Goal: Communication & Community: Participate in discussion

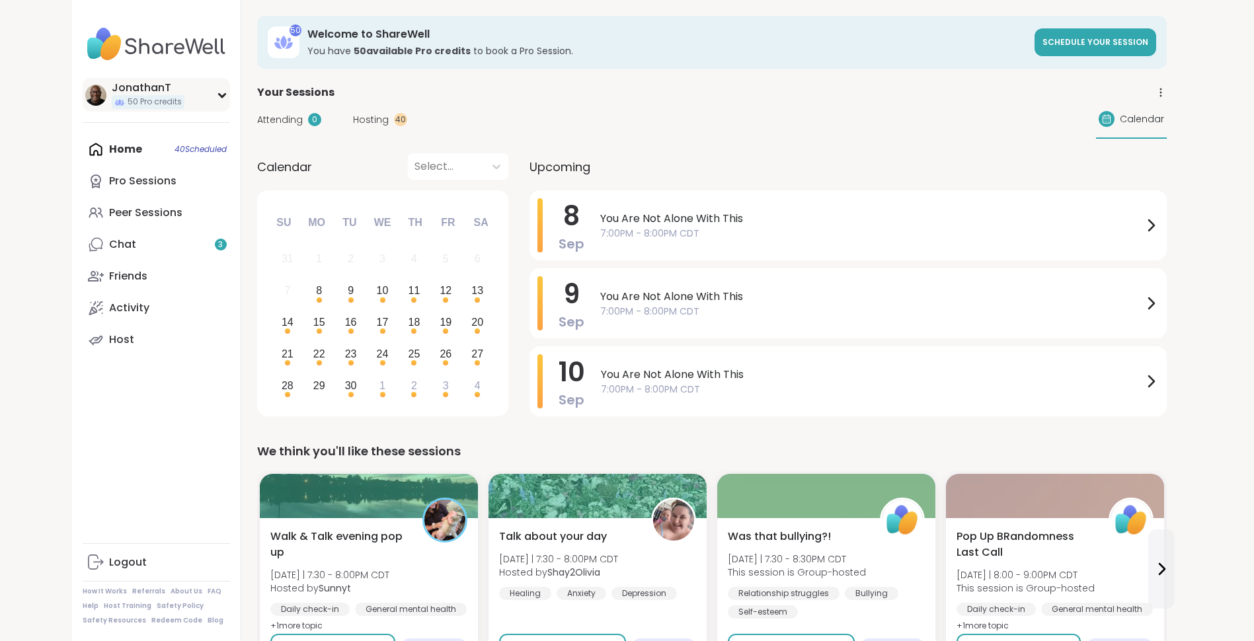
click at [145, 89] on div "JonathanT" at bounding box center [148, 88] width 73 height 15
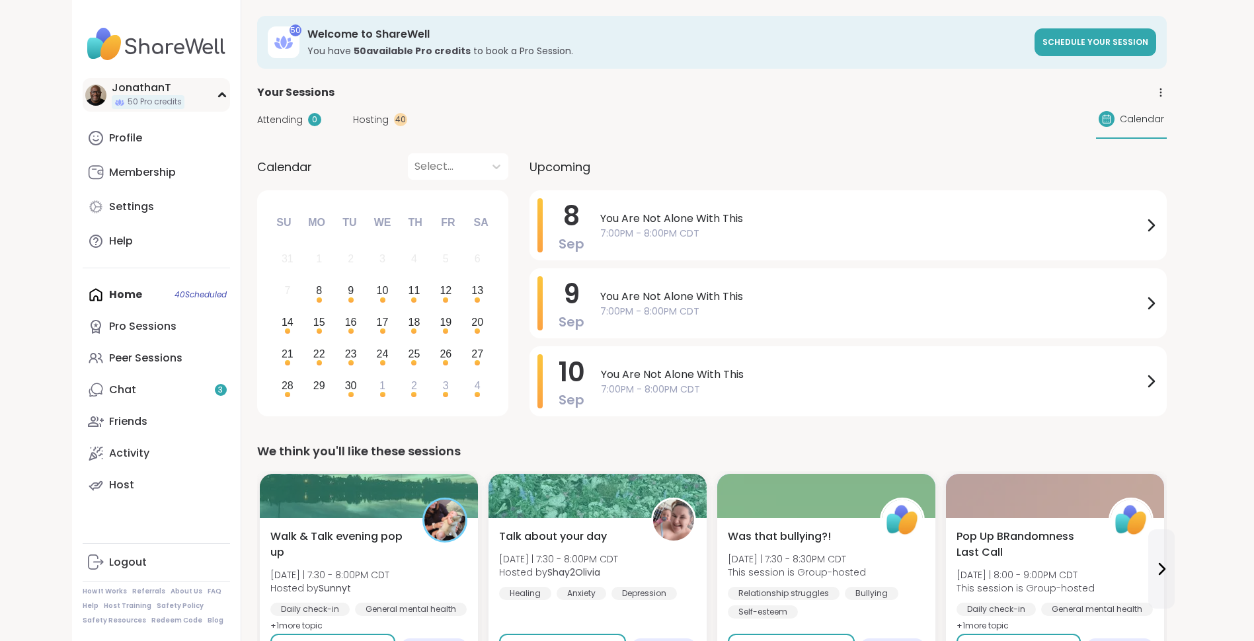
click at [145, 89] on div "JonathanT" at bounding box center [148, 88] width 73 height 15
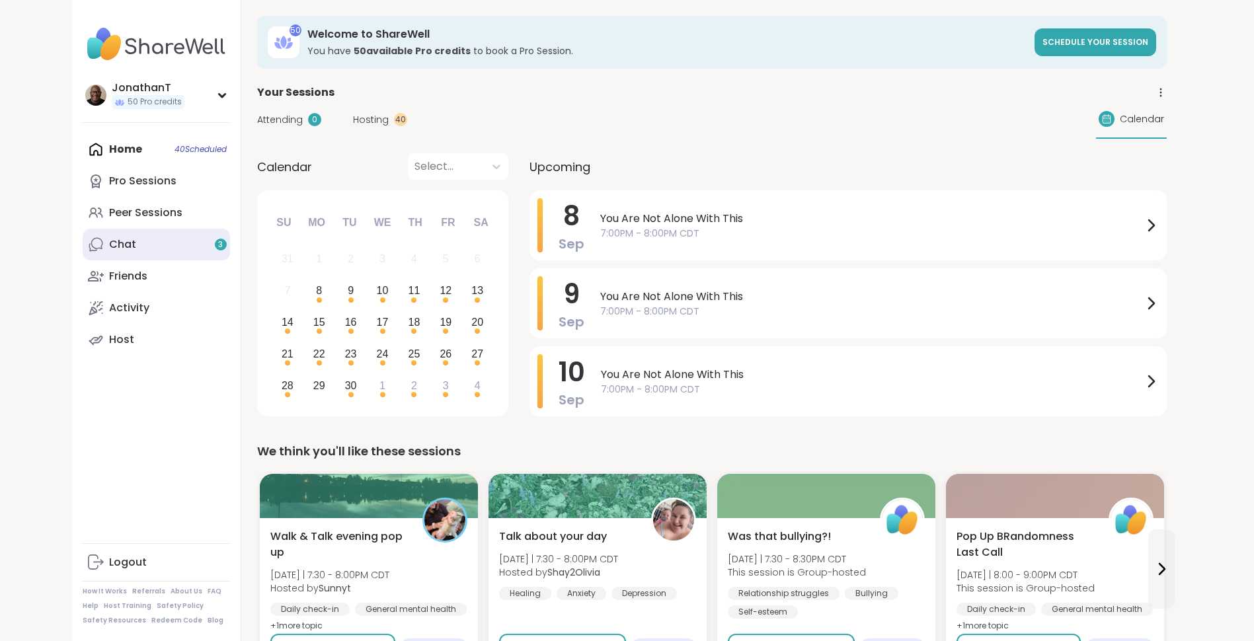
click at [130, 237] on div "Chat 3" at bounding box center [122, 244] width 27 height 15
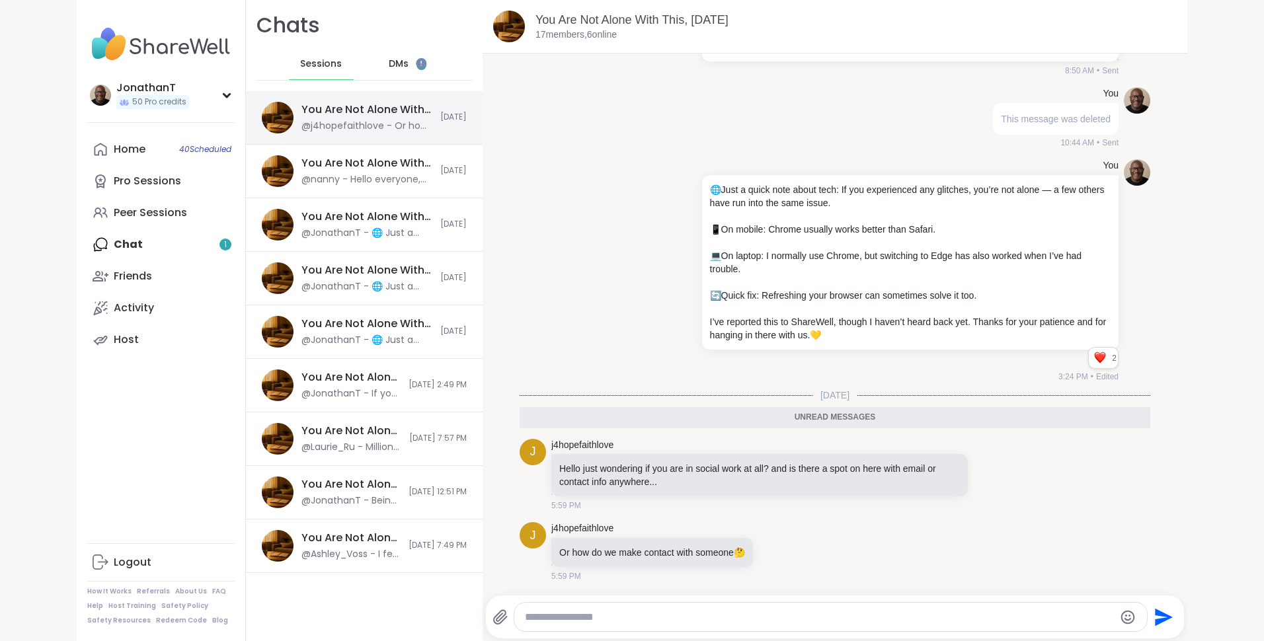
click at [371, 119] on div "You Are Not Alone With This, Sep 08 @j4hopefaithlove - Or how do we make contac…" at bounding box center [367, 117] width 131 height 30
click at [622, 20] on link "You Are Not Alone With This, [DATE]" at bounding box center [632, 19] width 193 height 13
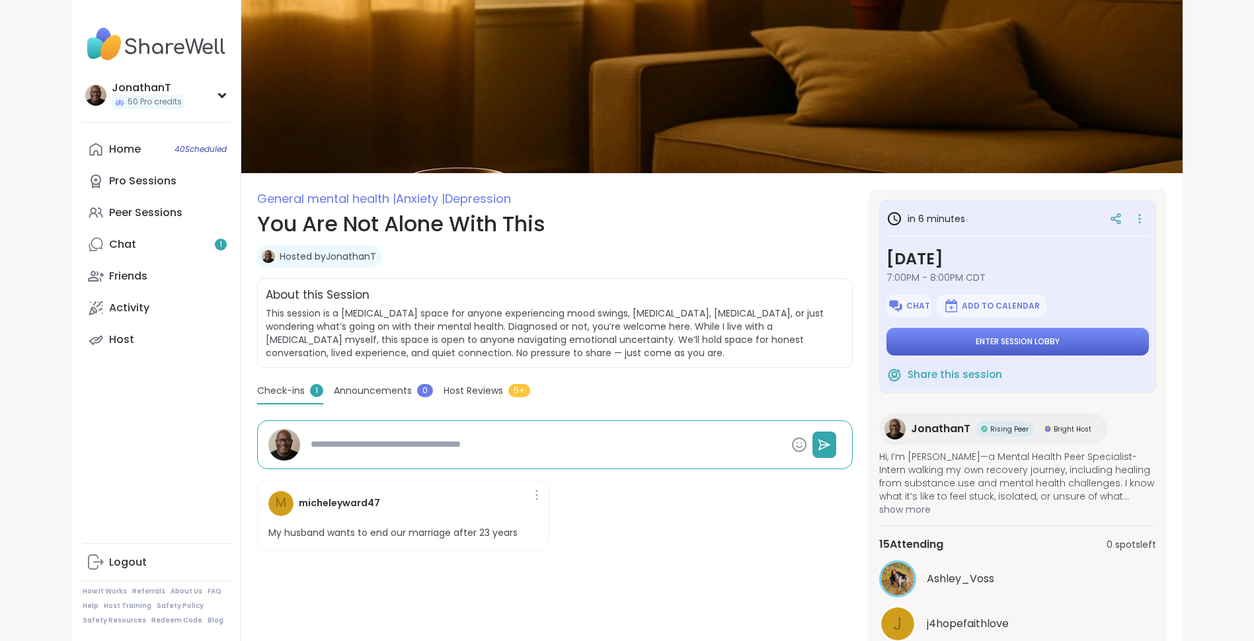
click at [978, 341] on span "Enter session lobby" at bounding box center [1018, 342] width 84 height 11
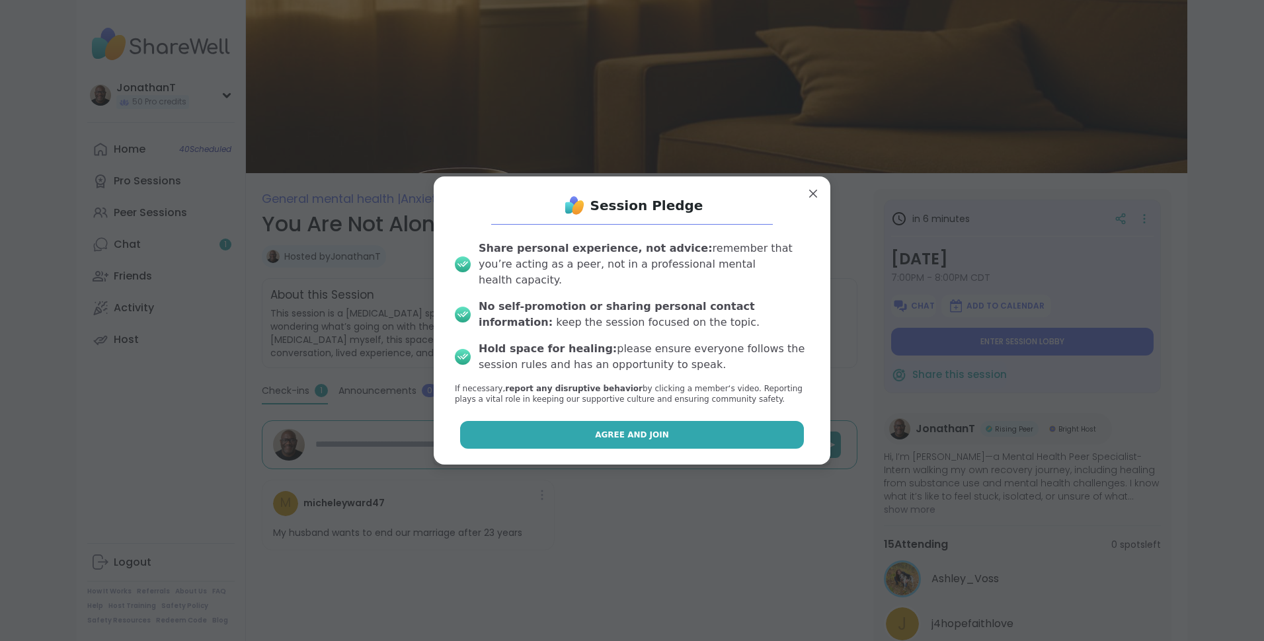
click at [627, 429] on span "Agree and Join" at bounding box center [632, 435] width 74 height 12
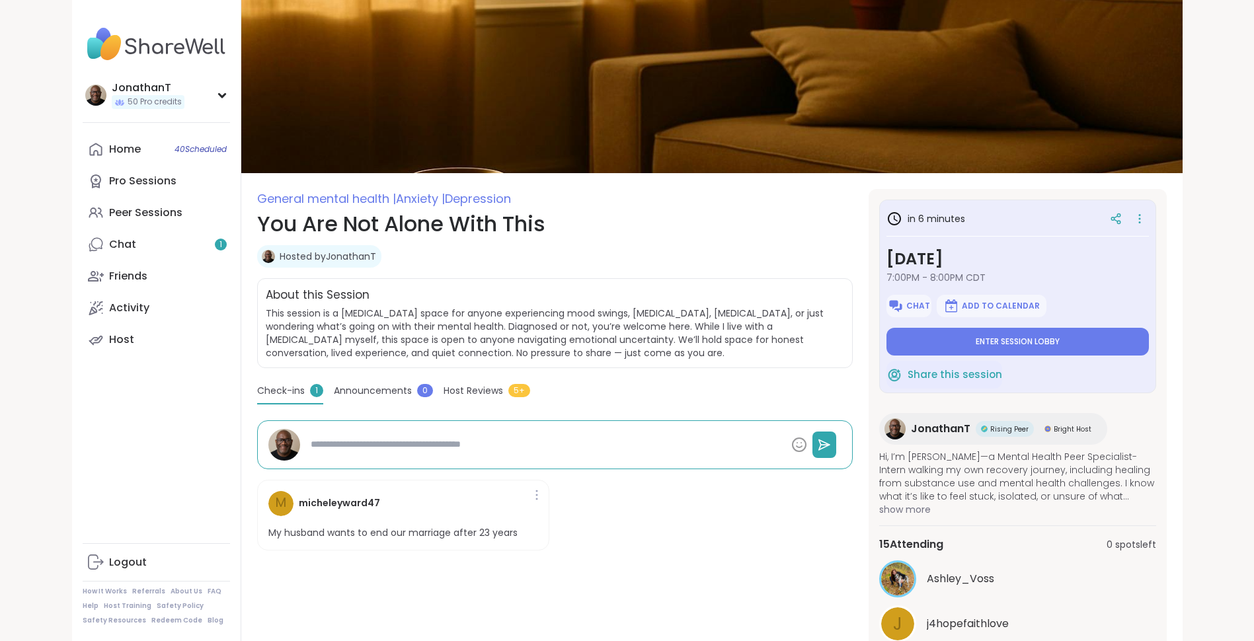
type textarea "*"
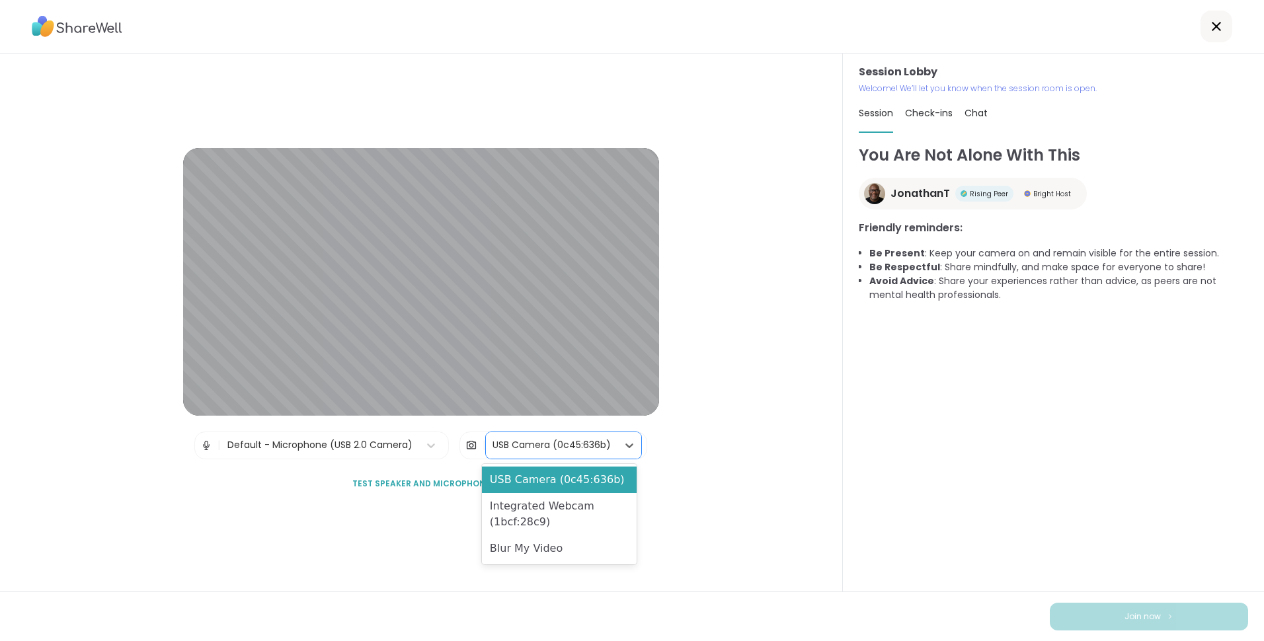
drag, startPoint x: 518, startPoint y: 447, endPoint x: 538, endPoint y: 553, distance: 107.6
click at [538, 553] on div "Blur My Video" at bounding box center [559, 549] width 155 height 26
click at [529, 438] on div "USB Camera (0c45:636b)" at bounding box center [552, 445] width 118 height 14
click at [545, 551] on div "Blur My Video" at bounding box center [559, 549] width 155 height 26
click at [573, 444] on div "USB Camera (0c45:636b)" at bounding box center [552, 445] width 118 height 14
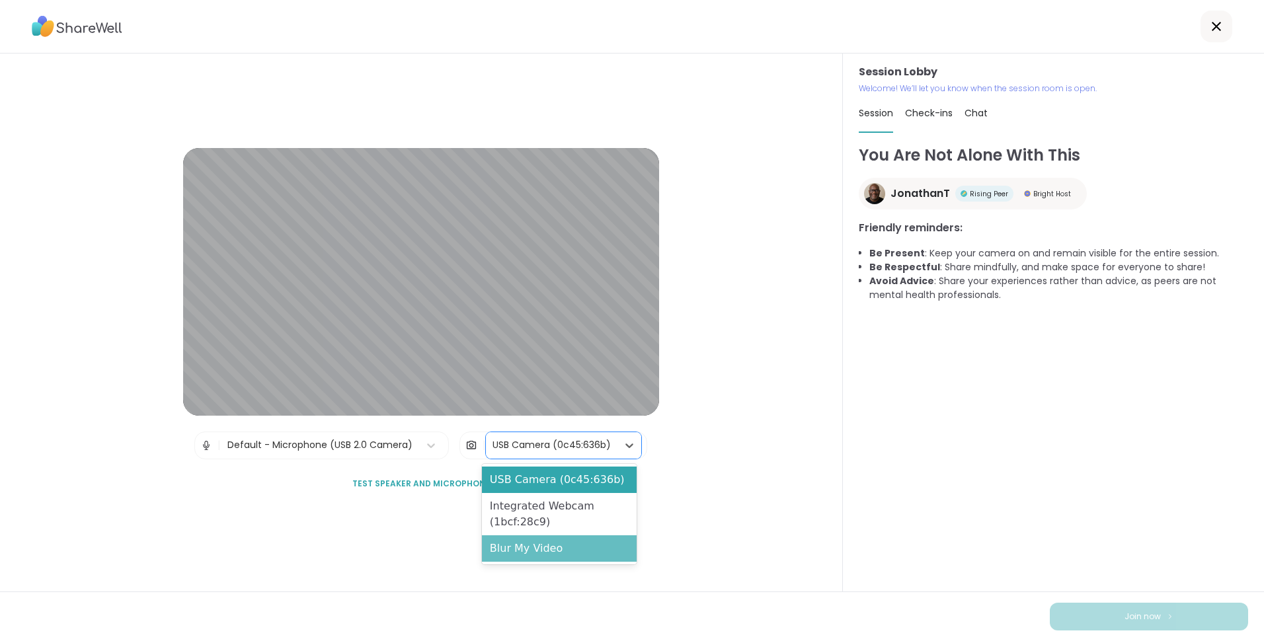
click at [562, 546] on div "Blur My Video" at bounding box center [559, 549] width 155 height 26
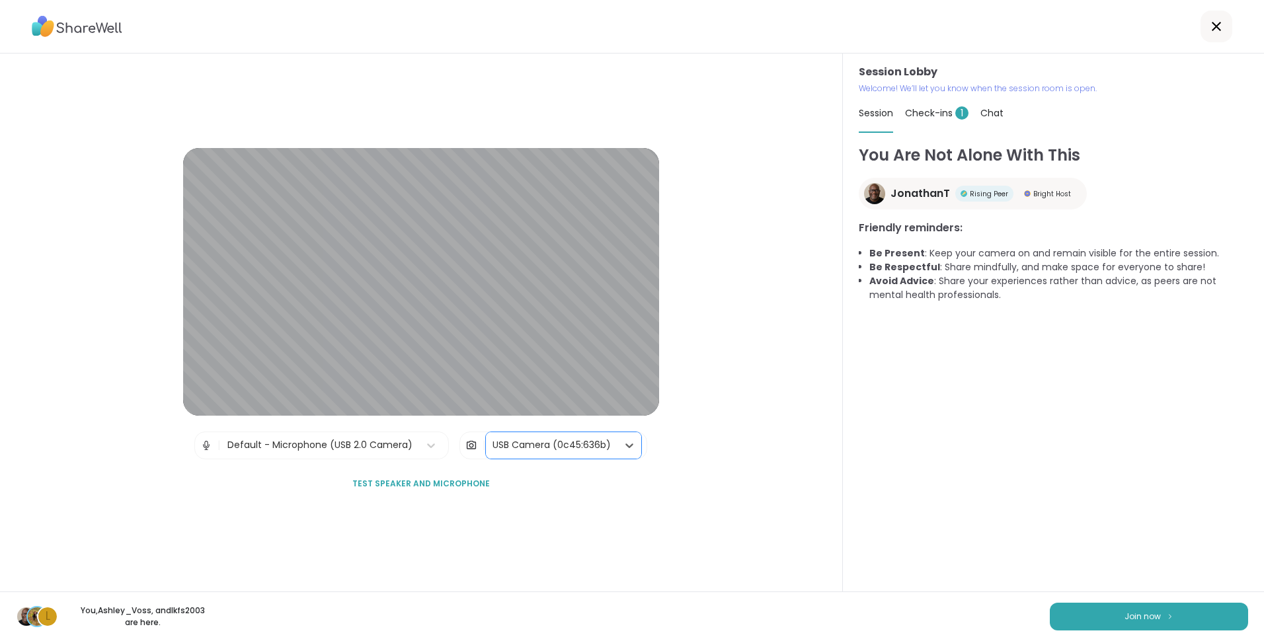
click at [388, 439] on div "Default - Microphone (USB 2.0 Camera)" at bounding box center [319, 445] width 185 height 14
click at [565, 448] on div "USB Camera (0c45:636b)" at bounding box center [552, 445] width 118 height 14
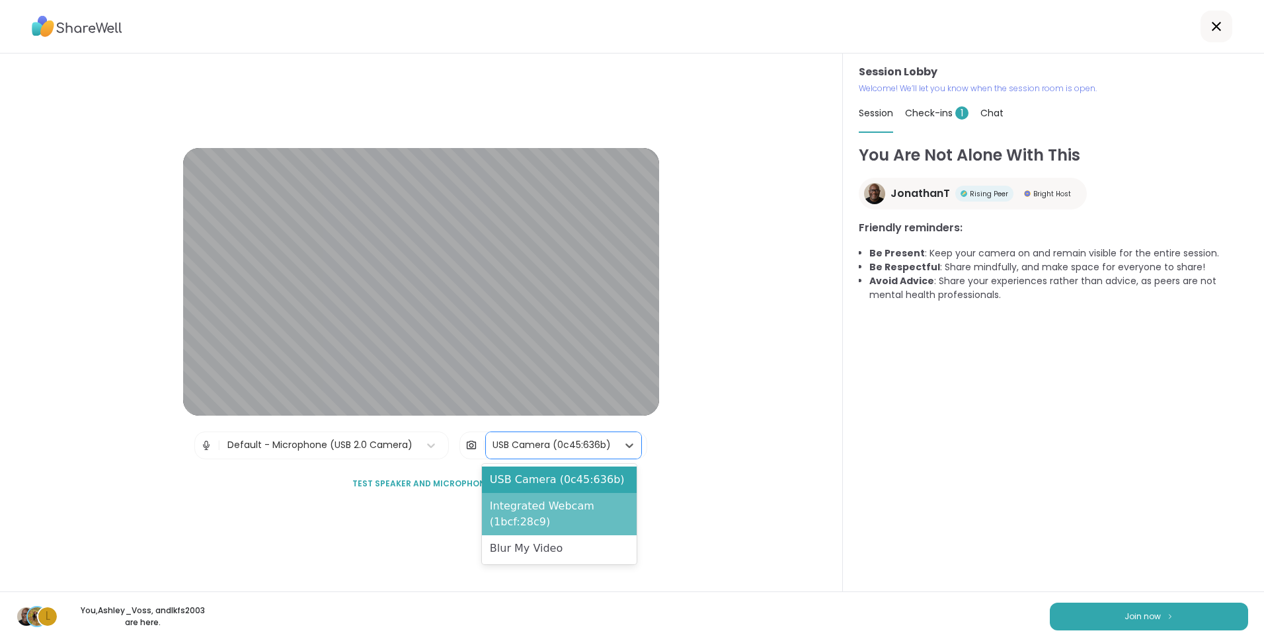
click at [567, 515] on div "Integrated Webcam (1bcf:28c9)" at bounding box center [559, 514] width 155 height 42
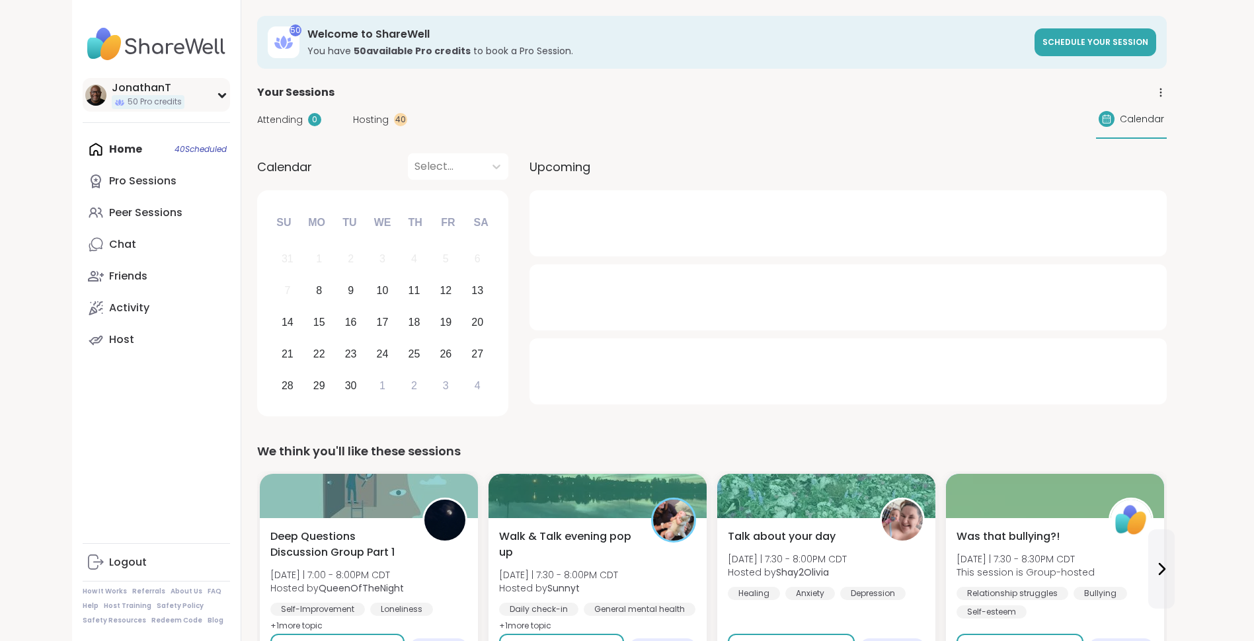
click at [131, 93] on div "JonathanT" at bounding box center [148, 88] width 73 height 15
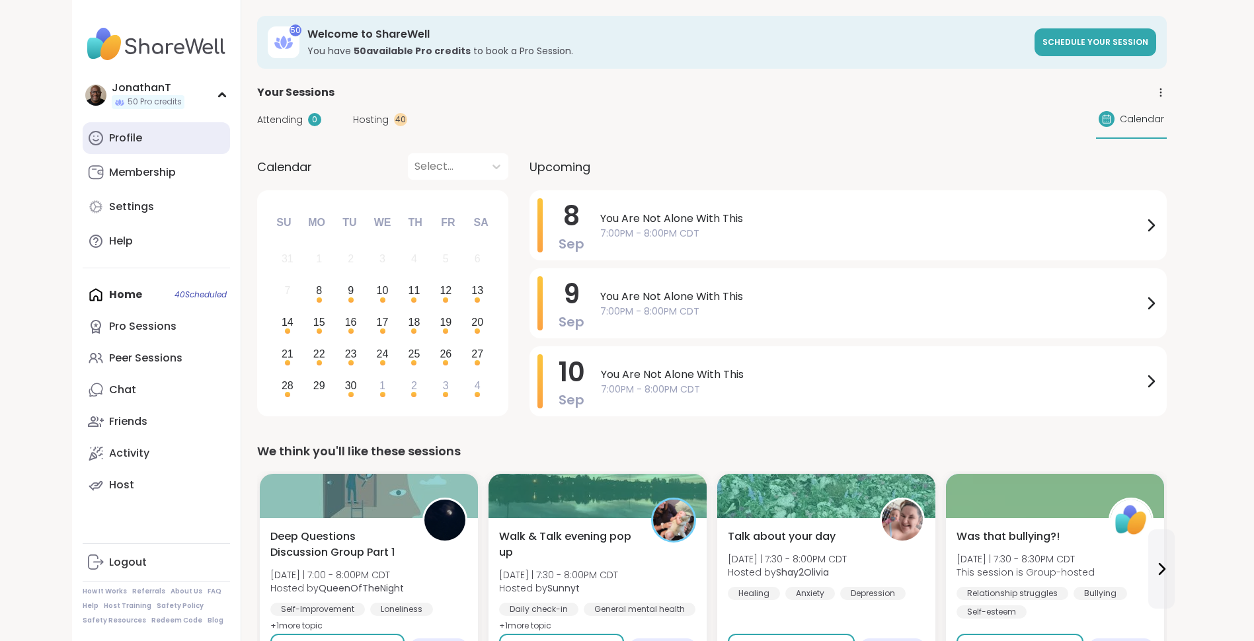
click at [145, 137] on link "Profile" at bounding box center [156, 138] width 147 height 32
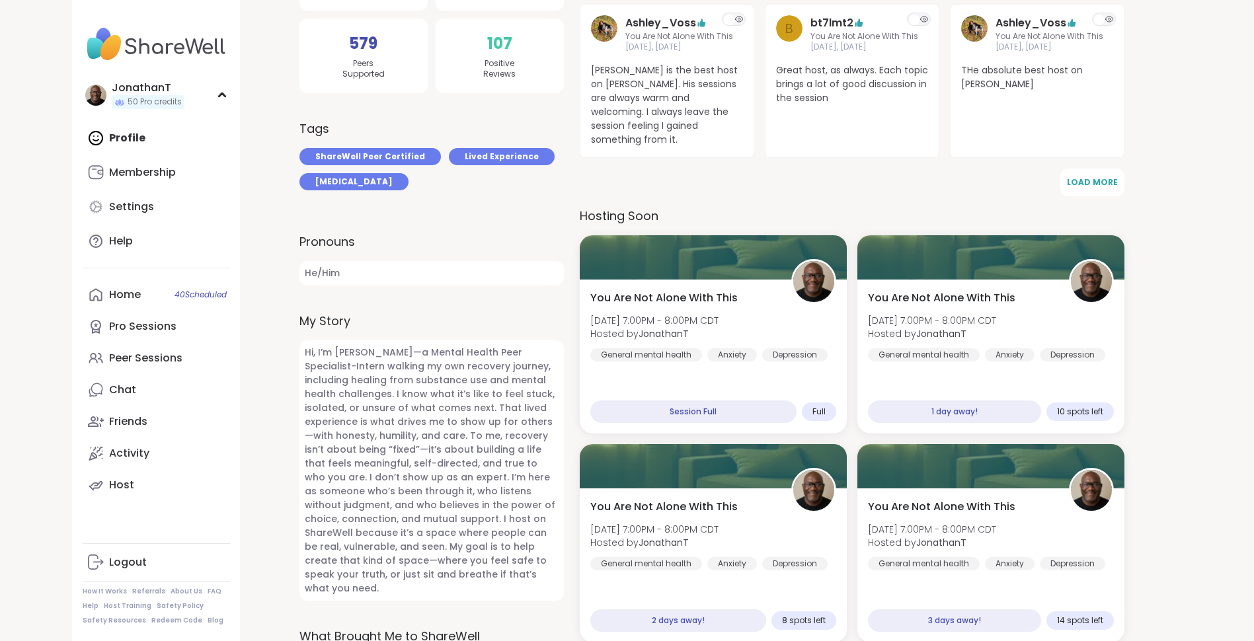
scroll to position [394, 0]
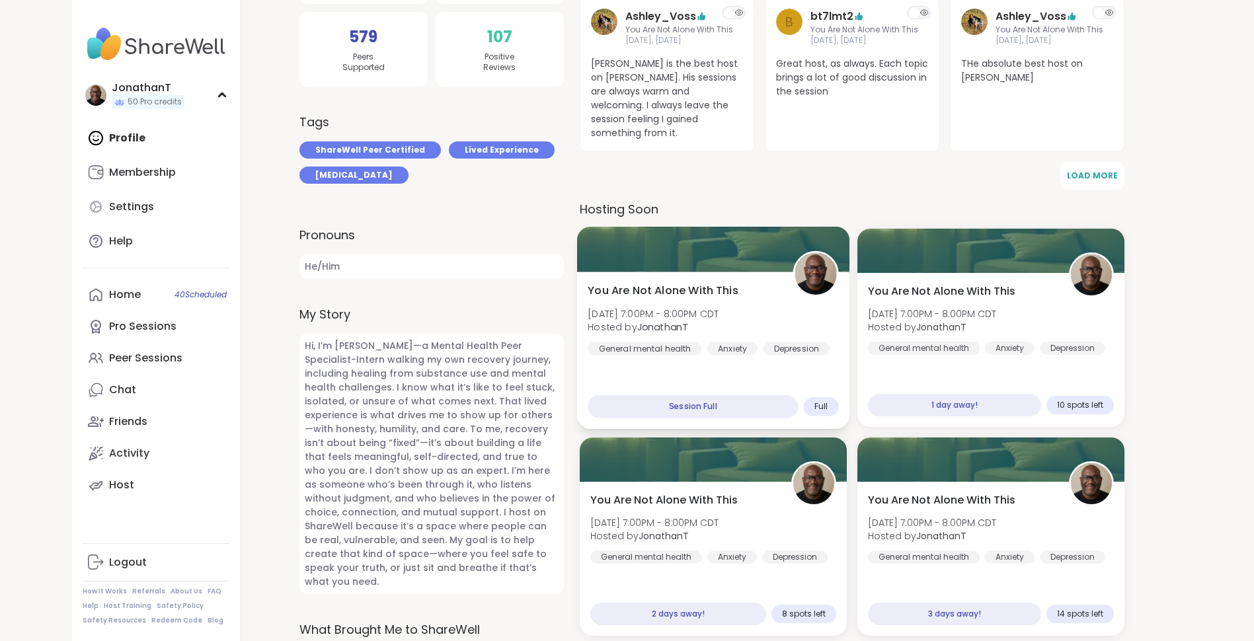
click at [642, 322] on div "You Are Not Alone With This Mon, Sep 08 | 7:00PM - 8:00PM CDT Hosted by Jonatha…" at bounding box center [713, 319] width 251 height 73
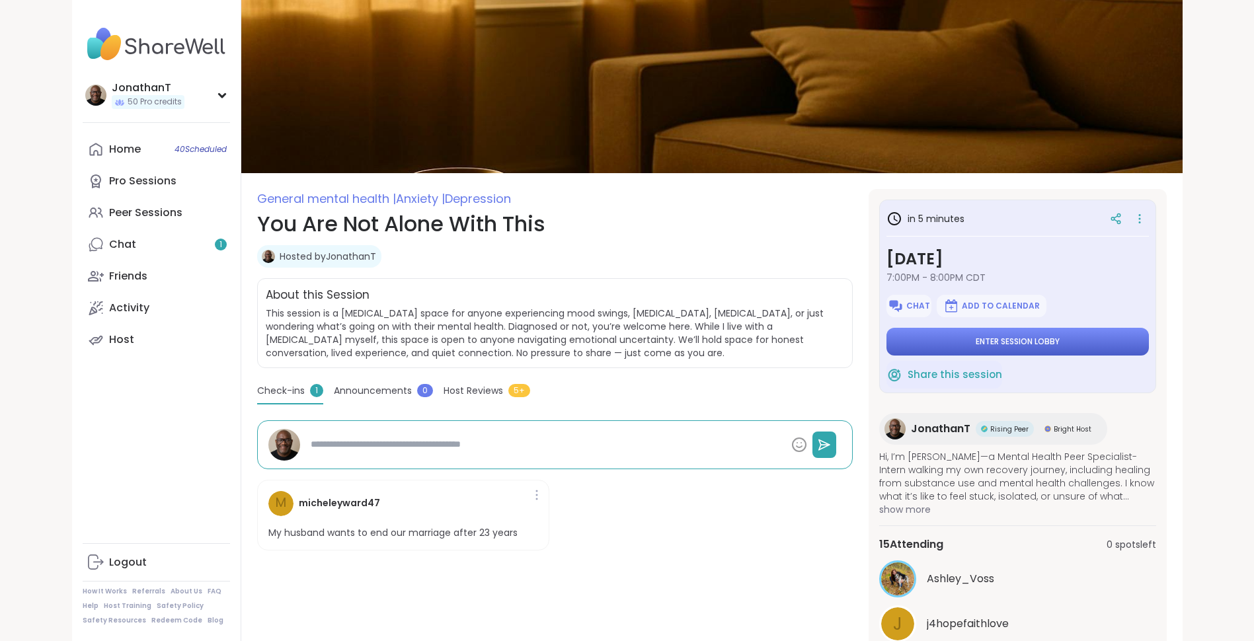
click at [1022, 335] on button "Enter session lobby" at bounding box center [1018, 342] width 263 height 28
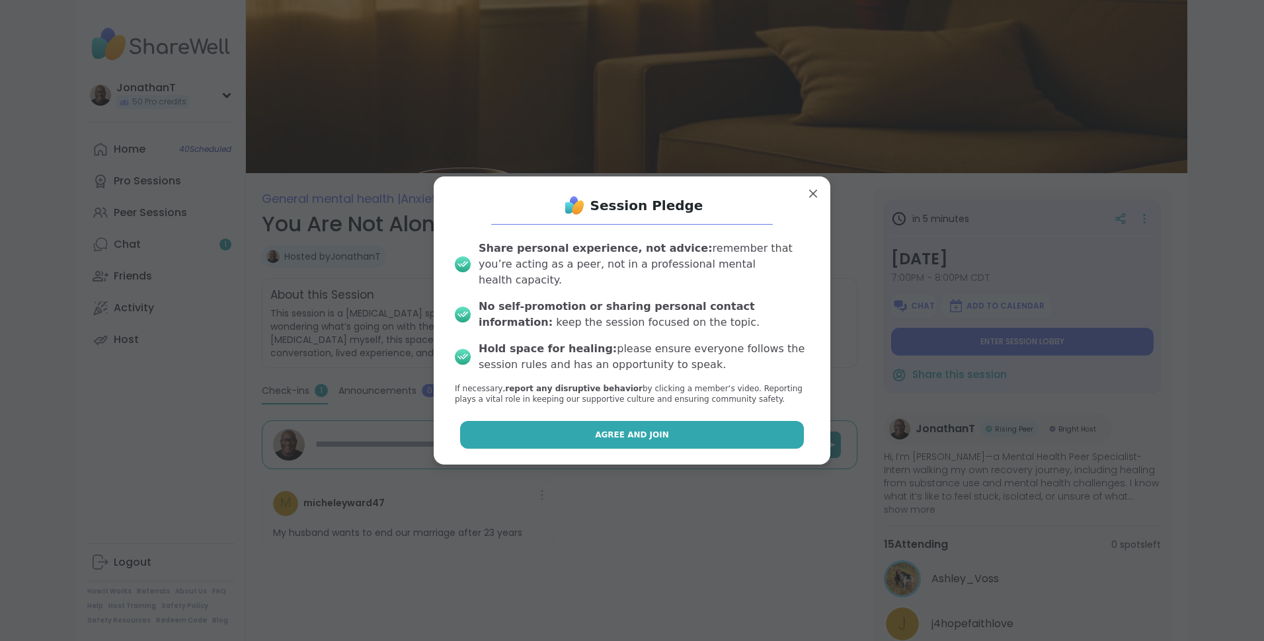
click at [694, 421] on button "Agree and Join" at bounding box center [632, 435] width 345 height 28
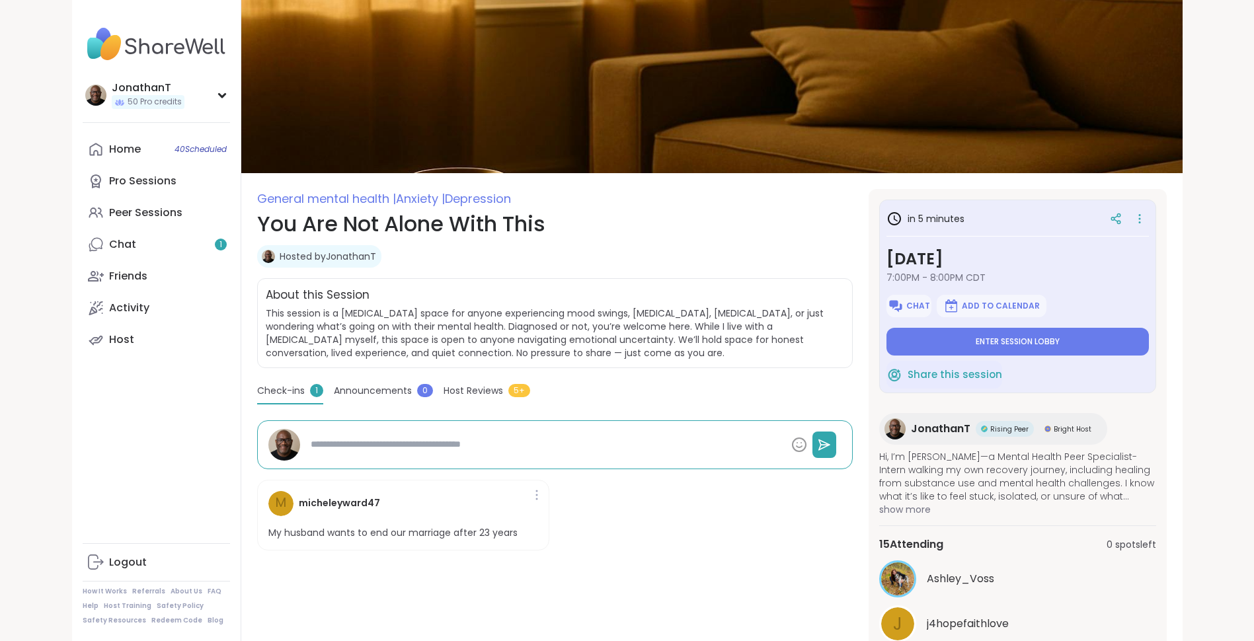
type textarea "*"
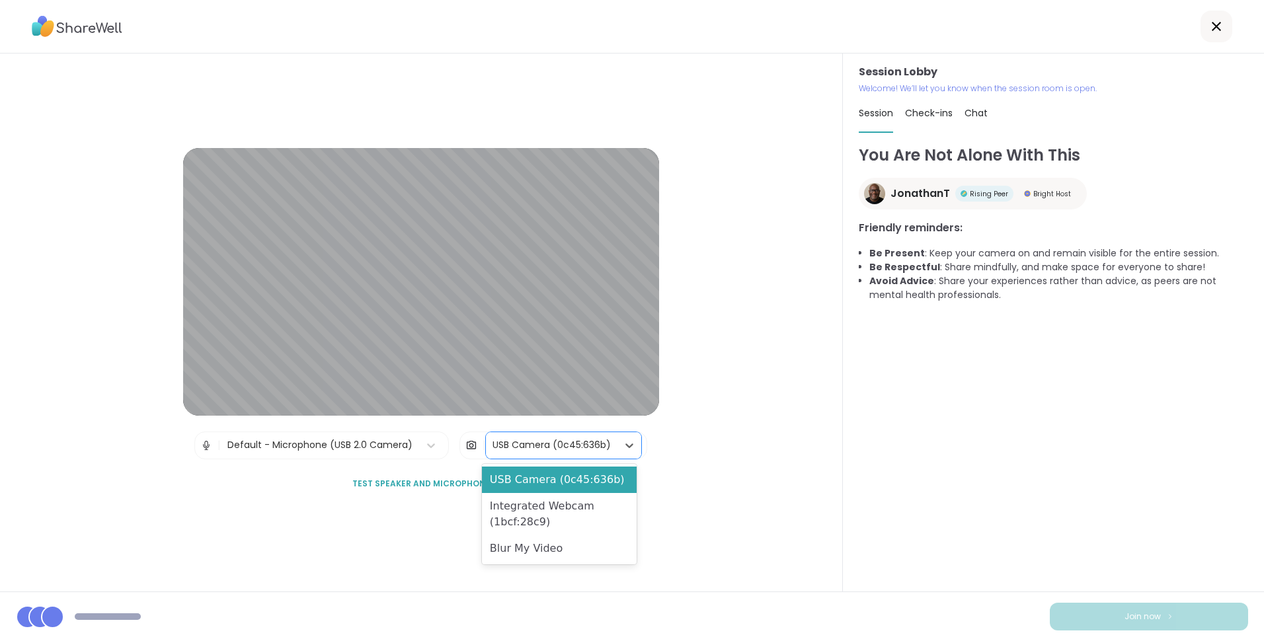
click at [503, 442] on div "USB Camera (0c45:636b)" at bounding box center [552, 445] width 118 height 14
click at [546, 479] on div "USB Camera (0c45:636b)" at bounding box center [559, 480] width 155 height 26
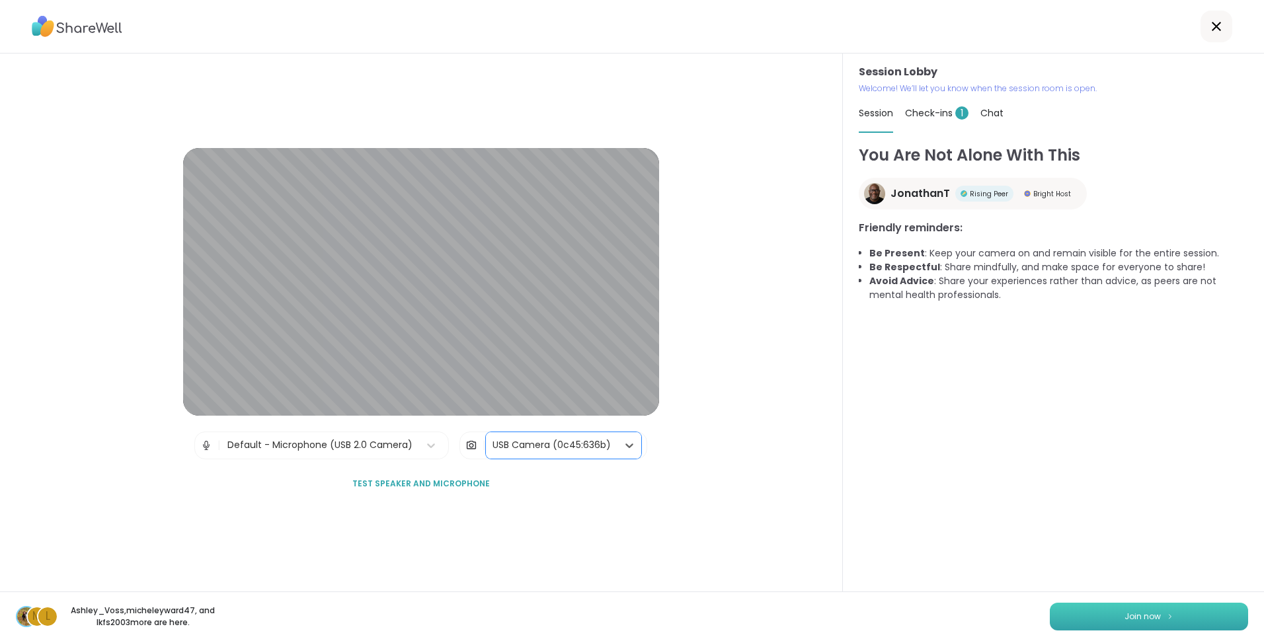
click at [1139, 614] on span "Join now" at bounding box center [1143, 617] width 36 height 12
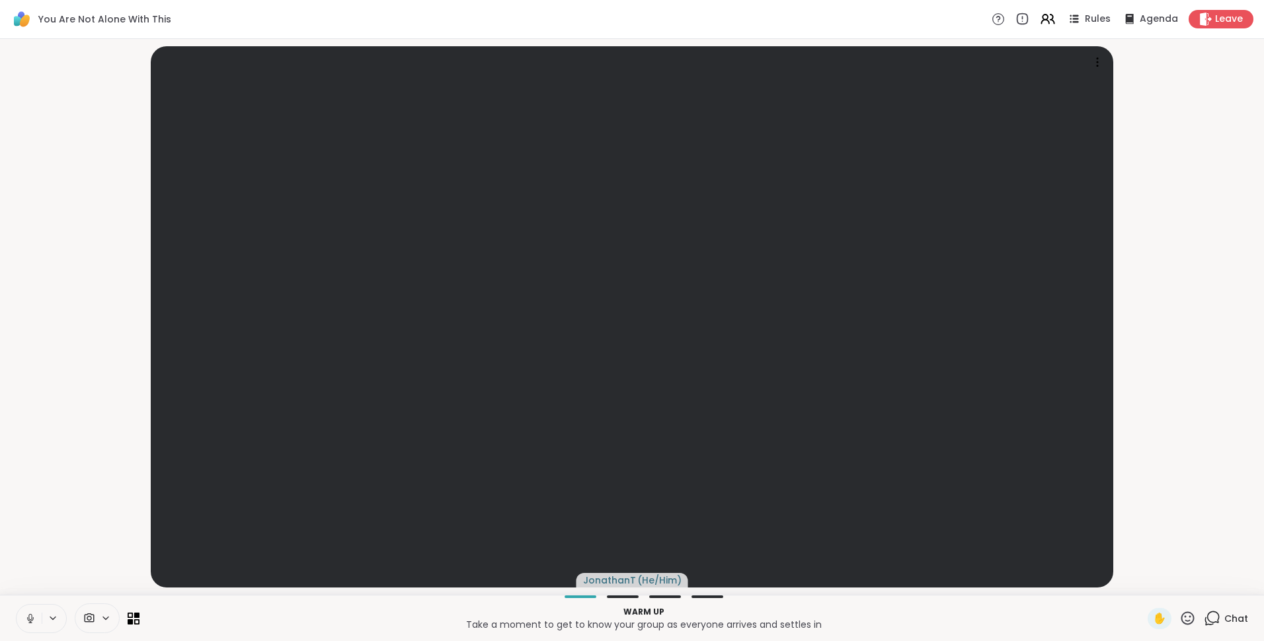
click at [106, 620] on icon at bounding box center [105, 618] width 5 height 3
click at [104, 568] on div "USB Camera" at bounding box center [82, 571] width 65 height 16
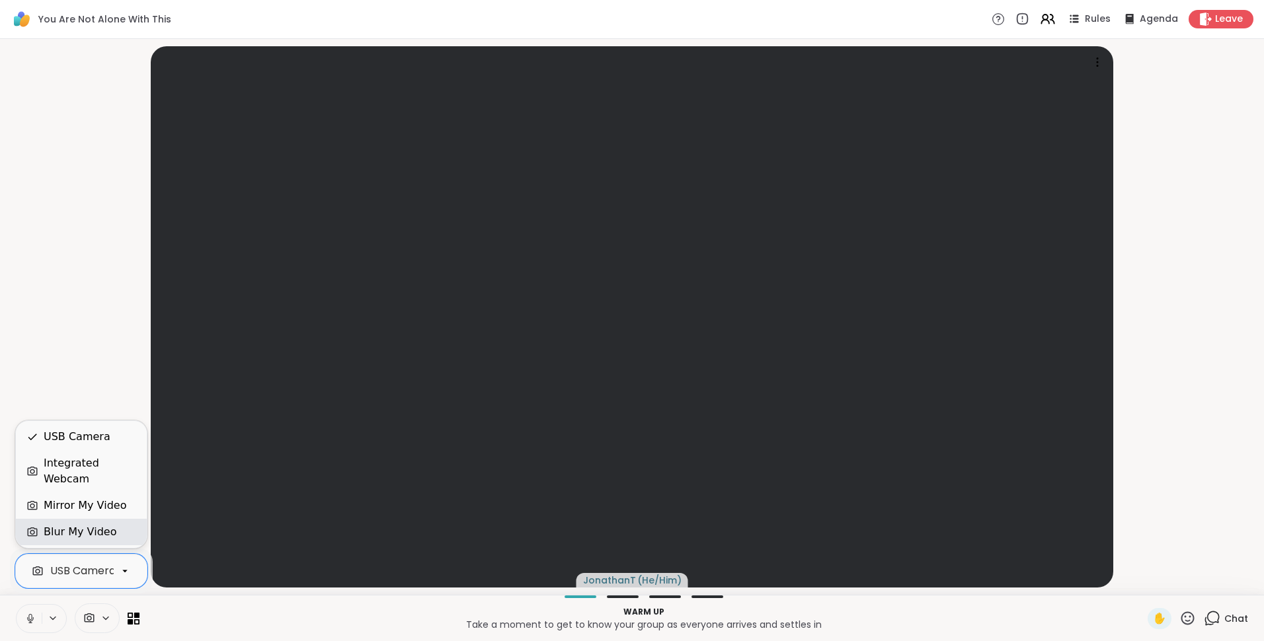
click at [95, 530] on div "Blur My Video" at bounding box center [80, 532] width 73 height 16
click at [134, 621] on icon at bounding box center [134, 618] width 13 height 13
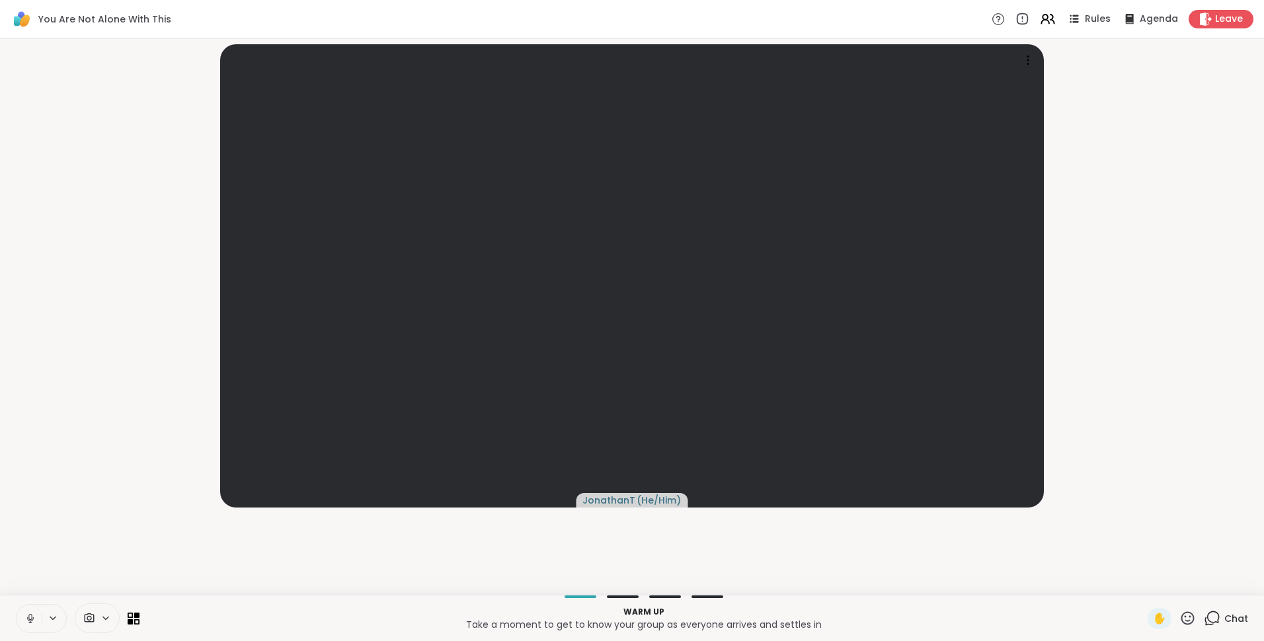
click at [1205, 614] on icon at bounding box center [1212, 618] width 17 height 17
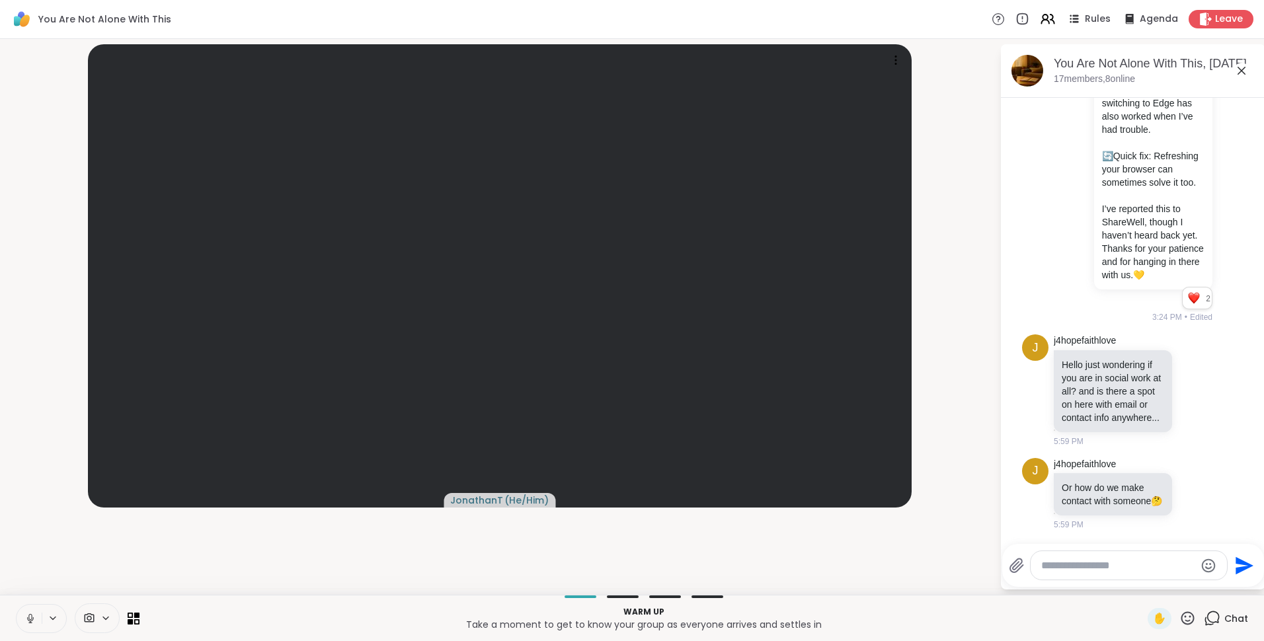
scroll to position [1165, 0]
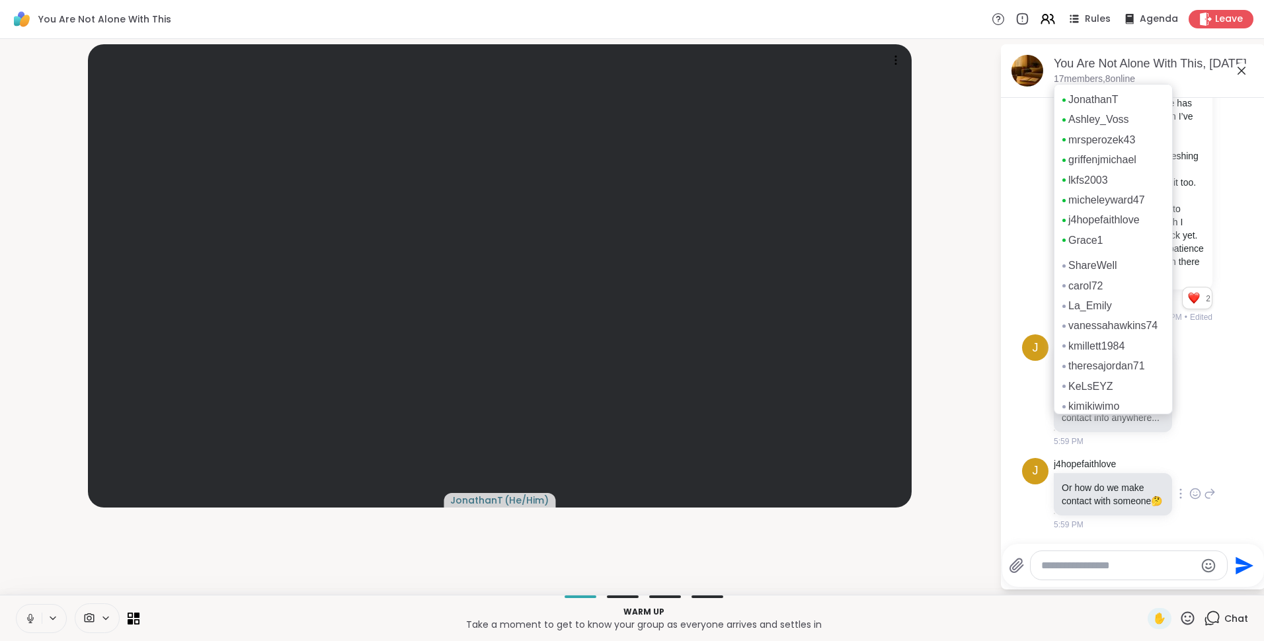
drag, startPoint x: 1127, startPoint y: 218, endPoint x: 1182, endPoint y: 466, distance: 254.5
click at [1182, 466] on div "j4hopefaithlove Or how do we make contact with someone 🤔 5:59 PM" at bounding box center [1135, 494] width 162 height 73
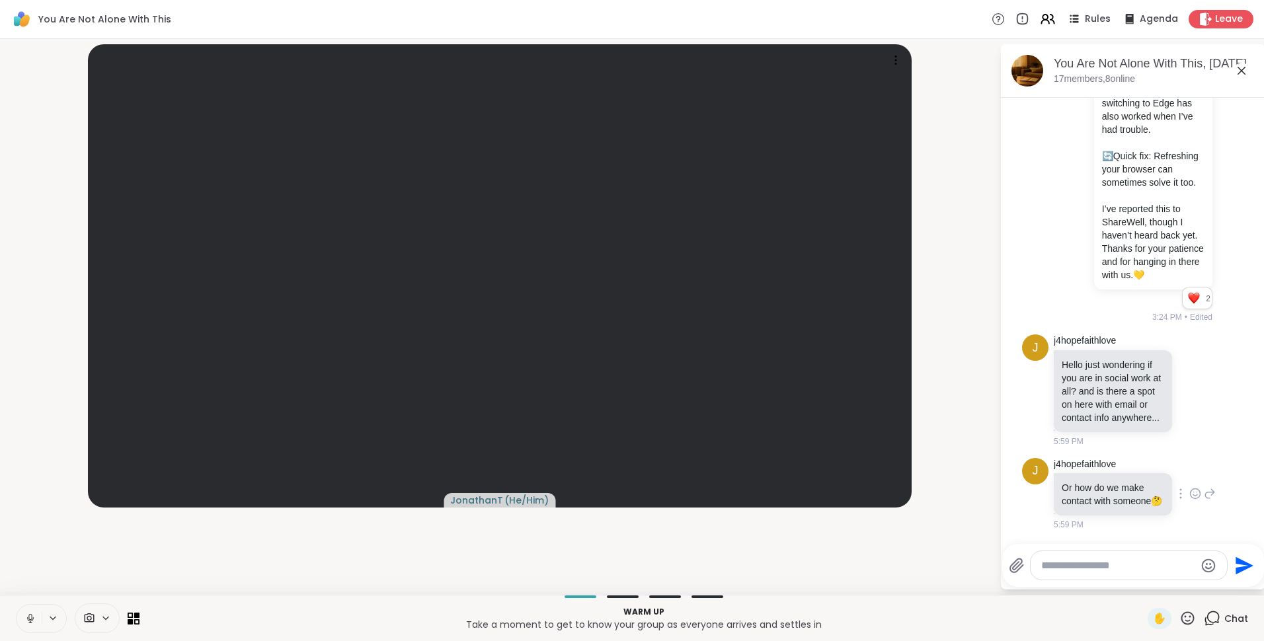
click at [1180, 489] on icon at bounding box center [1181, 494] width 3 height 11
click at [1198, 507] on icon at bounding box center [1204, 513] width 13 height 13
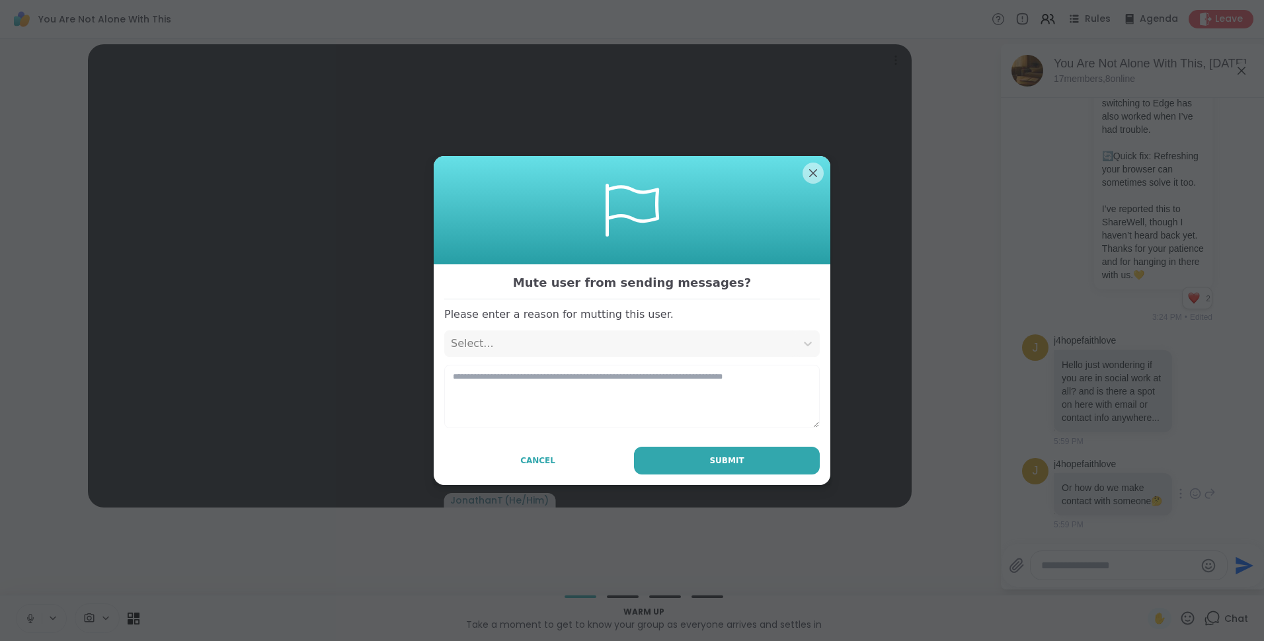
click at [692, 339] on div "Select..." at bounding box center [620, 344] width 339 height 16
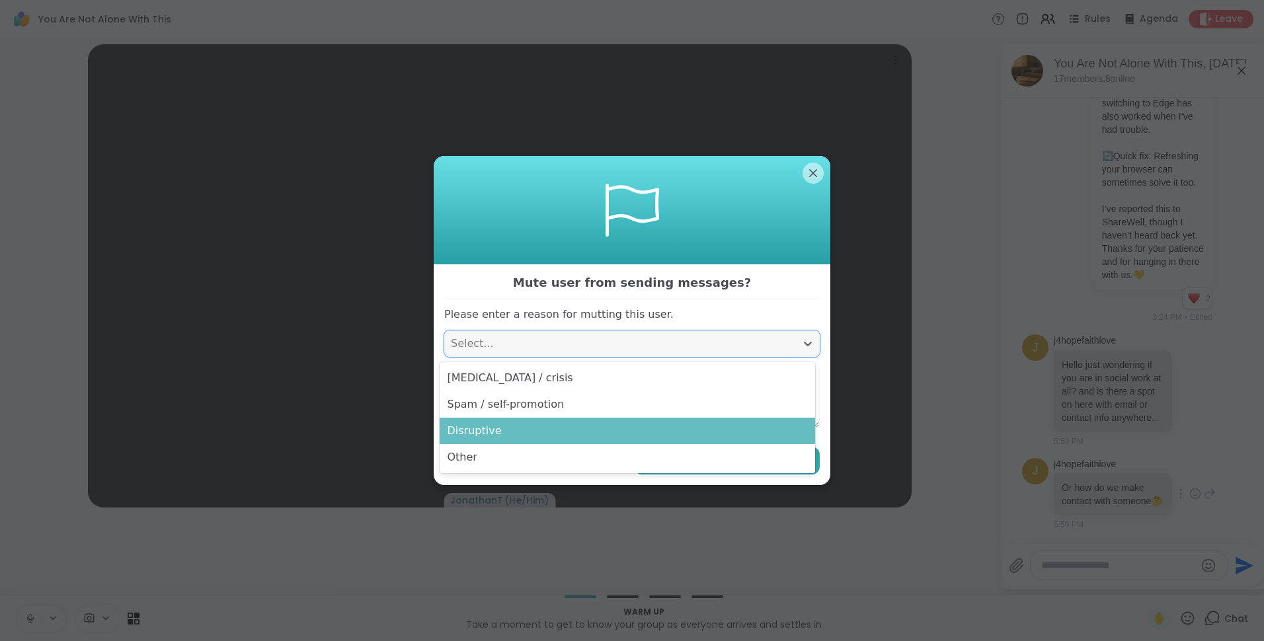
click at [649, 424] on div "Disruptive" at bounding box center [628, 431] width 376 height 26
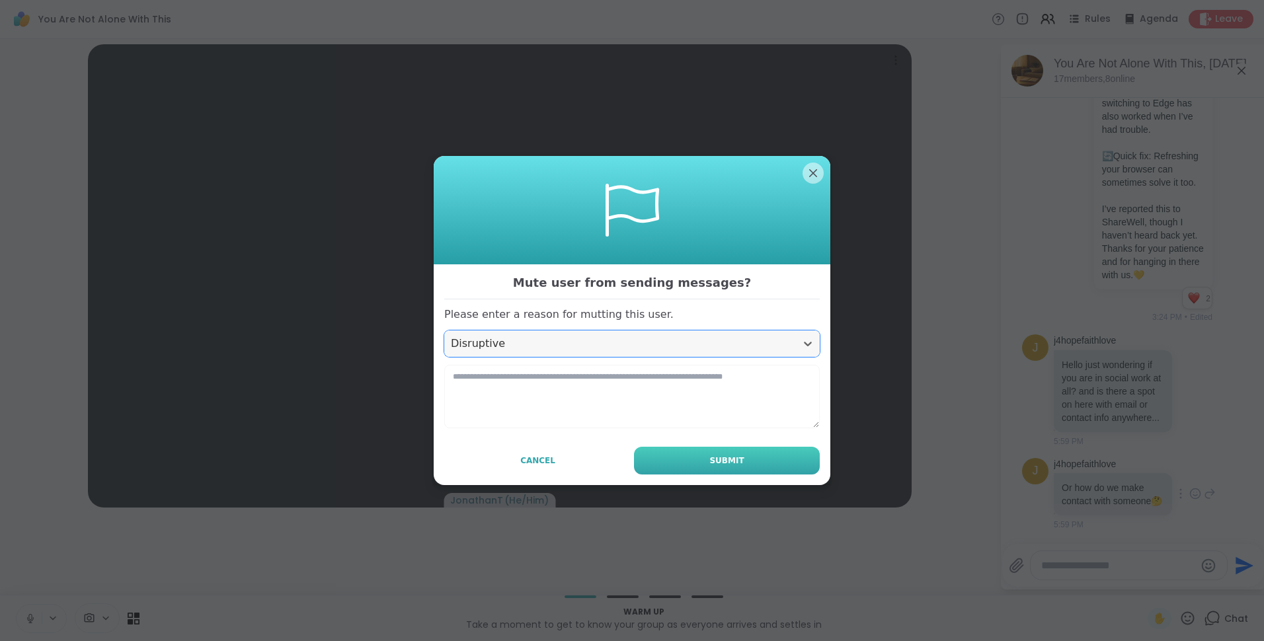
click at [688, 460] on button "Submit" at bounding box center [727, 461] width 186 height 28
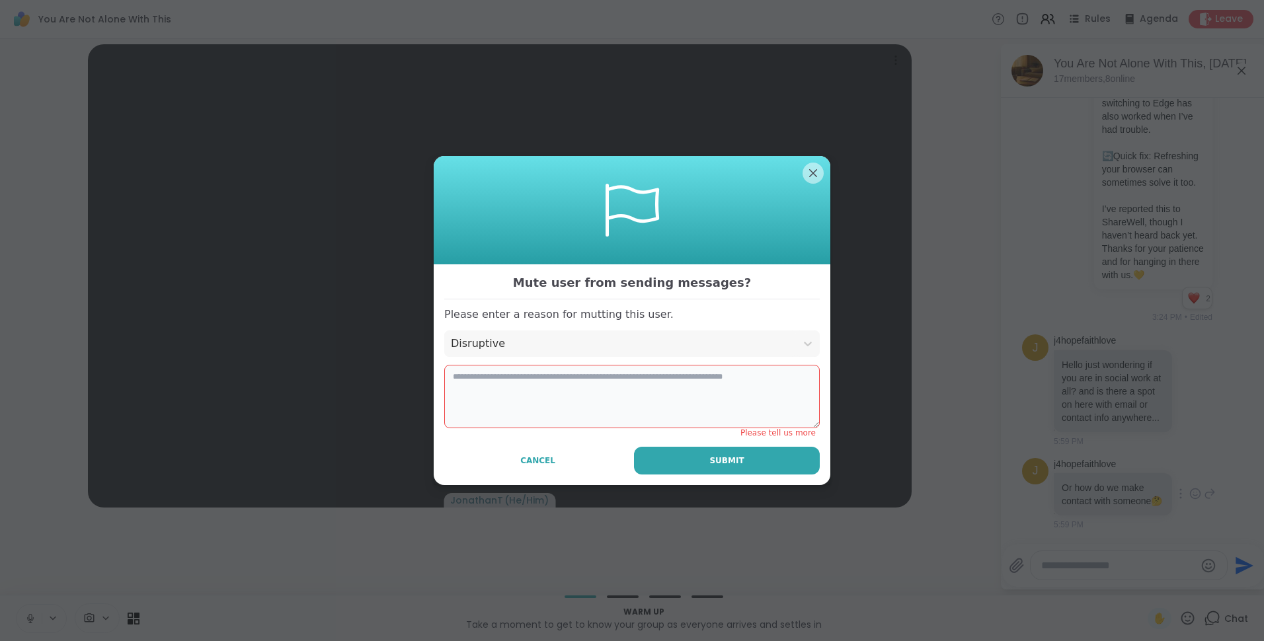
click at [618, 386] on textarea at bounding box center [632, 396] width 376 height 63
click at [633, 384] on textarea at bounding box center [632, 396] width 376 height 63
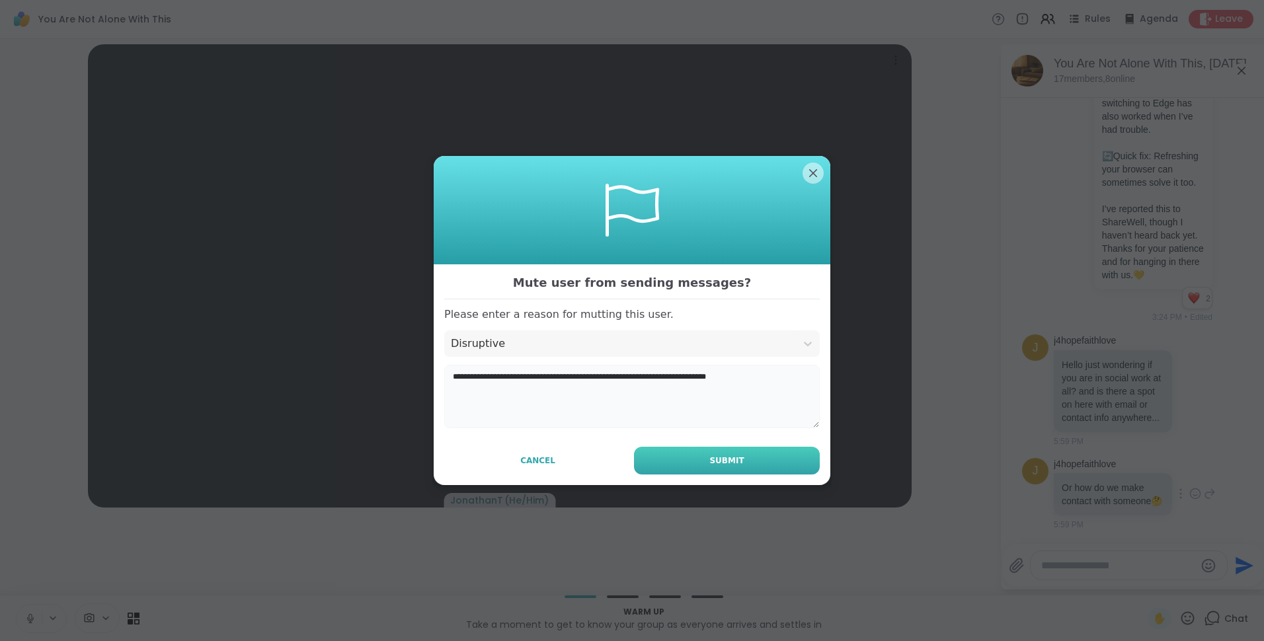
type textarea "**********"
click at [688, 459] on button "Submit" at bounding box center [727, 461] width 186 height 28
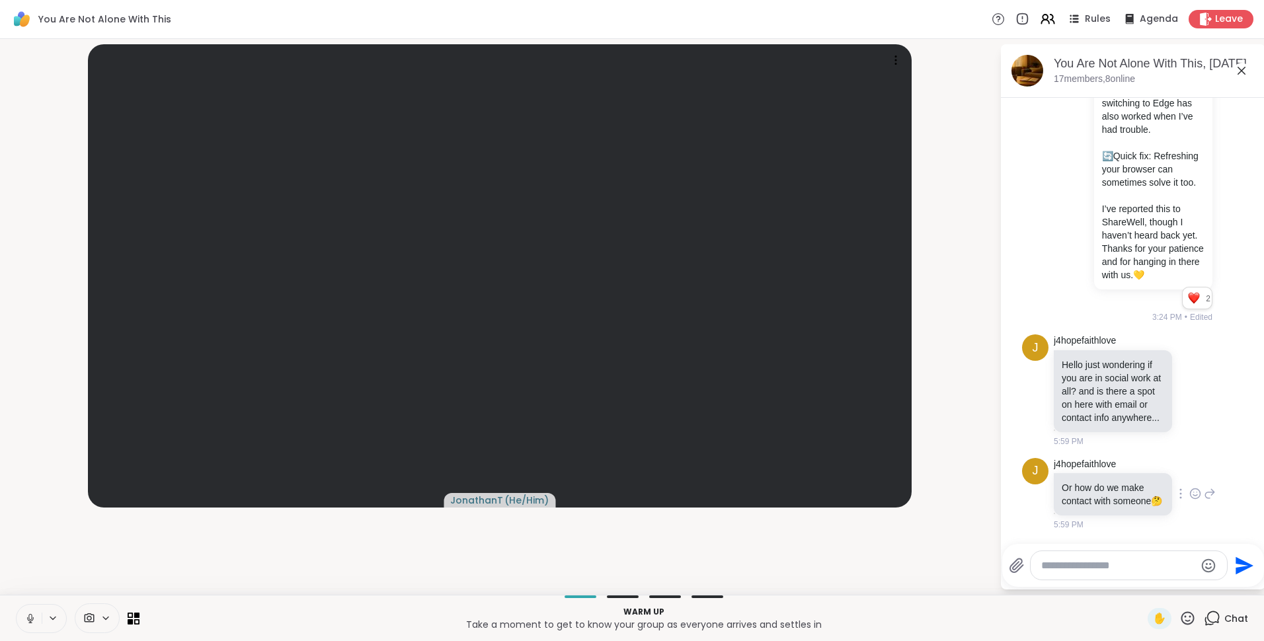
click at [1175, 486] on div at bounding box center [1181, 494] width 12 height 16
click at [1216, 509] on icon at bounding box center [1220, 514] width 9 height 11
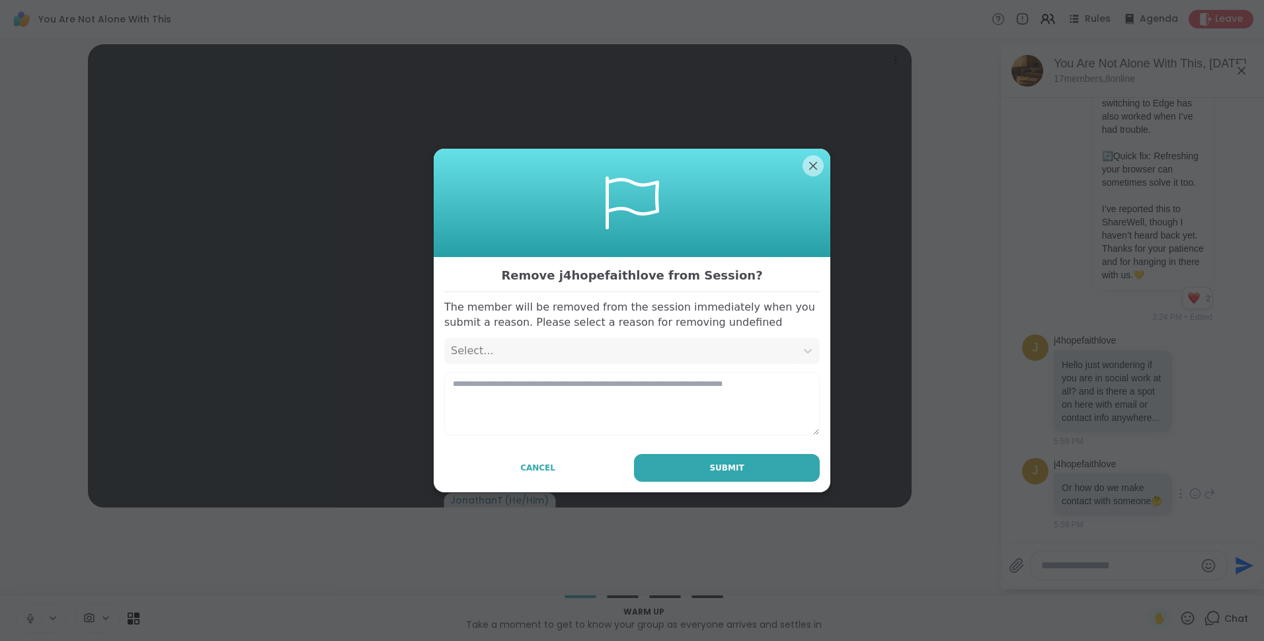
click at [612, 363] on div "Select..." at bounding box center [620, 351] width 352 height 26
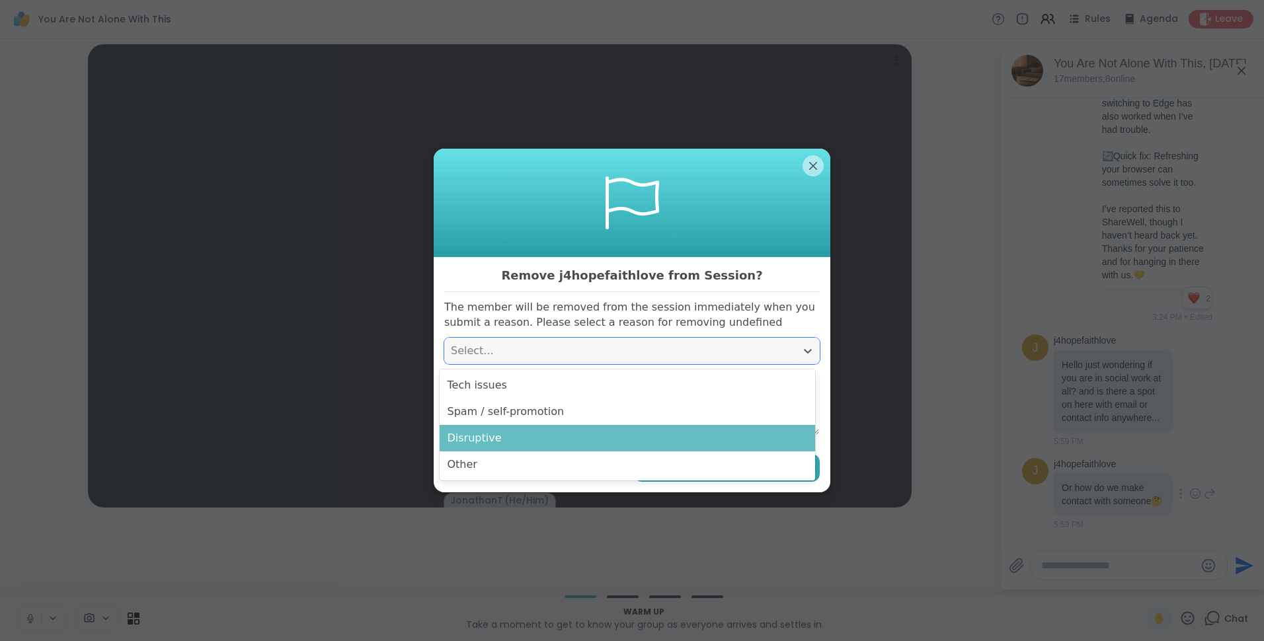
click at [586, 438] on div "Disruptive" at bounding box center [628, 438] width 376 height 26
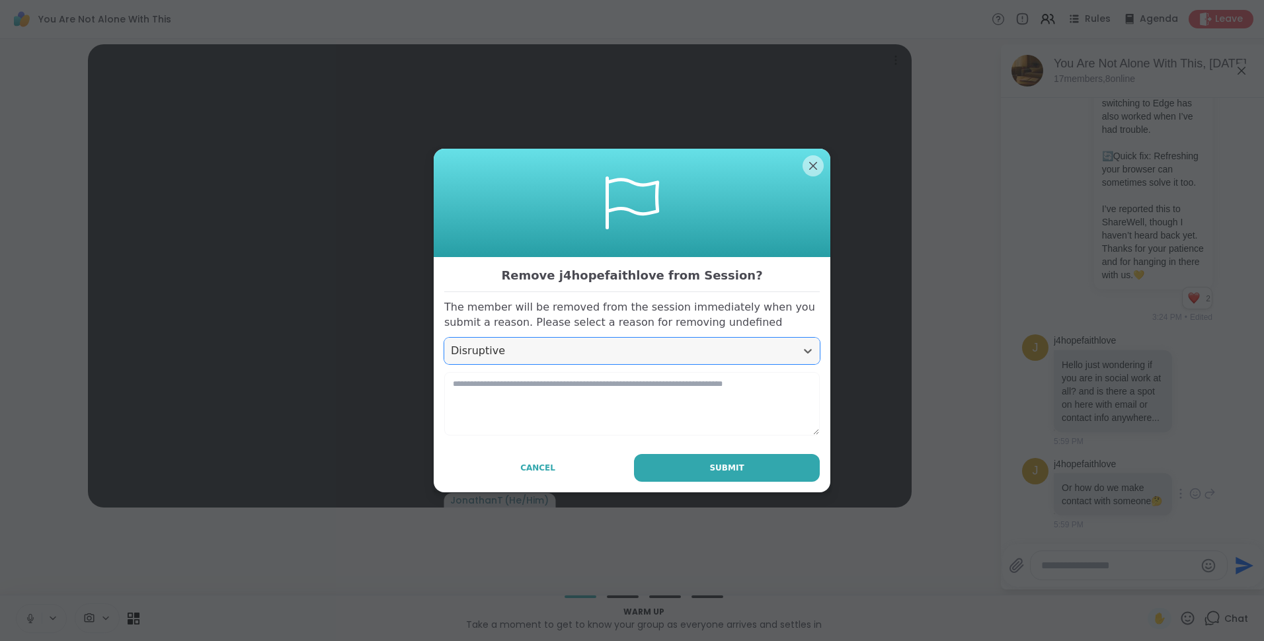
click at [674, 483] on div "Remove j4hopefaithlove from Session? The member will be removed from the sessio…" at bounding box center [632, 374] width 397 height 235
click at [674, 468] on button "Submit" at bounding box center [727, 468] width 186 height 28
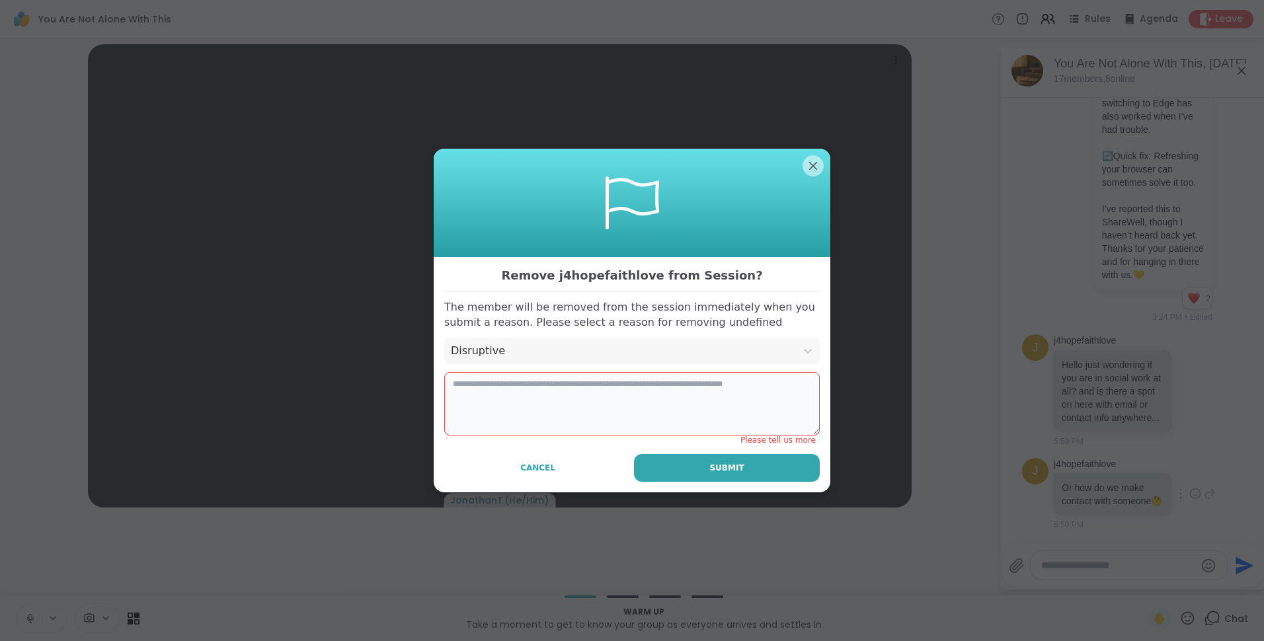
click at [597, 395] on textarea at bounding box center [632, 403] width 376 height 63
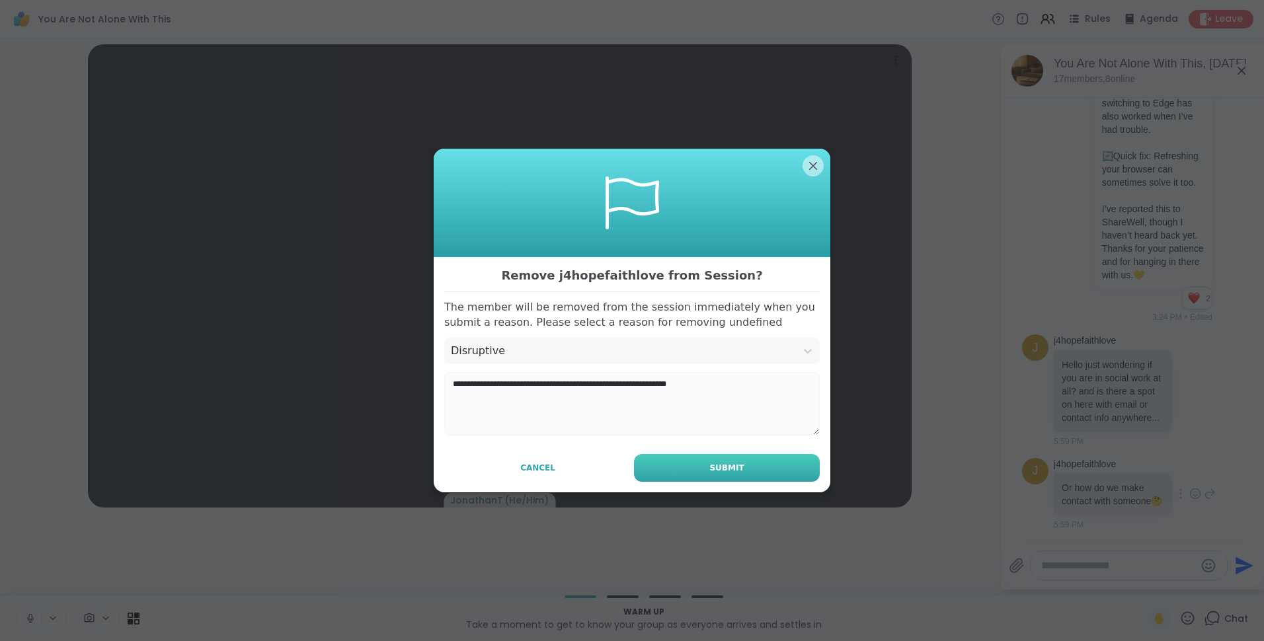
type textarea "**********"
click at [702, 464] on button "Submit" at bounding box center [727, 468] width 186 height 28
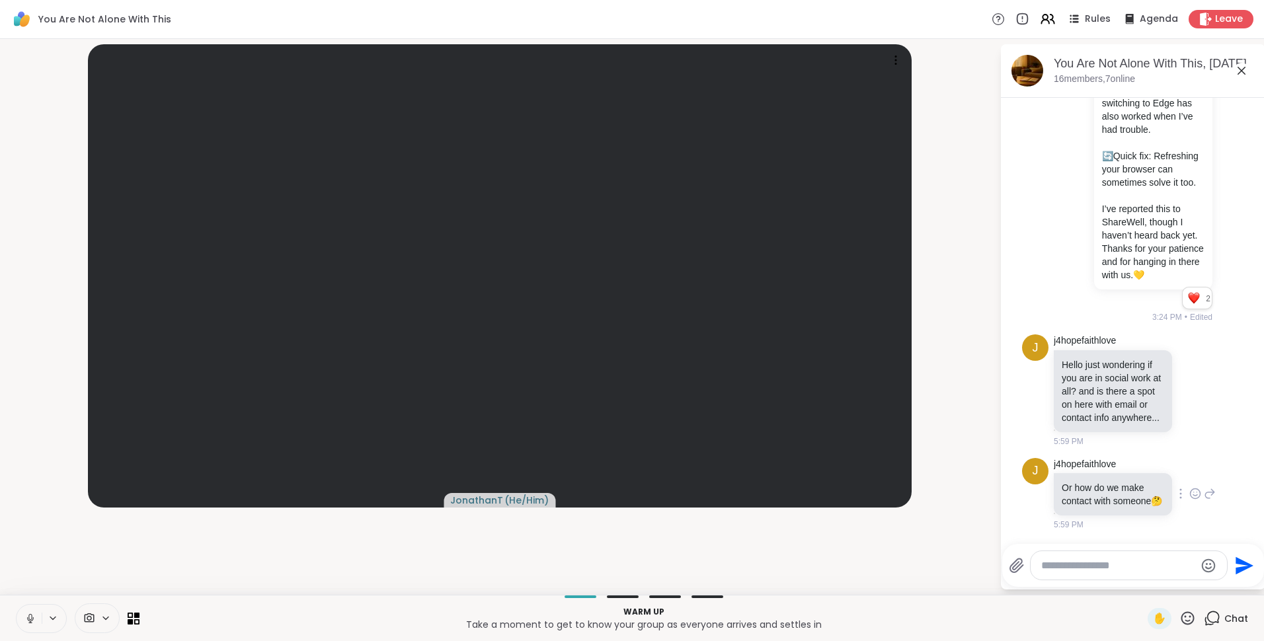
click at [1180, 489] on icon at bounding box center [1181, 494] width 3 height 11
click at [1214, 509] on icon at bounding box center [1220, 513] width 13 height 13
click at [1175, 486] on div at bounding box center [1181, 494] width 12 height 16
click at [1166, 508] on icon at bounding box center [1172, 513] width 13 height 13
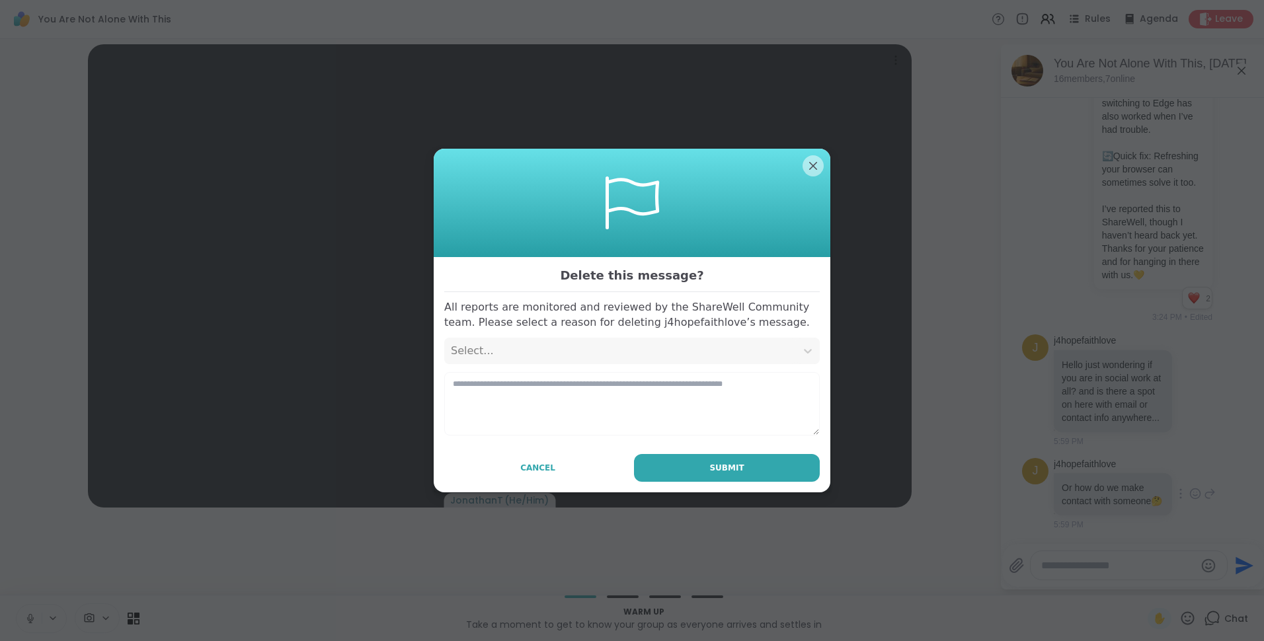
click at [737, 350] on div "Select..." at bounding box center [620, 351] width 339 height 16
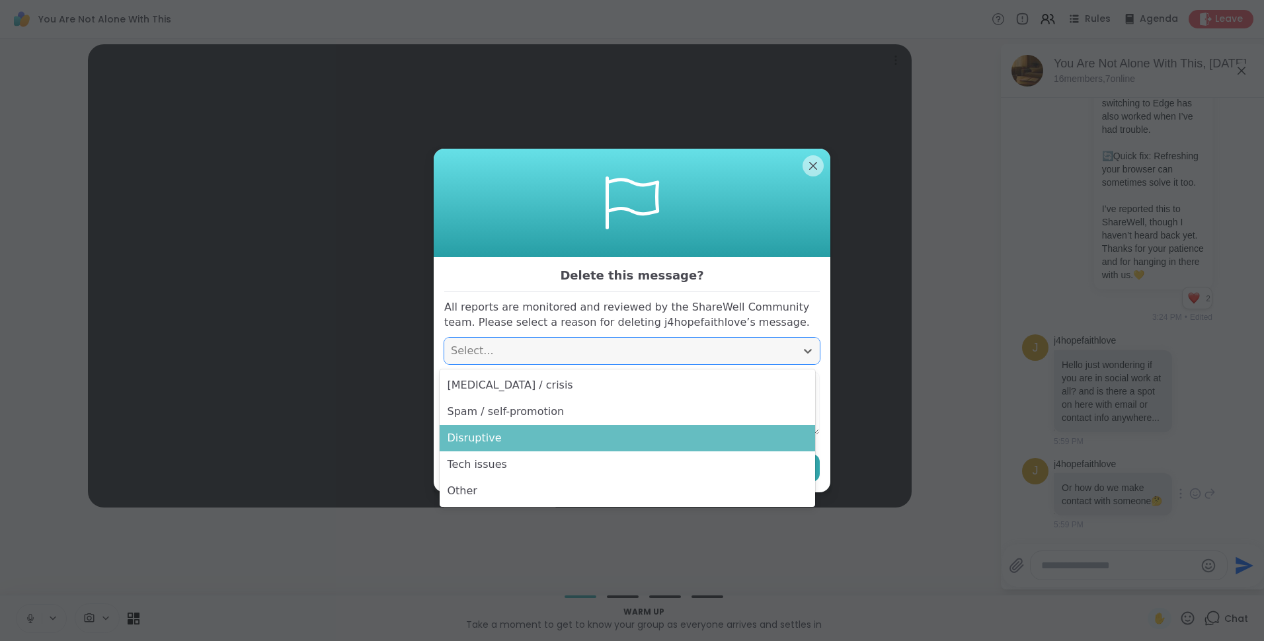
click at [698, 438] on div "Disruptive" at bounding box center [628, 438] width 376 height 26
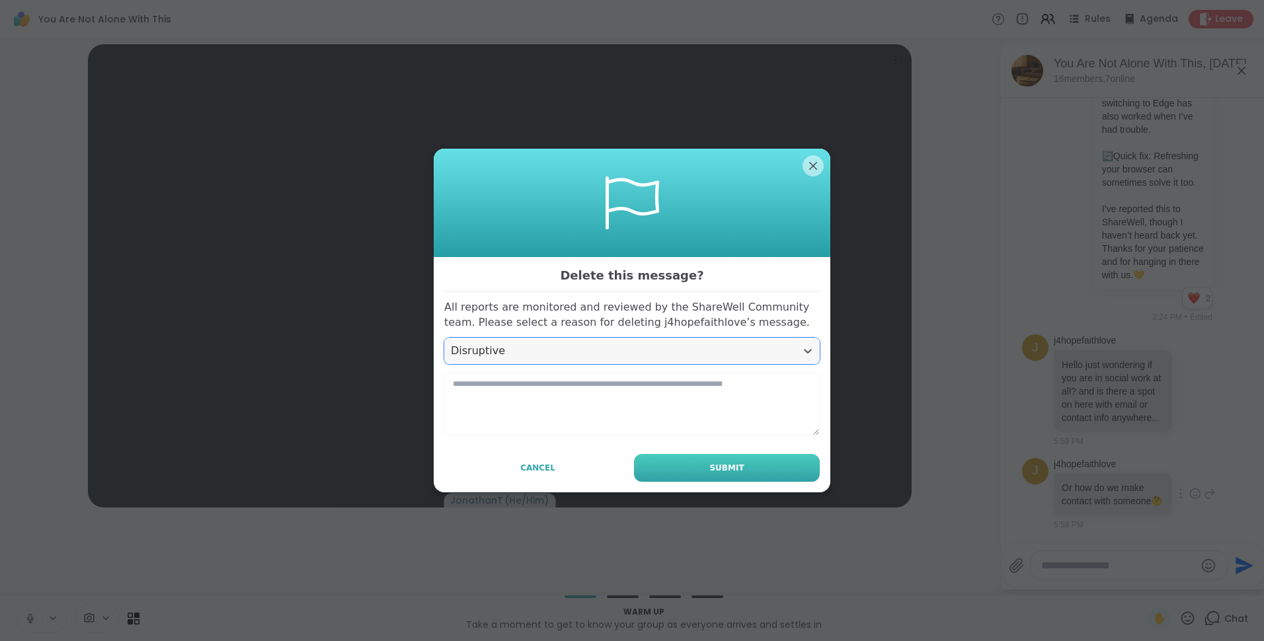
click at [741, 469] on button "Submit" at bounding box center [727, 468] width 186 height 28
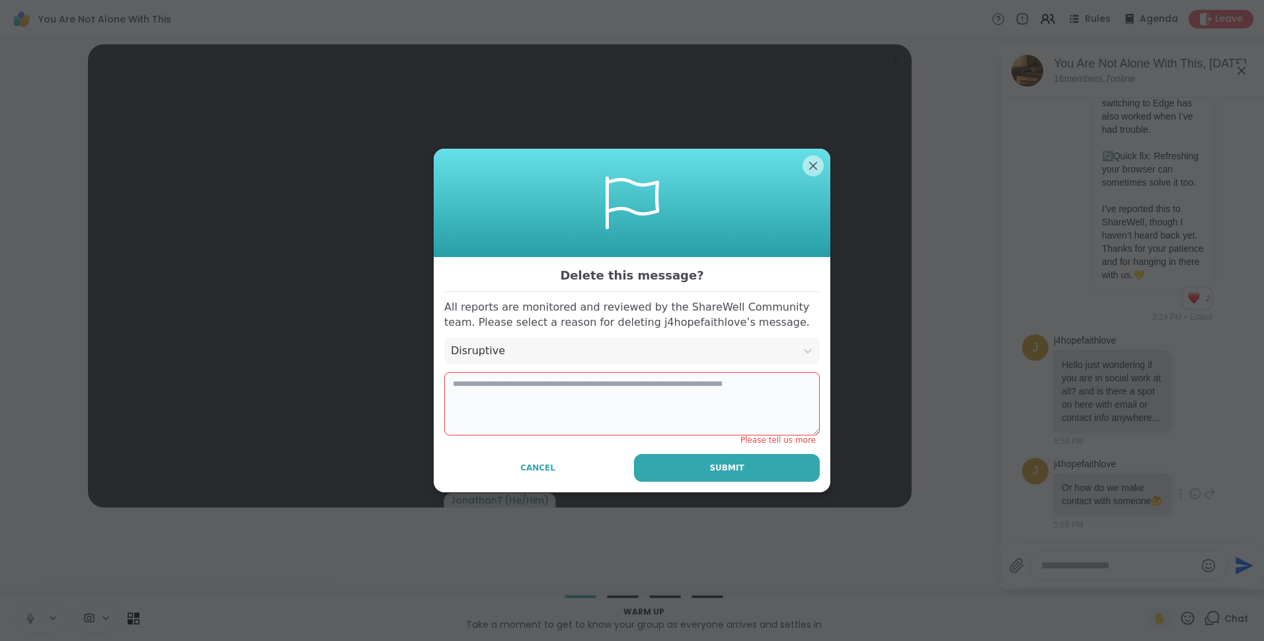
click at [674, 389] on textarea at bounding box center [632, 403] width 376 height 63
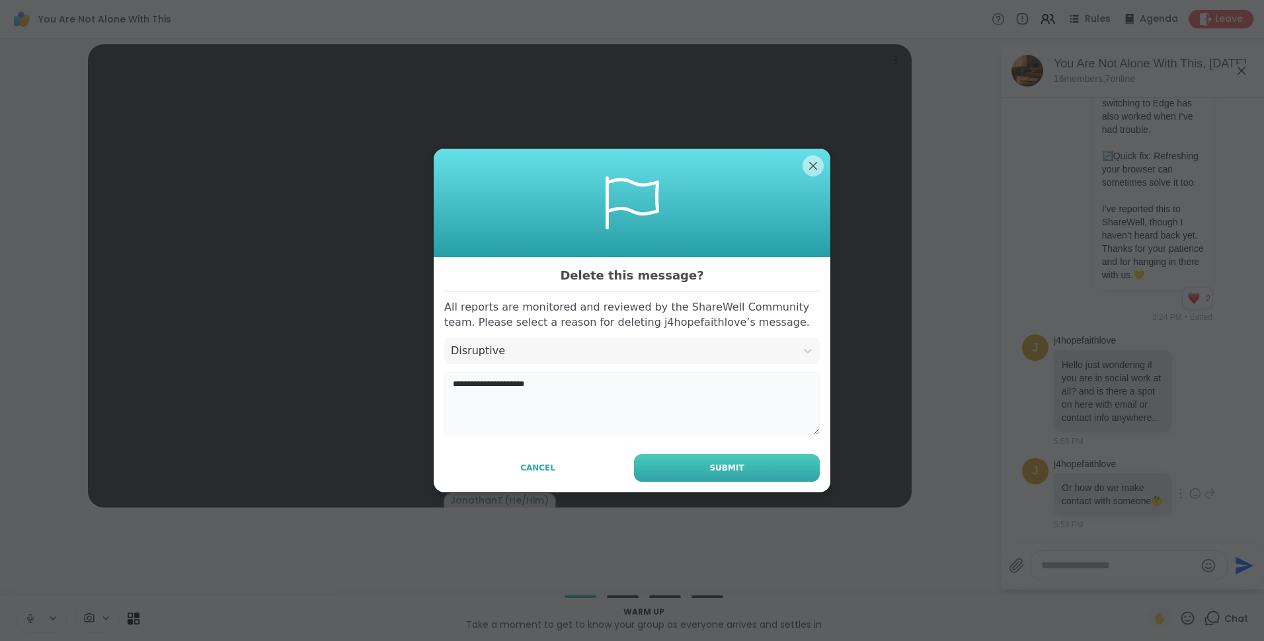
type textarea "**********"
click at [705, 471] on button "Submit" at bounding box center [727, 468] width 186 height 28
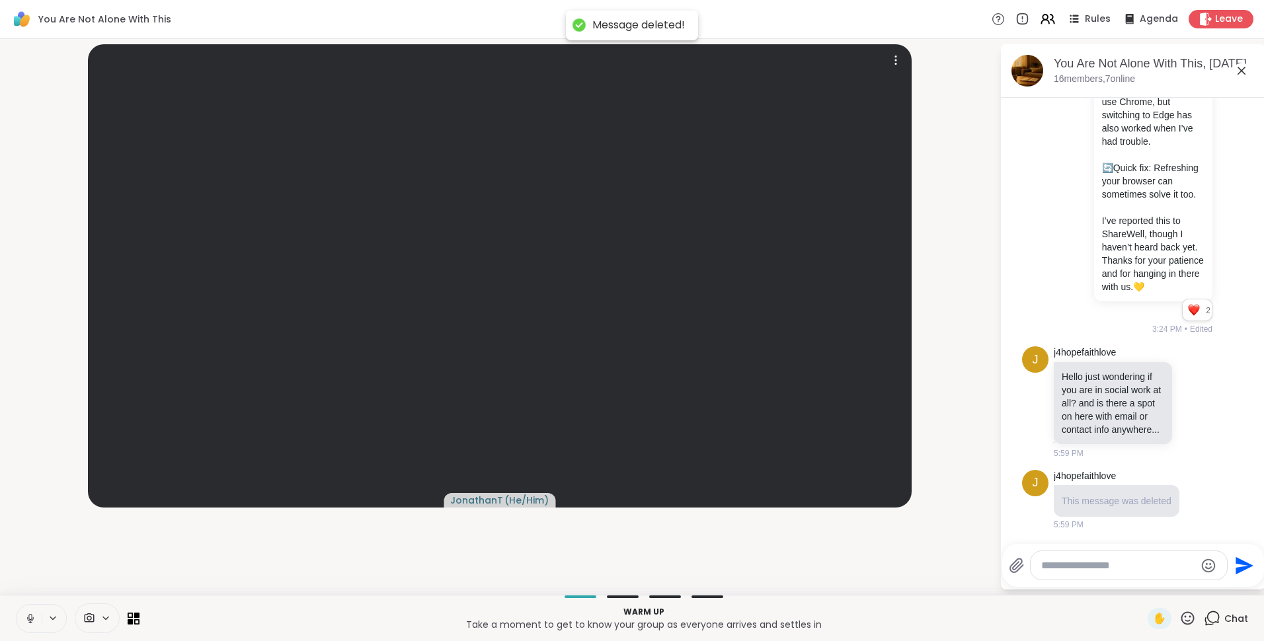
scroll to position [1140, 0]
click at [1180, 397] on icon at bounding box center [1181, 402] width 3 height 11
click at [1166, 415] on icon at bounding box center [1172, 421] width 13 height 13
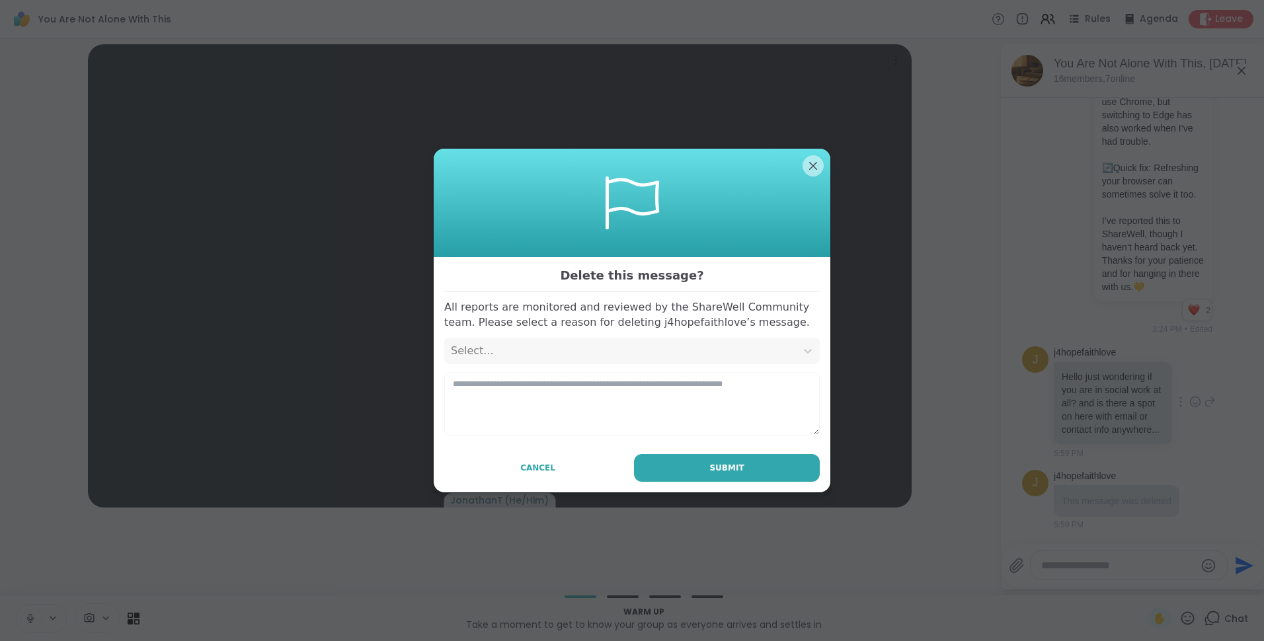
click at [545, 356] on div "Select..." at bounding box center [620, 351] width 339 height 16
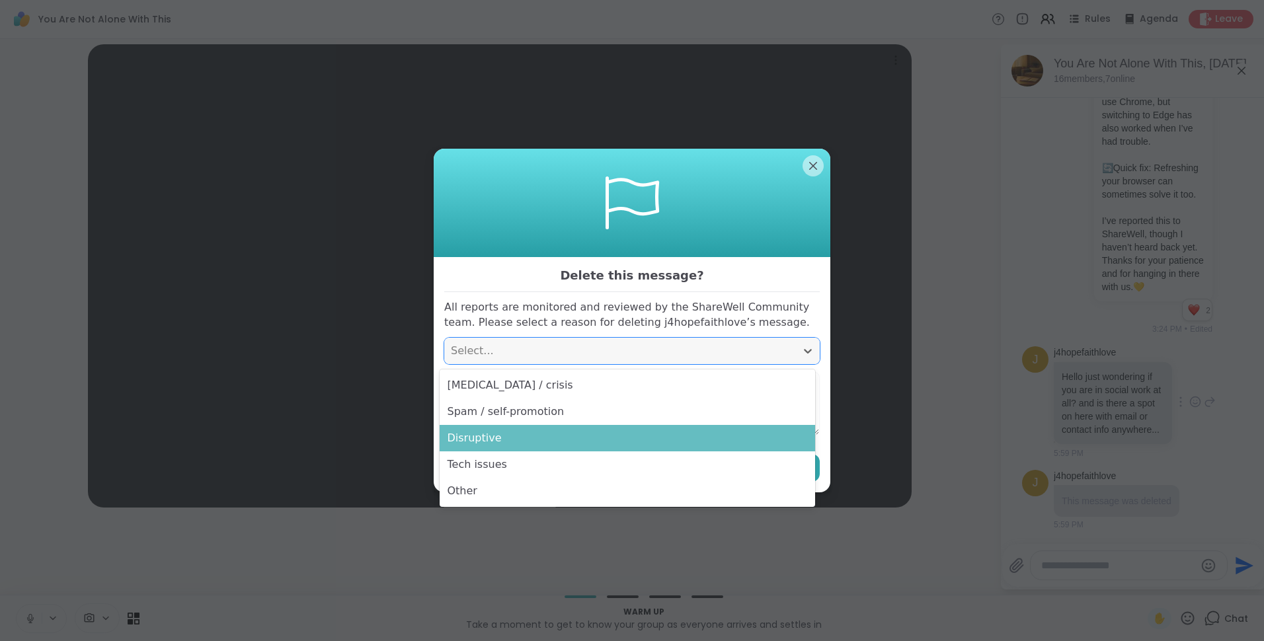
click at [518, 442] on div "Disruptive" at bounding box center [628, 438] width 376 height 26
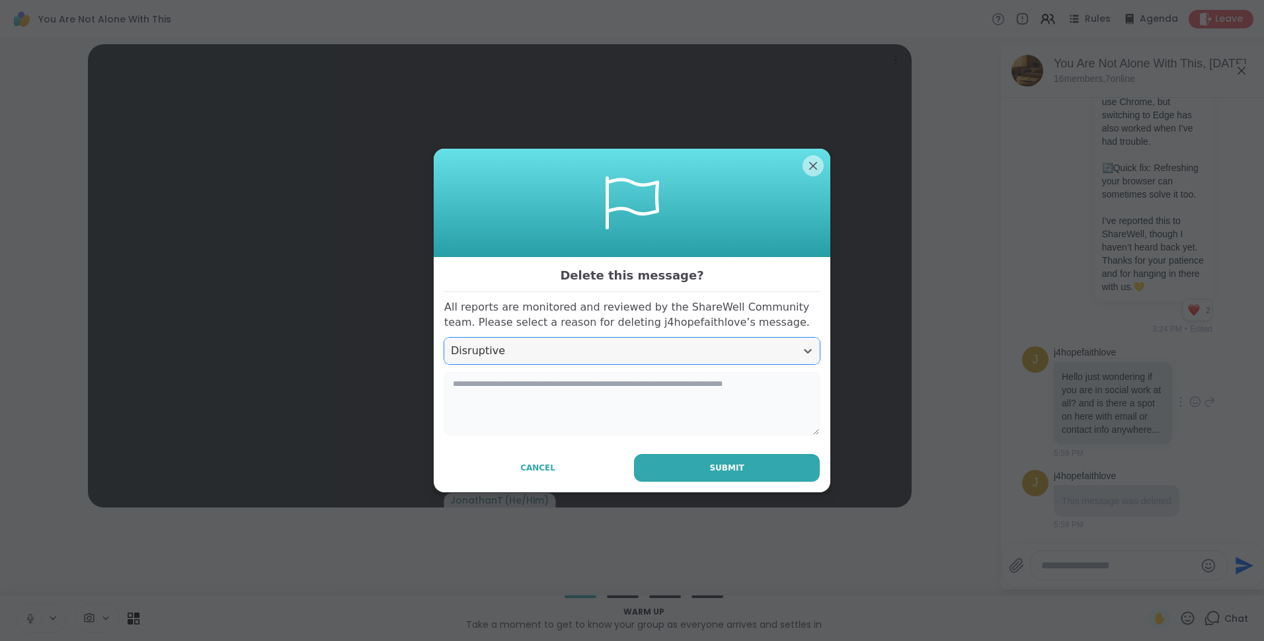
click at [516, 401] on textarea at bounding box center [632, 403] width 376 height 63
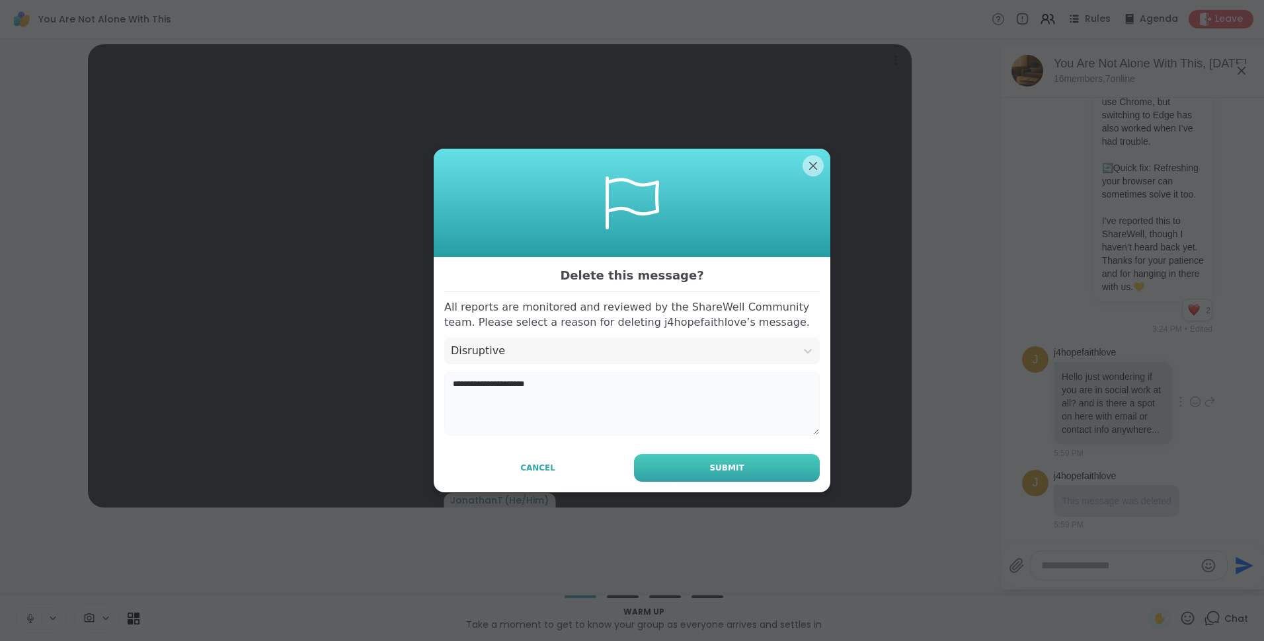
type textarea "**********"
click at [694, 472] on button "Submit" at bounding box center [727, 468] width 186 height 28
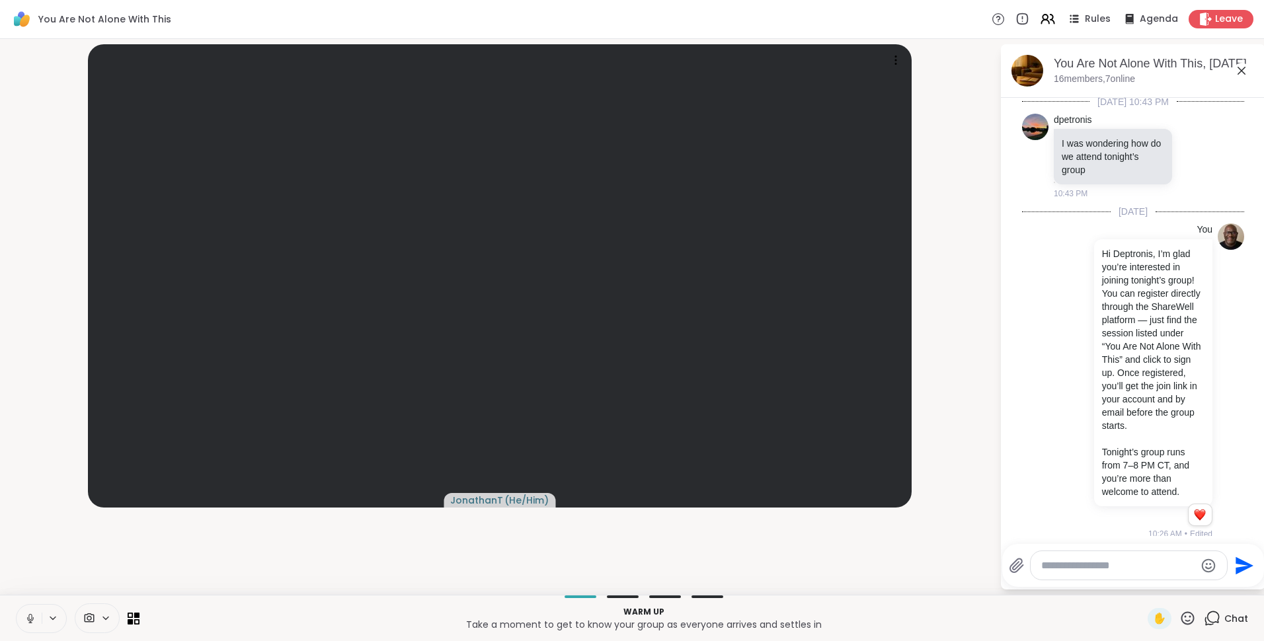
scroll to position [0, 0]
click at [1042, 20] on icon at bounding box center [1046, 22] width 8 height 4
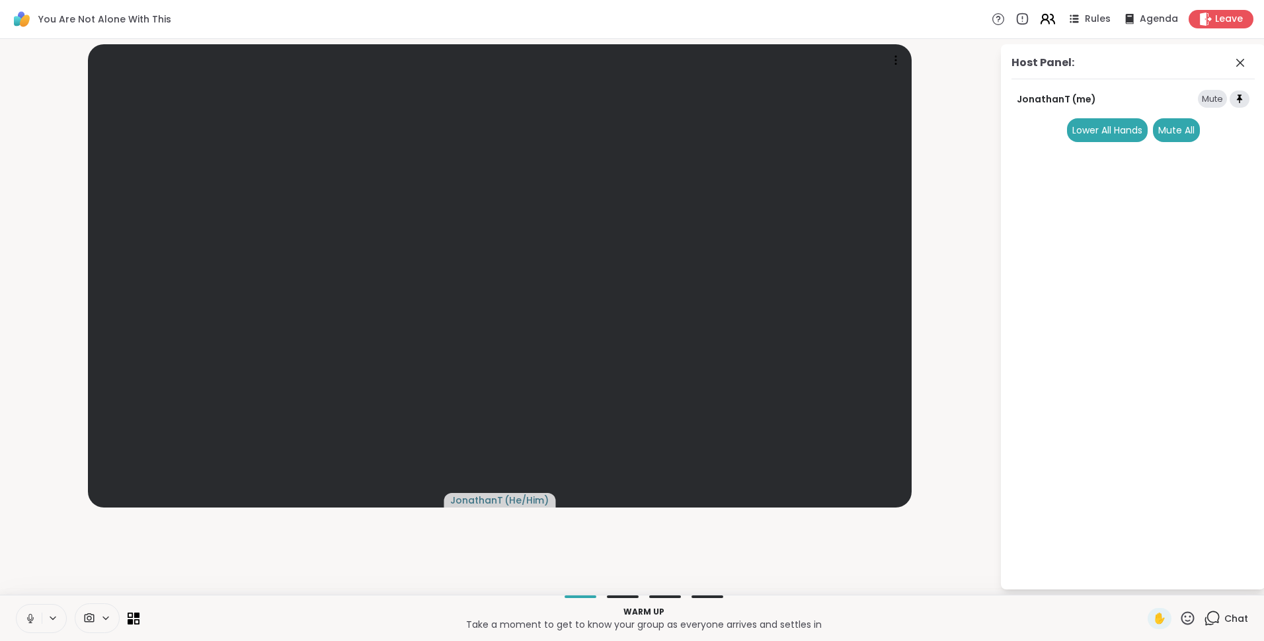
click at [1042, 20] on icon at bounding box center [1046, 22] width 8 height 4
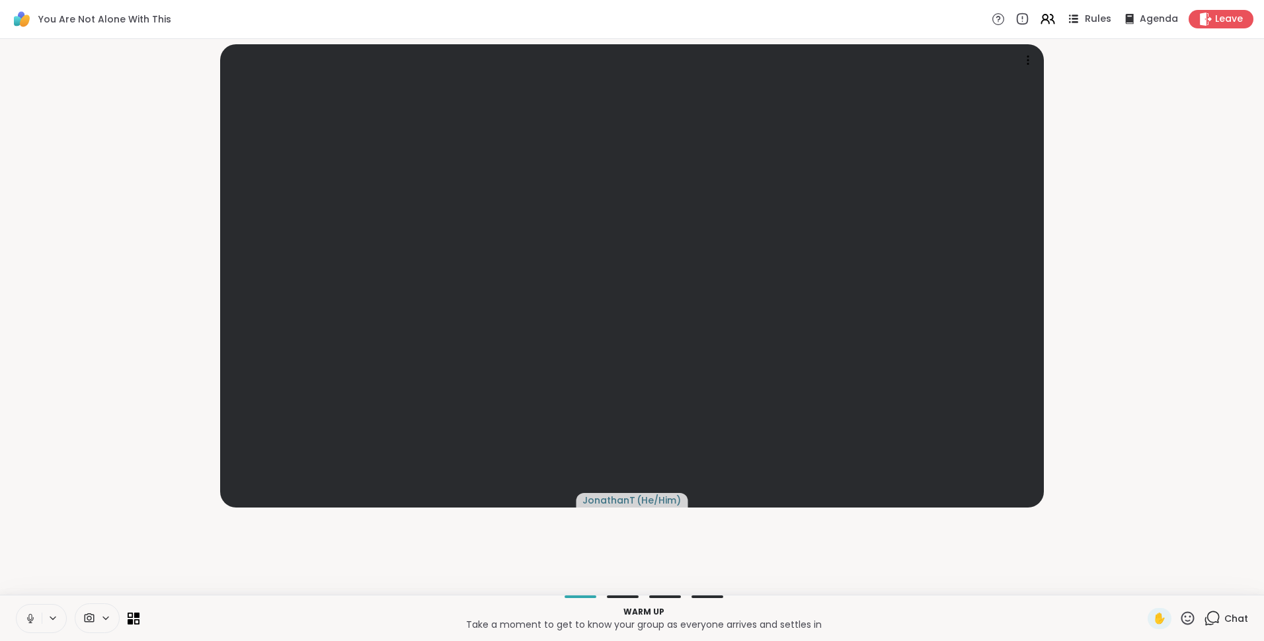
click at [1085, 22] on span "Rules" at bounding box center [1098, 20] width 27 height 14
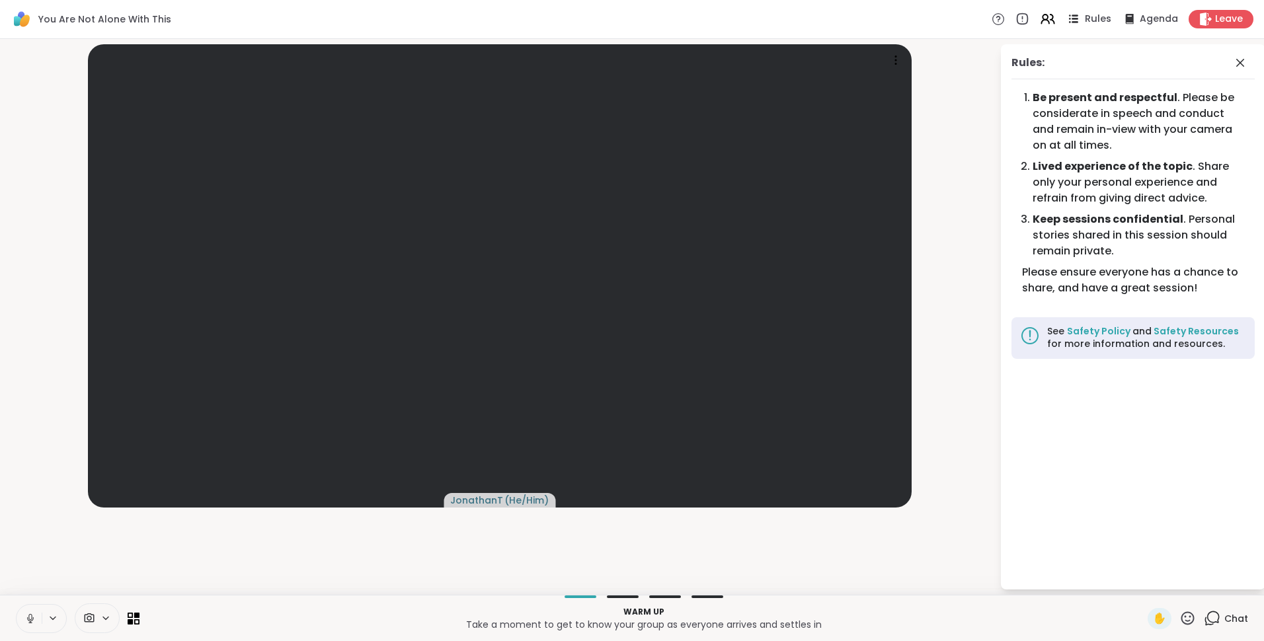
click at [1085, 22] on span "Rules" at bounding box center [1098, 20] width 27 height 14
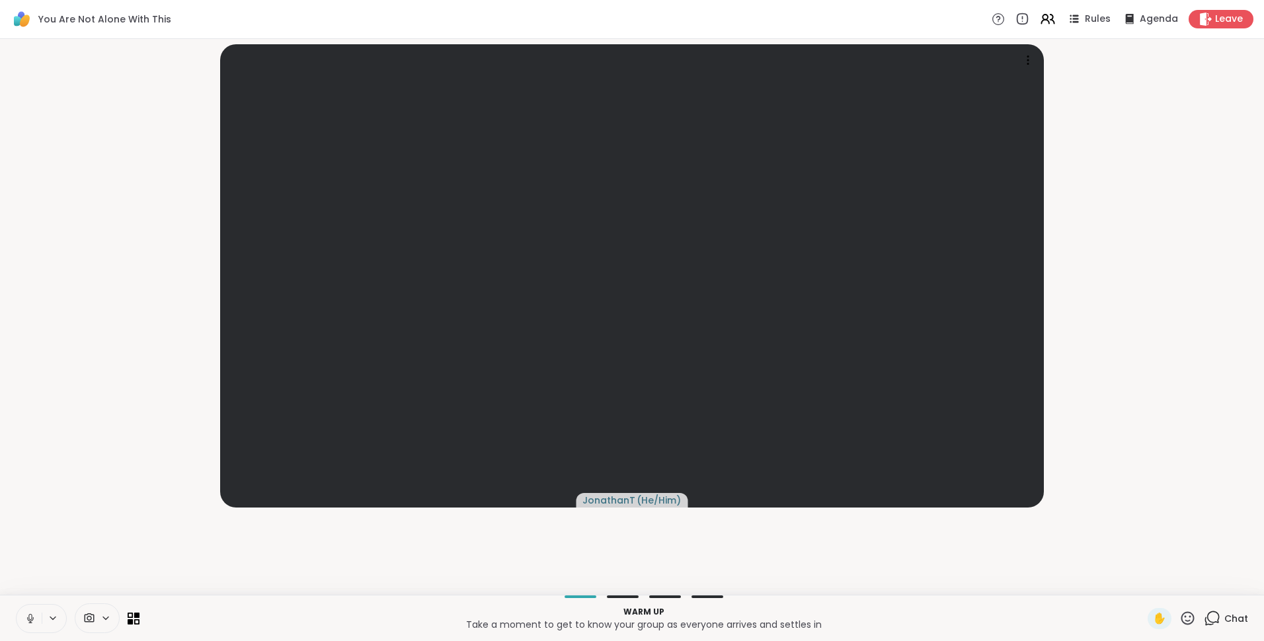
click at [1207, 616] on icon at bounding box center [1213, 618] width 13 height 12
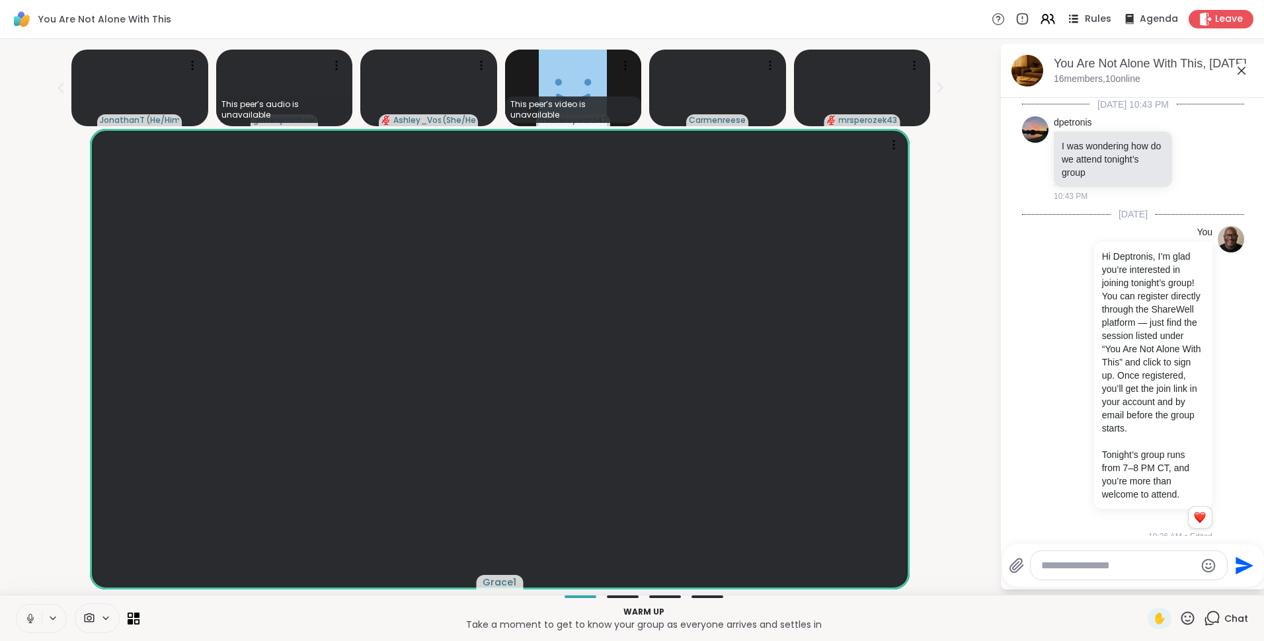
click at [1077, 19] on div "Rules" at bounding box center [1088, 19] width 46 height 17
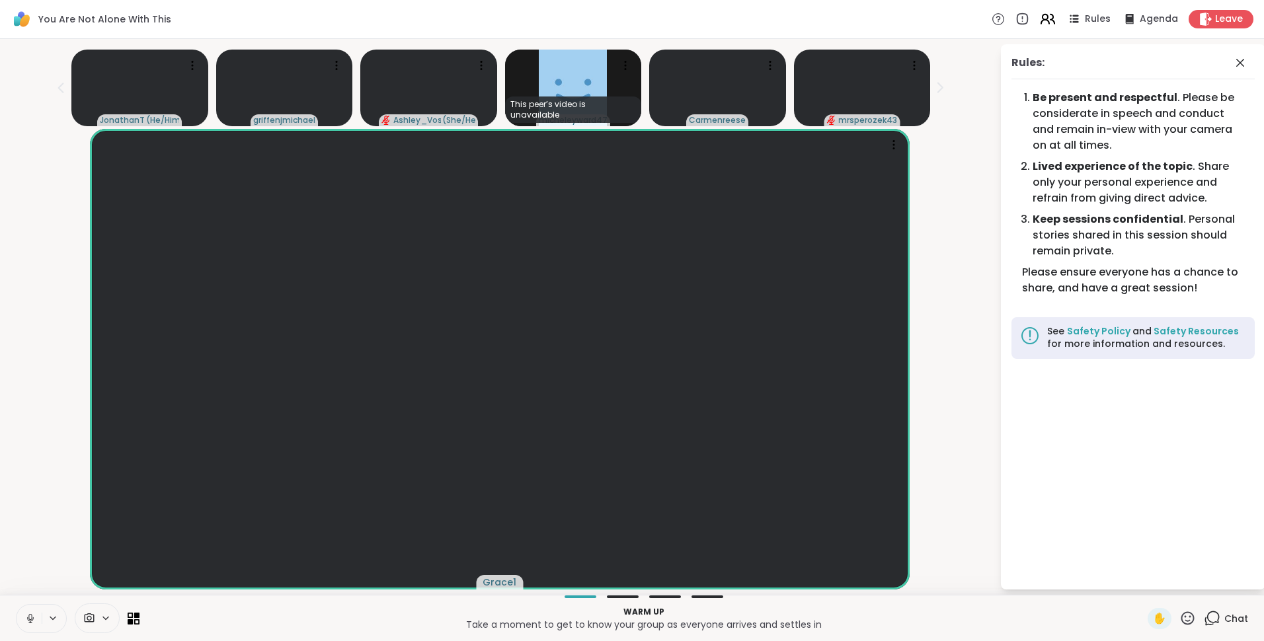
click at [1040, 20] on icon at bounding box center [1048, 19] width 17 height 17
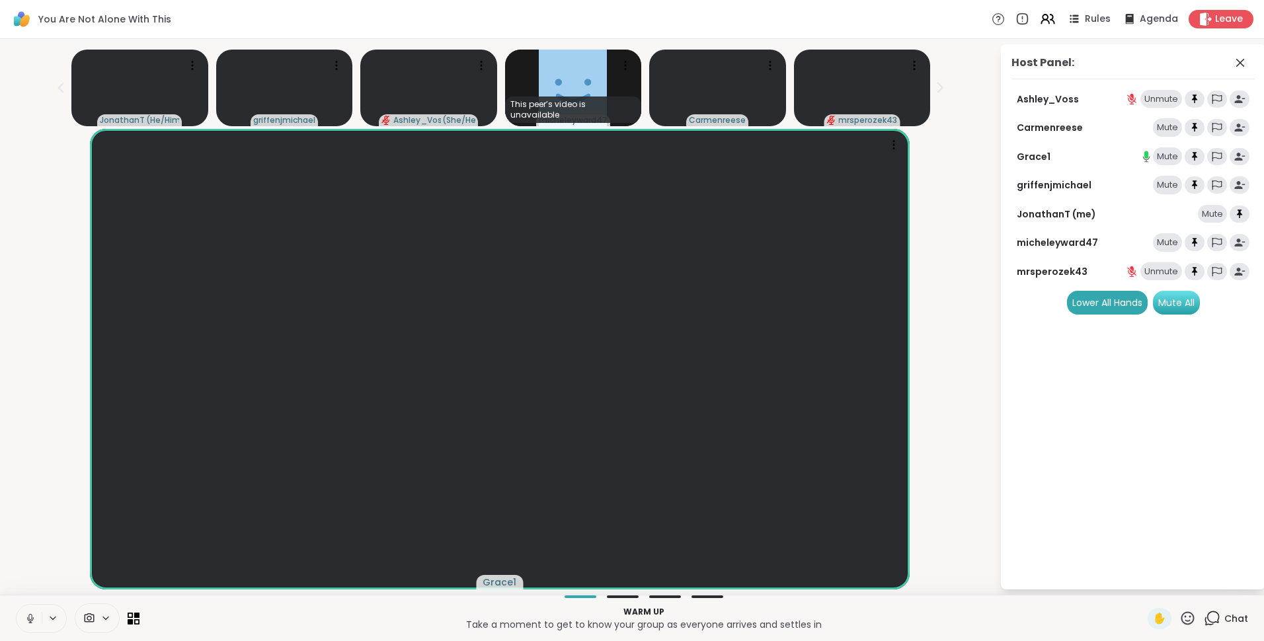
click at [1168, 300] on div "Mute All" at bounding box center [1176, 303] width 47 height 24
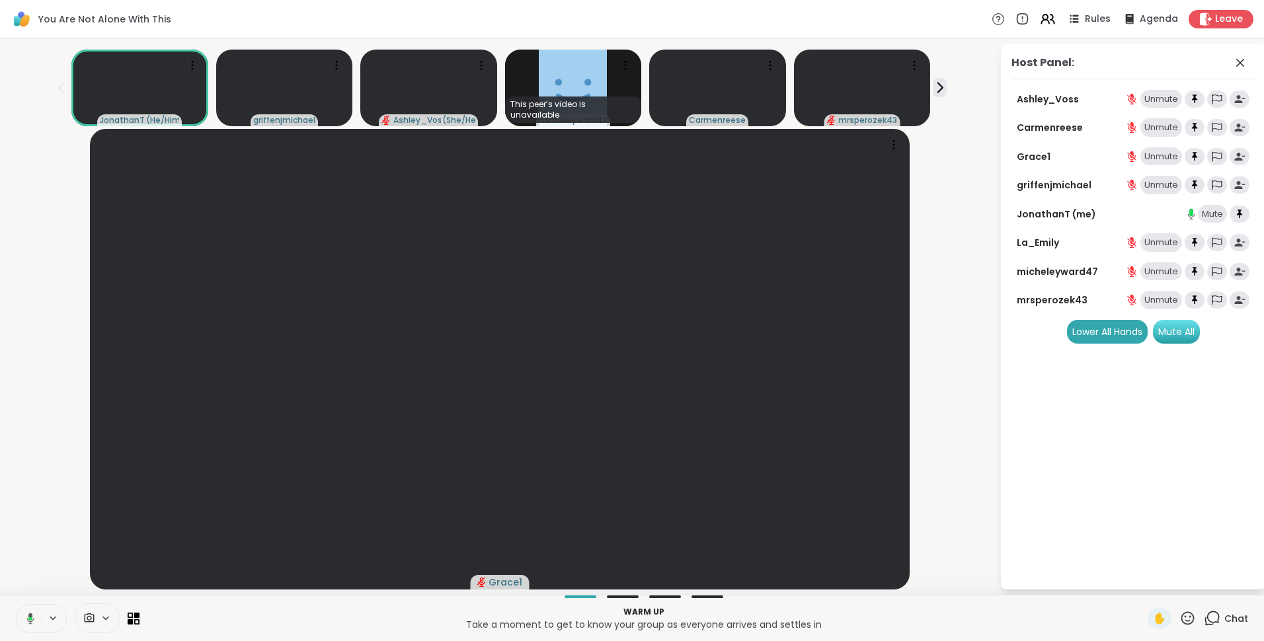
click at [1166, 329] on div "Mute All" at bounding box center [1176, 332] width 47 height 24
click at [938, 89] on icon at bounding box center [940, 87] width 5 height 9
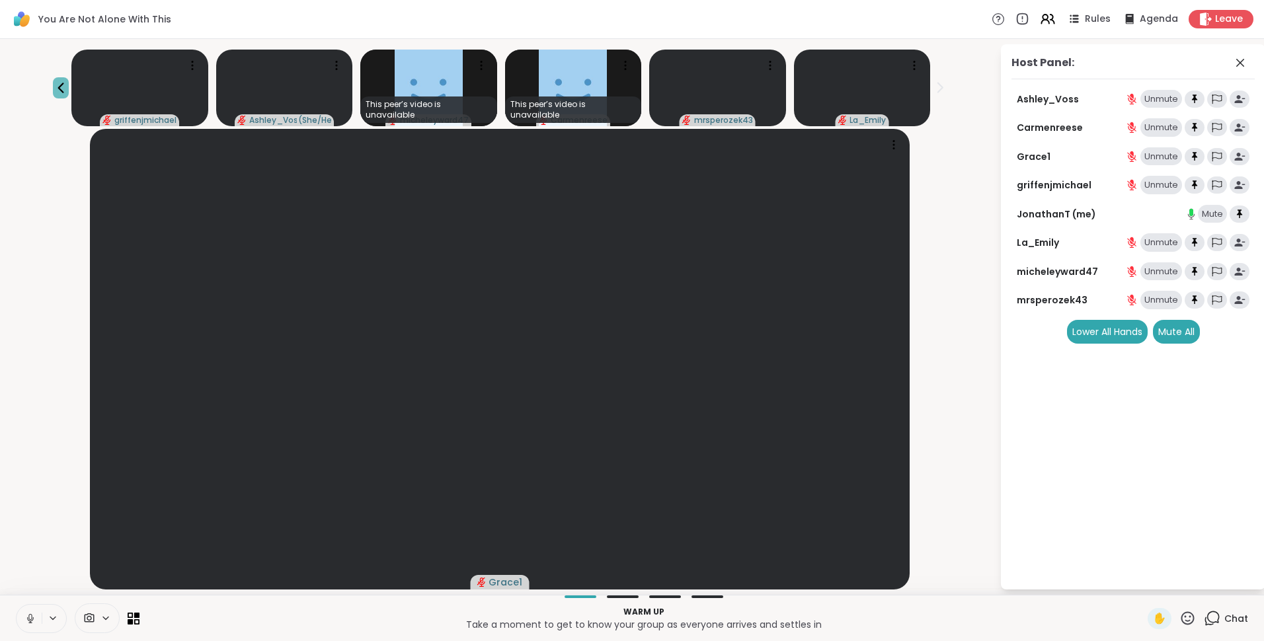
click at [69, 84] on icon at bounding box center [61, 88] width 16 height 16
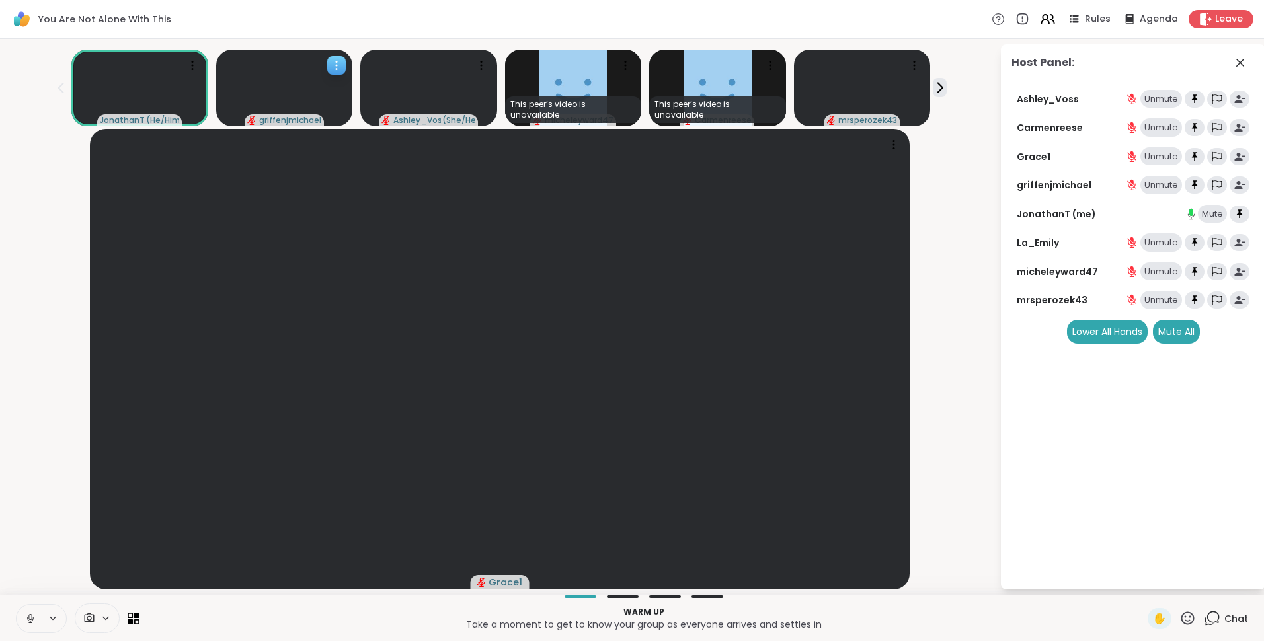
click at [317, 76] on video at bounding box center [284, 88] width 137 height 77
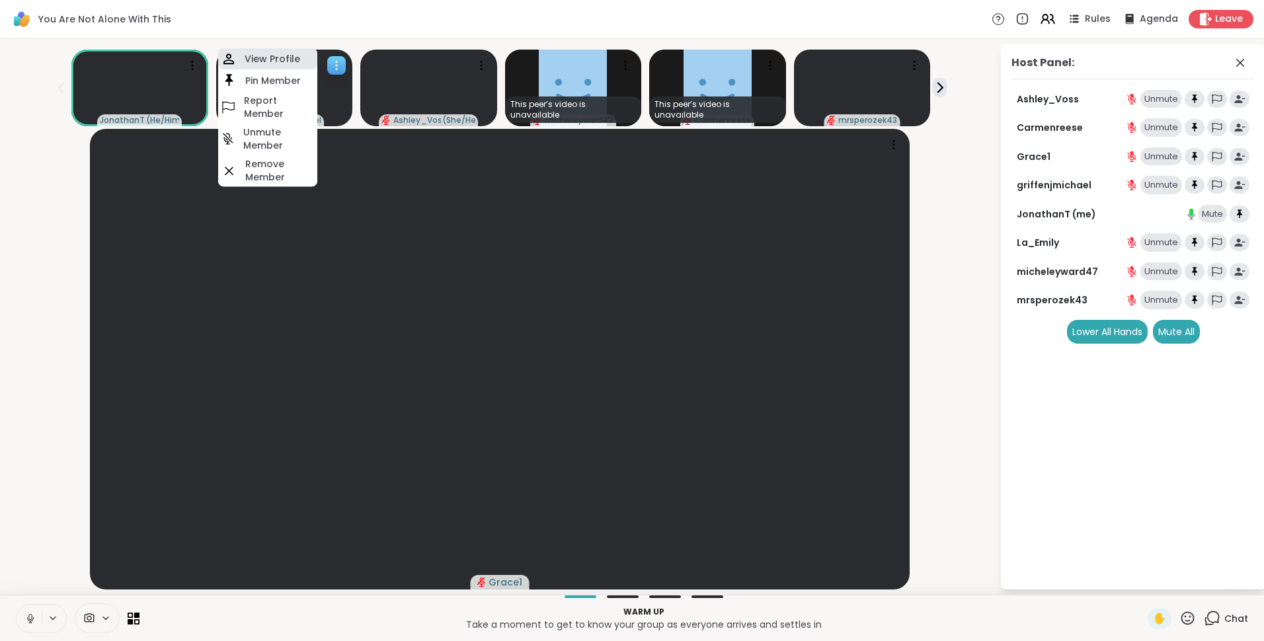
click at [286, 60] on h4 "View Profile" at bounding box center [273, 58] width 56 height 13
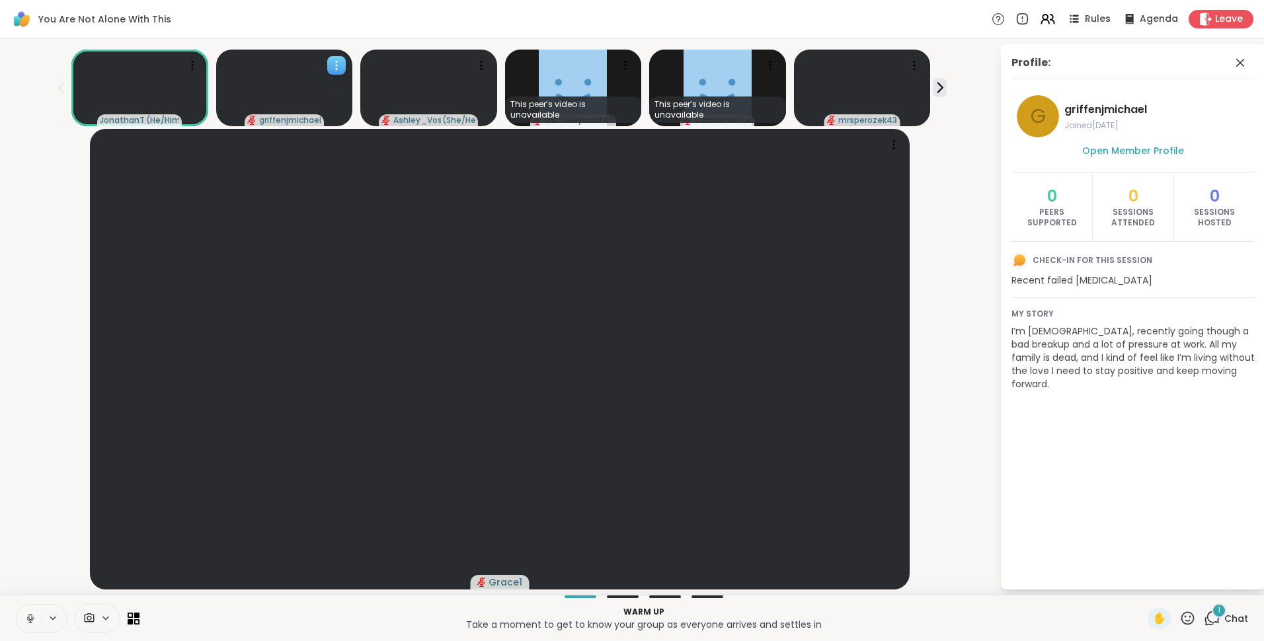
click at [341, 63] on icon at bounding box center [336, 65] width 13 height 13
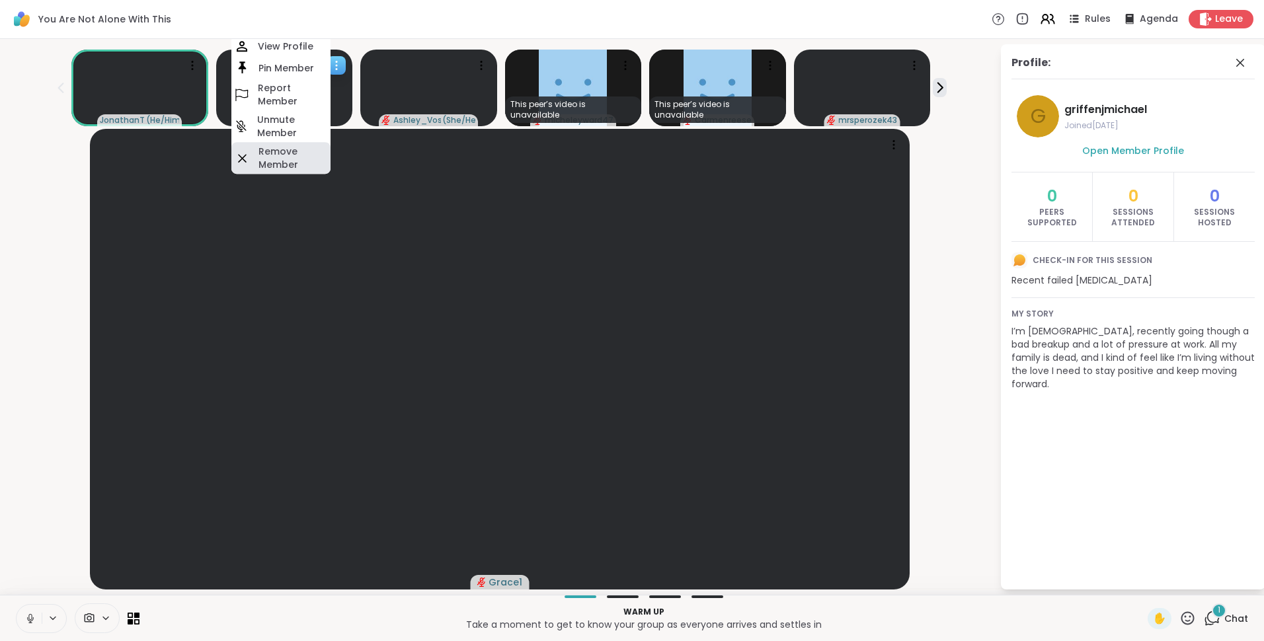
click at [291, 153] on h4 "Remove Member" at bounding box center [293, 158] width 69 height 26
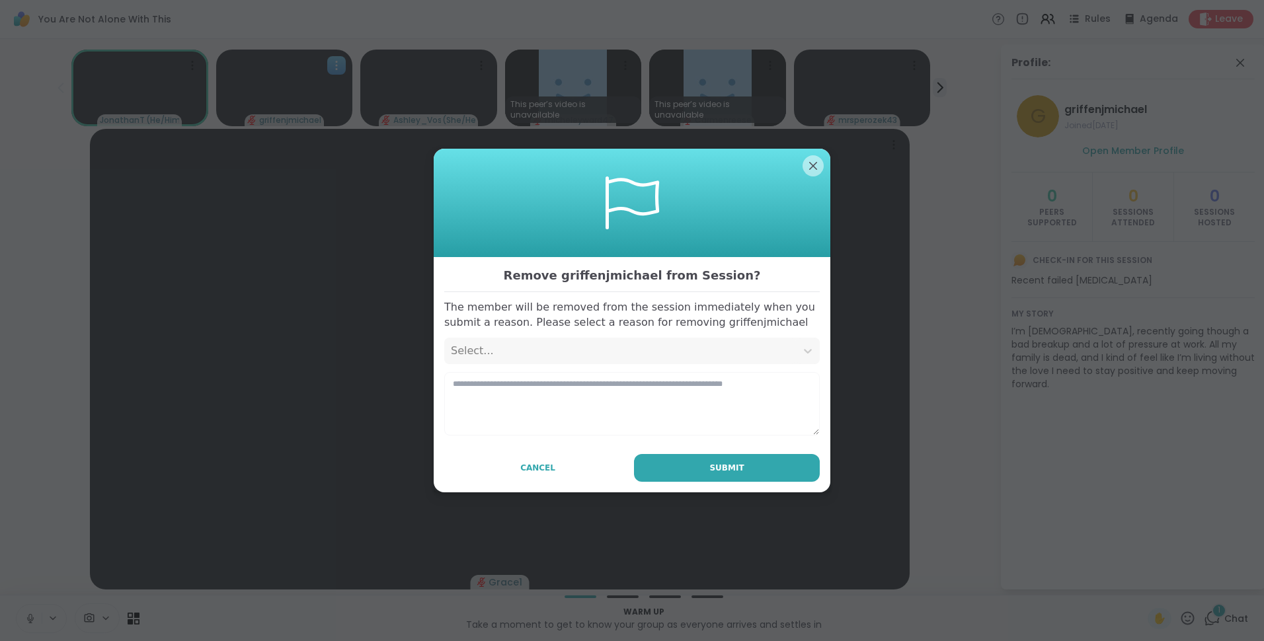
click at [519, 358] on div "Select..." at bounding box center [620, 351] width 339 height 16
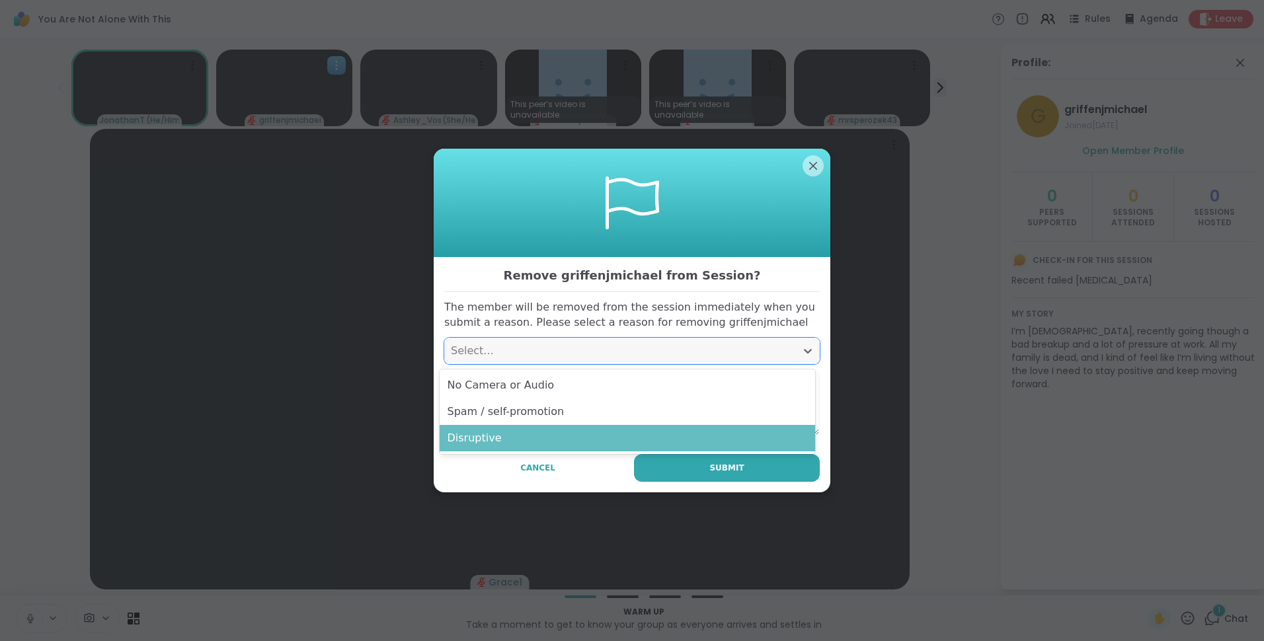
click at [508, 430] on div "Disruptive" at bounding box center [628, 438] width 376 height 26
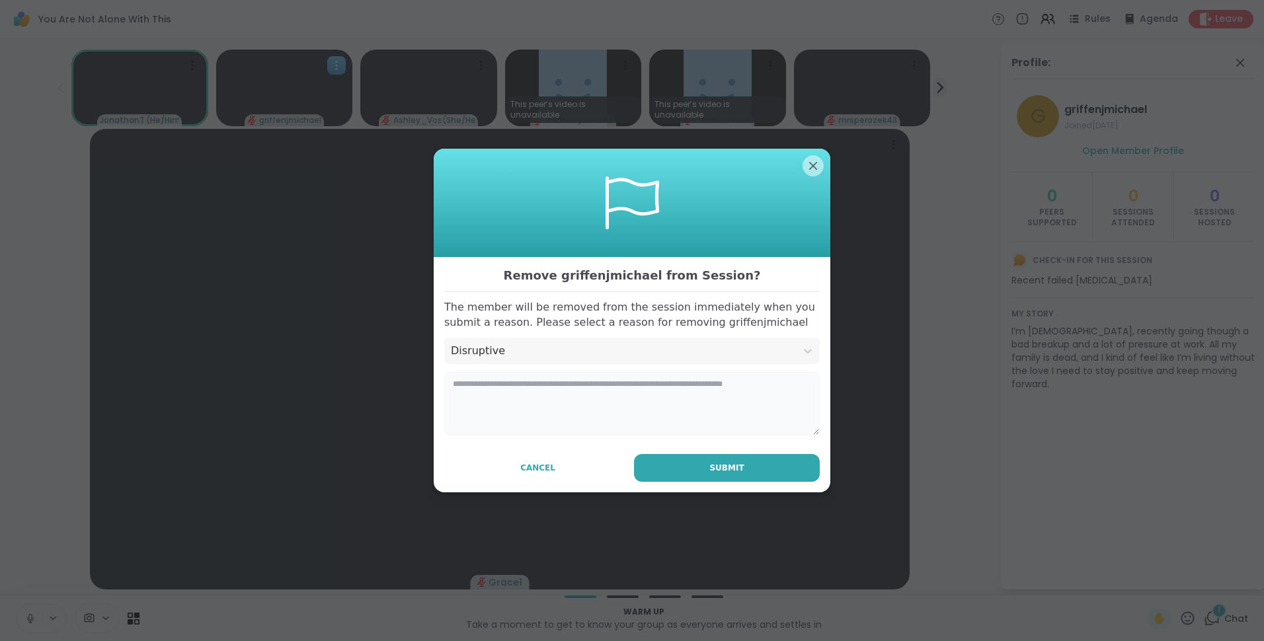
click at [512, 388] on textarea at bounding box center [632, 403] width 376 height 63
type textarea "**********"
click at [664, 475] on button "Submit" at bounding box center [727, 468] width 186 height 28
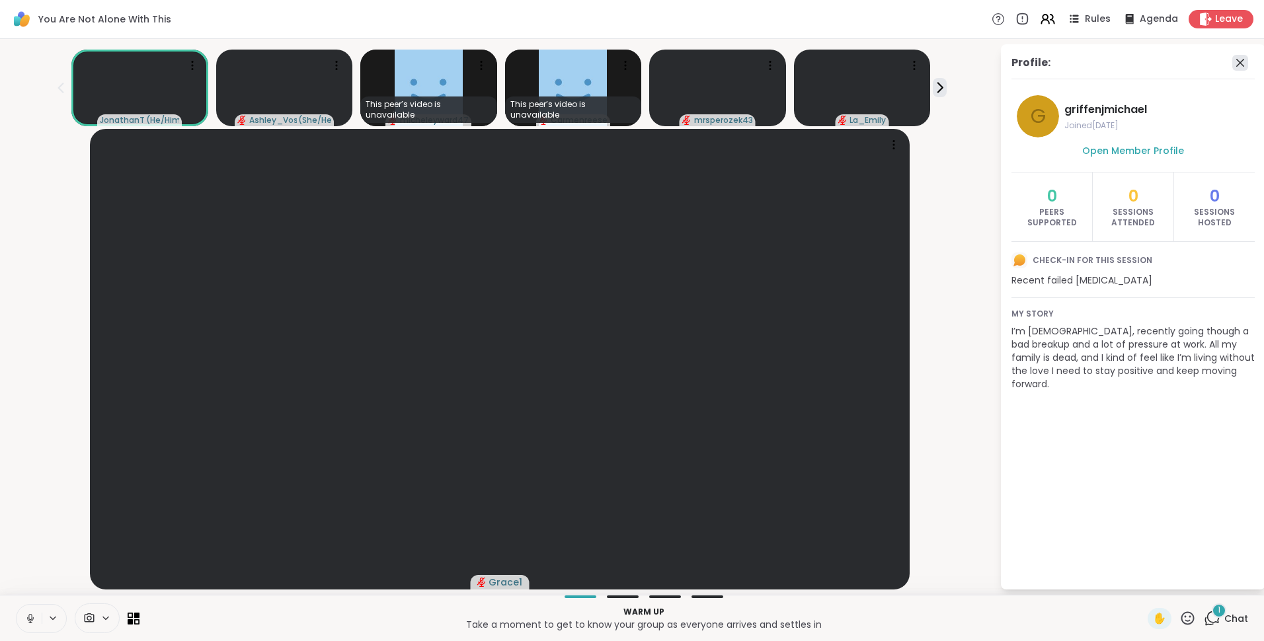
click at [1241, 65] on icon at bounding box center [1241, 63] width 16 height 16
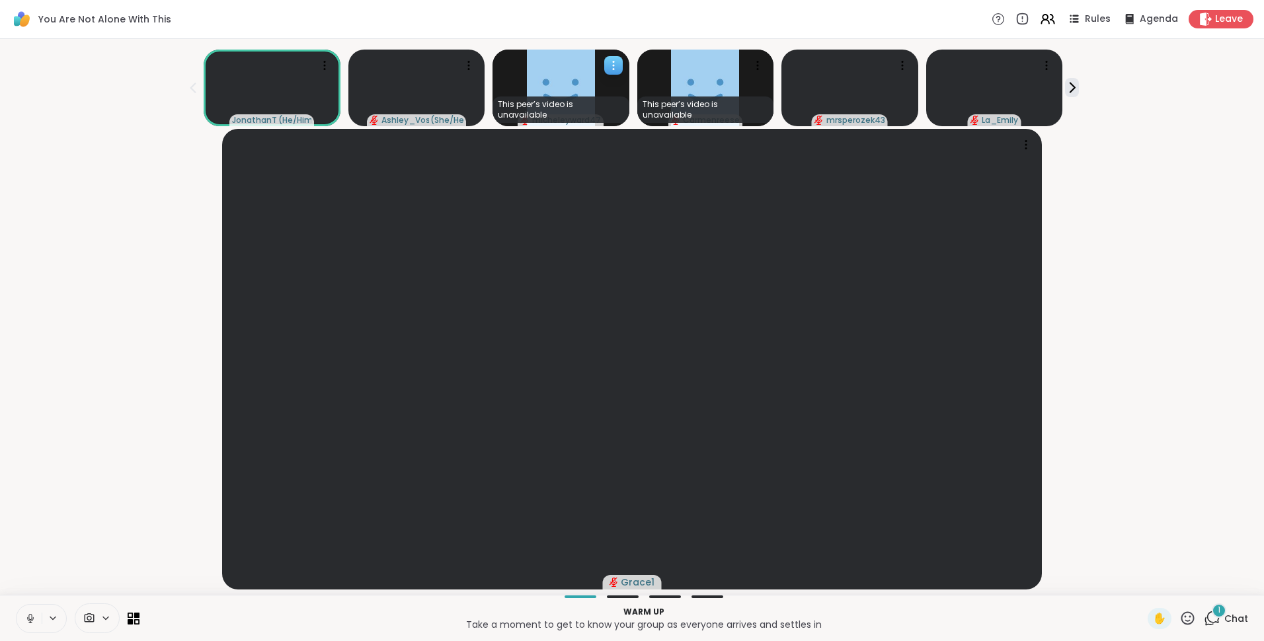
click at [554, 77] on img at bounding box center [561, 88] width 68 height 77
click at [724, 84] on img at bounding box center [705, 88] width 68 height 77
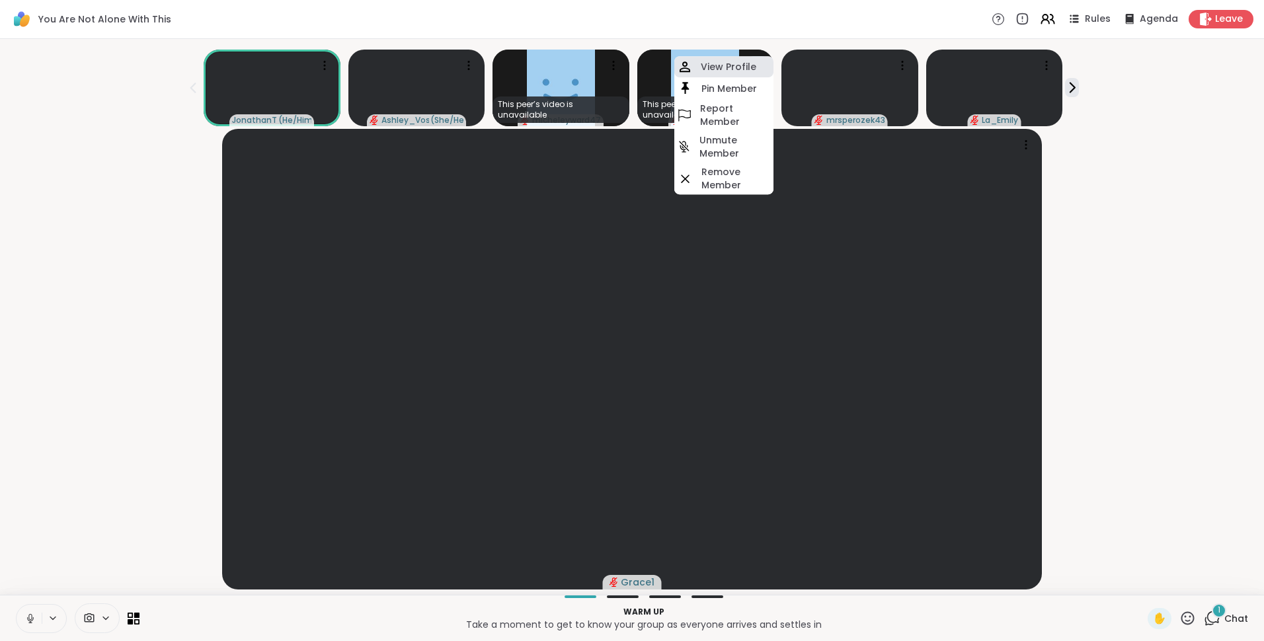
click at [749, 67] on h4 "View Profile" at bounding box center [729, 66] width 56 height 13
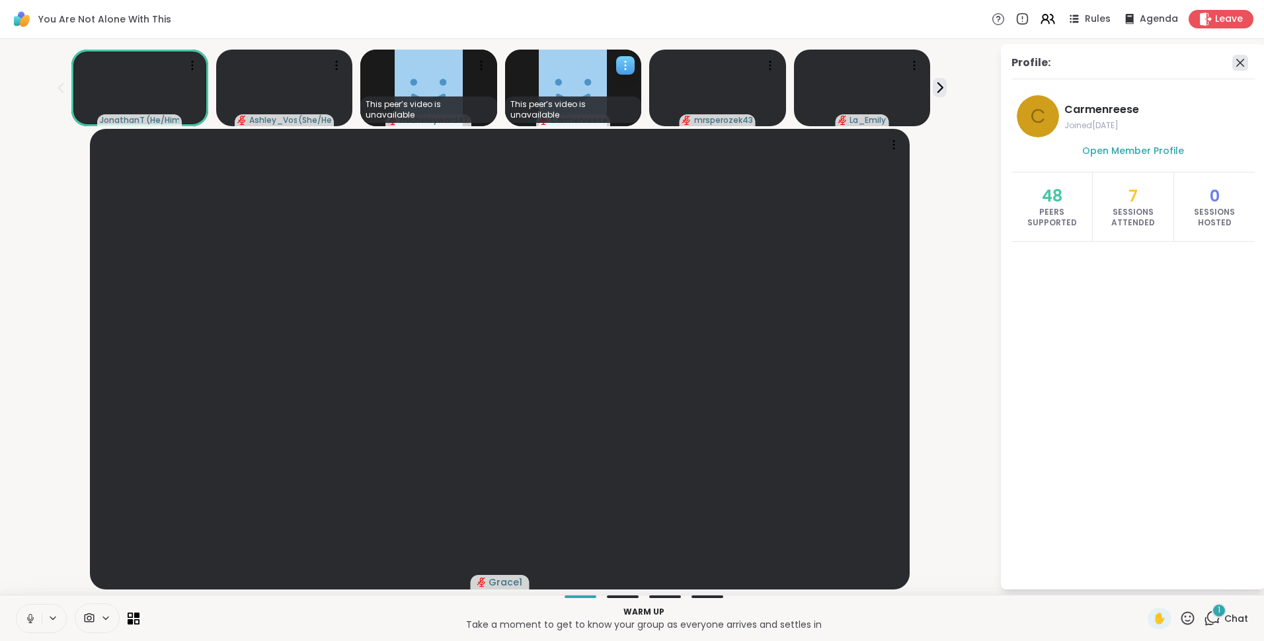
click at [1242, 60] on icon at bounding box center [1241, 63] width 16 height 16
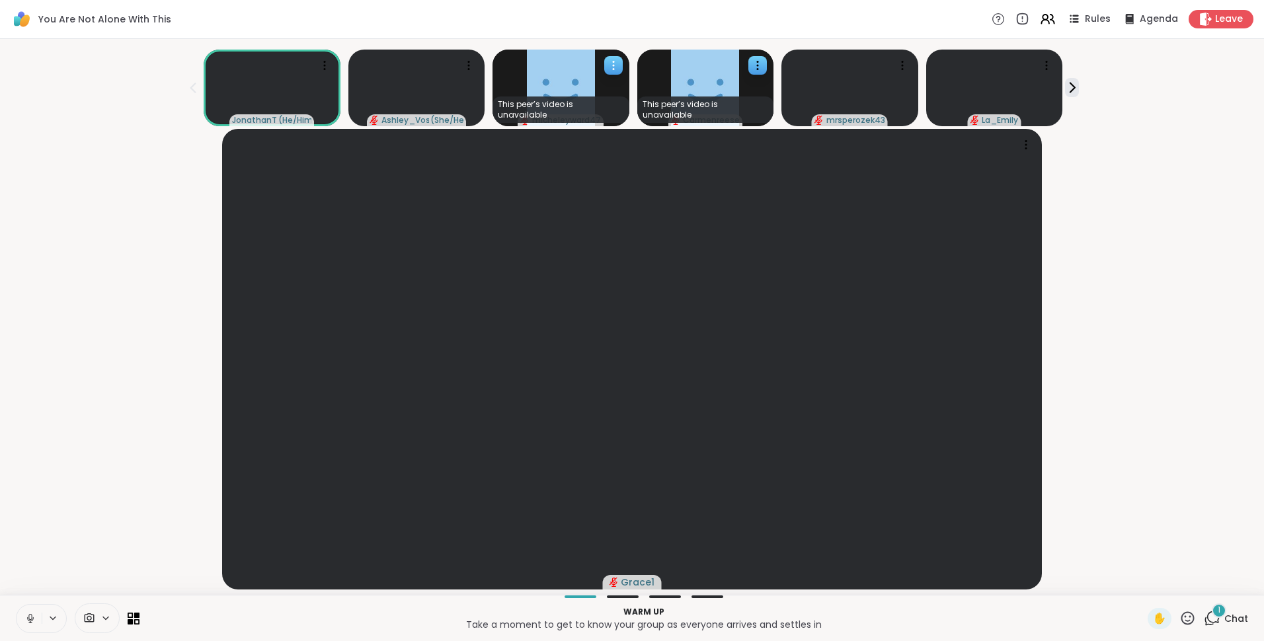
click at [614, 66] on icon at bounding box center [613, 65] width 1 height 1
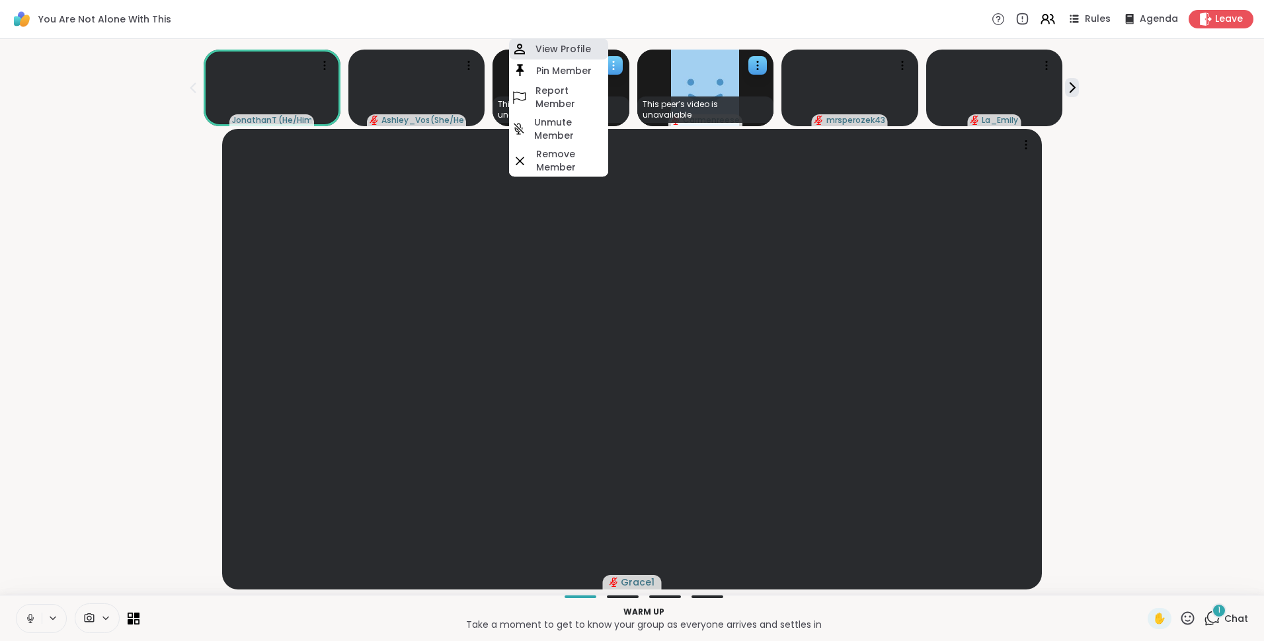
click at [591, 49] on h4 "View Profile" at bounding box center [564, 48] width 56 height 13
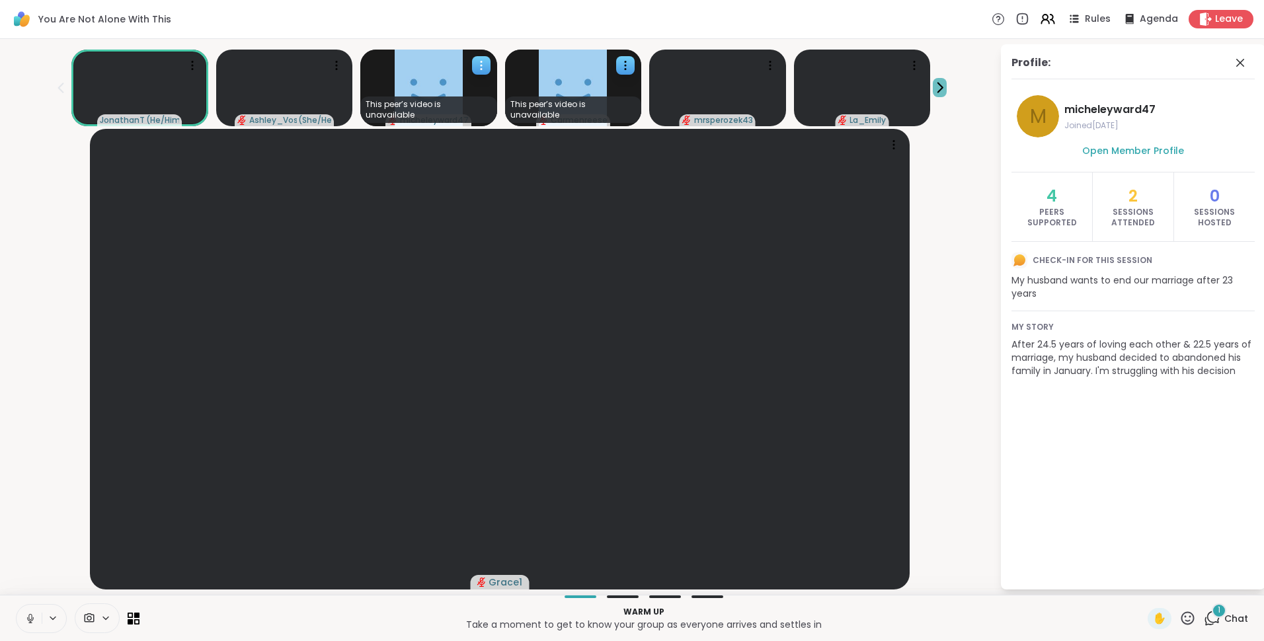
click at [933, 83] on icon at bounding box center [940, 88] width 14 height 14
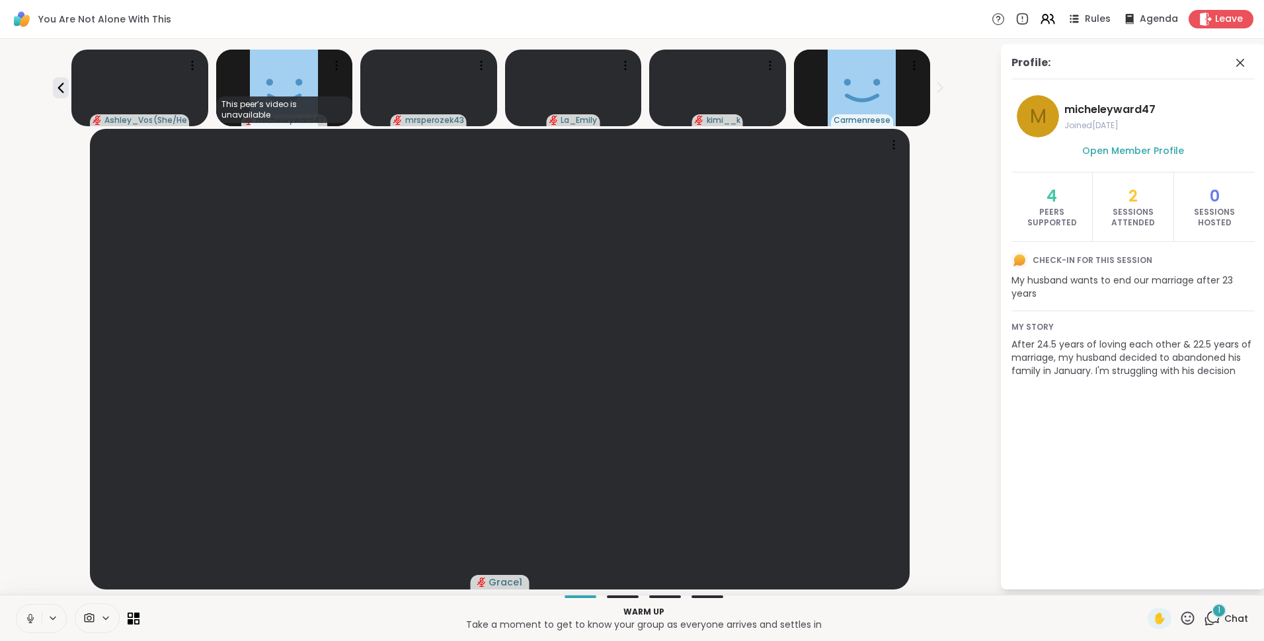
click at [933, 83] on icon at bounding box center [940, 88] width 14 height 14
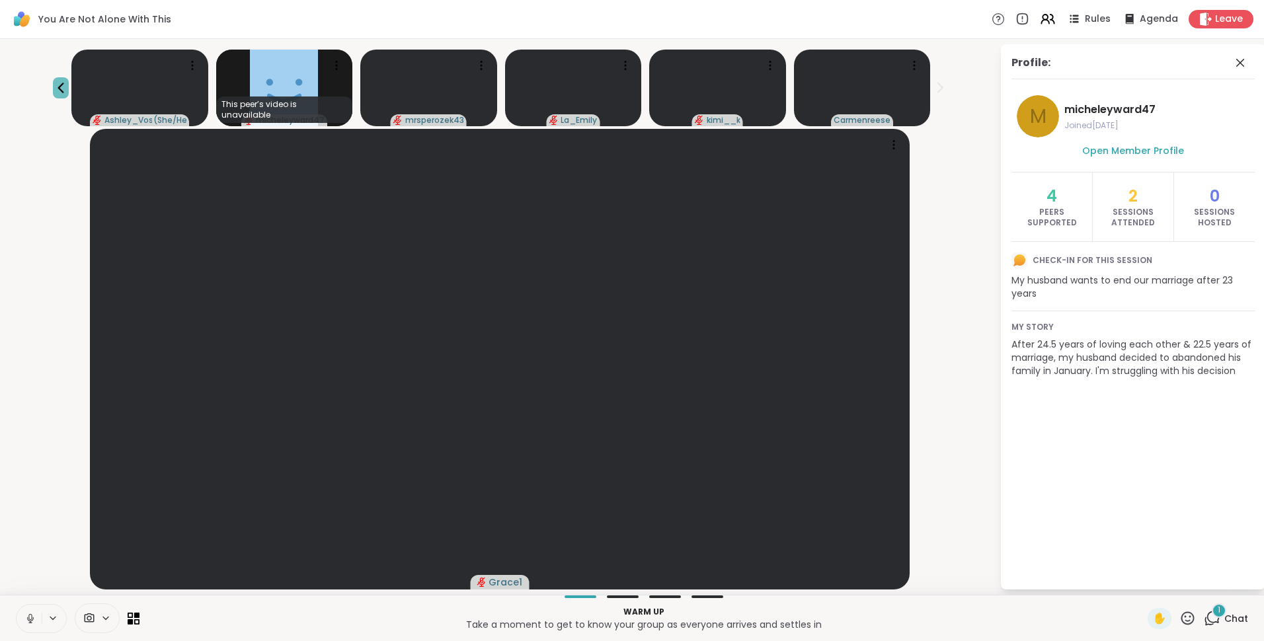
click at [69, 87] on icon at bounding box center [61, 88] width 16 height 16
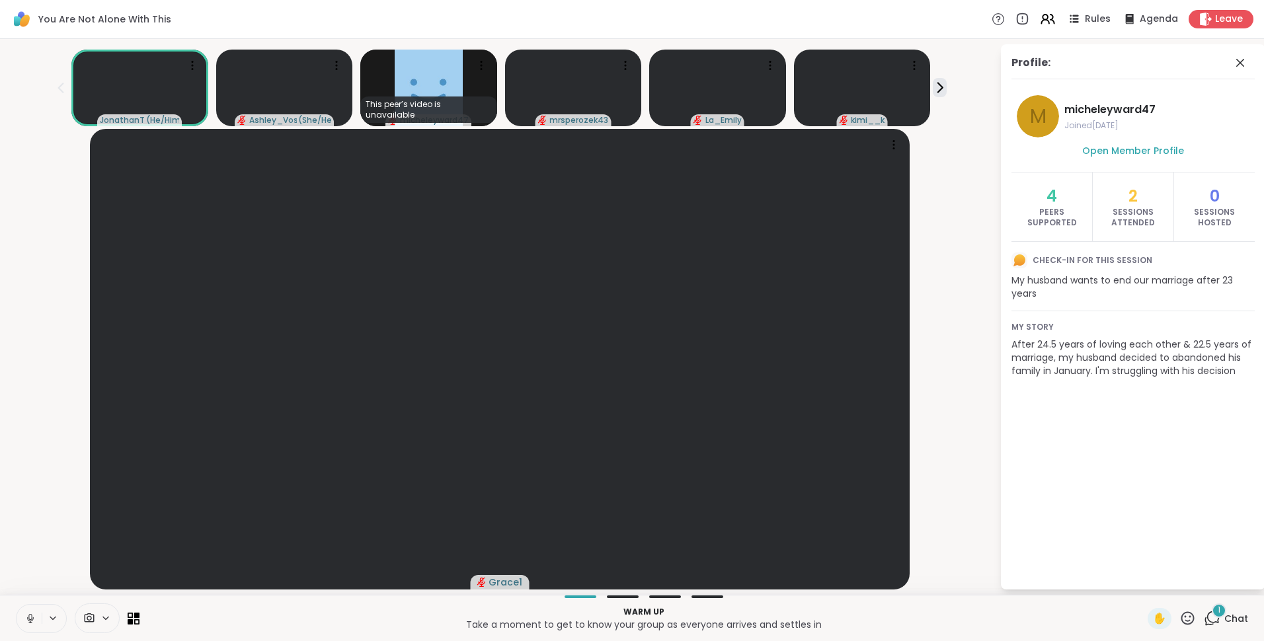
click at [69, 87] on icon at bounding box center [61, 88] width 16 height 16
click at [1239, 58] on icon at bounding box center [1241, 63] width 16 height 16
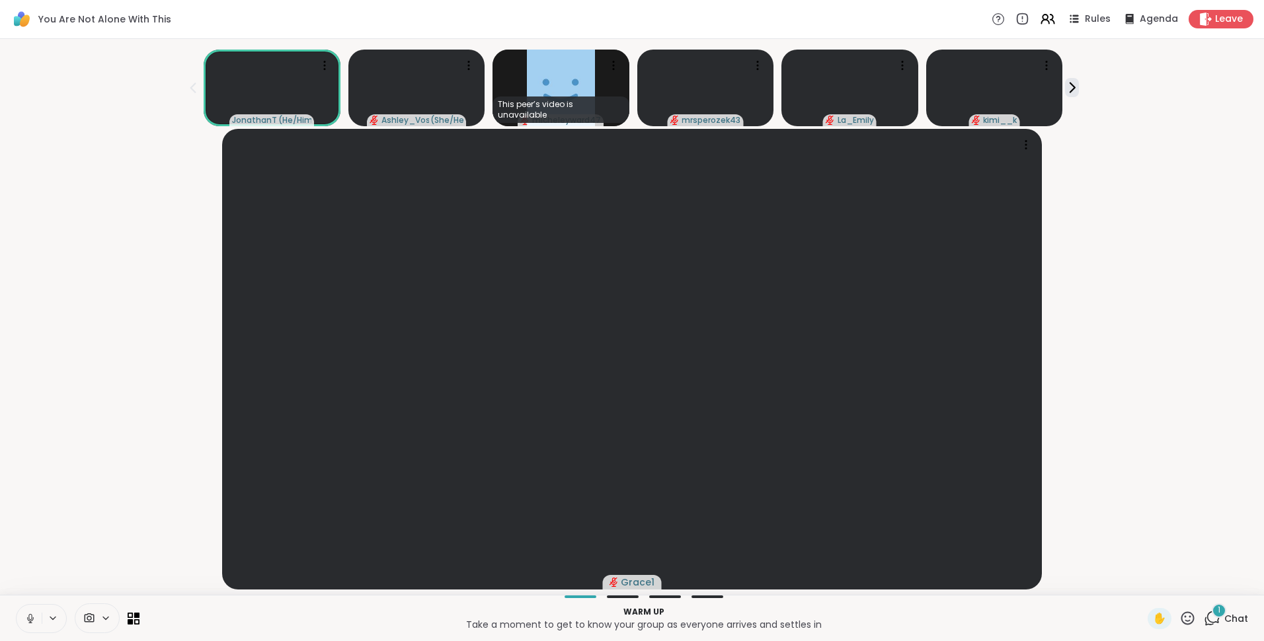
click at [1212, 610] on div "1" at bounding box center [1219, 611] width 15 height 15
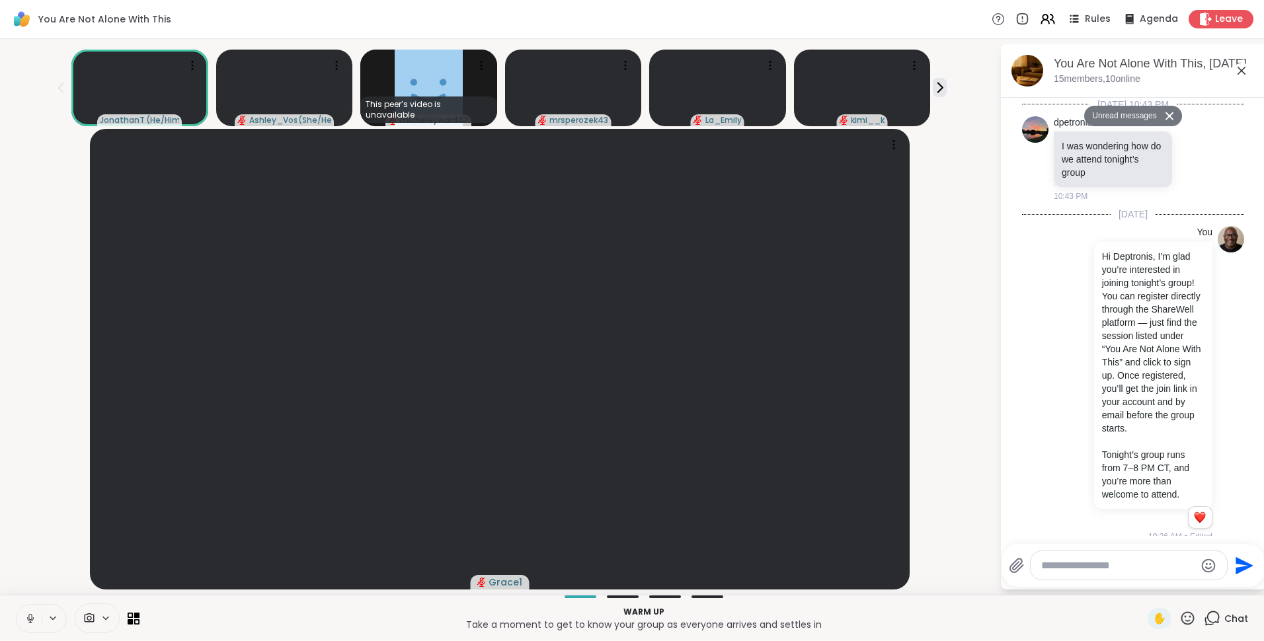
scroll to position [1199, 0]
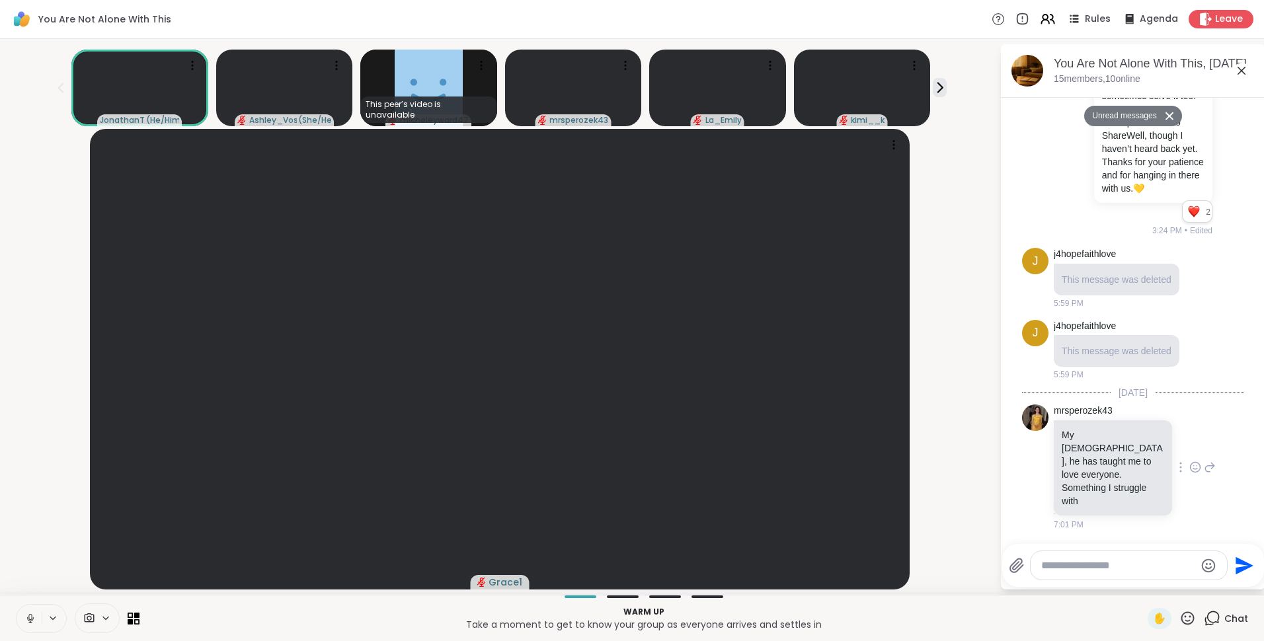
click at [1190, 474] on icon at bounding box center [1196, 467] width 12 height 13
click at [1183, 451] on button "Select Reaction: Heart" at bounding box center [1195, 446] width 26 height 26
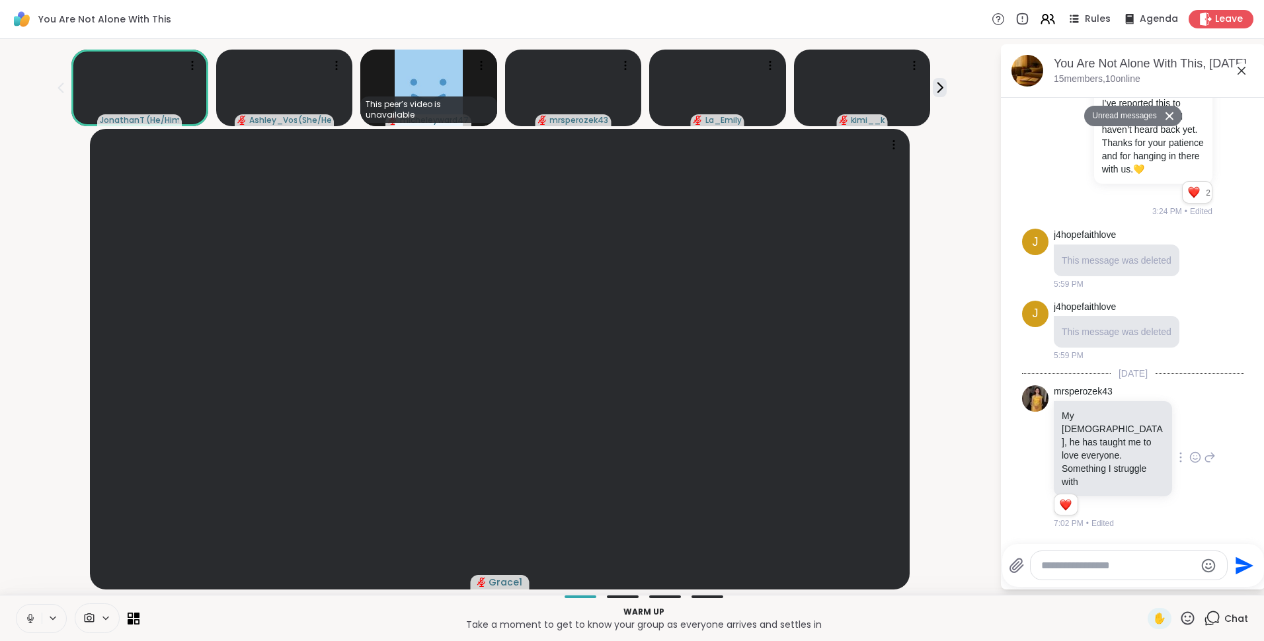
scroll to position [1218, 0]
click at [1125, 113] on button "Unread messages" at bounding box center [1122, 116] width 76 height 21
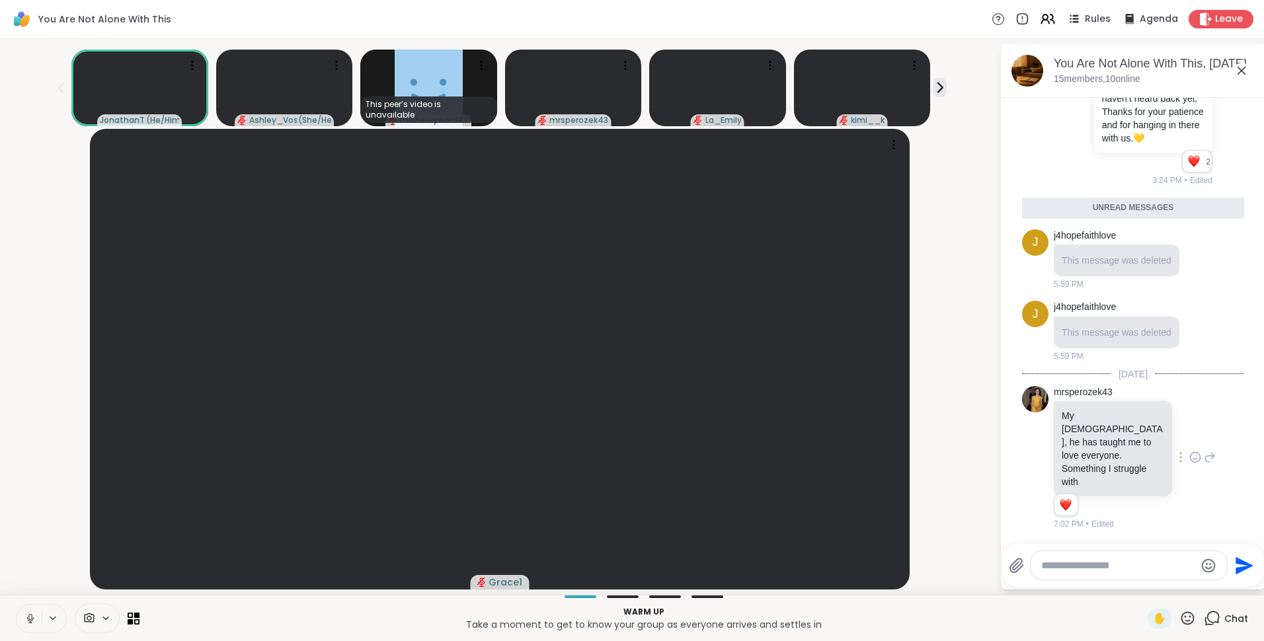
scroll to position [1249, 0]
click at [1166, 219] on div "Unread messages" at bounding box center [1133, 208] width 222 height 21
click at [445, 71] on img at bounding box center [429, 88] width 68 height 77
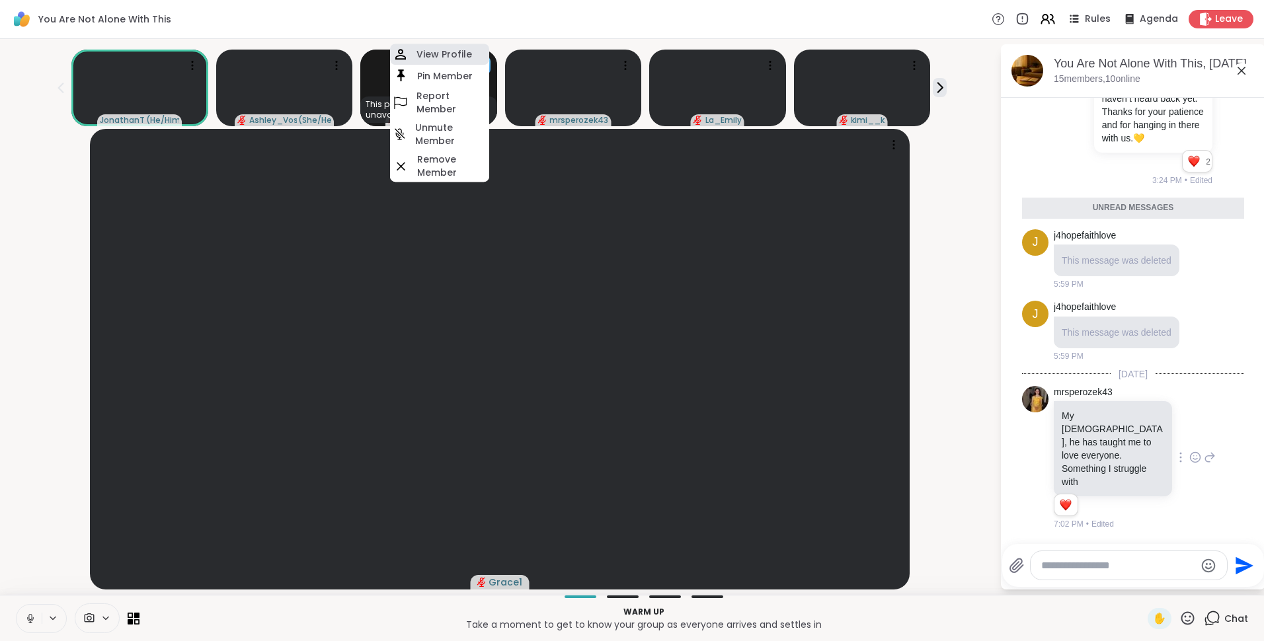
click at [453, 52] on h4 "View Profile" at bounding box center [445, 54] width 56 height 13
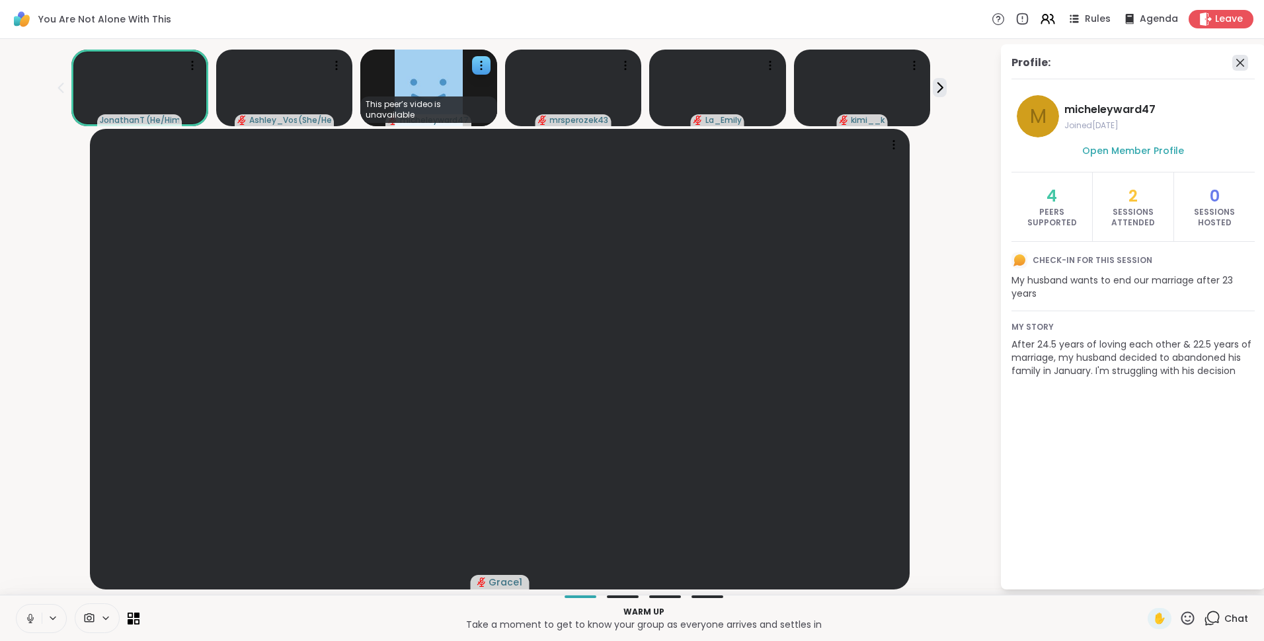
click at [1241, 61] on icon at bounding box center [1241, 63] width 16 height 16
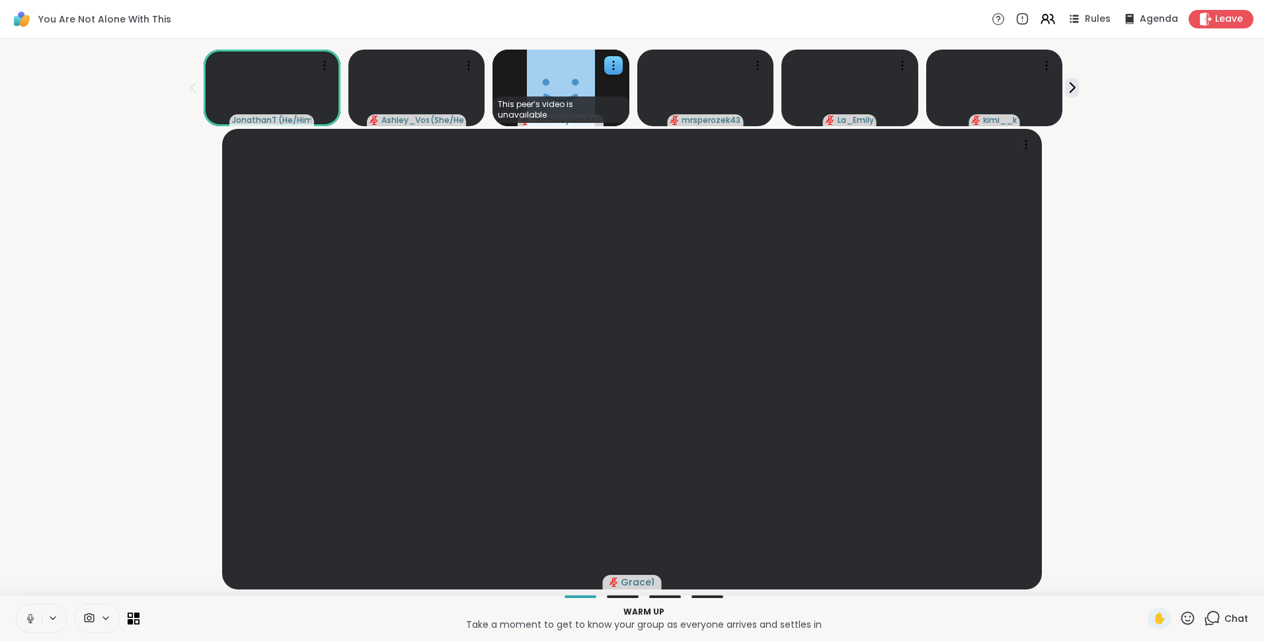
click at [1204, 619] on icon at bounding box center [1212, 618] width 17 height 17
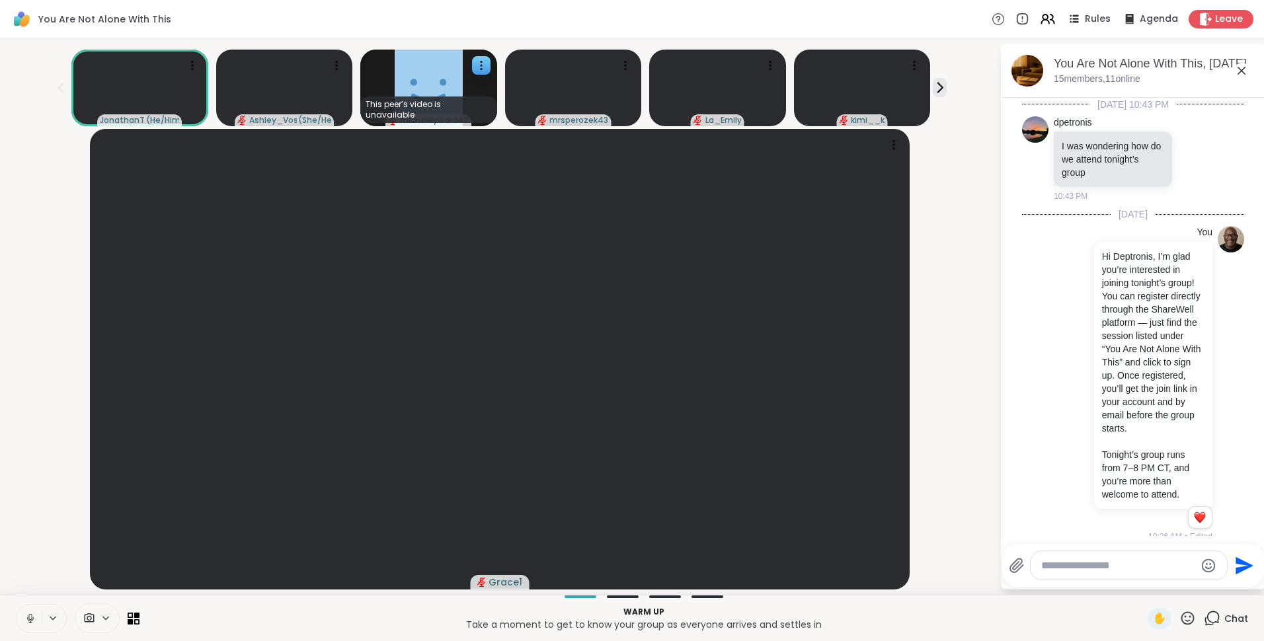
scroll to position [1205, 0]
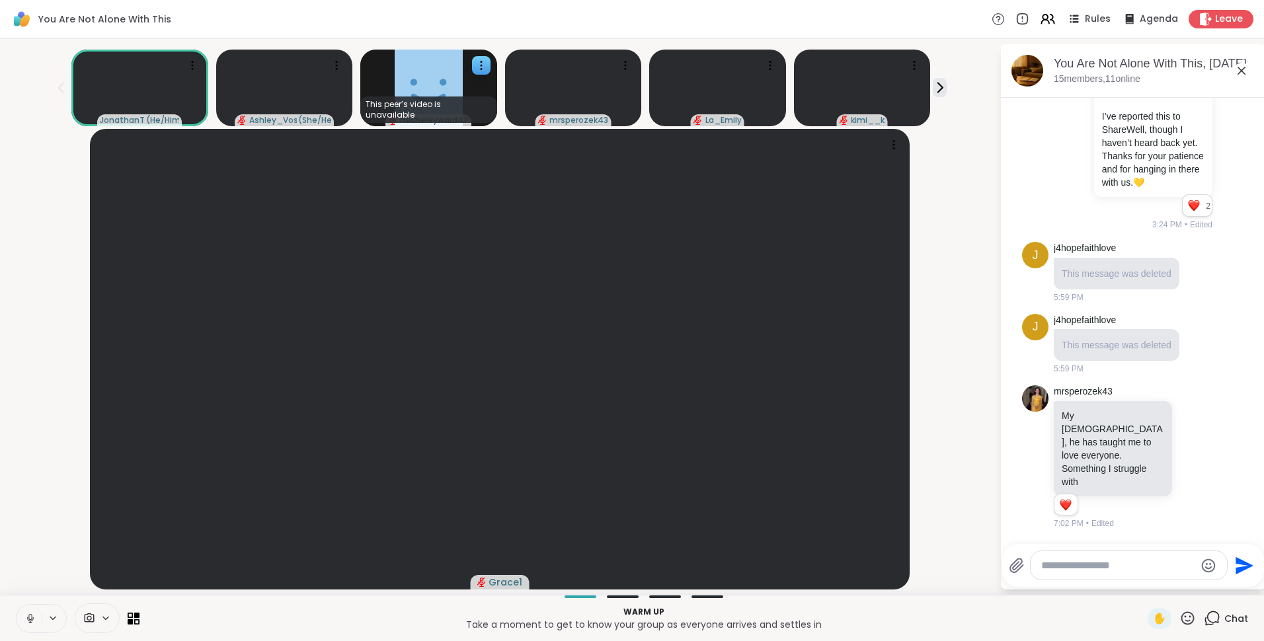
click at [1239, 72] on icon at bounding box center [1242, 71] width 16 height 16
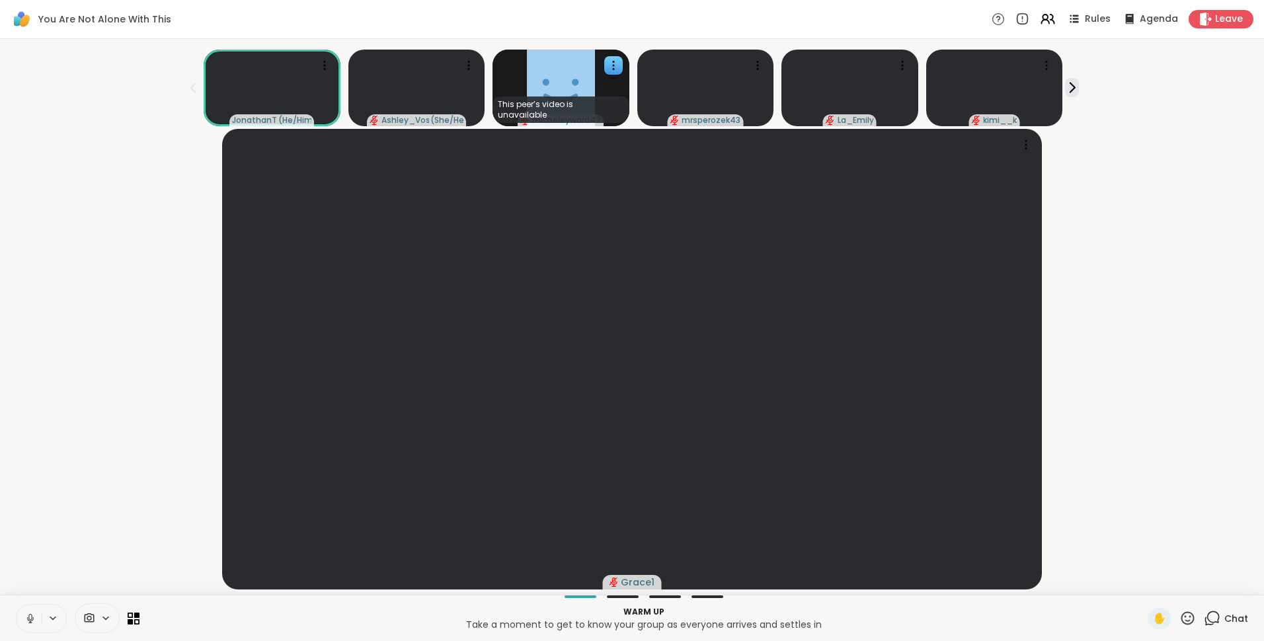
click at [1182, 621] on icon at bounding box center [1188, 618] width 13 height 13
click at [1094, 634] on div "Warm up Take a moment to get to know your group as everyone arrives and settles…" at bounding box center [632, 618] width 1264 height 46
click at [1040, 22] on icon at bounding box center [1048, 19] width 17 height 17
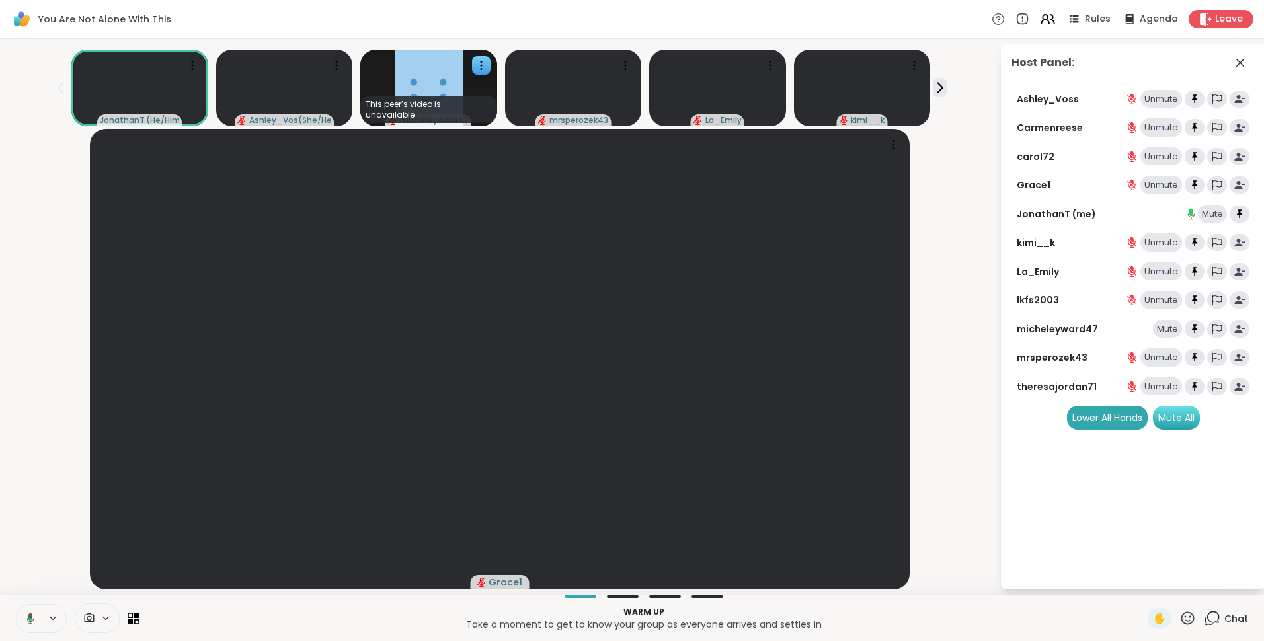
click at [1182, 418] on div "Mute All" at bounding box center [1176, 418] width 47 height 24
click at [1165, 330] on div "Mute" at bounding box center [1167, 329] width 29 height 19
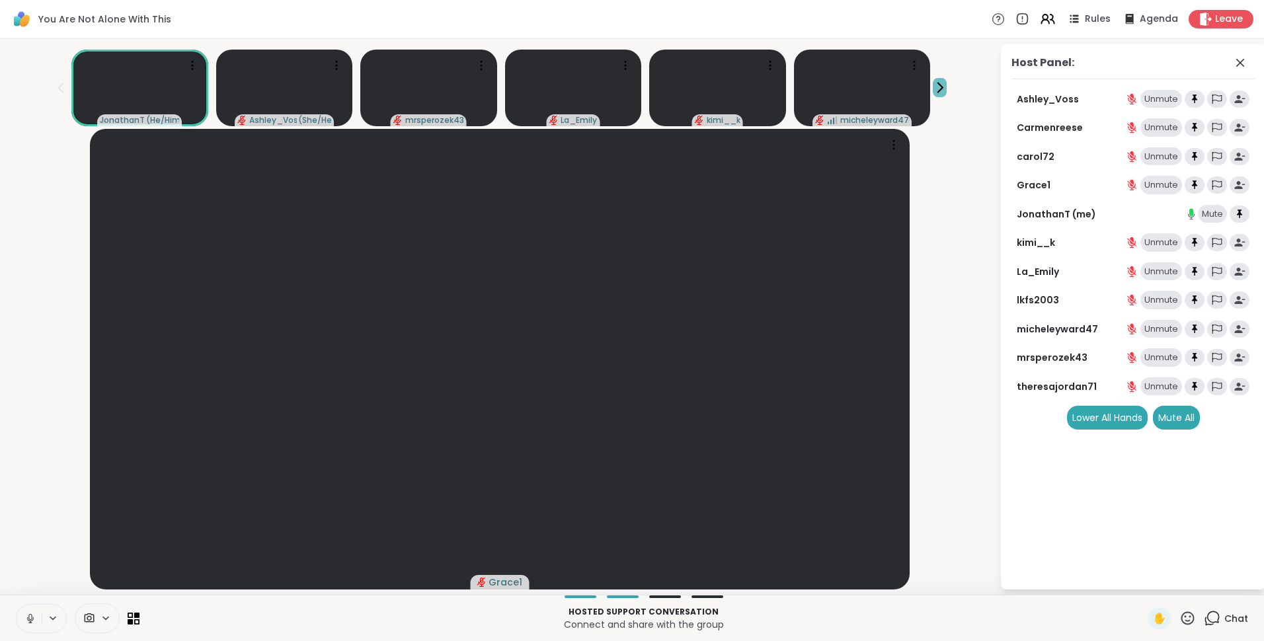
click at [938, 83] on icon at bounding box center [940, 87] width 5 height 9
click at [65, 85] on div "kimi__k micheleyward47 Carmenreese lkfs2003 carol72 theresajordan71" at bounding box center [500, 85] width 984 height 82
click at [69, 85] on icon at bounding box center [61, 88] width 16 height 16
click at [1212, 614] on div "1" at bounding box center [1219, 611] width 15 height 15
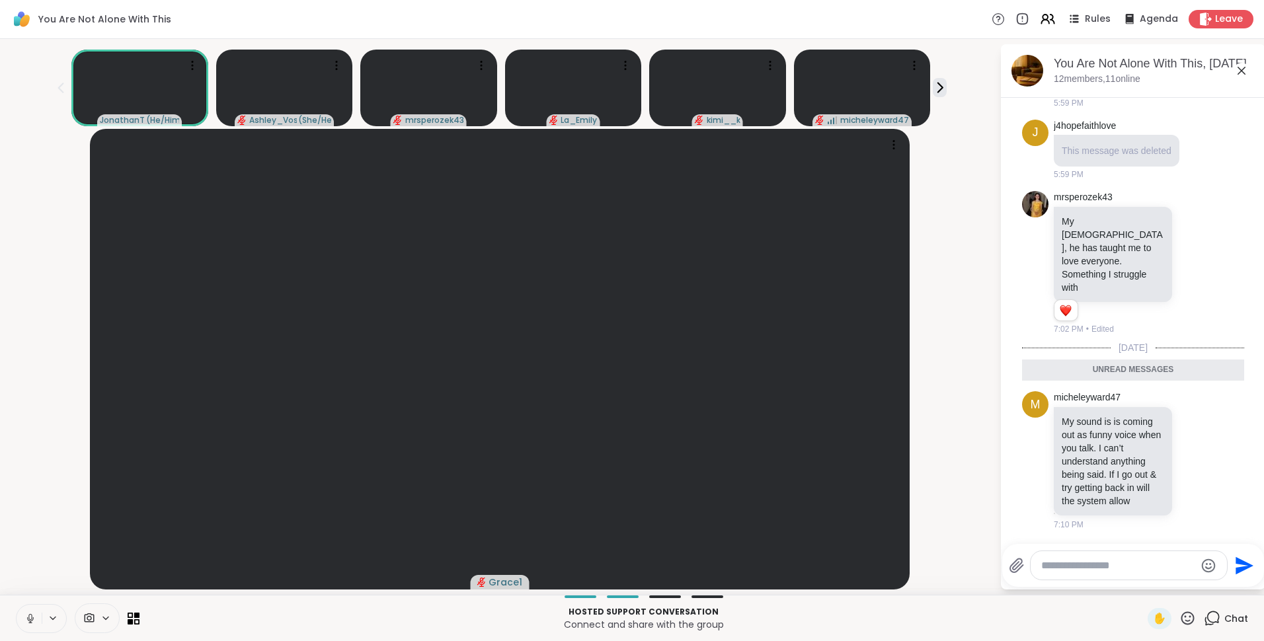
scroll to position [1412, 0]
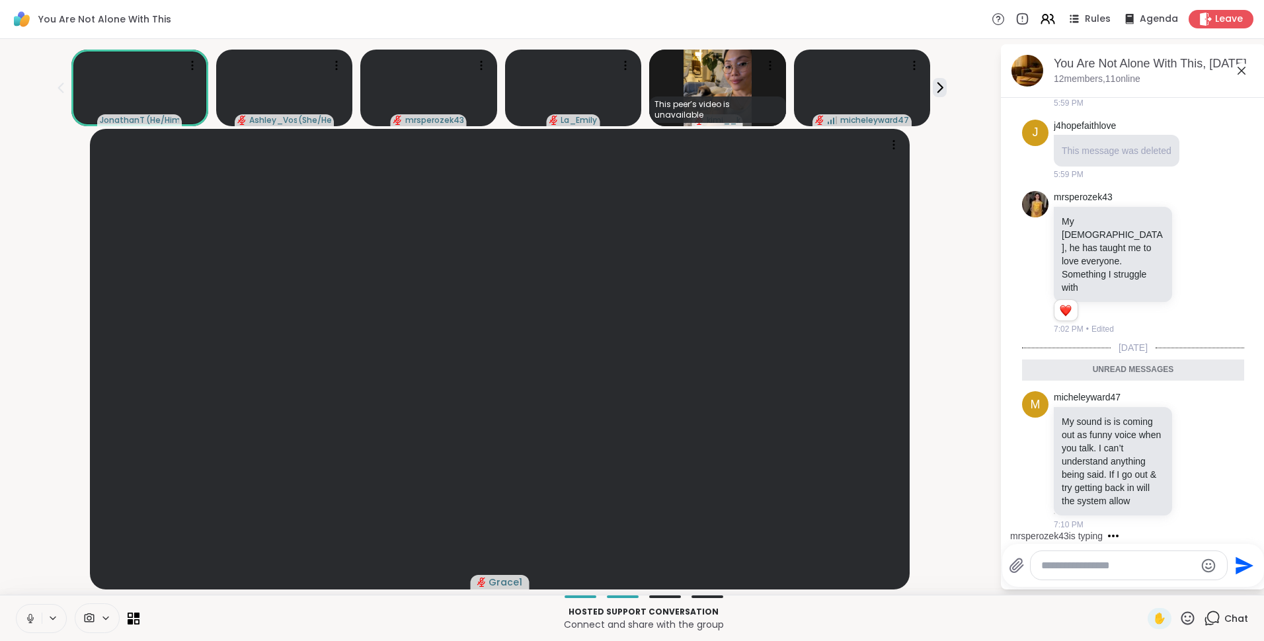
click at [1239, 68] on icon at bounding box center [1242, 71] width 8 height 8
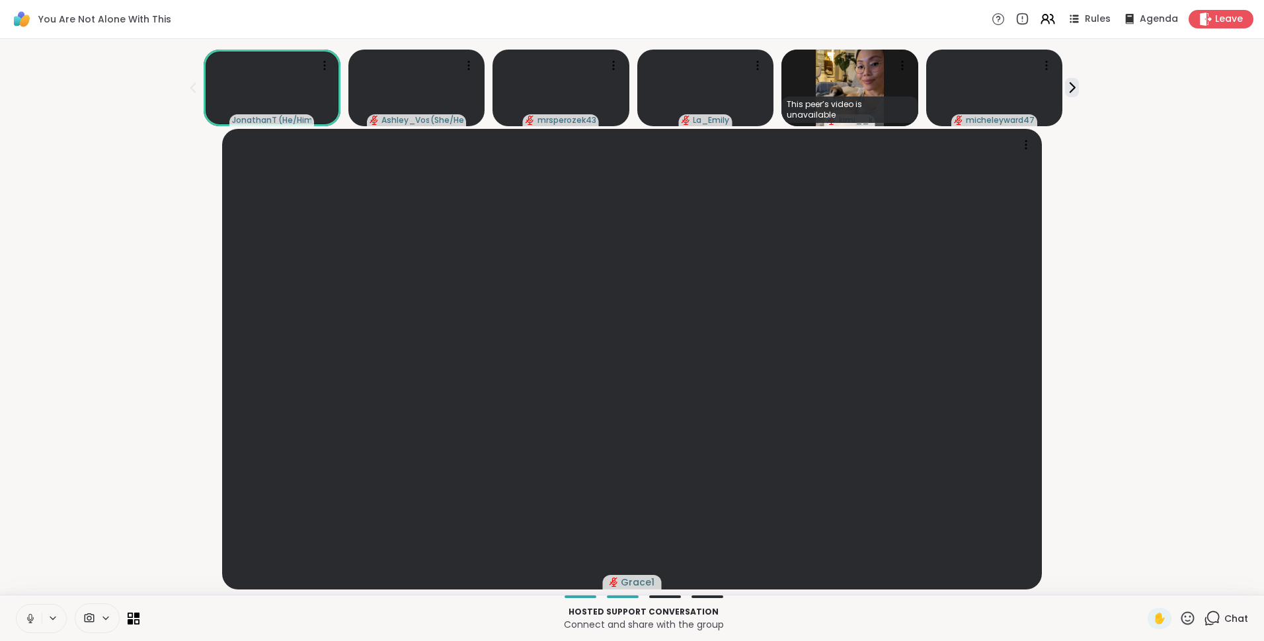
click at [1204, 617] on icon at bounding box center [1212, 618] width 17 height 17
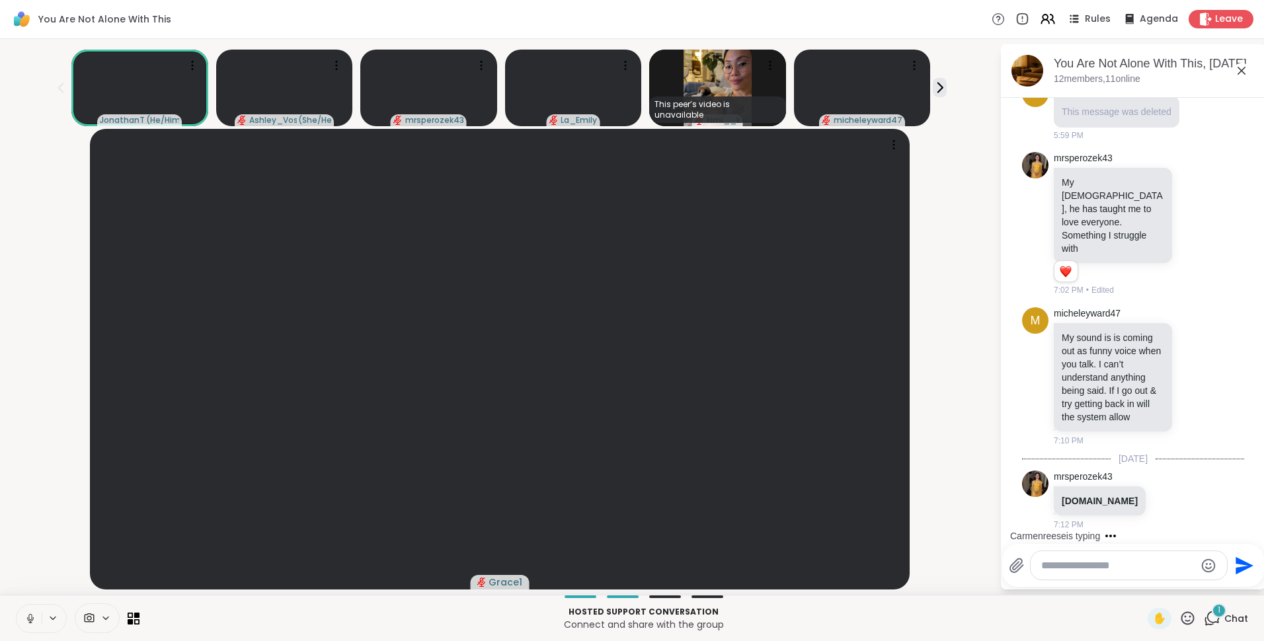
scroll to position [1451, 0]
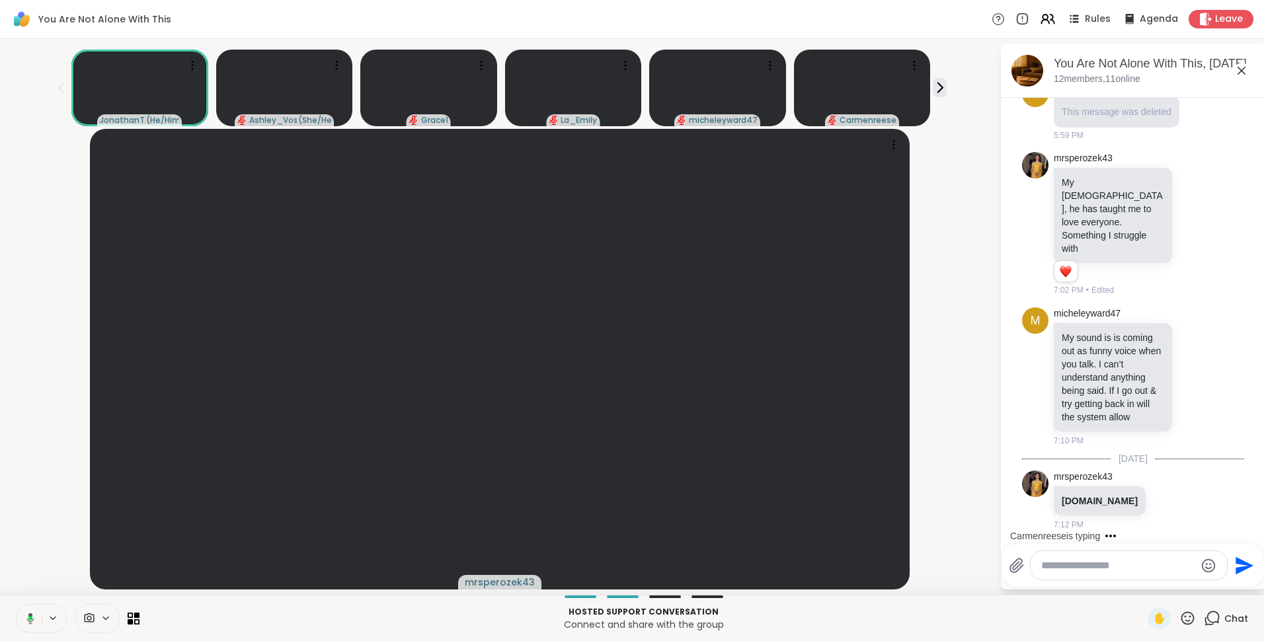
drag, startPoint x: 1255, startPoint y: 469, endPoint x: 1248, endPoint y: 513, distance: 44.8
click at [1248, 513] on html "You Are Not Alone With This Rules Agenda Leave JonathanT ( He/Him ) Ashley_Voss…" at bounding box center [632, 320] width 1264 height 641
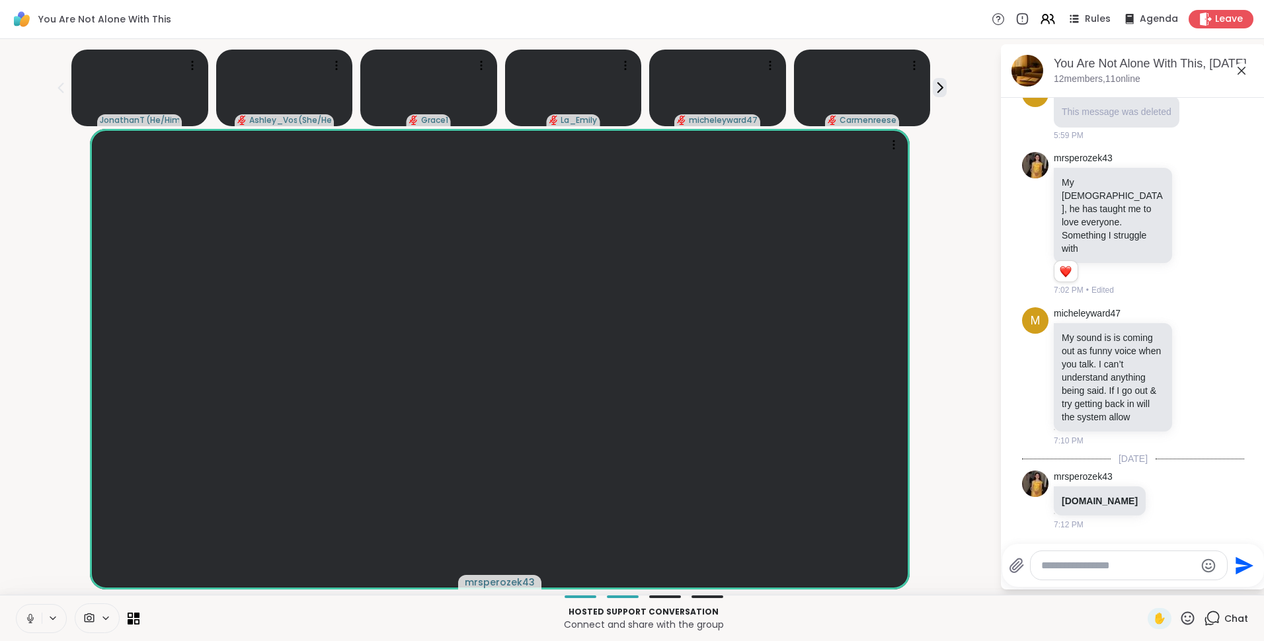
click at [1239, 67] on icon at bounding box center [1242, 71] width 8 height 8
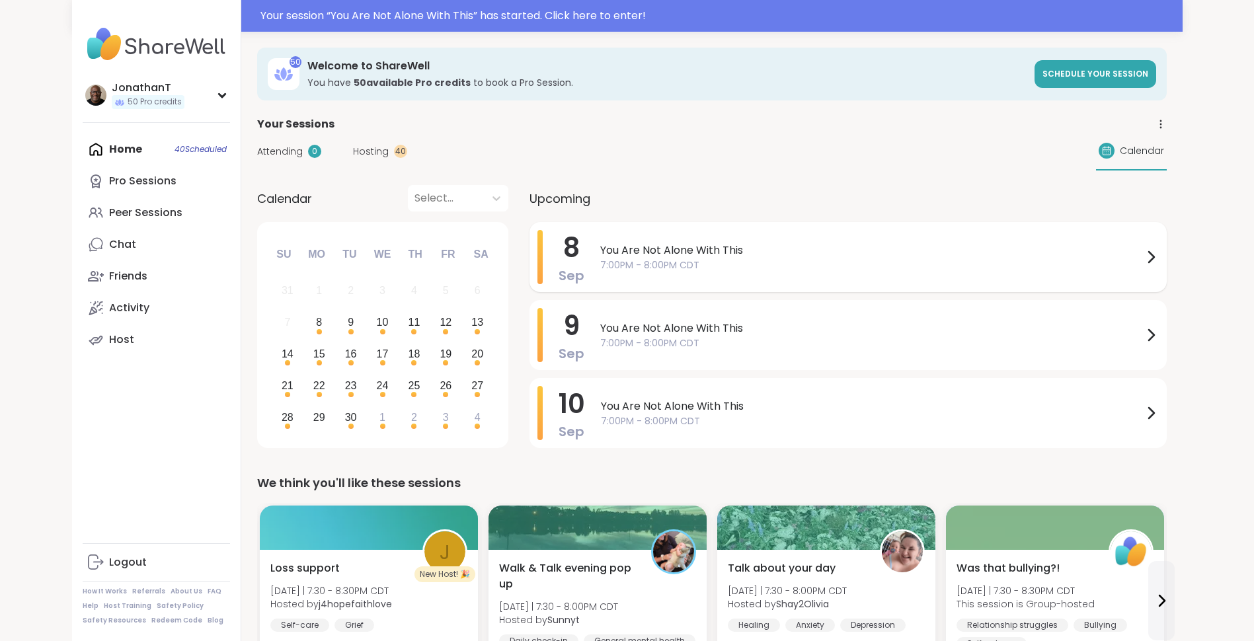
click at [661, 241] on div "You Are Not Alone With This 7:00PM - 8:00PM CDT" at bounding box center [879, 257] width 559 height 54
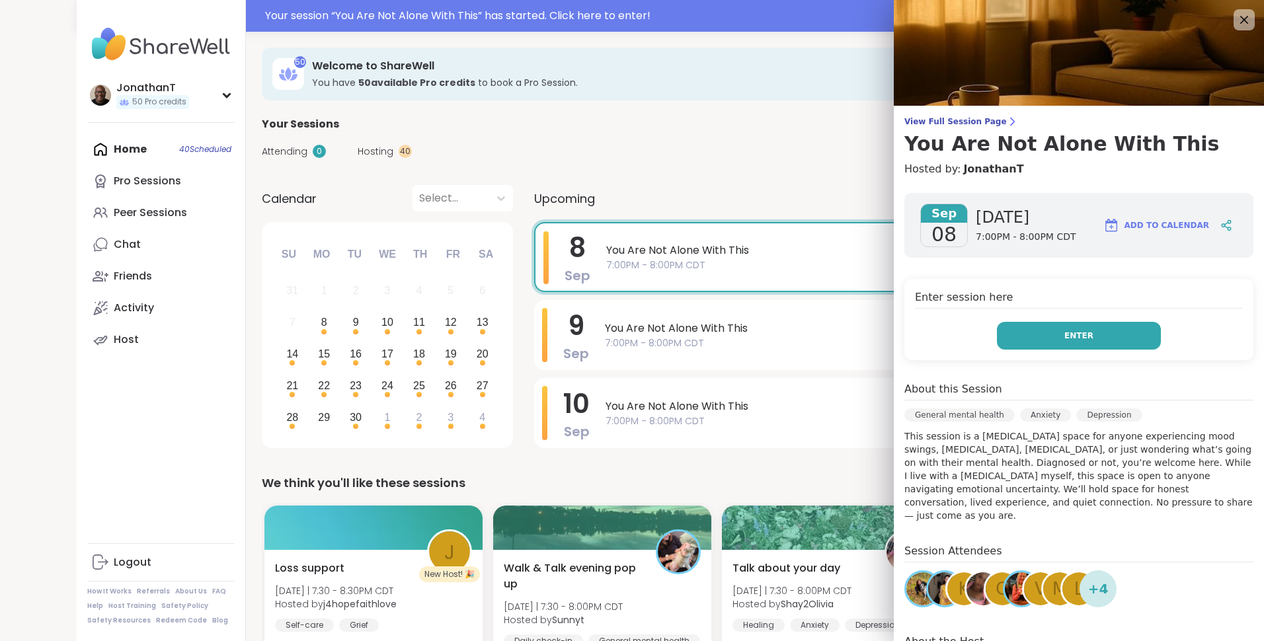
click at [1000, 337] on button "Enter" at bounding box center [1079, 336] width 164 height 28
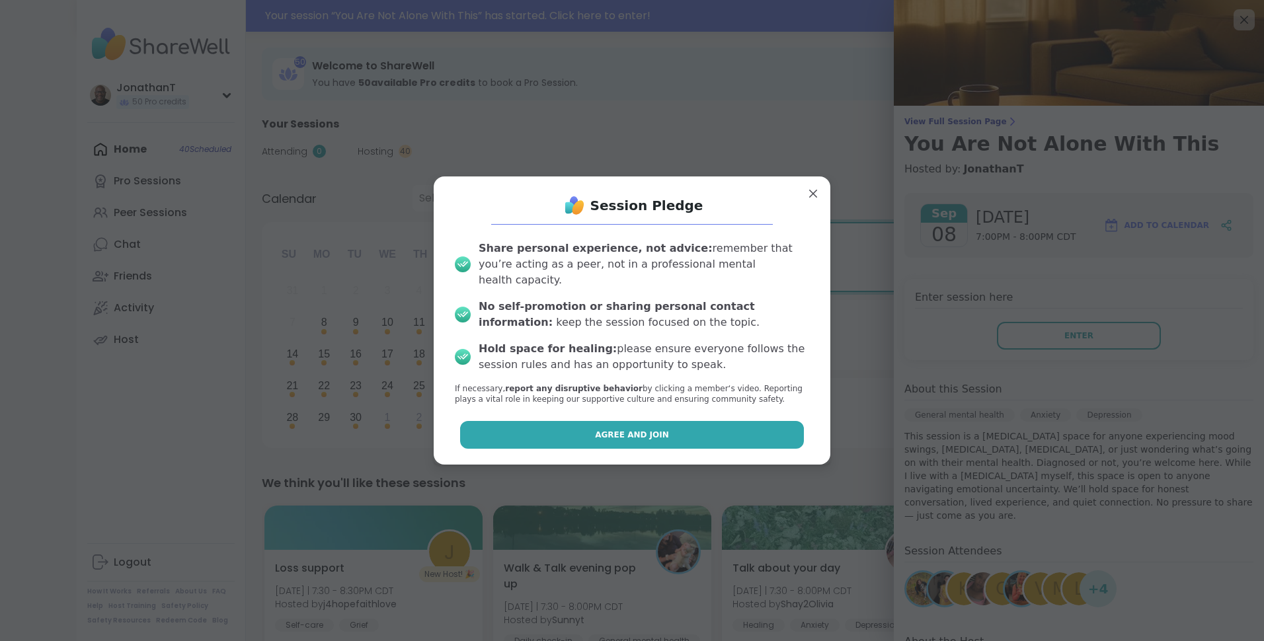
click at [676, 421] on button "Agree and Join" at bounding box center [632, 435] width 345 height 28
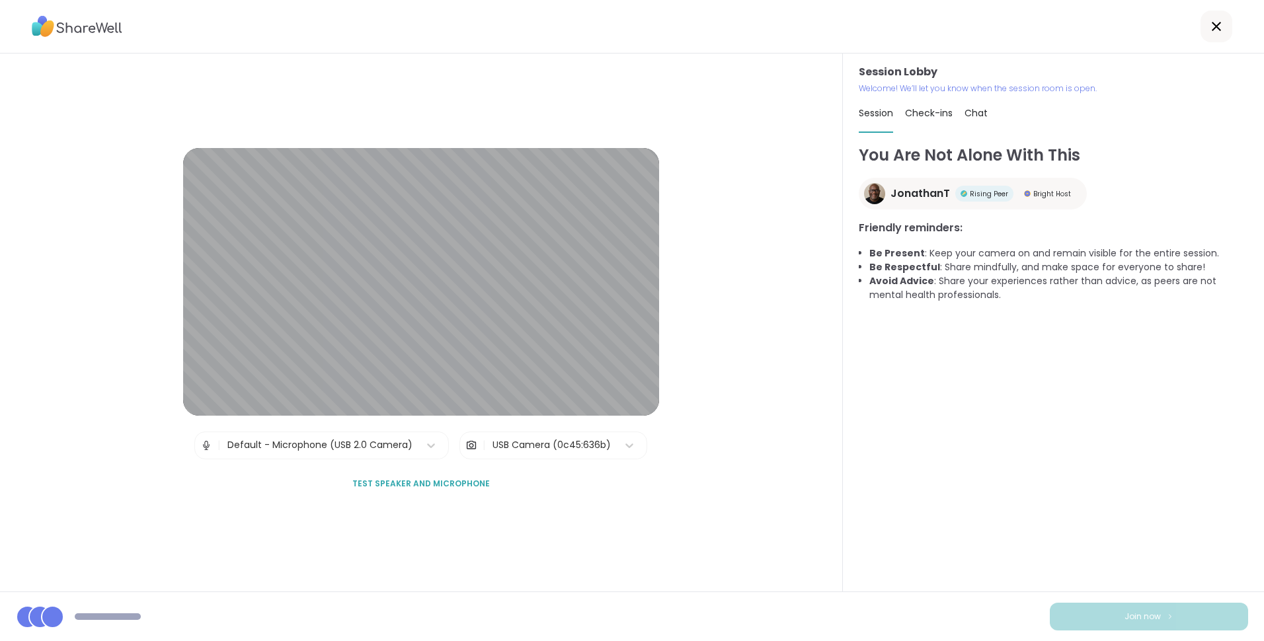
click at [508, 448] on div "USB Camera (0c45:636b)" at bounding box center [552, 445] width 118 height 14
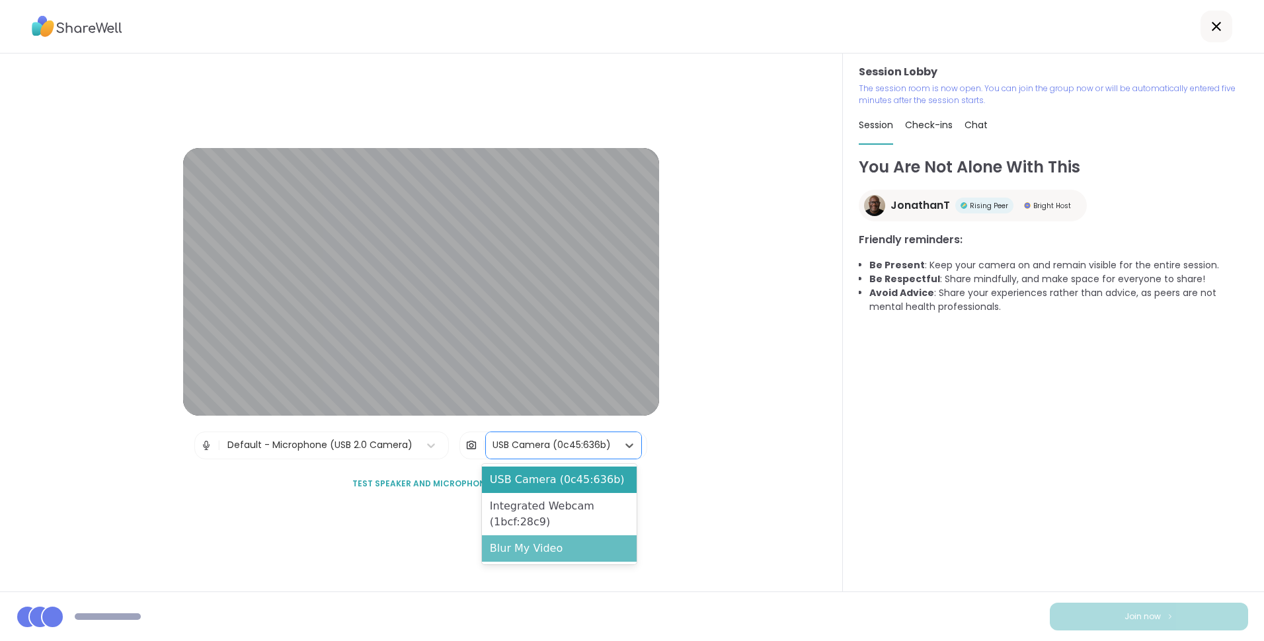
click at [555, 544] on div "Blur My Video" at bounding box center [559, 549] width 155 height 26
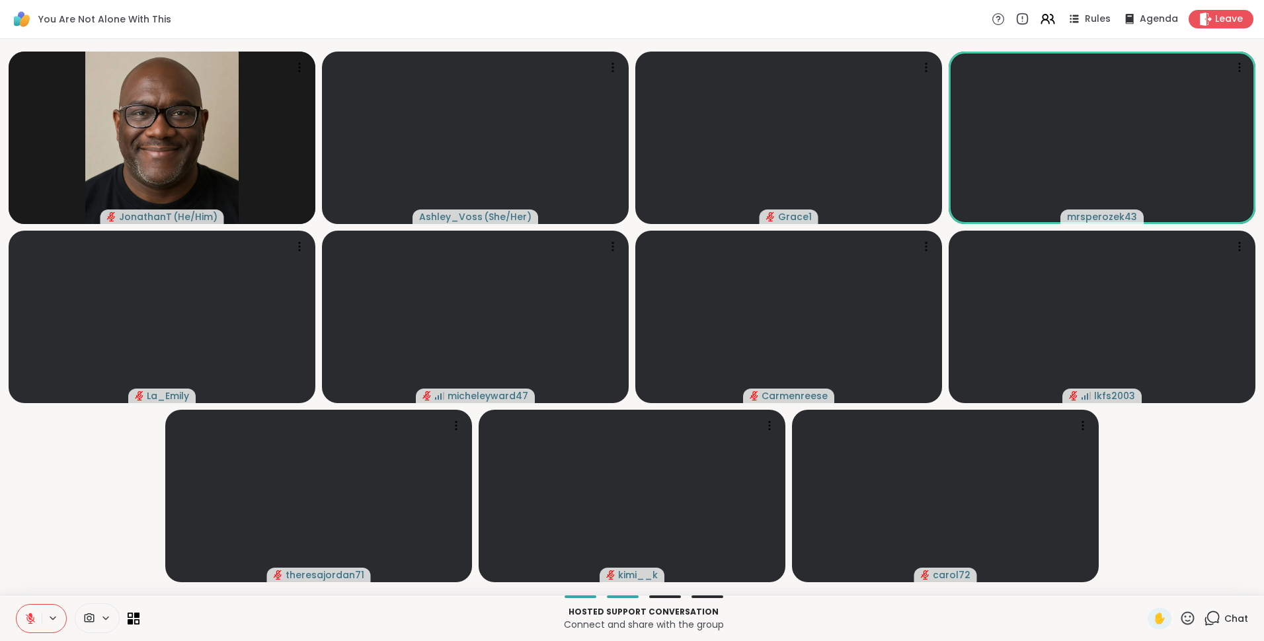
click at [27, 610] on button at bounding box center [29, 619] width 25 height 28
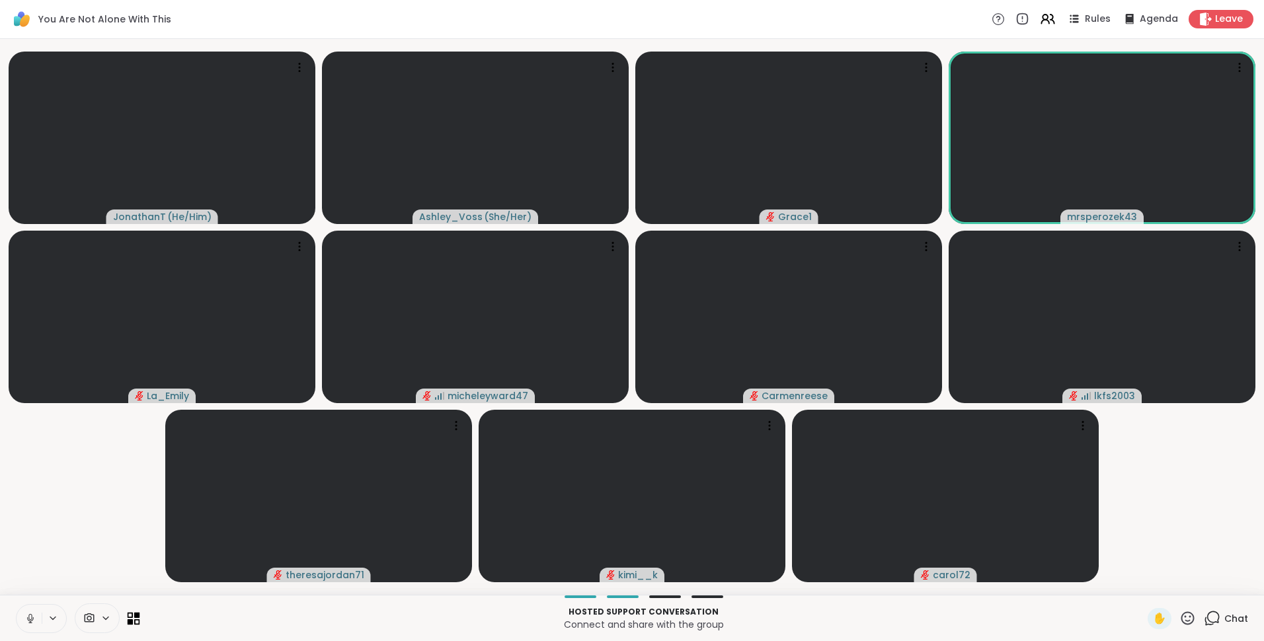
click at [129, 619] on icon at bounding box center [134, 618] width 13 height 13
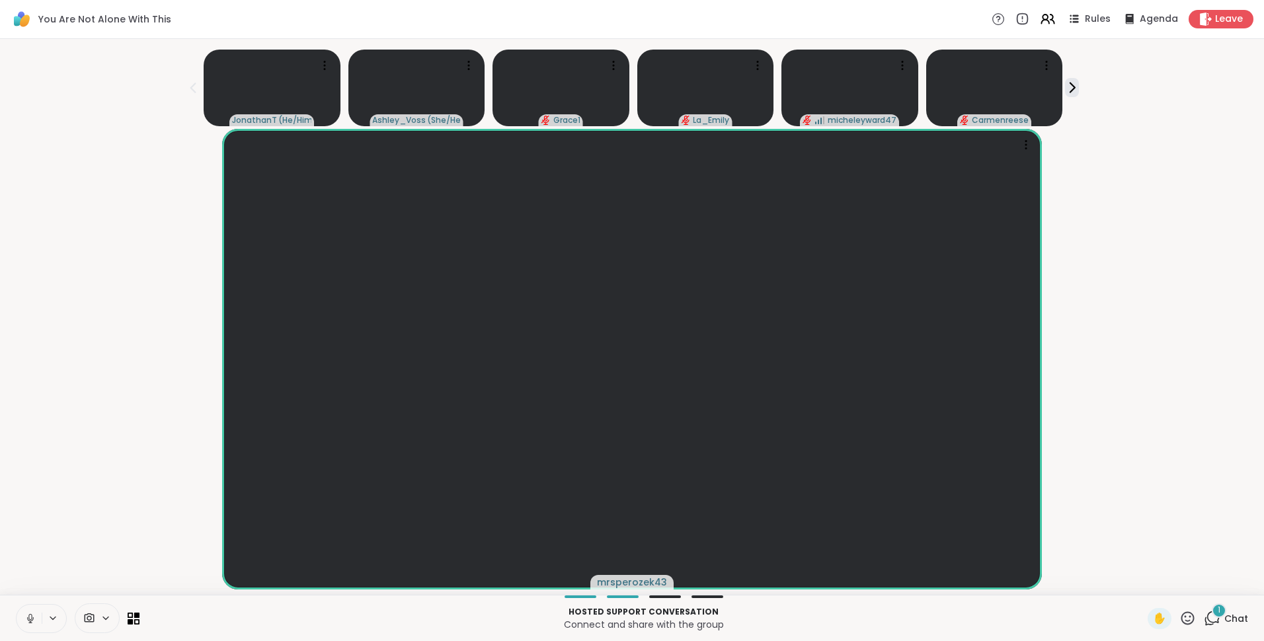
click at [1204, 619] on icon at bounding box center [1212, 618] width 17 height 17
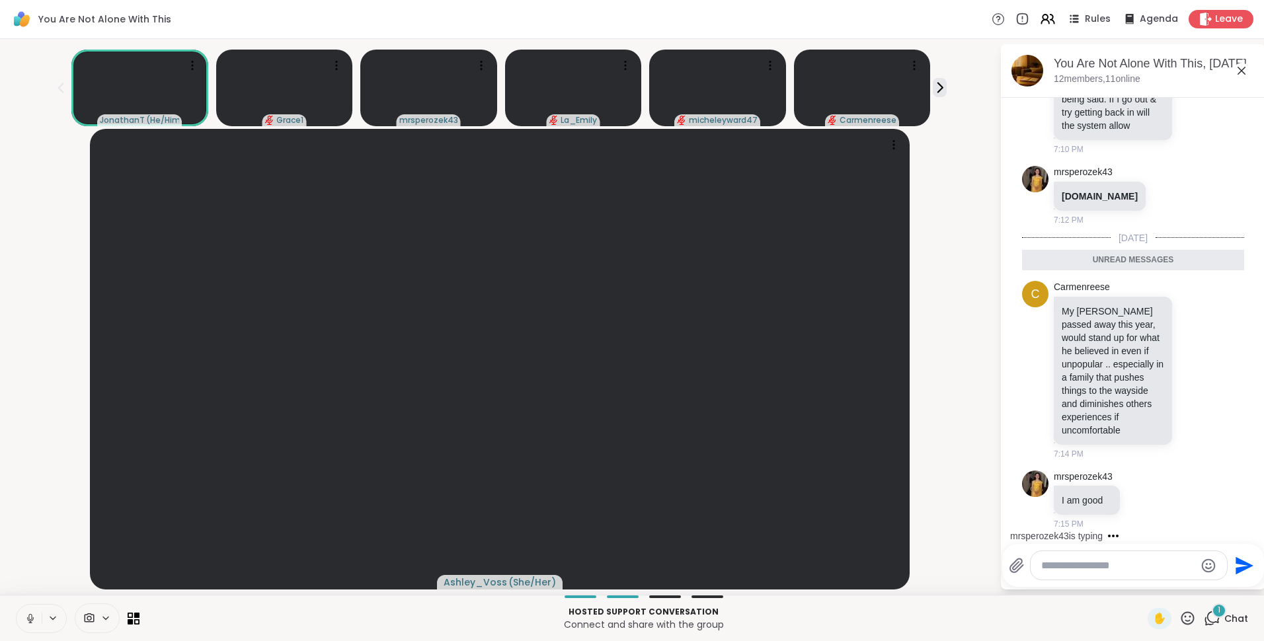
scroll to position [1725, 0]
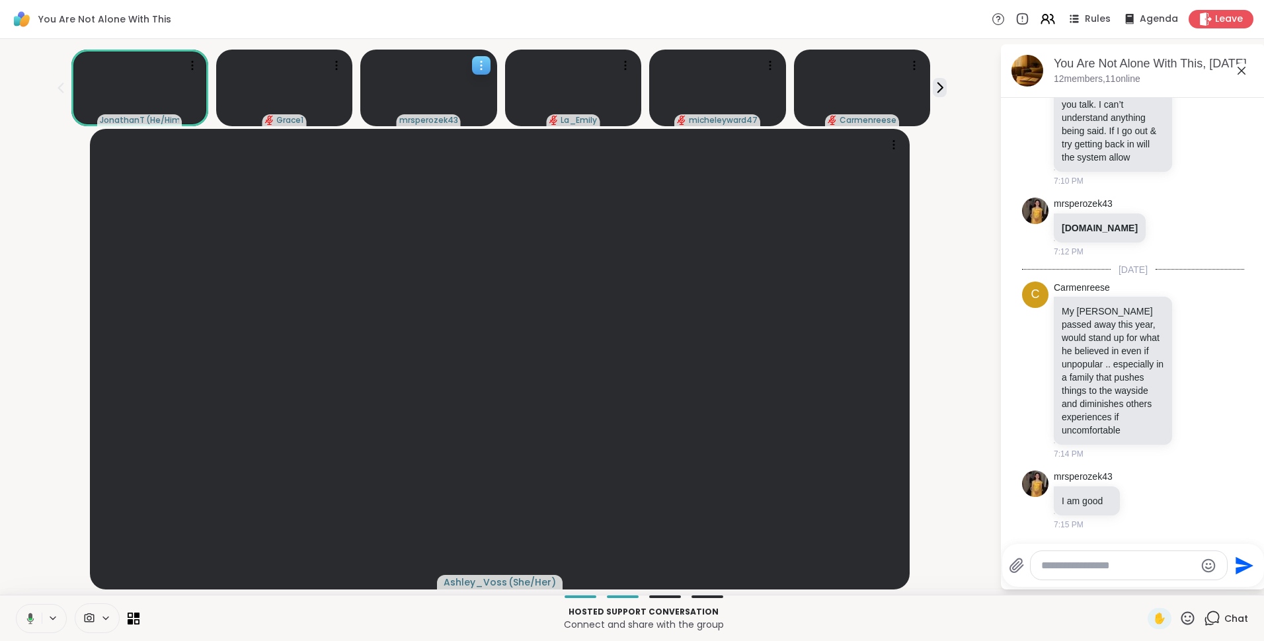
click at [477, 65] on icon at bounding box center [481, 65] width 13 height 13
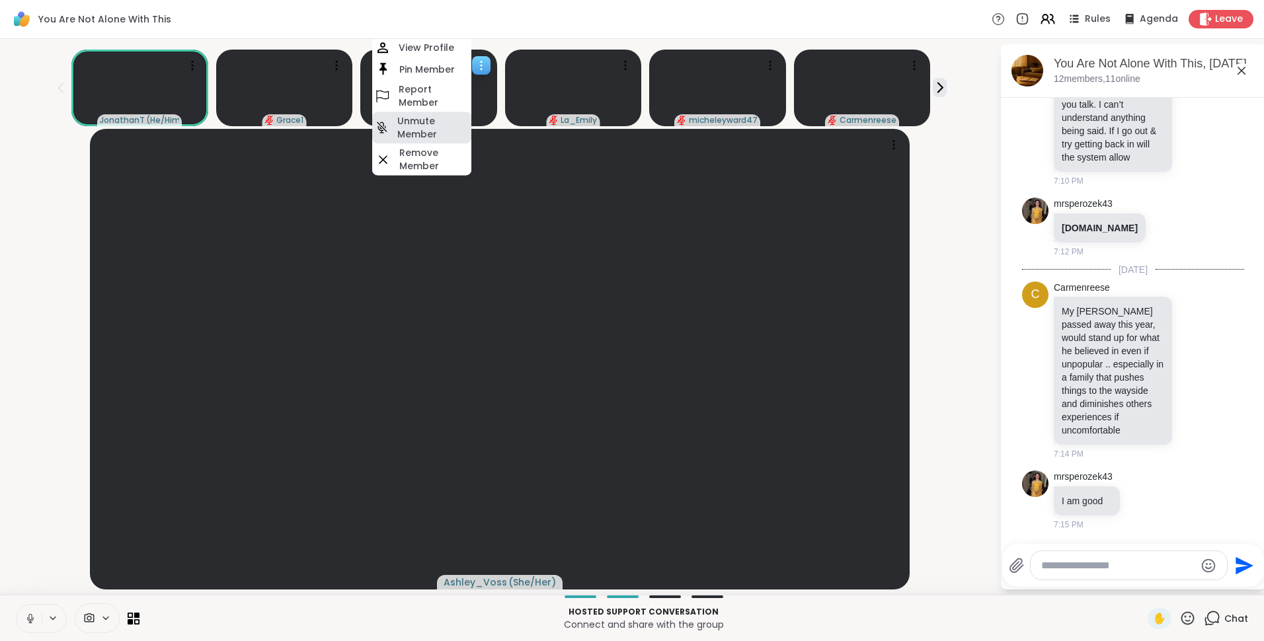
click at [435, 121] on h4 "Unmute Member" at bounding box center [432, 127] width 71 height 26
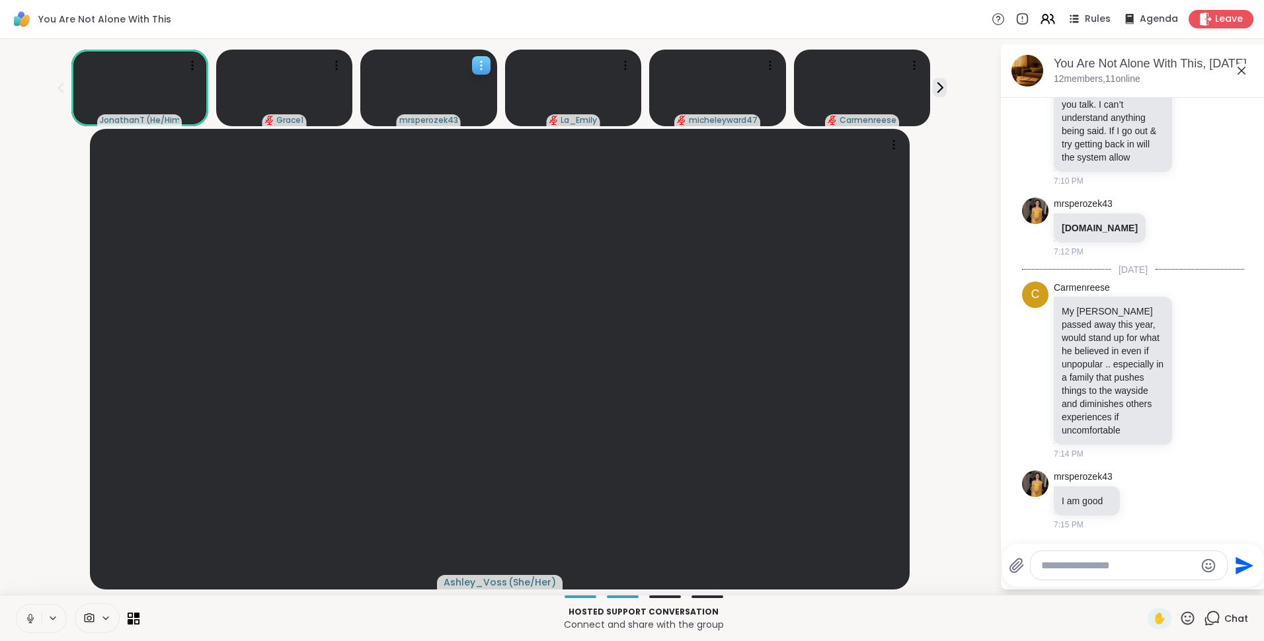
click at [481, 62] on icon at bounding box center [481, 61] width 1 height 1
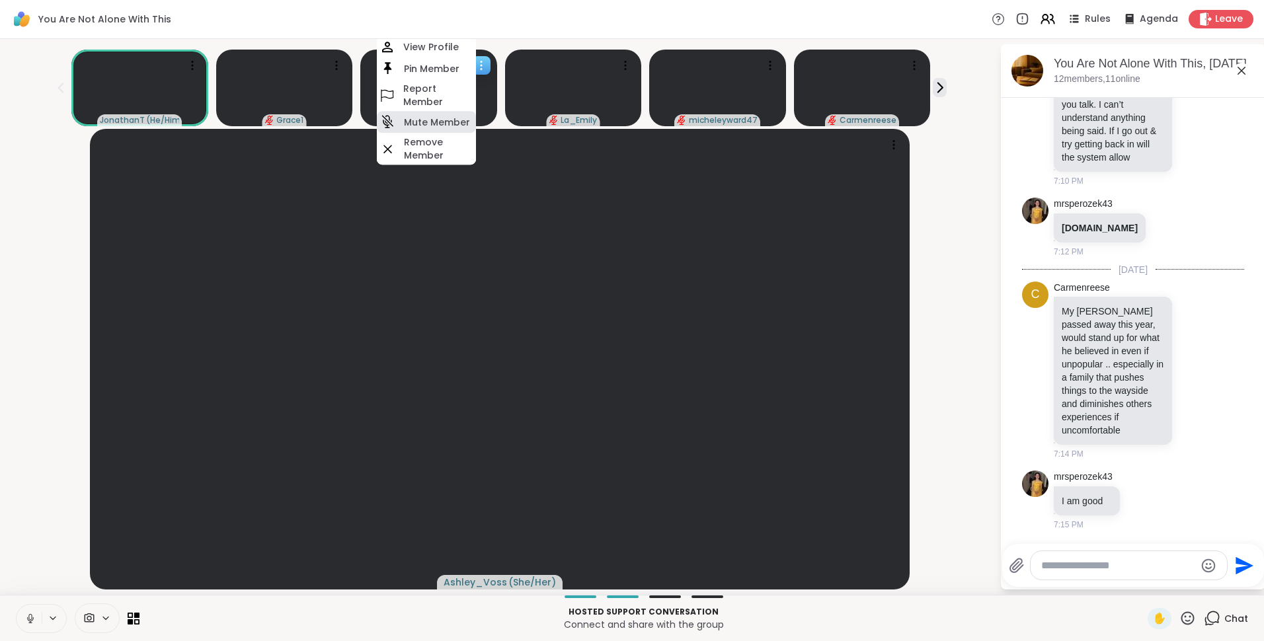
click at [458, 123] on h4 "Mute Member" at bounding box center [437, 122] width 66 height 13
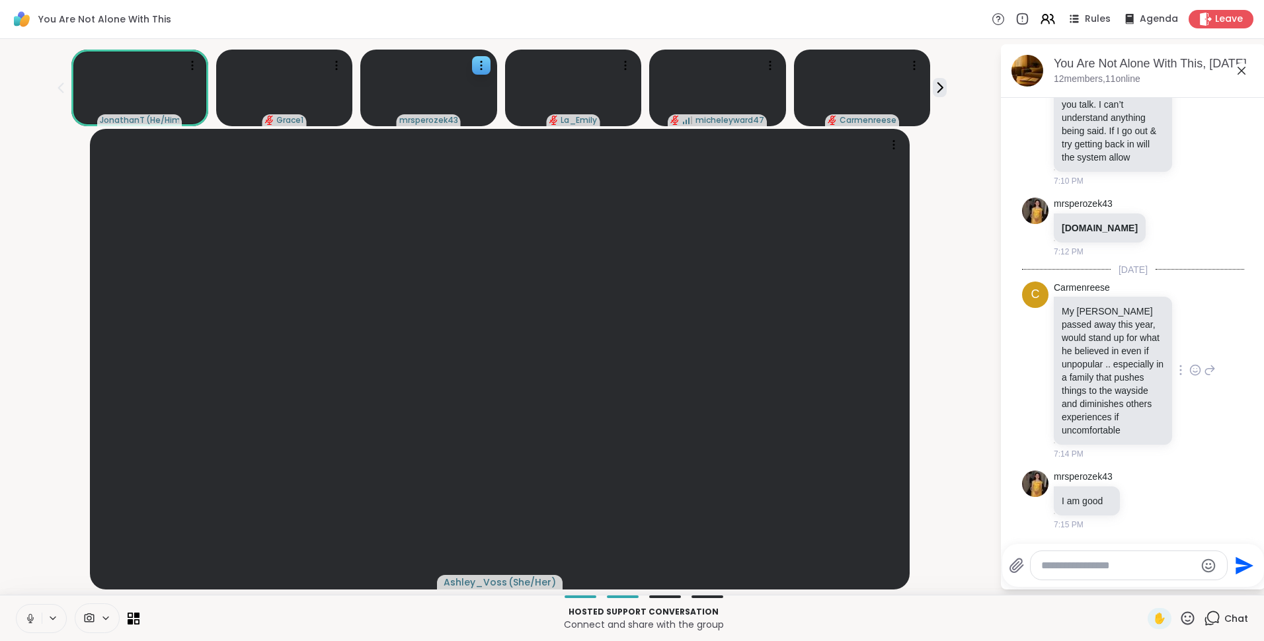
click at [1194, 371] on icon at bounding box center [1196, 371] width 4 height 1
click at [1190, 343] on div "Select Reaction: Heart" at bounding box center [1196, 349] width 12 height 12
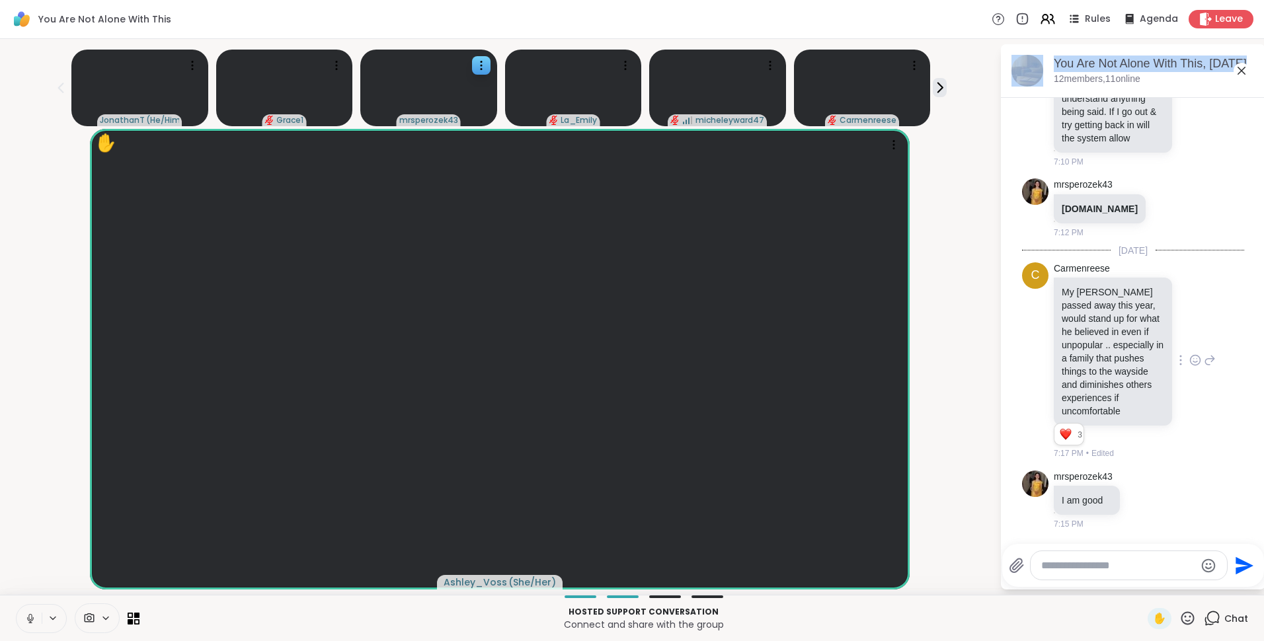
click at [1249, 70] on div "You Are Not Alone With This, Sep 08 12 members, 11 online 9/7/2025, 10:43 PM dp…" at bounding box center [1133, 317] width 265 height 546
click at [975, 118] on div "JonathanT ( He/Him ) Grace1 mrsperozek43 La_Emily micheleyward47 Carmenreese" at bounding box center [500, 85] width 984 height 82
click at [1243, 72] on icon at bounding box center [1242, 71] width 16 height 16
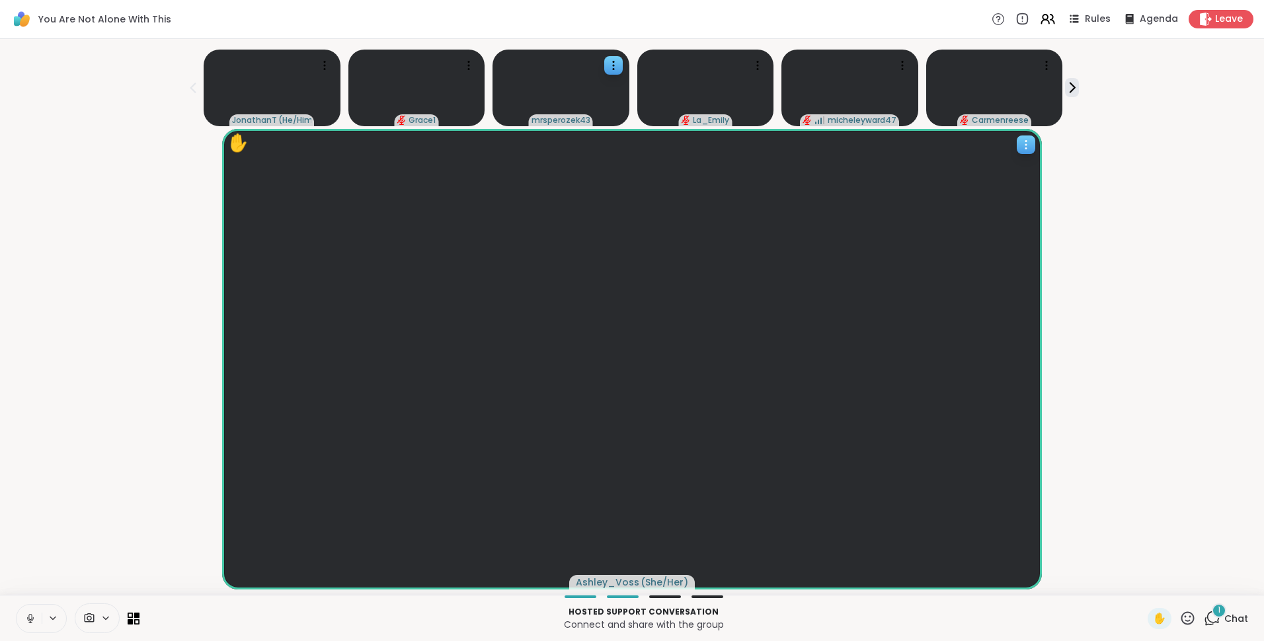
click at [592, 578] on span "Ashley_Voss" at bounding box center [607, 582] width 63 height 13
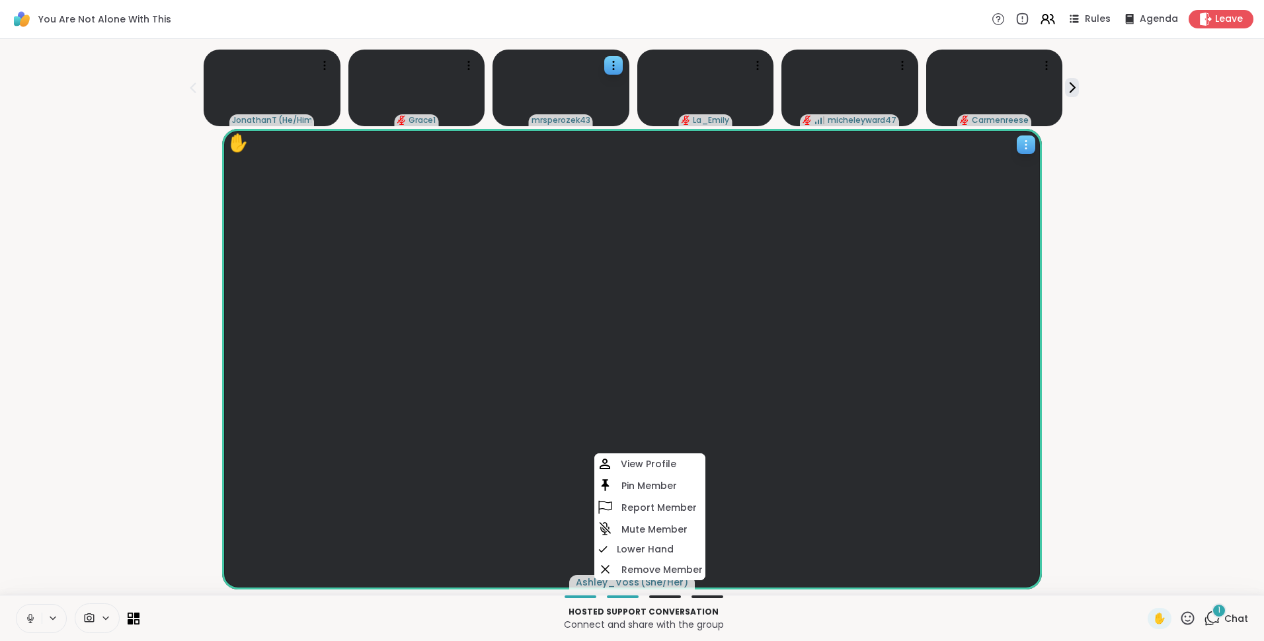
click at [669, 523] on h4 "Mute Member" at bounding box center [655, 529] width 66 height 13
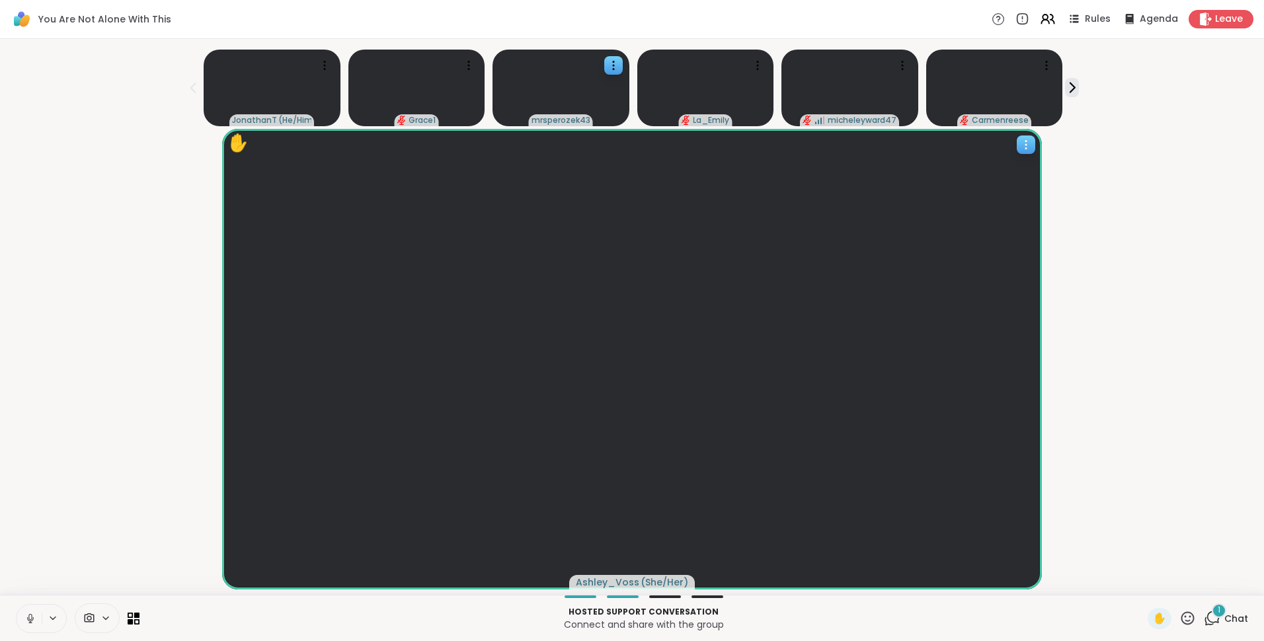
click at [622, 581] on span "Ashley_Voss" at bounding box center [607, 582] width 63 height 13
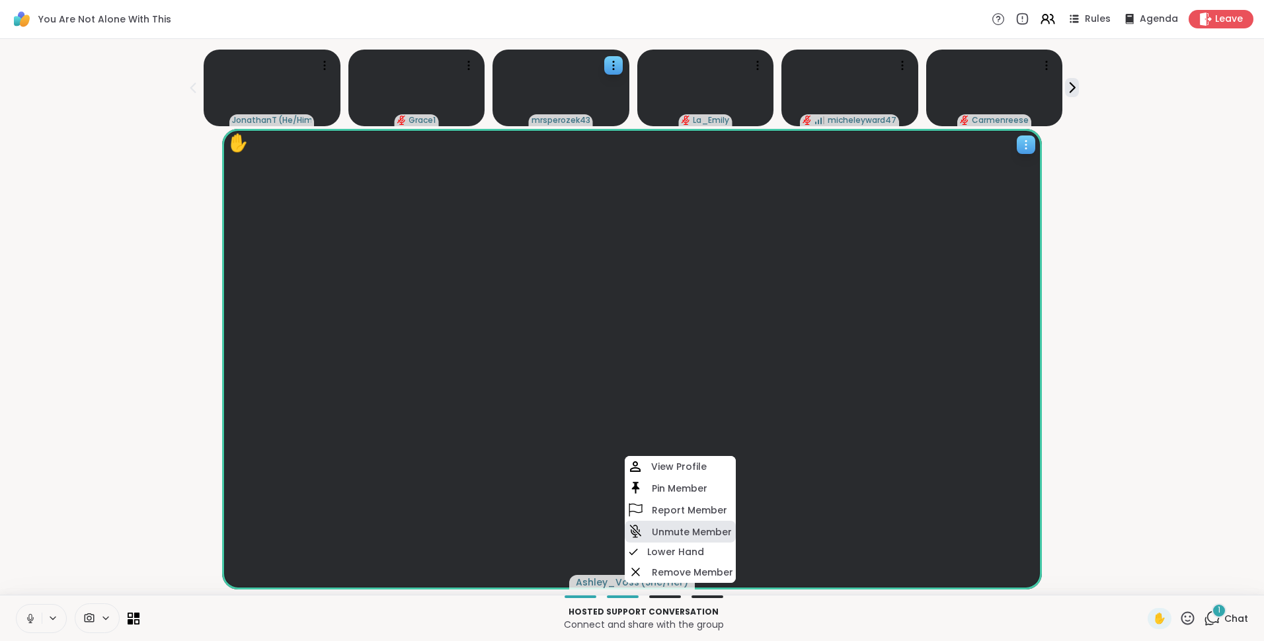
click at [699, 530] on h4 "Unmute Member" at bounding box center [692, 532] width 80 height 13
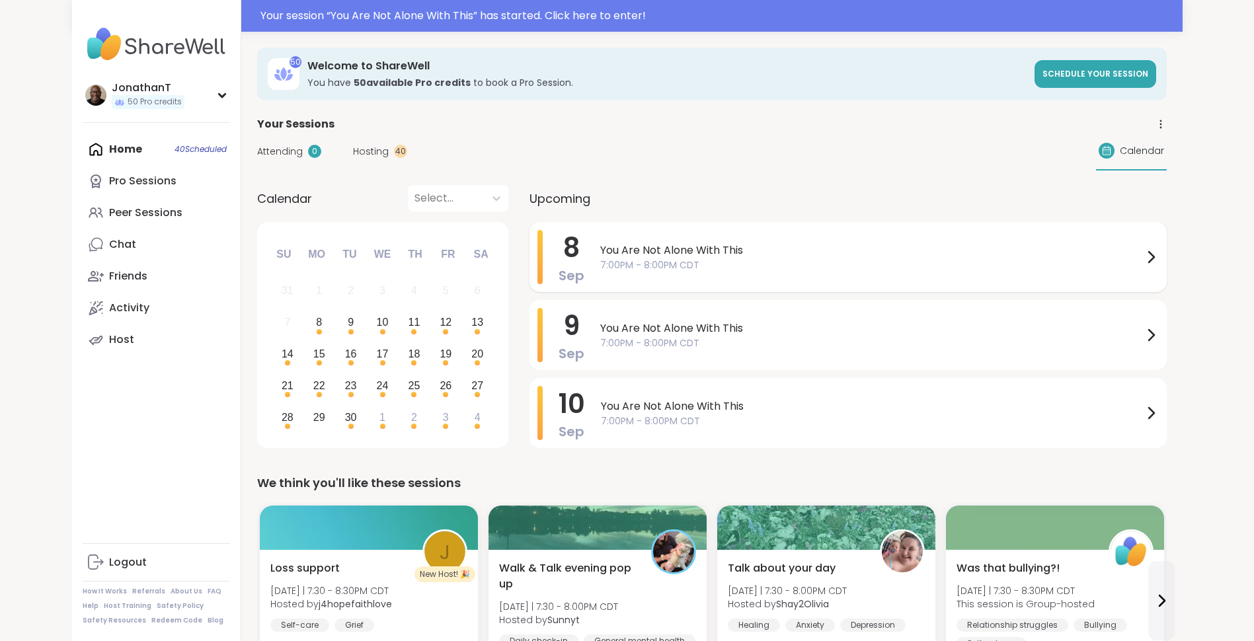
click at [630, 253] on span "You Are Not Alone With This" at bounding box center [871, 251] width 543 height 16
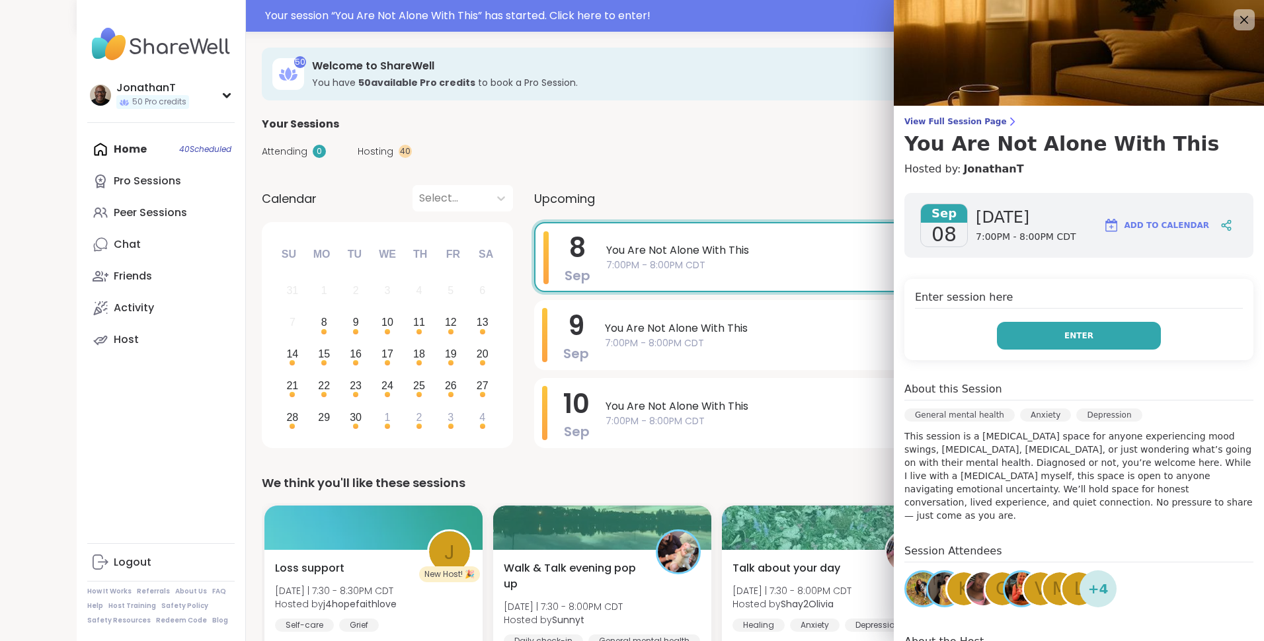
click at [1045, 342] on button "Enter" at bounding box center [1079, 336] width 164 height 28
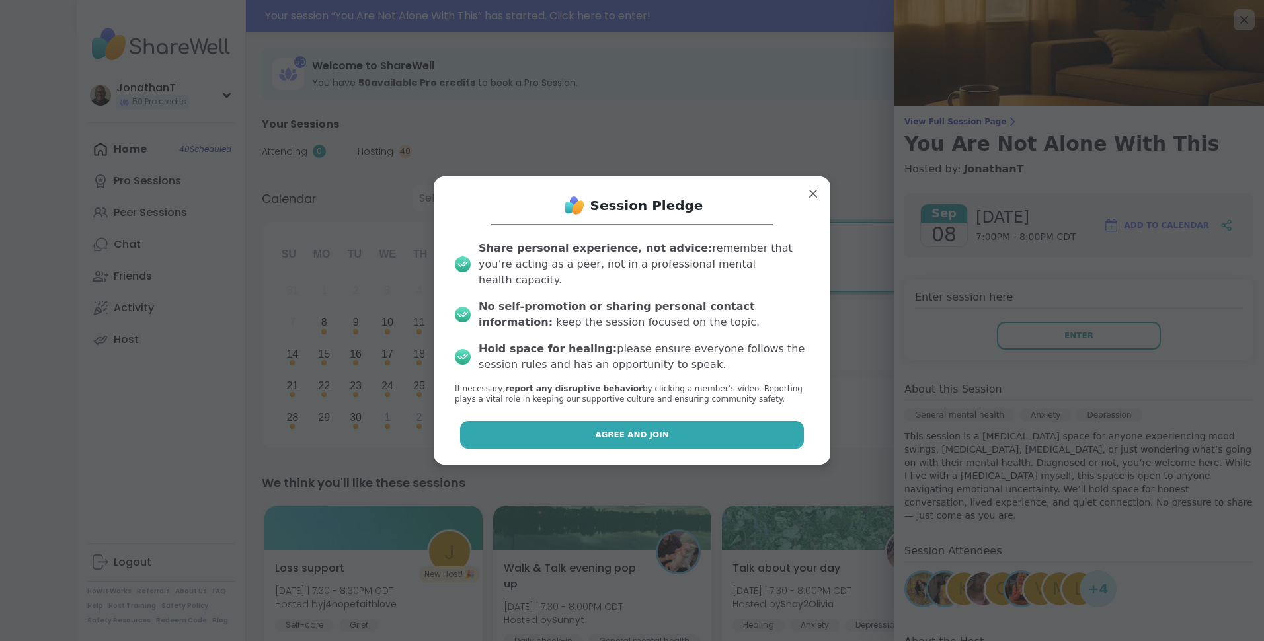
click at [645, 429] on span "Agree and Join" at bounding box center [632, 435] width 74 height 12
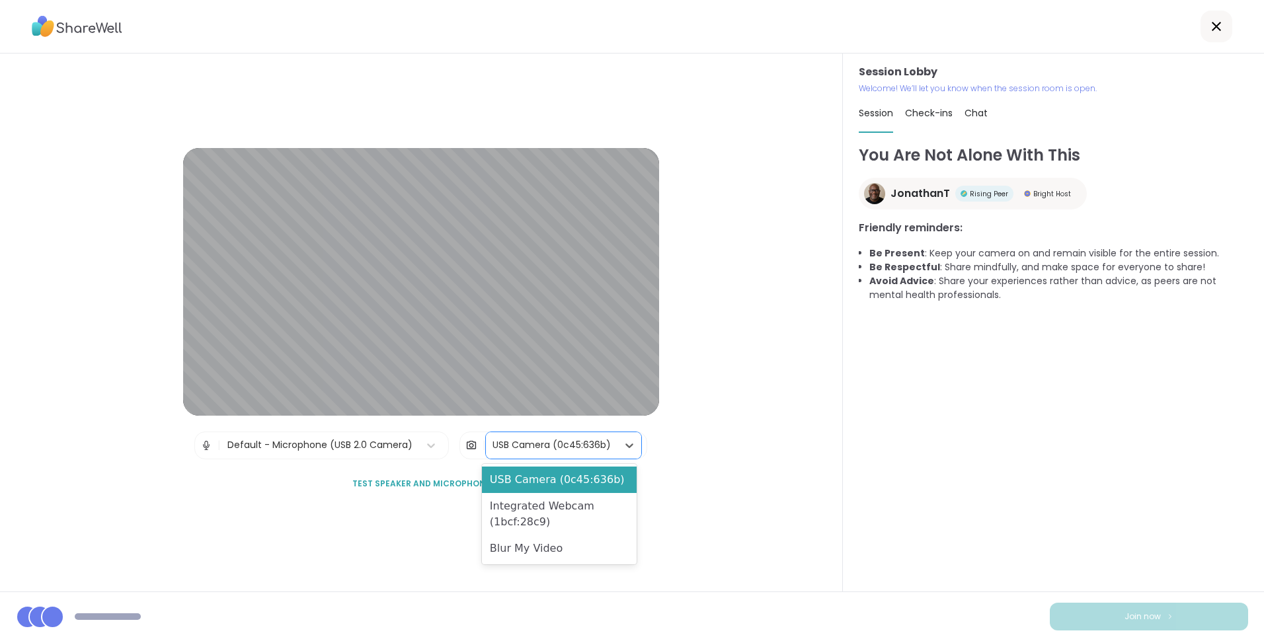
click at [517, 448] on div "USB Camera (0c45:636b)" at bounding box center [552, 445] width 118 height 14
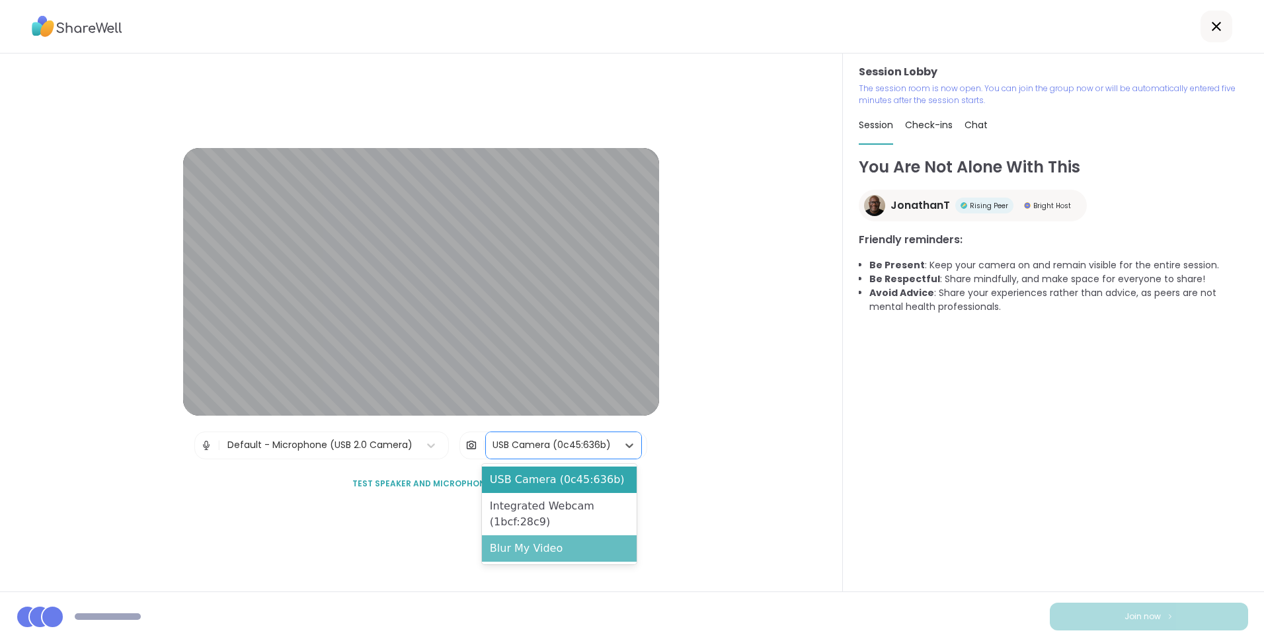
click at [532, 549] on div "Blur My Video" at bounding box center [559, 549] width 155 height 26
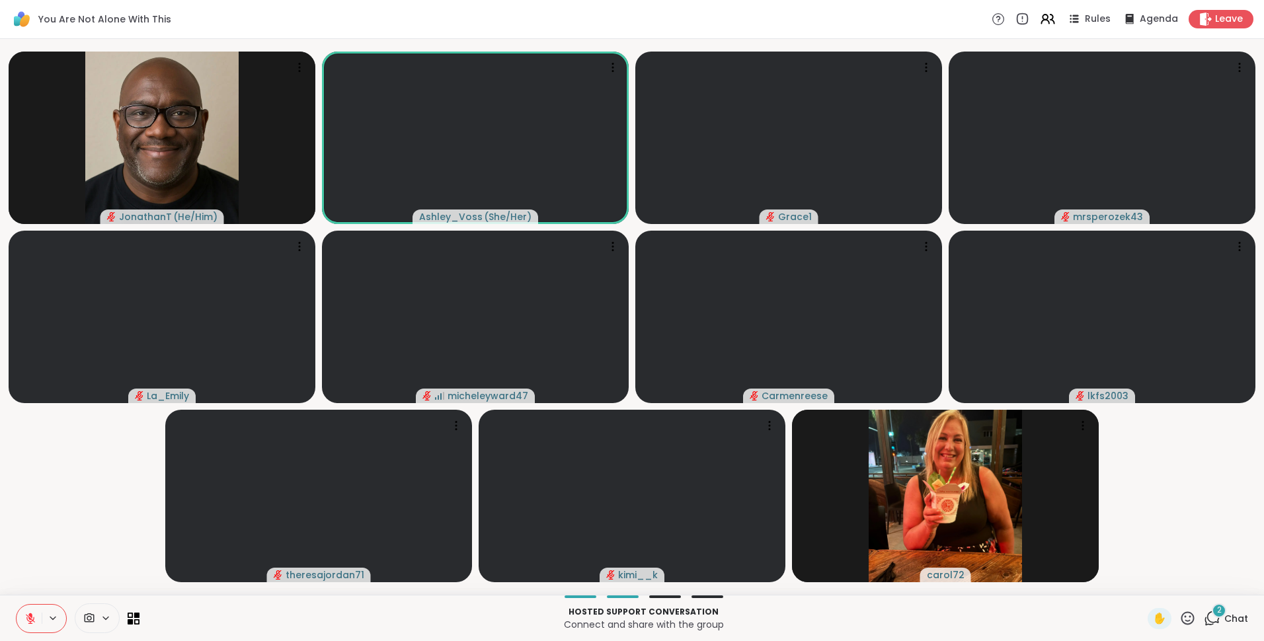
click at [26, 619] on icon at bounding box center [30, 619] width 12 height 12
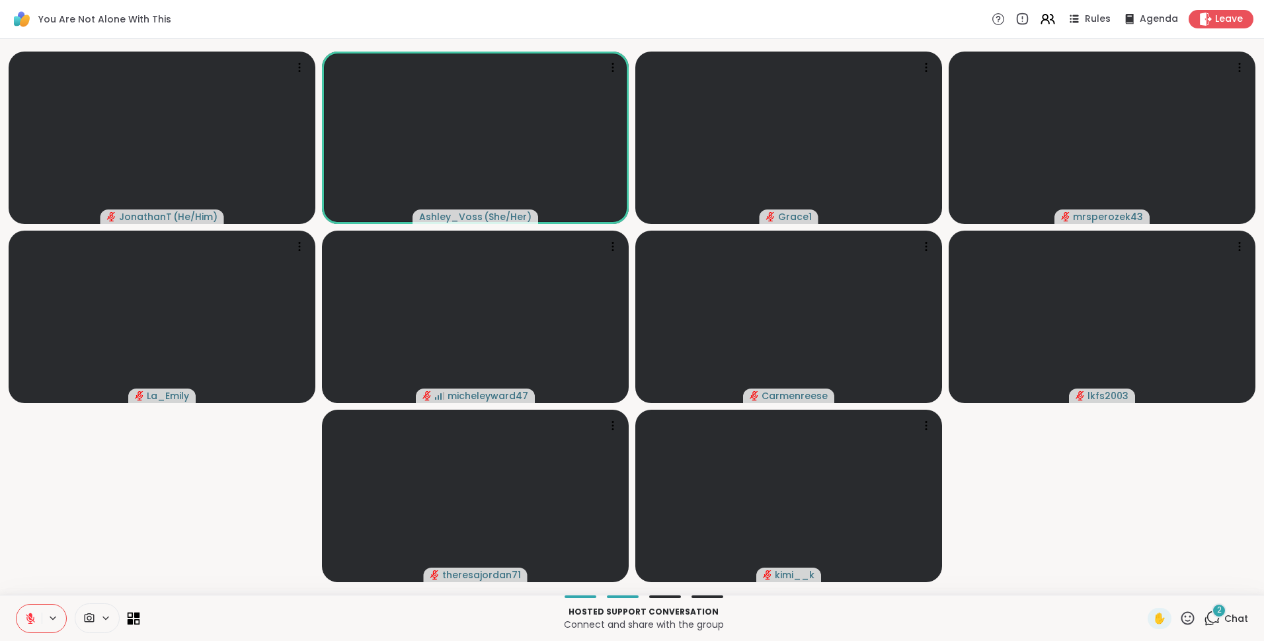
click at [138, 616] on icon at bounding box center [137, 615] width 6 height 6
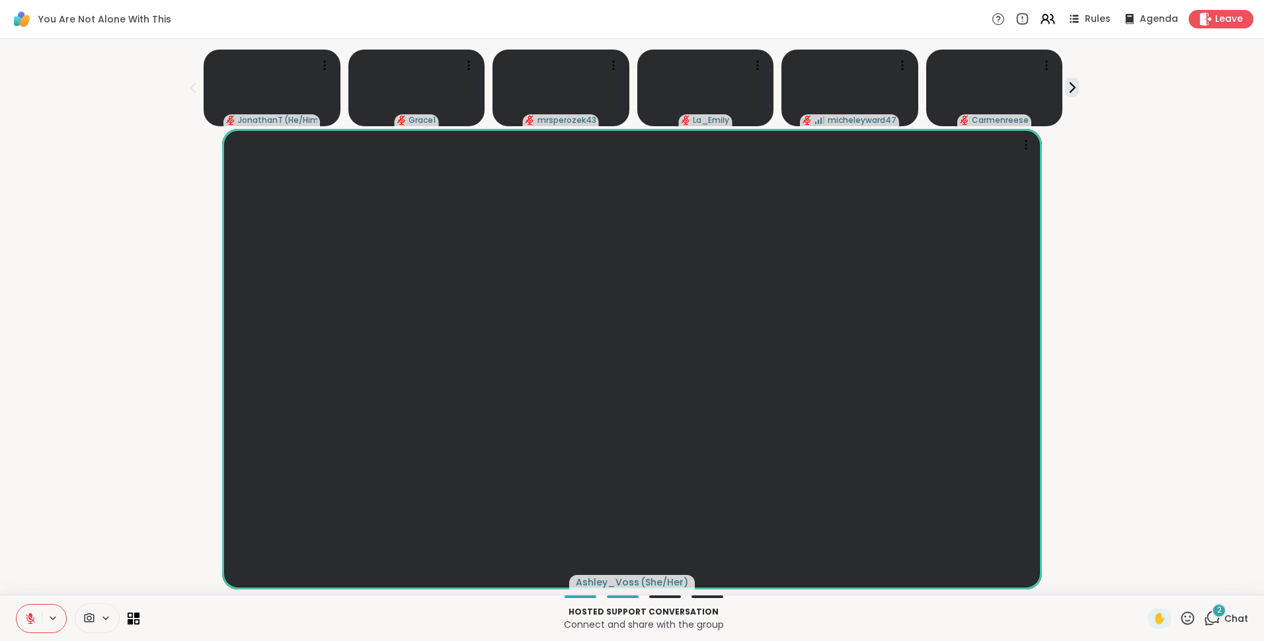
click at [1212, 612] on div "2" at bounding box center [1219, 611] width 15 height 15
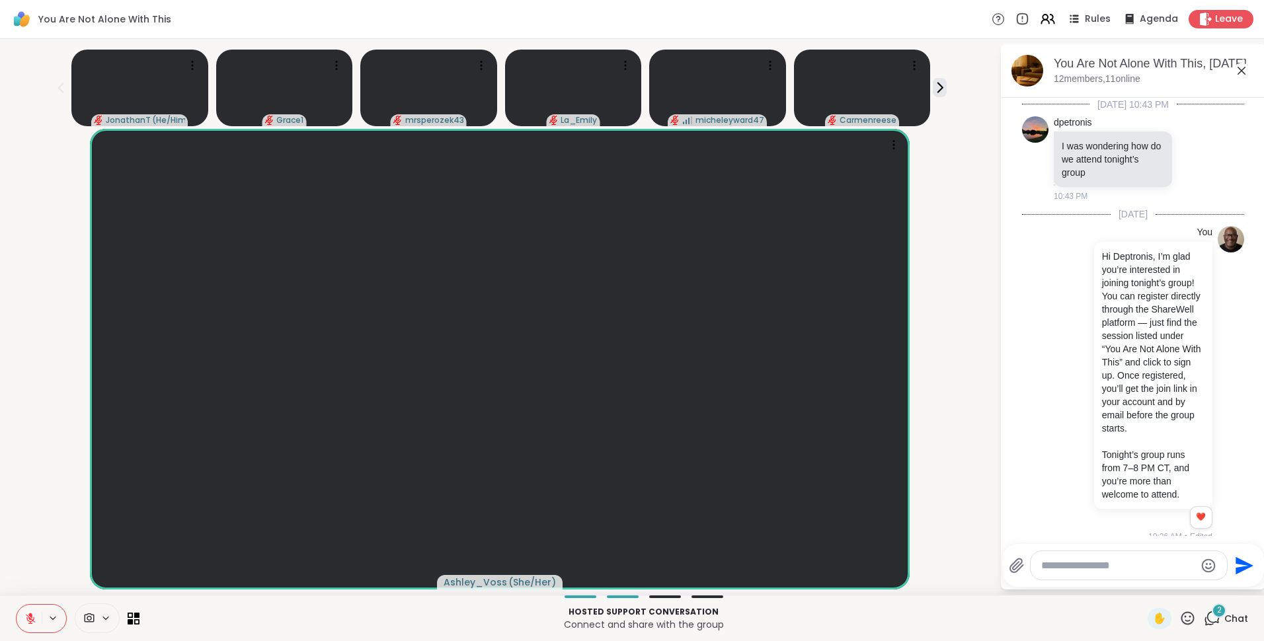
scroll to position [1929, 0]
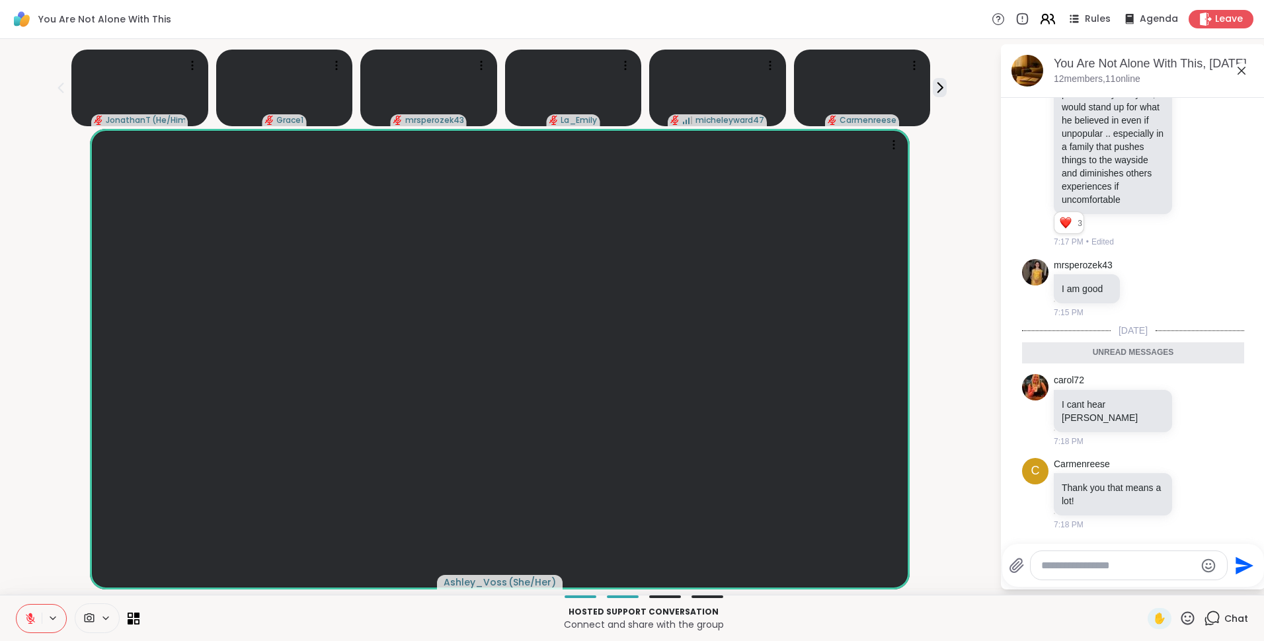
click at [1042, 16] on icon at bounding box center [1048, 19] width 17 height 17
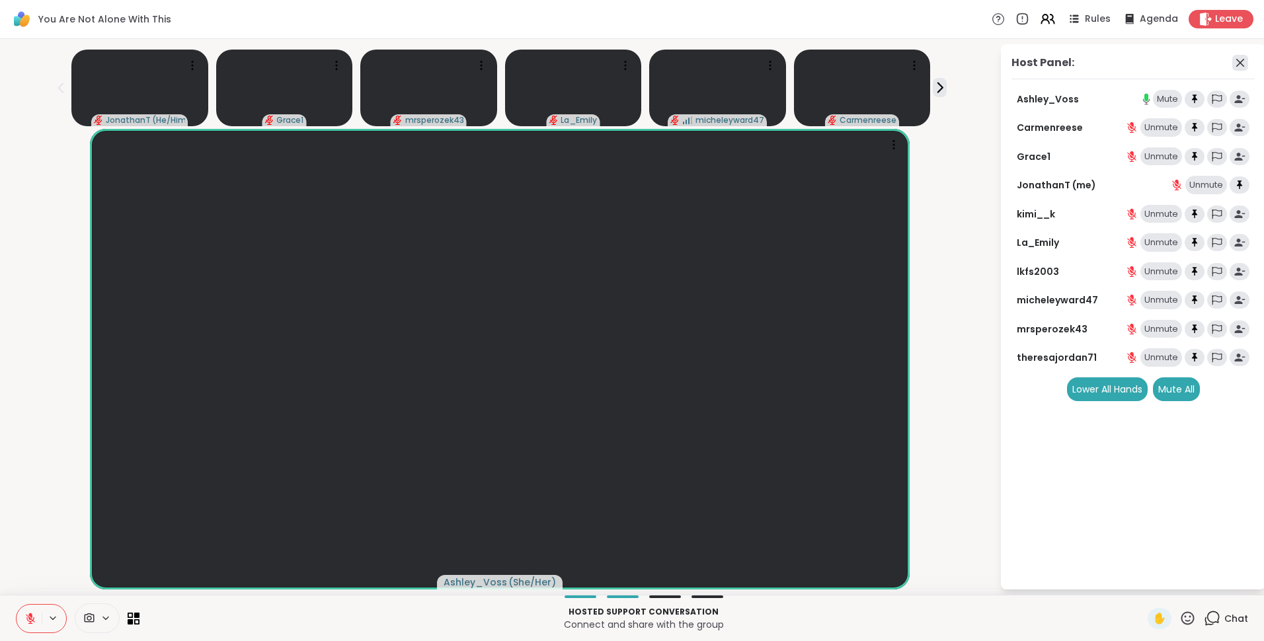
click at [1237, 60] on icon at bounding box center [1241, 63] width 16 height 16
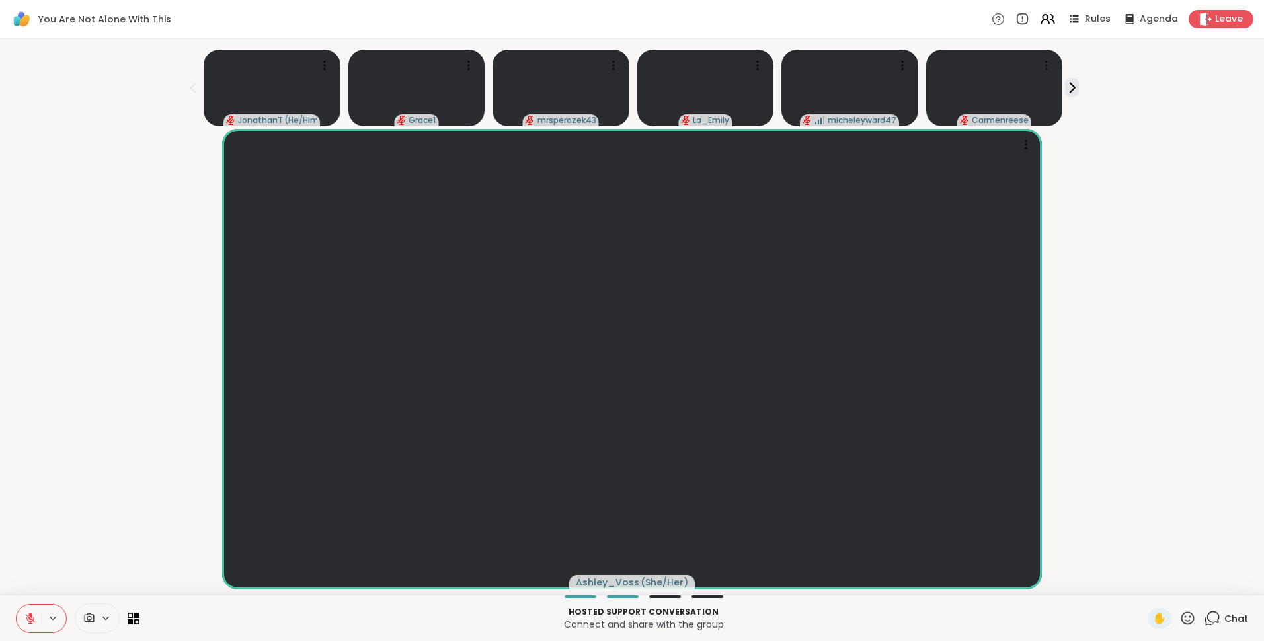
click at [1208, 618] on icon at bounding box center [1212, 618] width 17 height 17
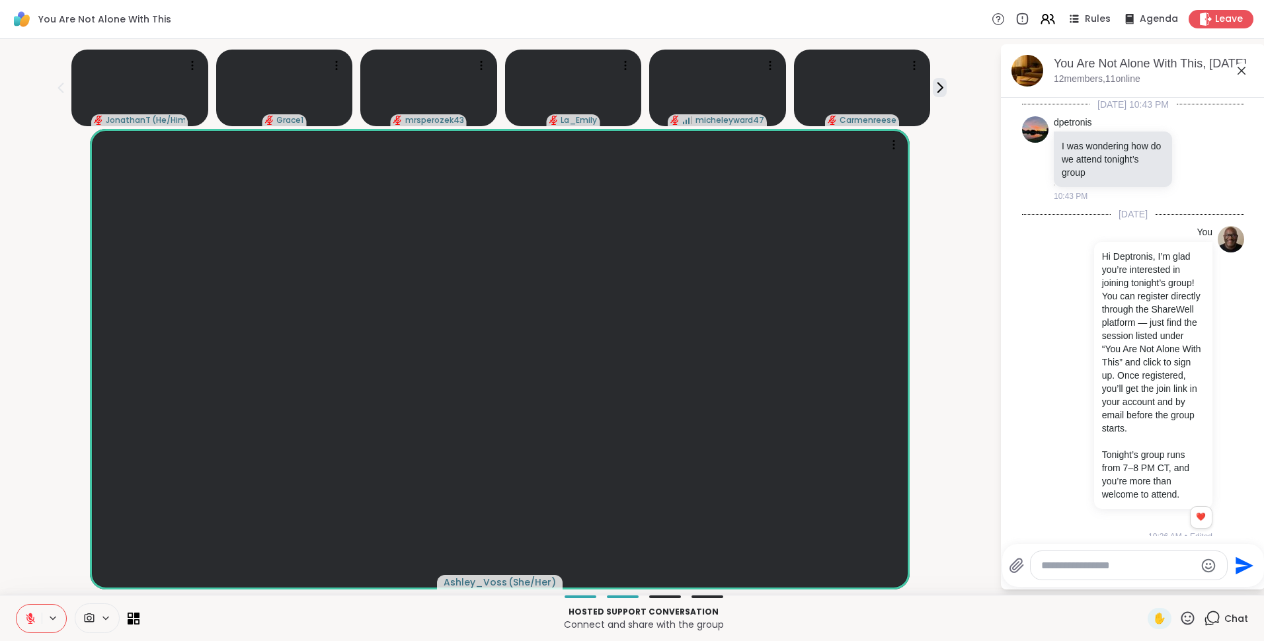
scroll to position [1885, 0]
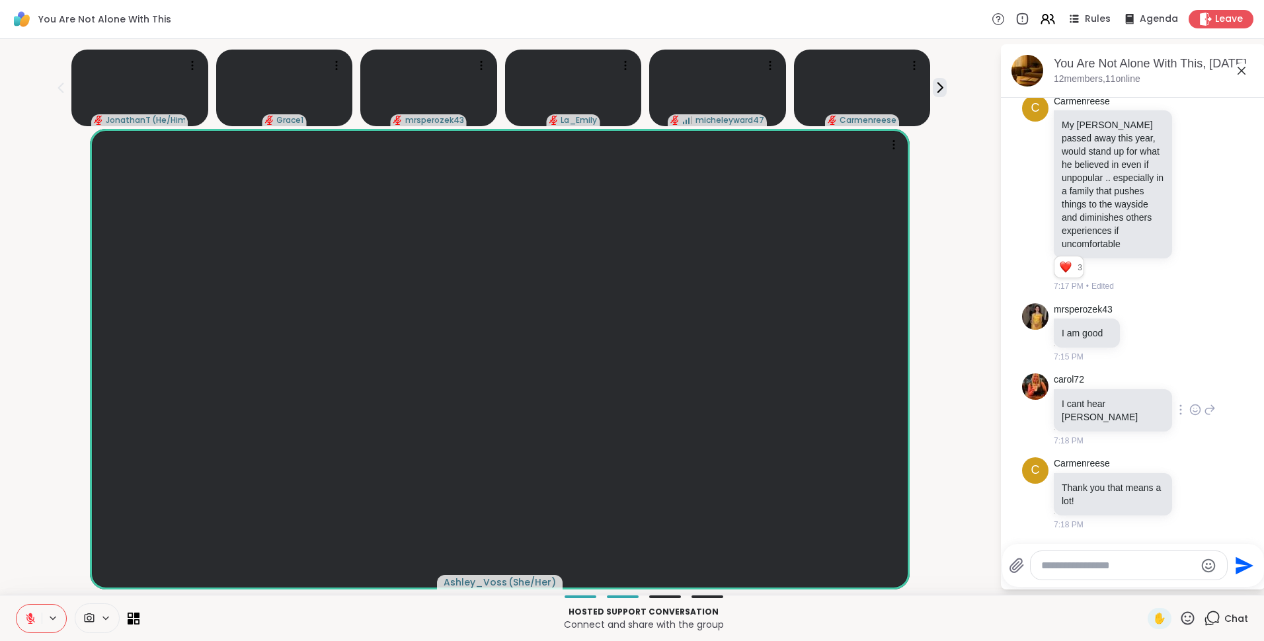
click at [1186, 413] on div "carol72 I cant hear Ashley 7:18 PM" at bounding box center [1133, 410] width 222 height 84
click at [1206, 415] on icon at bounding box center [1210, 409] width 9 height 9
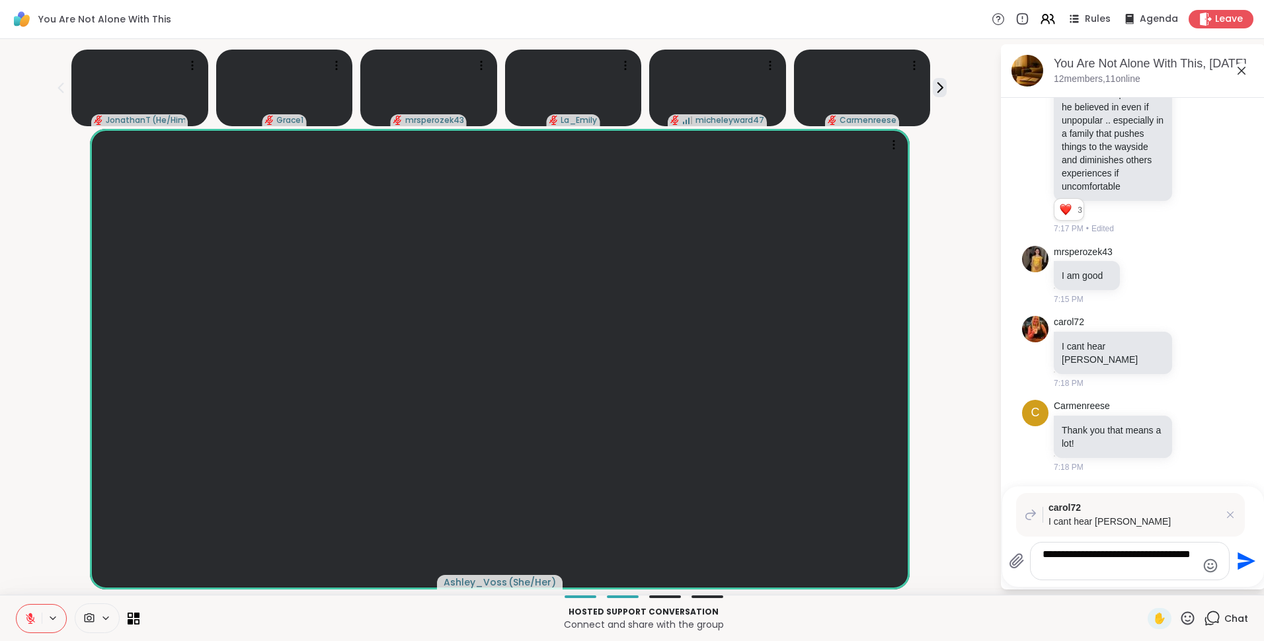
type textarea "**********"
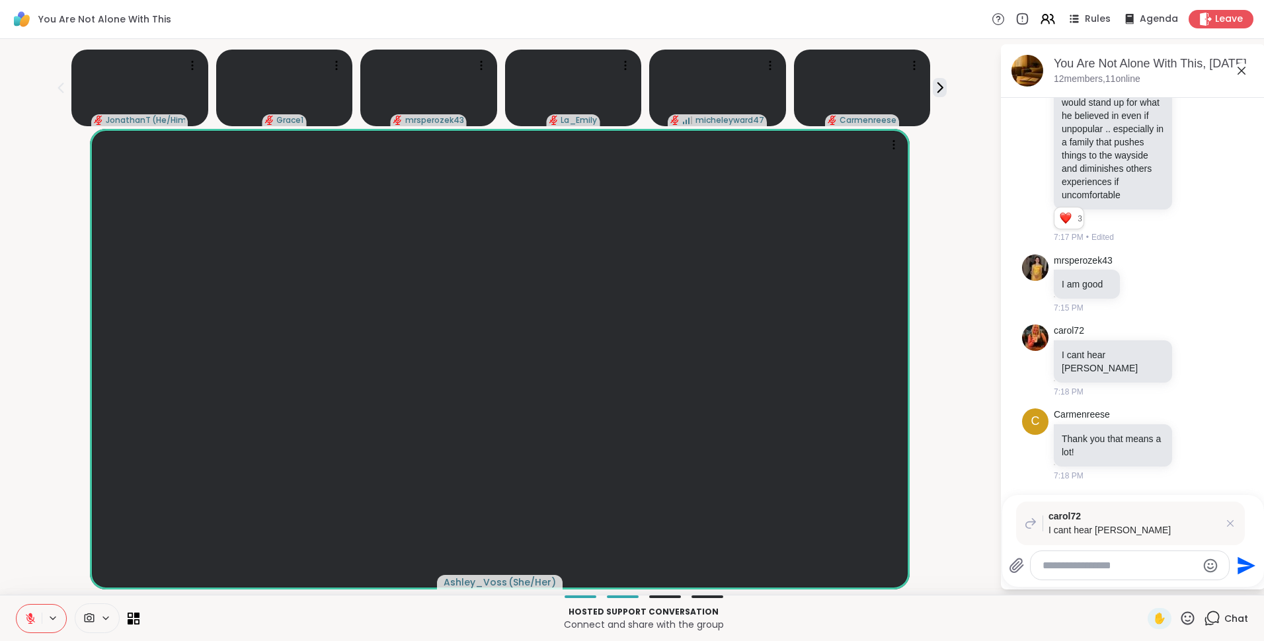
scroll to position [2013, 0]
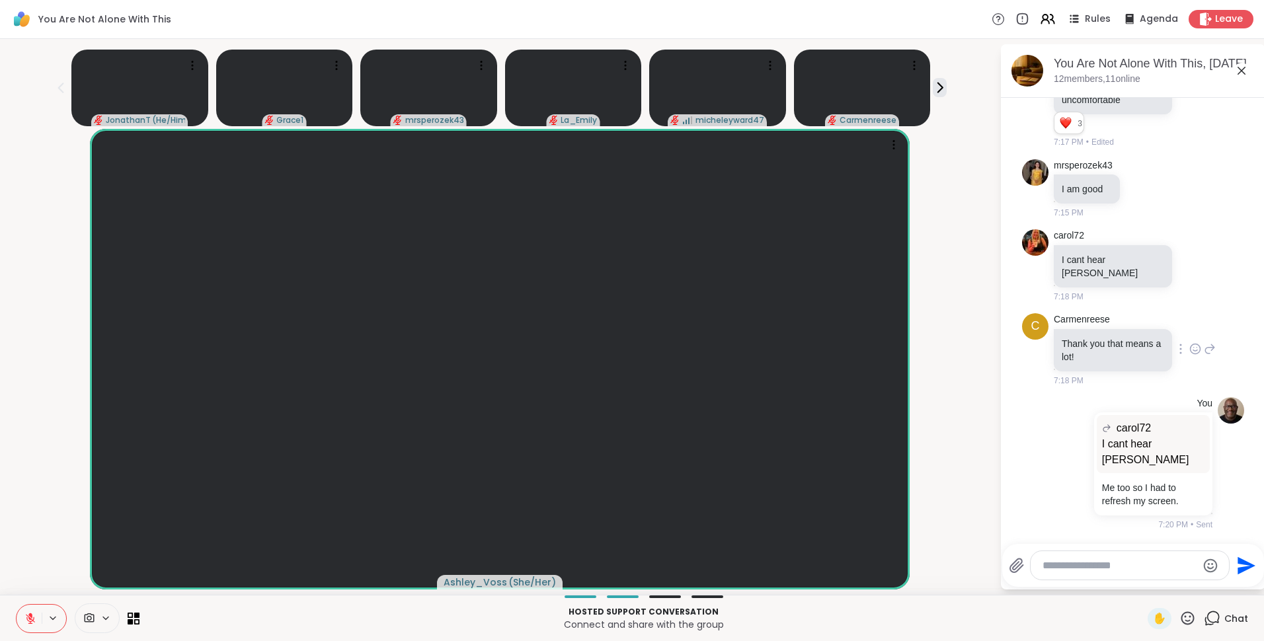
click at [1204, 357] on icon at bounding box center [1210, 349] width 12 height 16
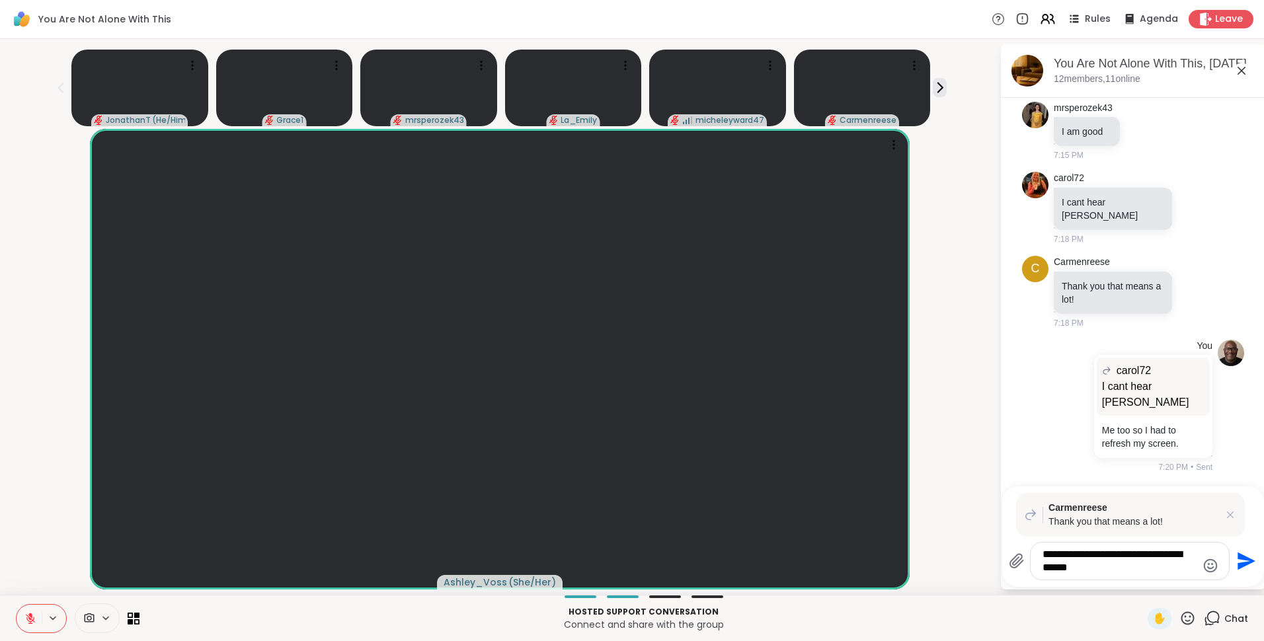
type textarea "**********"
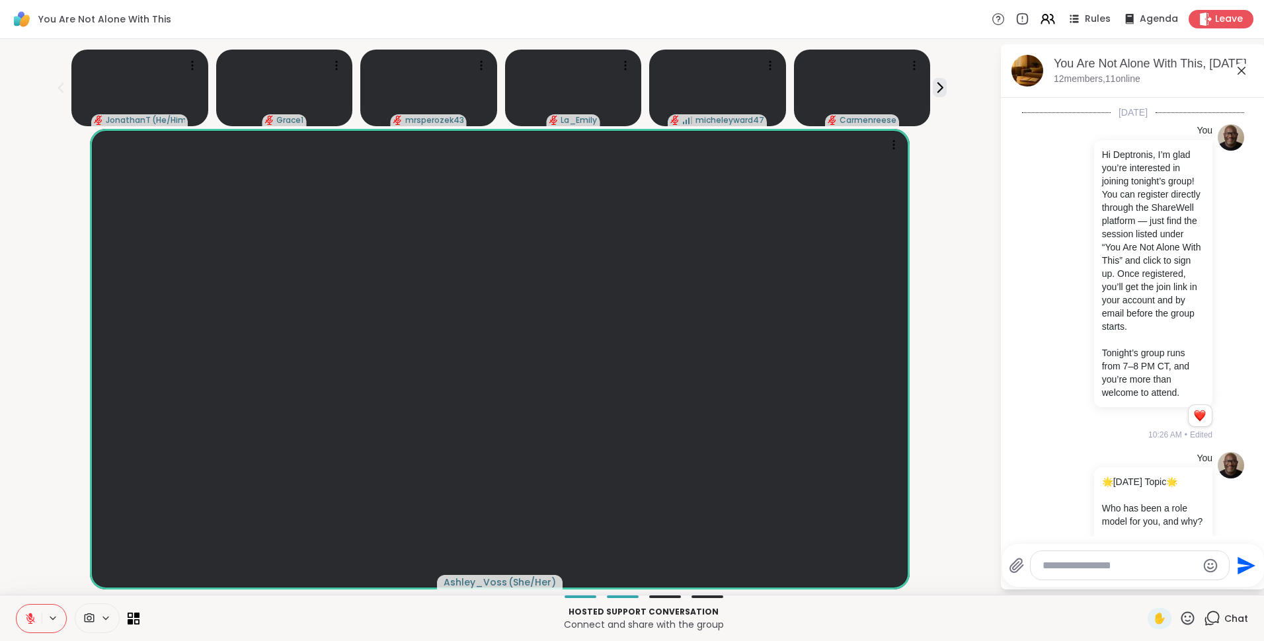
scroll to position [0, 0]
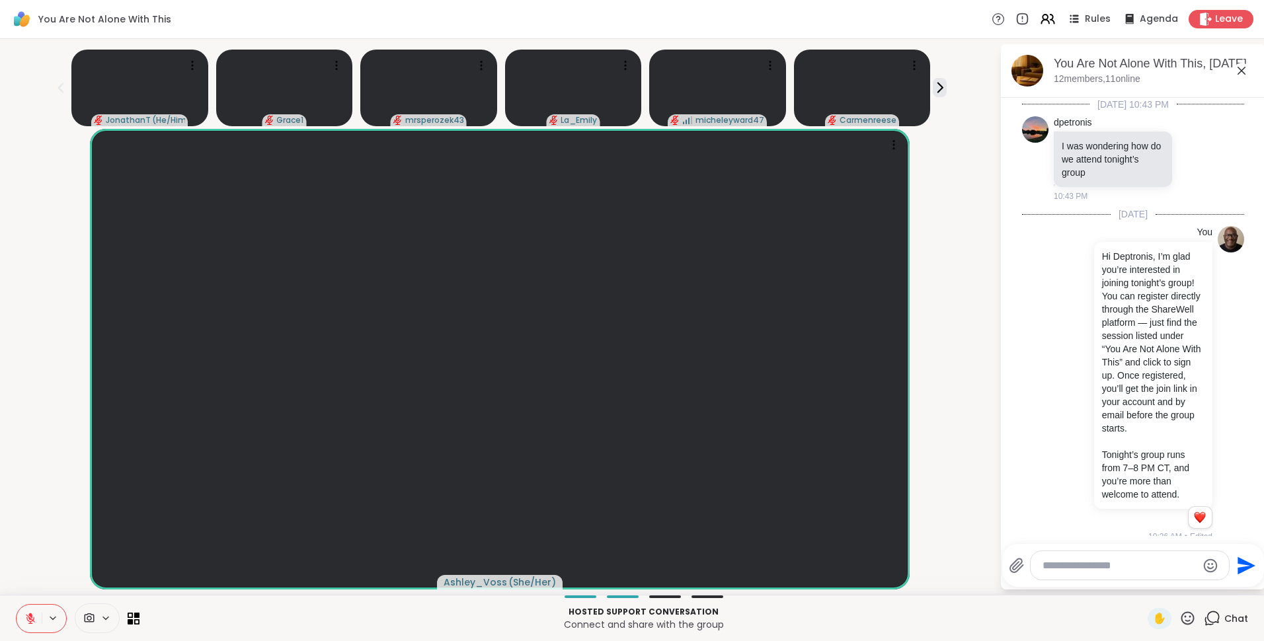
click at [34, 617] on icon at bounding box center [30, 619] width 12 height 12
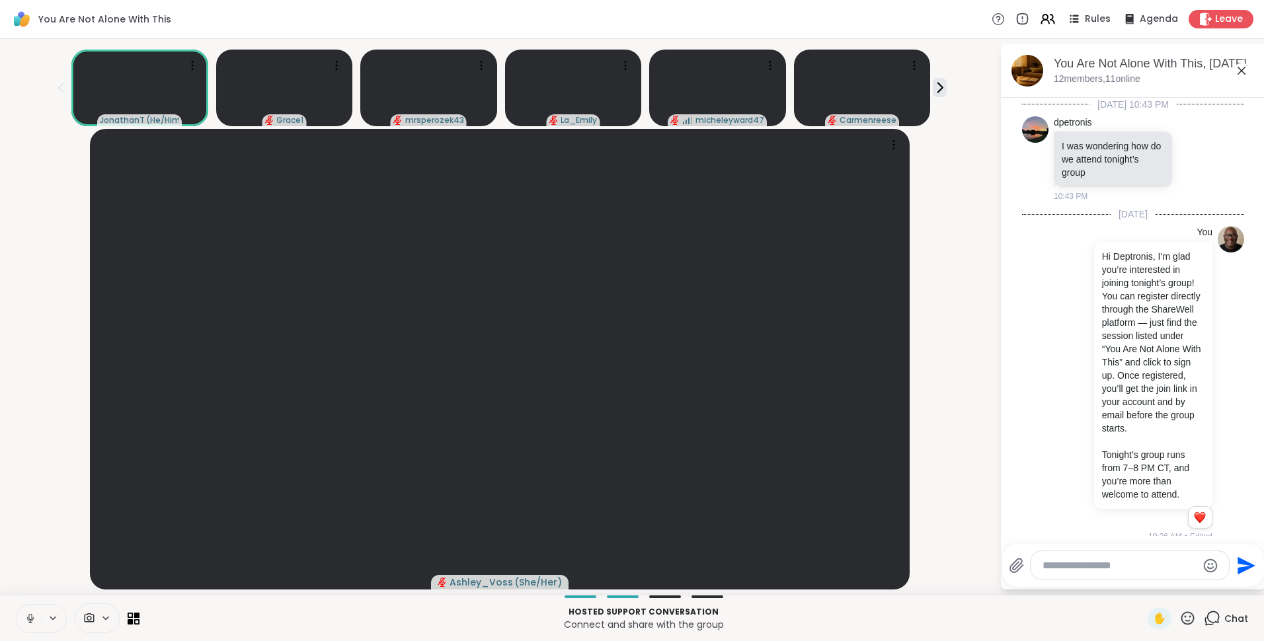
click at [1241, 73] on icon at bounding box center [1242, 71] width 16 height 16
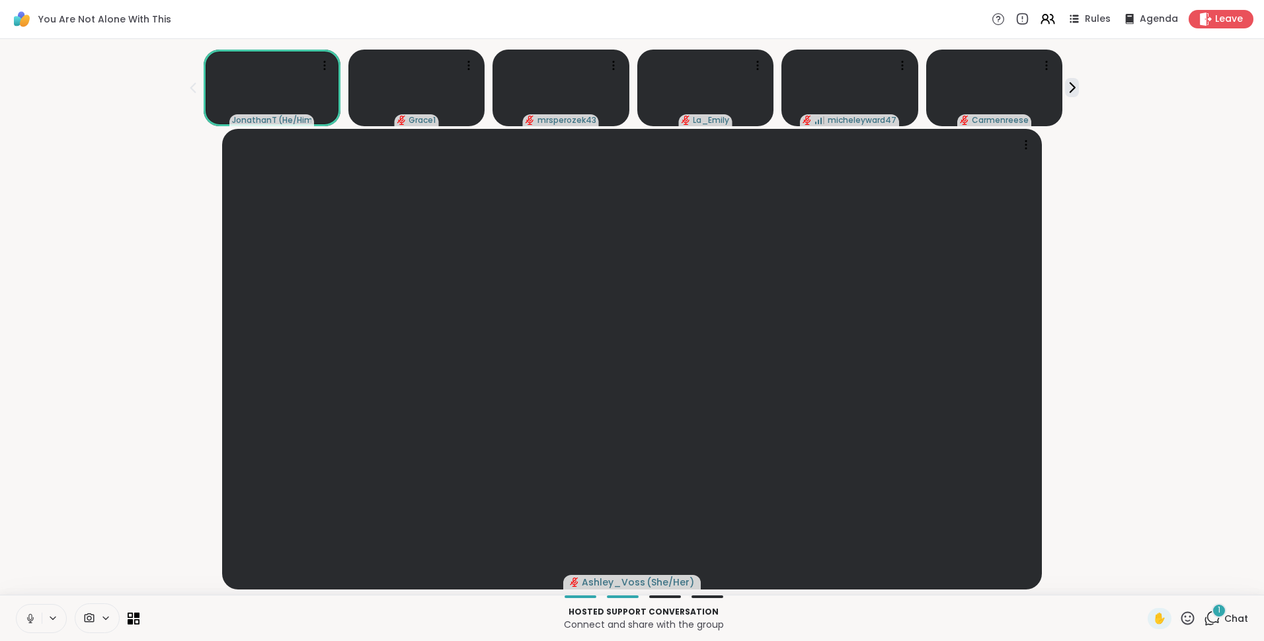
click at [1204, 620] on icon at bounding box center [1212, 618] width 17 height 17
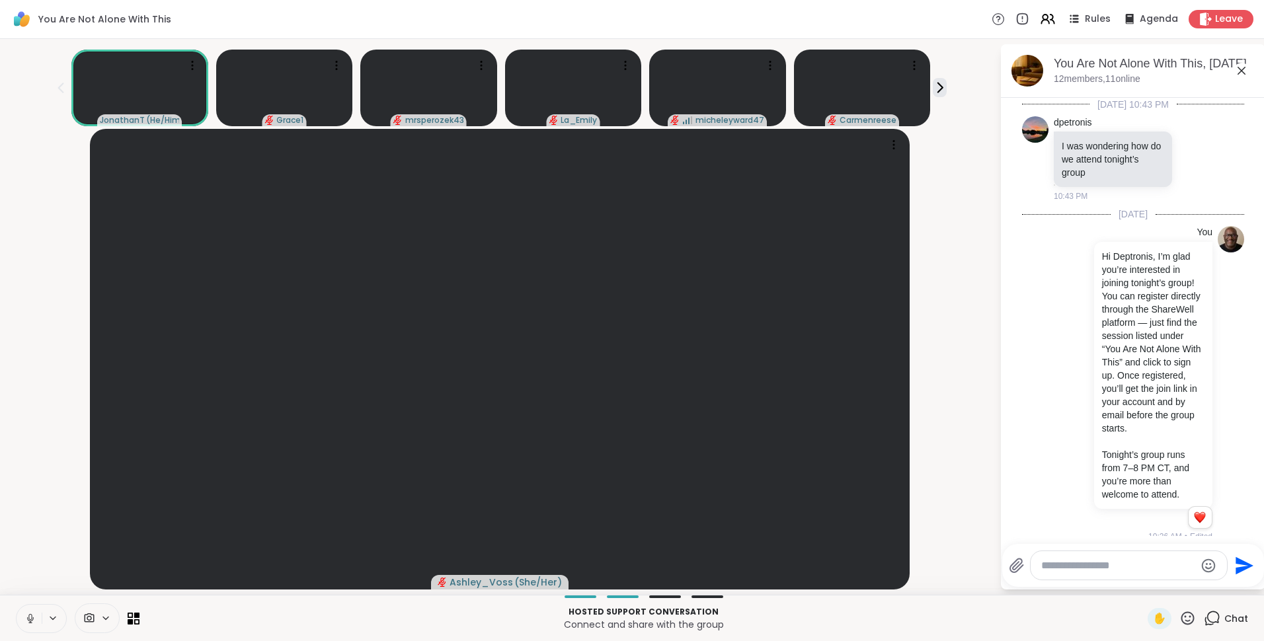
scroll to position [2286, 0]
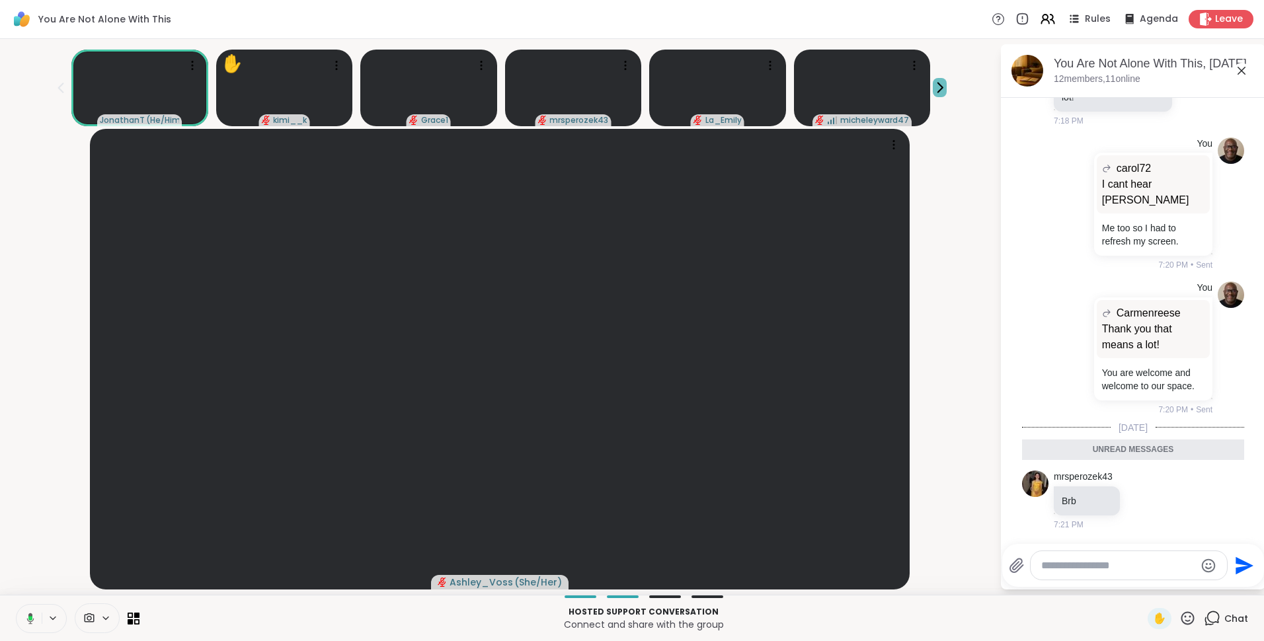
click at [933, 89] on icon at bounding box center [940, 88] width 14 height 14
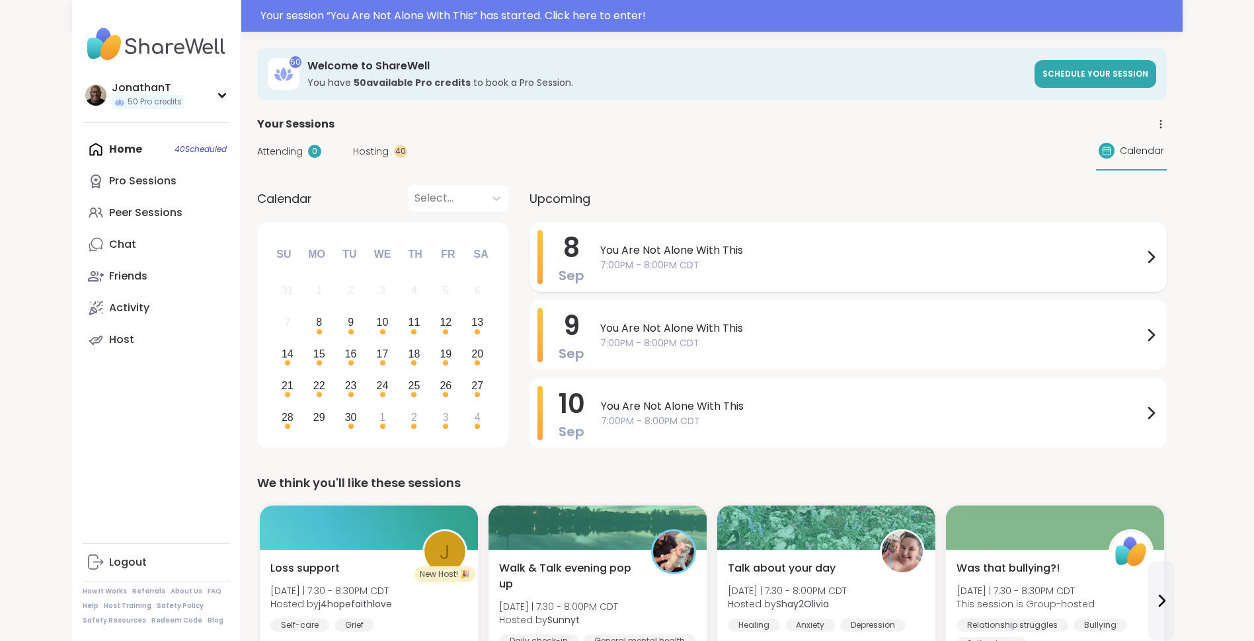
click at [629, 257] on span "You Are Not Alone With This" at bounding box center [871, 251] width 543 height 16
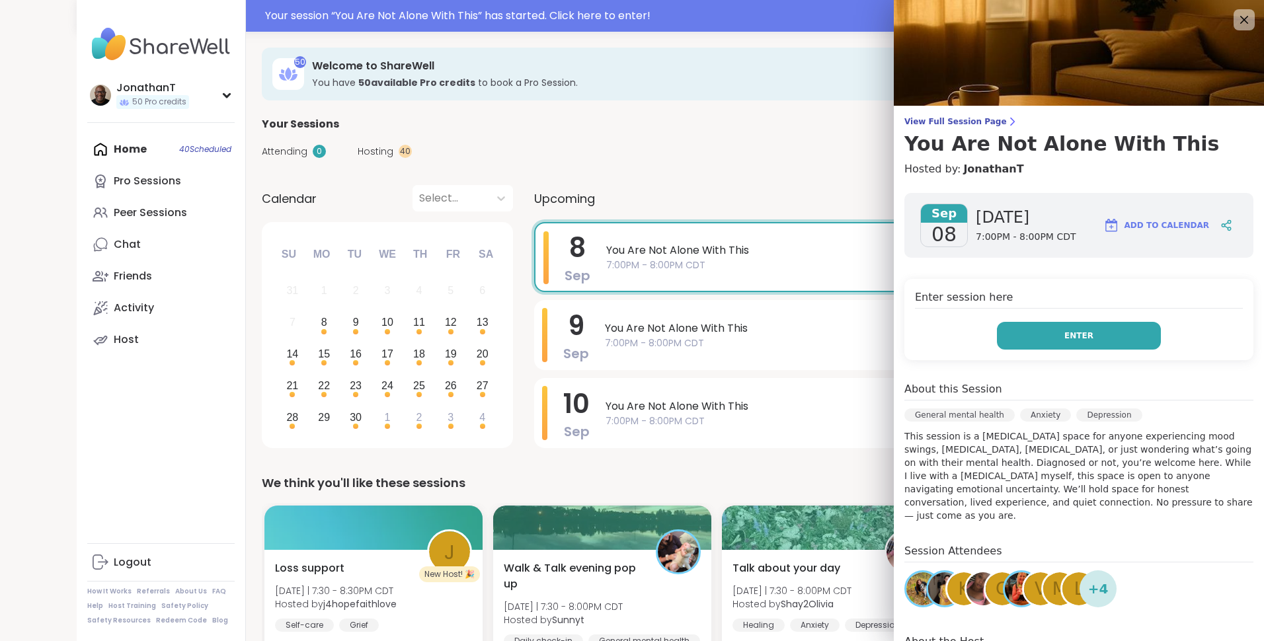
click at [1098, 326] on button "Enter" at bounding box center [1079, 336] width 164 height 28
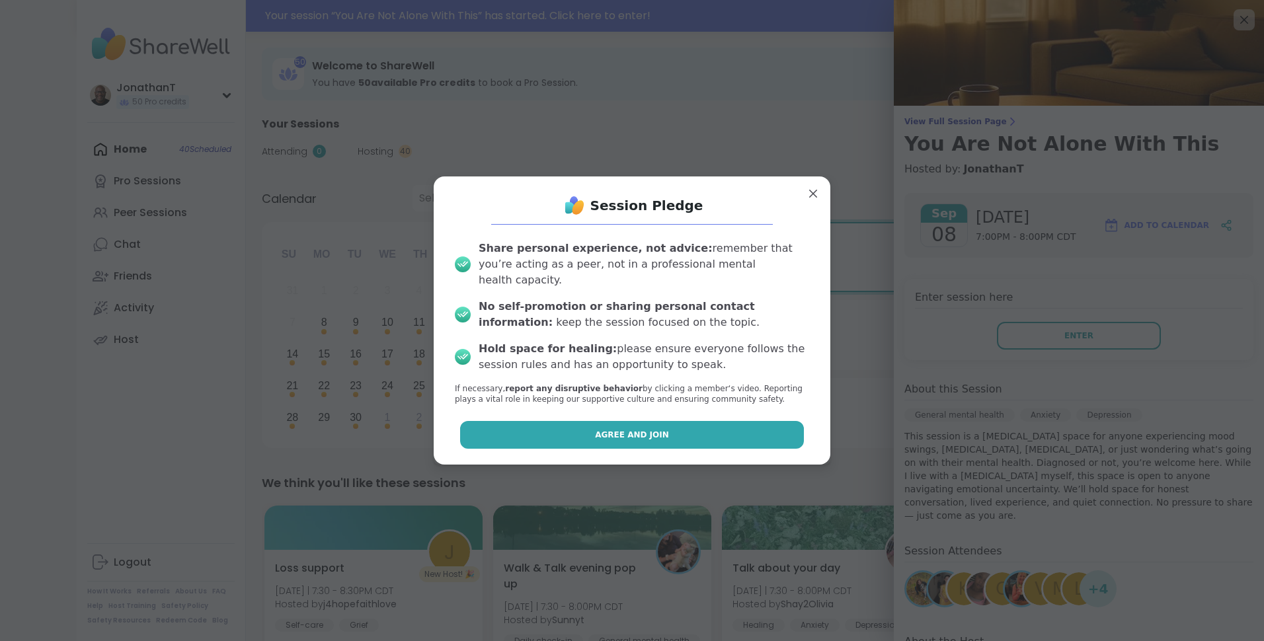
click at [598, 421] on button "Agree and Join" at bounding box center [632, 435] width 345 height 28
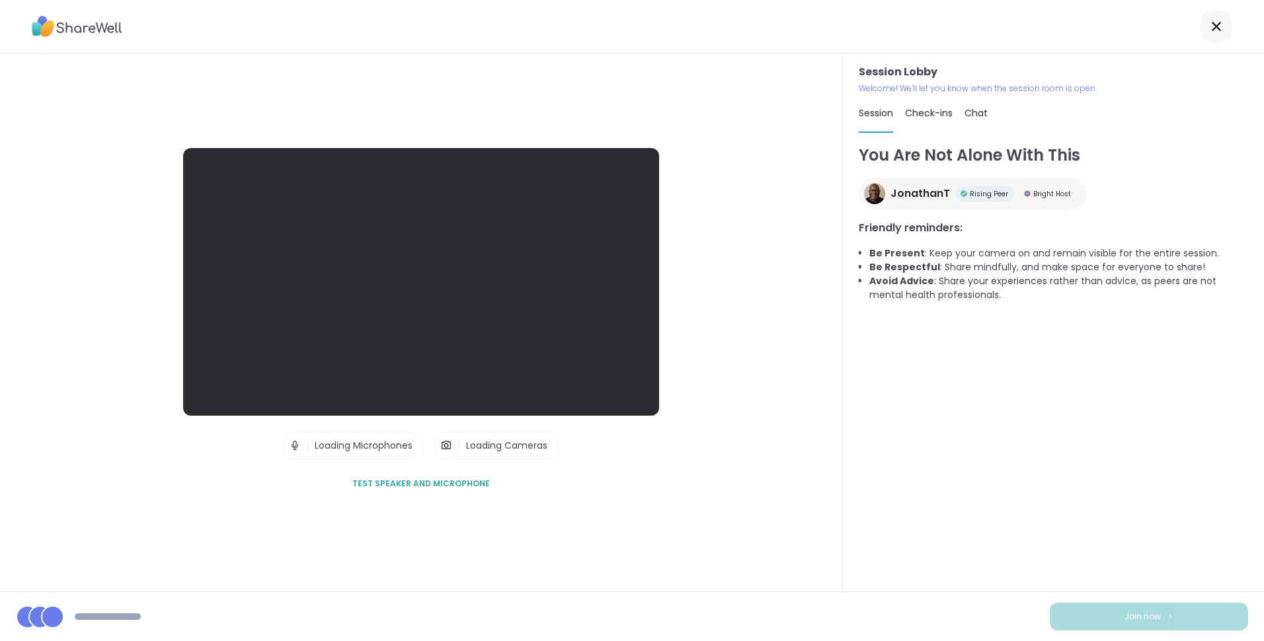
click at [509, 446] on span "Loading Cameras" at bounding box center [506, 445] width 81 height 13
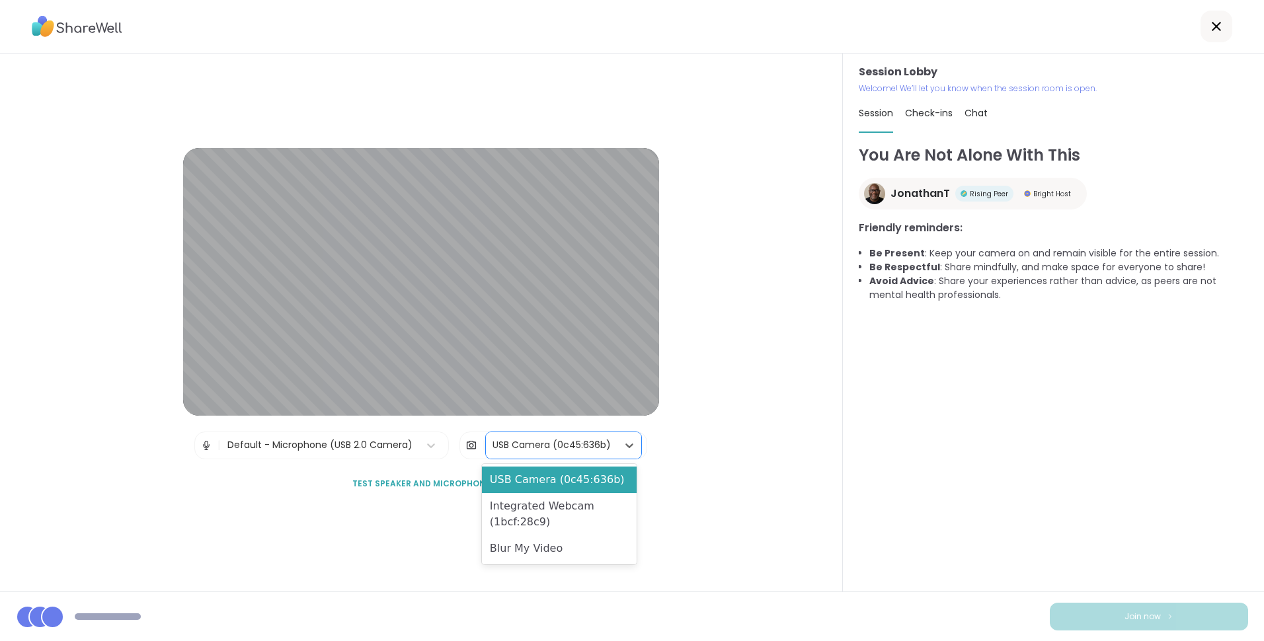
click at [509, 446] on div "USB Camera (0c45:636b)" at bounding box center [552, 445] width 118 height 14
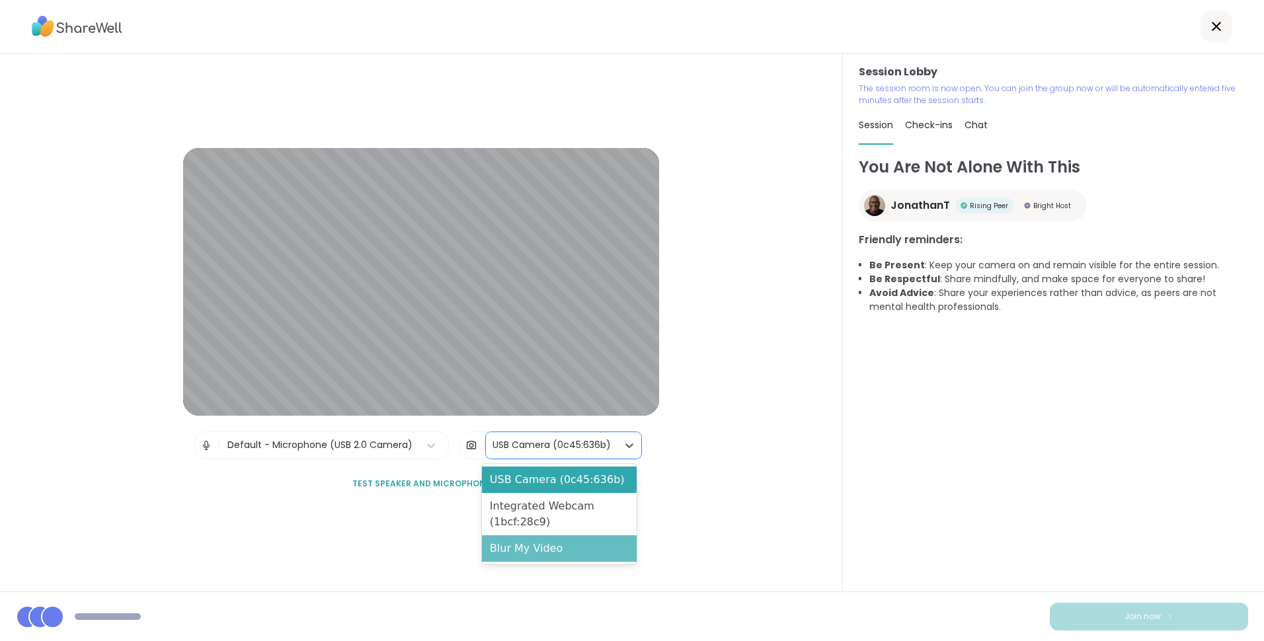
click at [498, 548] on div "Blur My Video" at bounding box center [559, 549] width 155 height 26
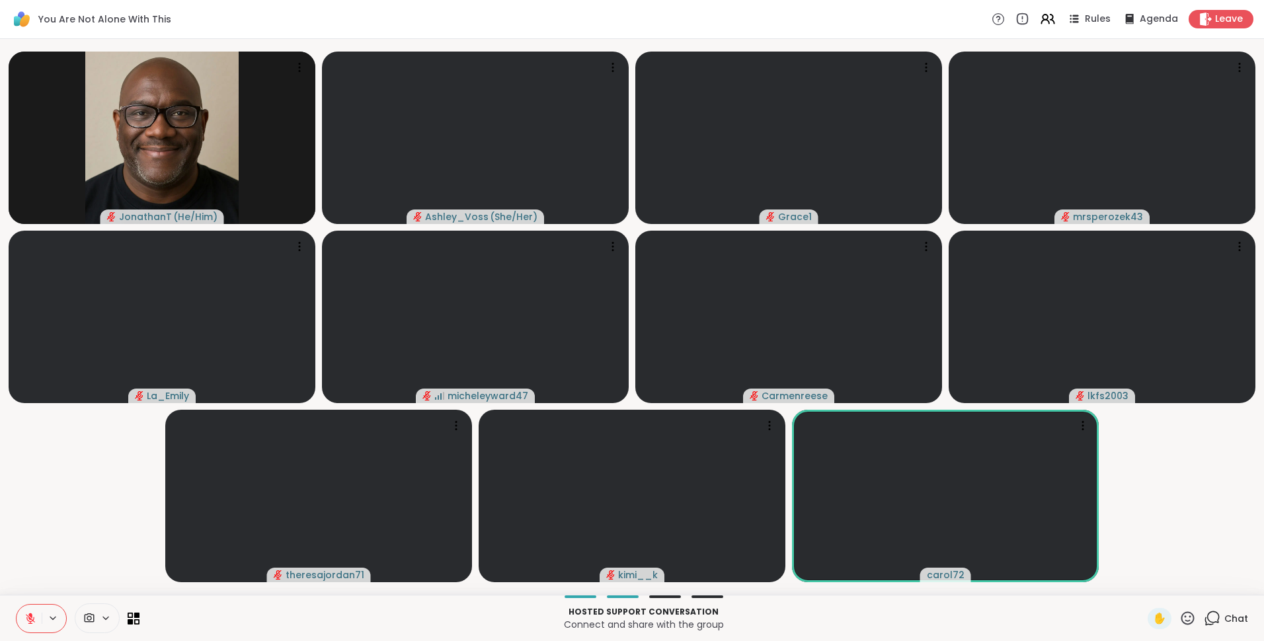
click at [28, 617] on icon at bounding box center [30, 618] width 9 height 9
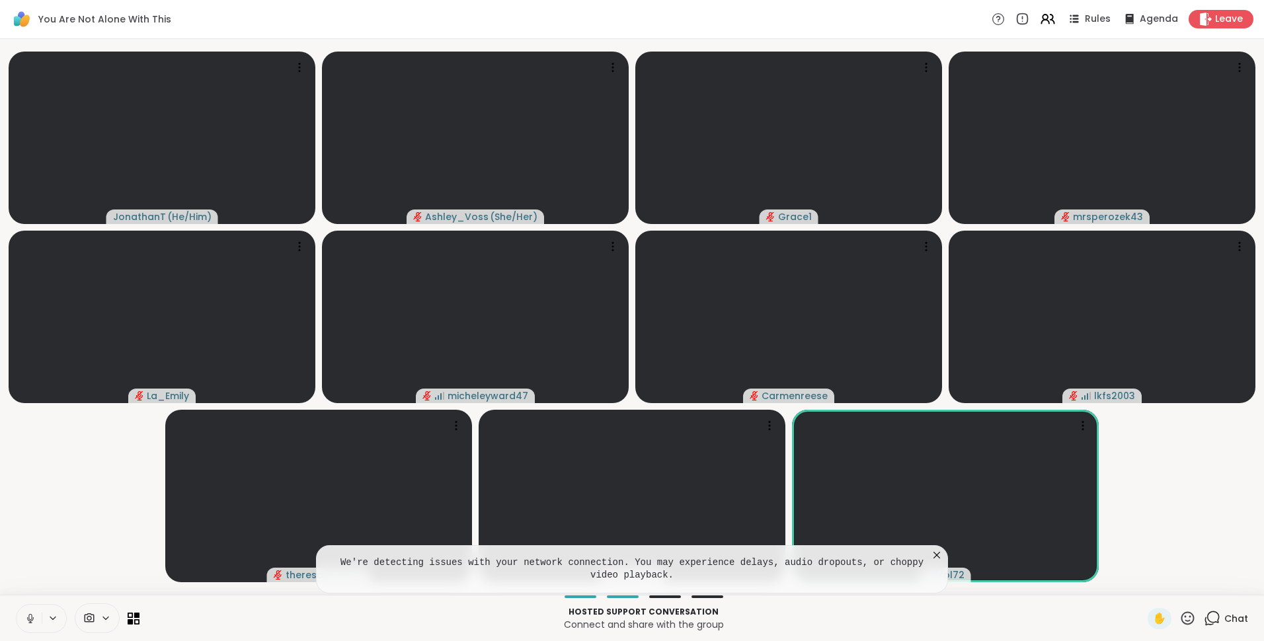
click at [939, 554] on icon at bounding box center [936, 555] width 13 height 13
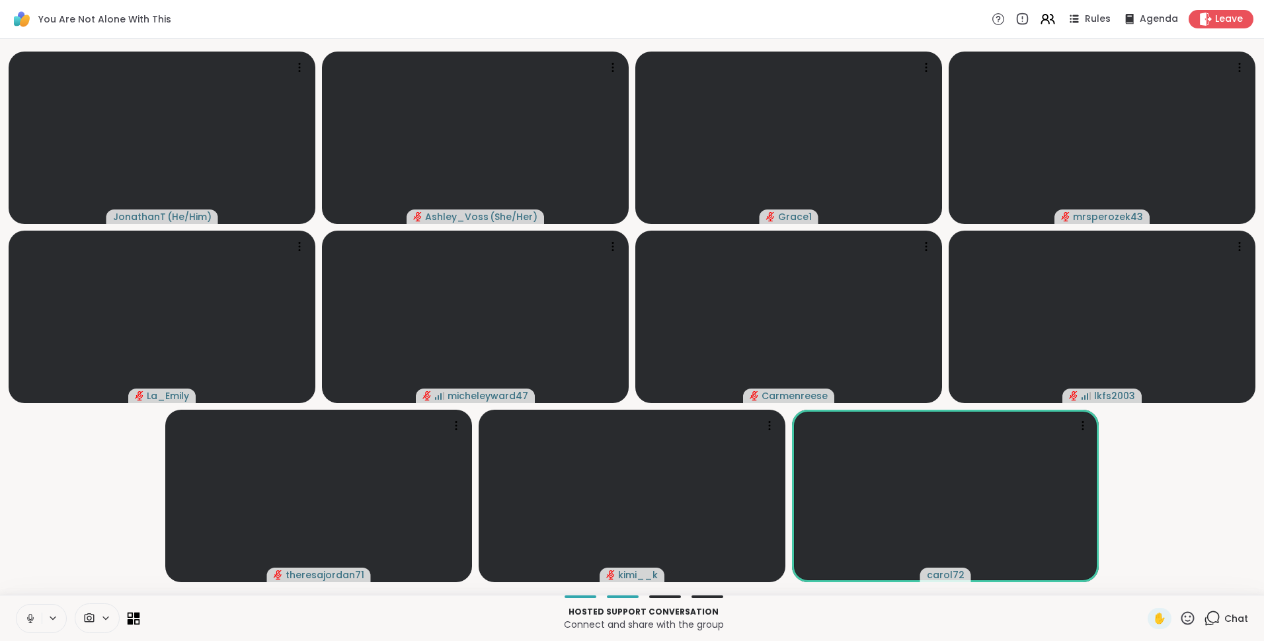
click at [138, 616] on icon at bounding box center [137, 615] width 6 height 6
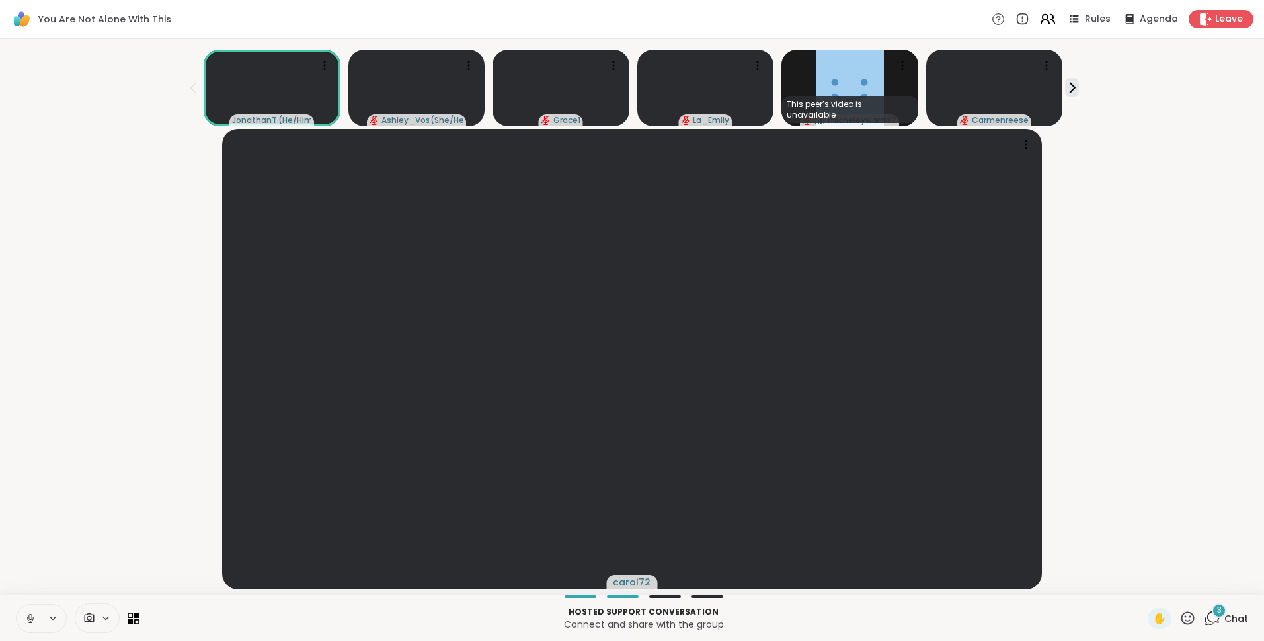
click at [1045, 23] on icon at bounding box center [1048, 19] width 17 height 17
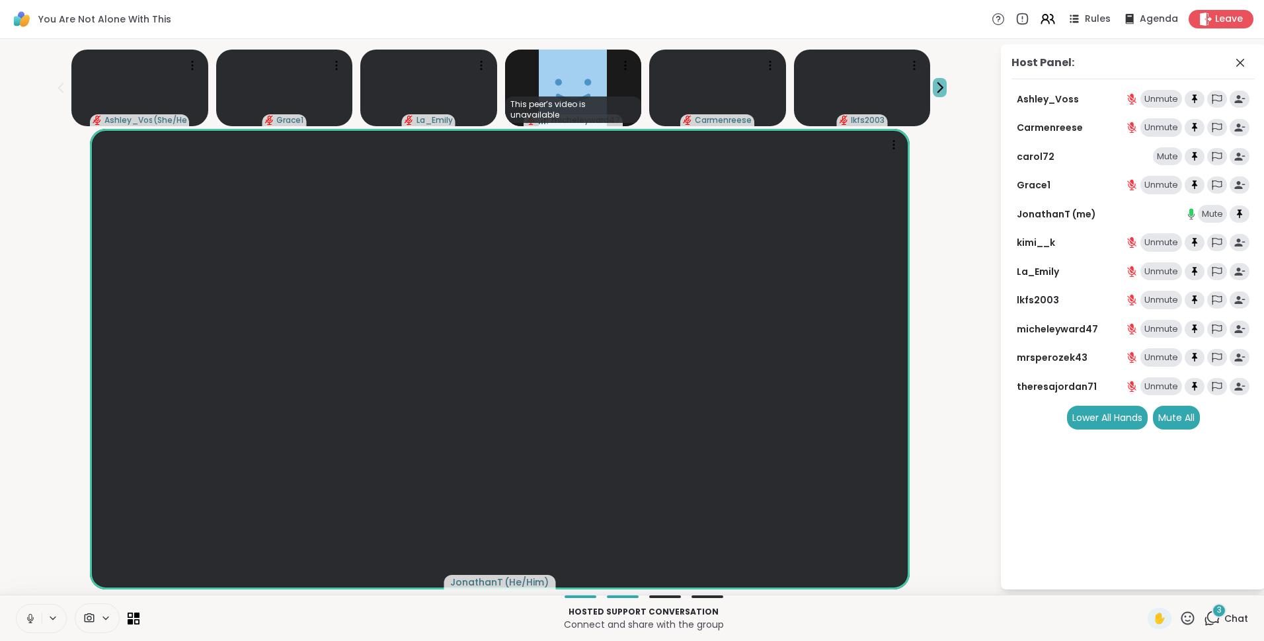
click at [938, 85] on icon at bounding box center [940, 87] width 5 height 9
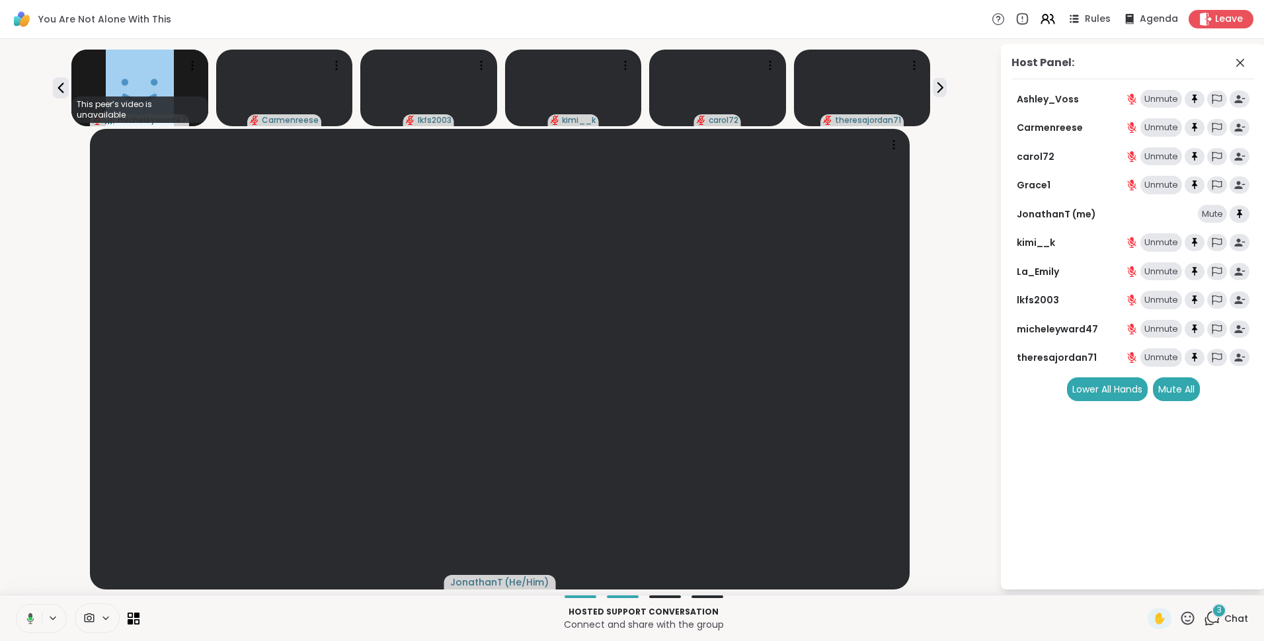
click at [1208, 213] on div "Mute" at bounding box center [1212, 214] width 29 height 19
click at [1208, 213] on div "Unmute" at bounding box center [1207, 214] width 42 height 19
click at [32, 614] on icon at bounding box center [30, 619] width 12 height 12
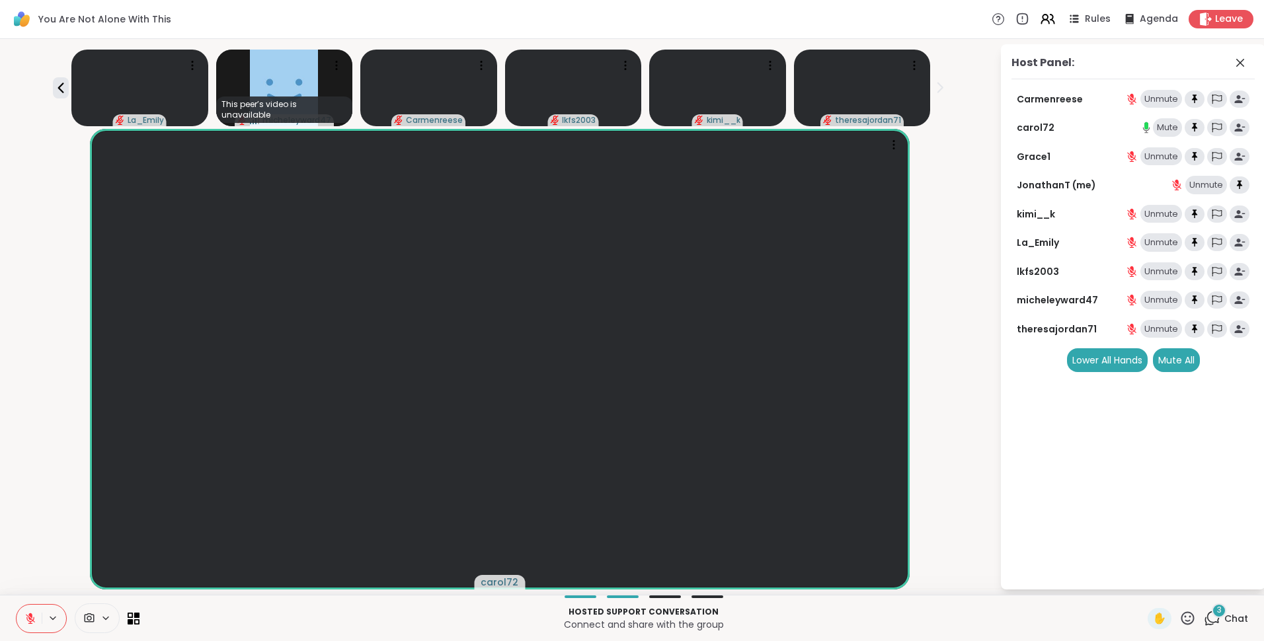
click at [26, 620] on icon at bounding box center [30, 619] width 12 height 12
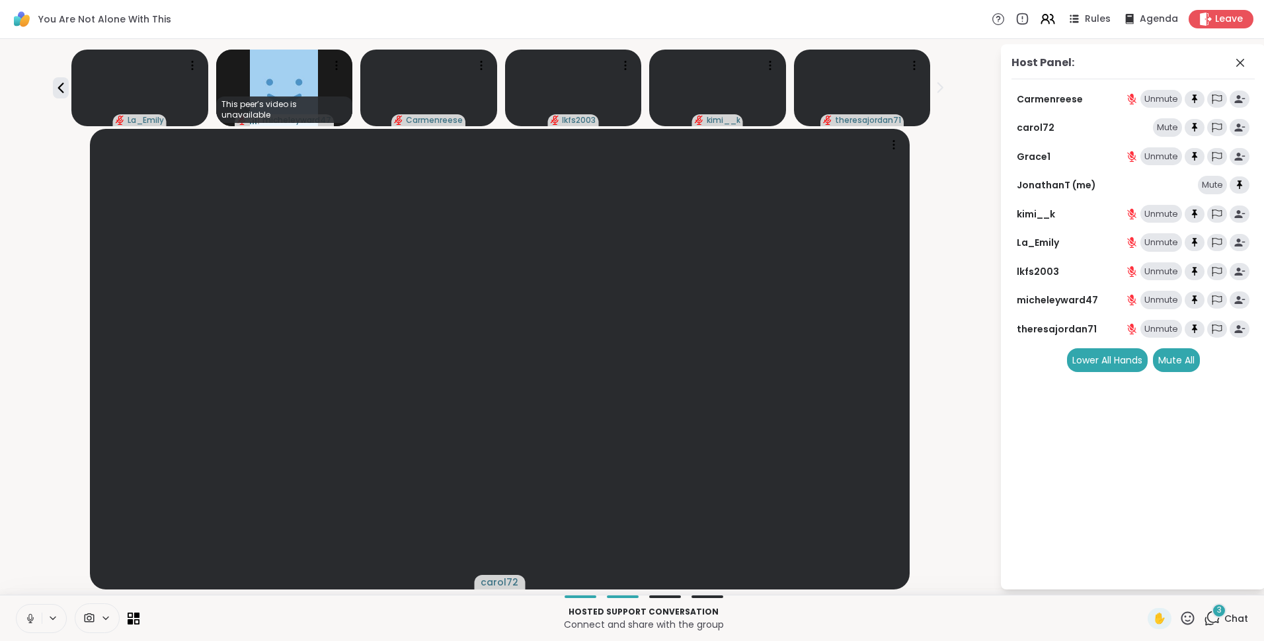
click at [1207, 186] on div "Mute" at bounding box center [1212, 185] width 29 height 19
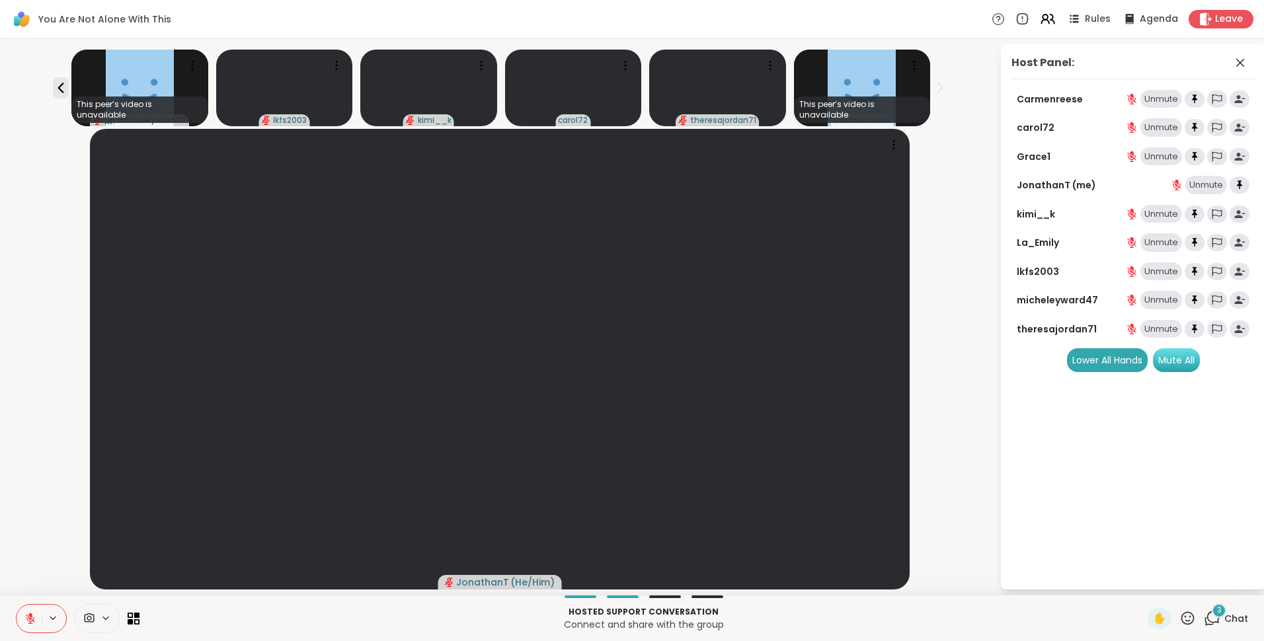
click at [1180, 360] on div "Mute All" at bounding box center [1176, 360] width 47 height 24
click at [1198, 177] on div "Unmute" at bounding box center [1207, 185] width 42 height 19
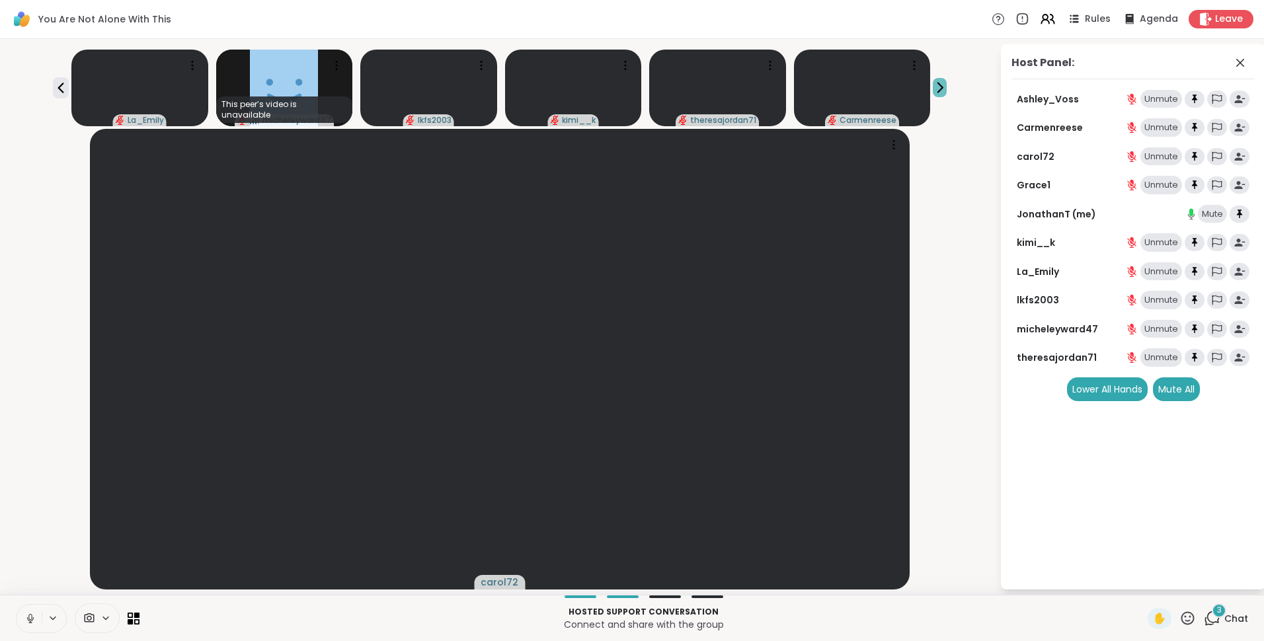
click at [933, 86] on icon at bounding box center [940, 88] width 14 height 14
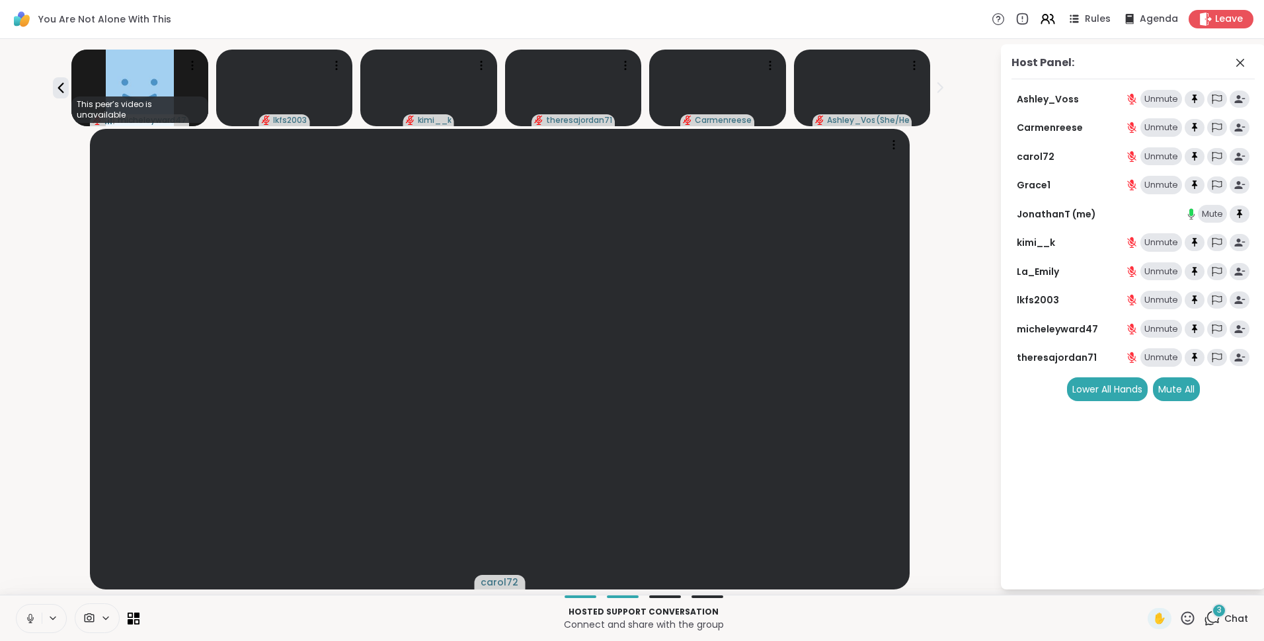
click at [1213, 616] on div "3" at bounding box center [1219, 611] width 15 height 15
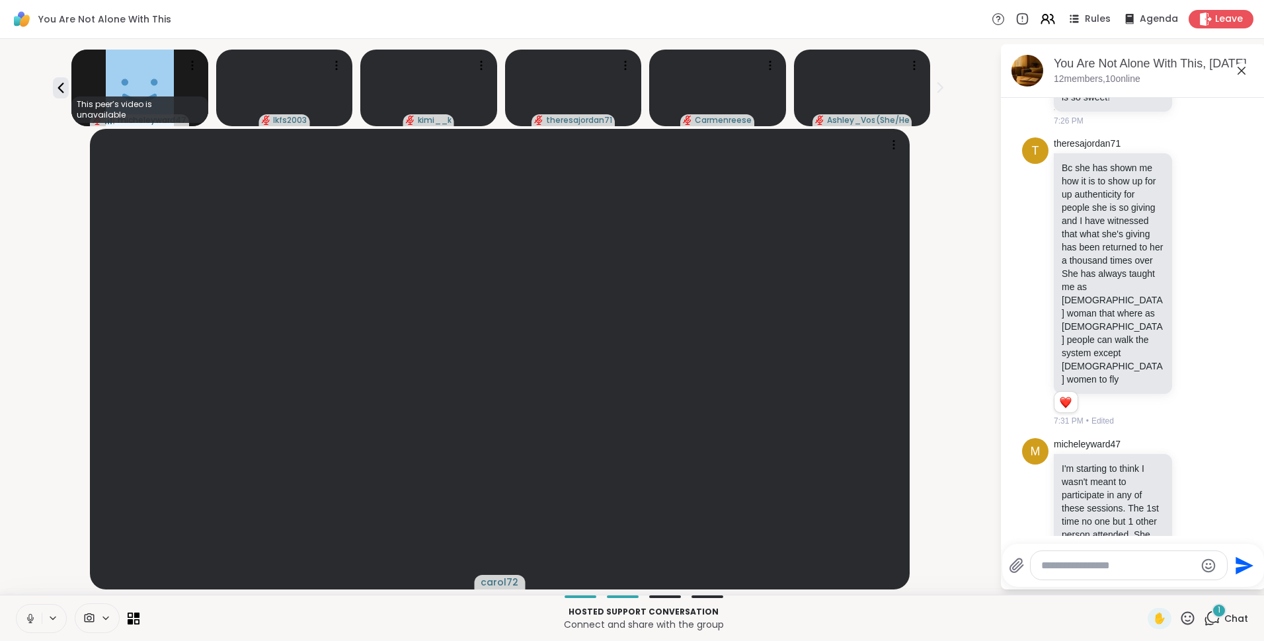
scroll to position [2846, 0]
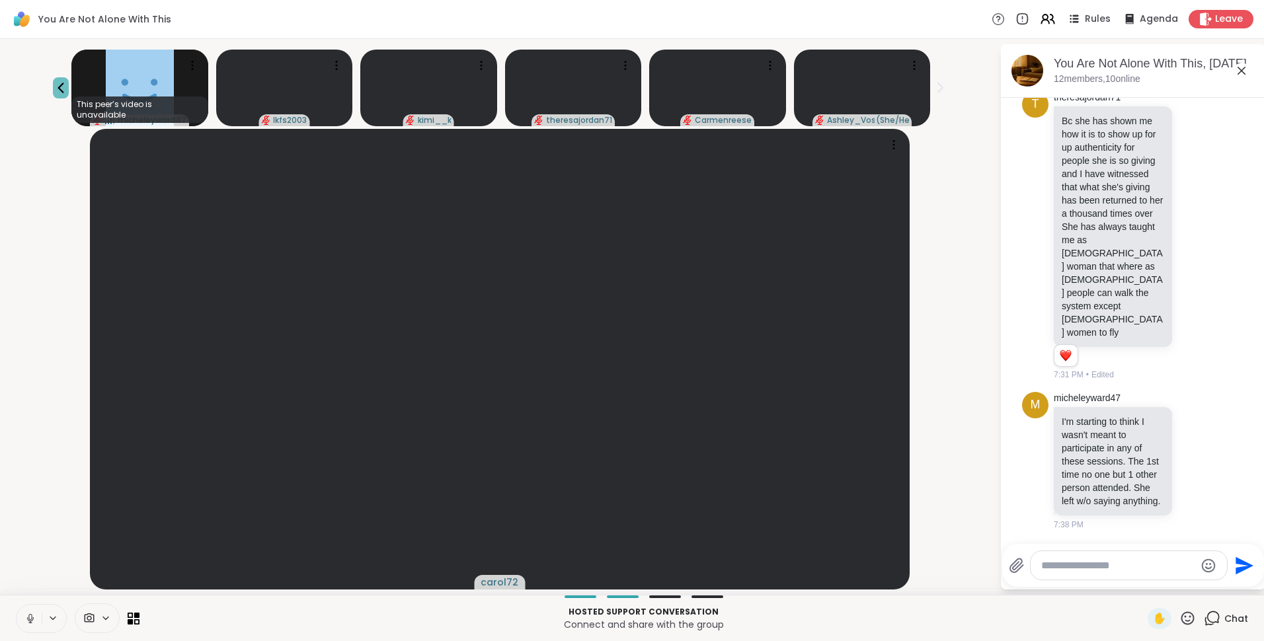
click at [64, 89] on icon at bounding box center [61, 88] width 6 height 11
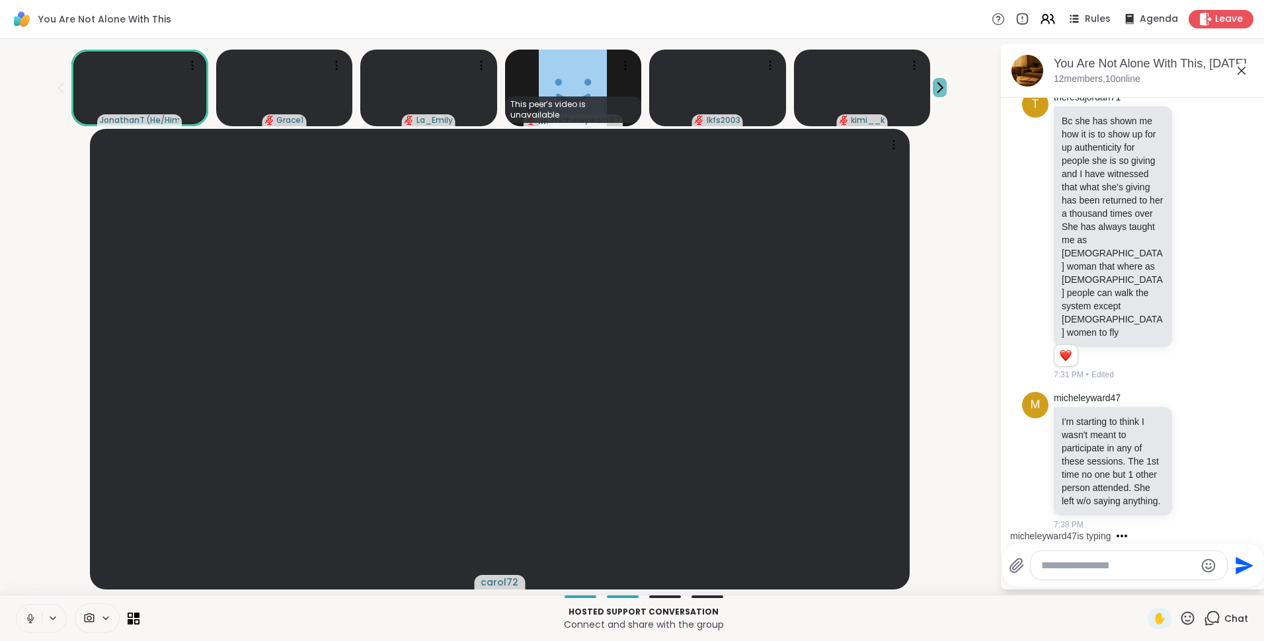
click at [933, 83] on icon at bounding box center [940, 88] width 14 height 14
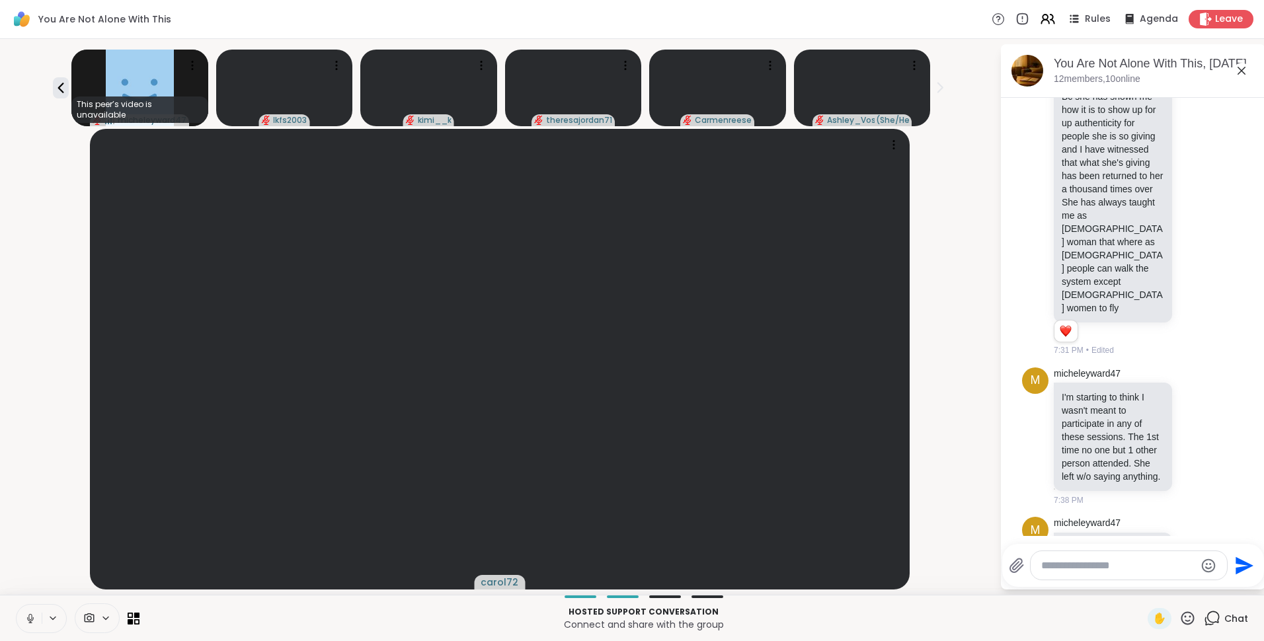
scroll to position [3054, 0]
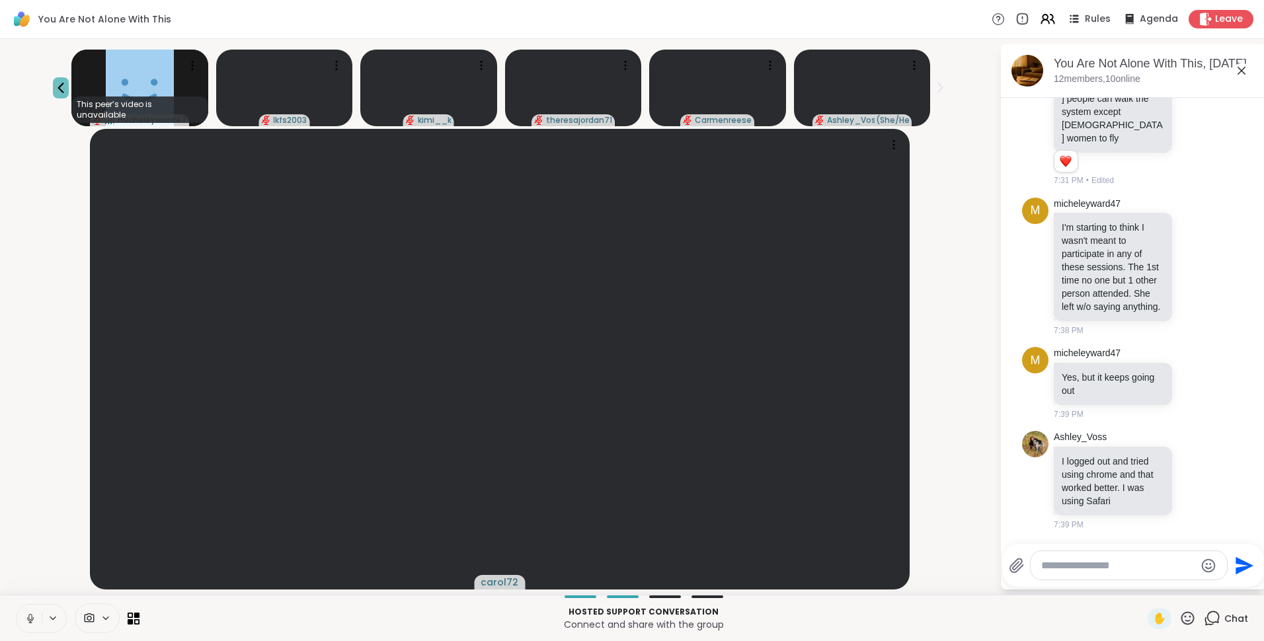
click at [69, 88] on icon at bounding box center [61, 88] width 16 height 16
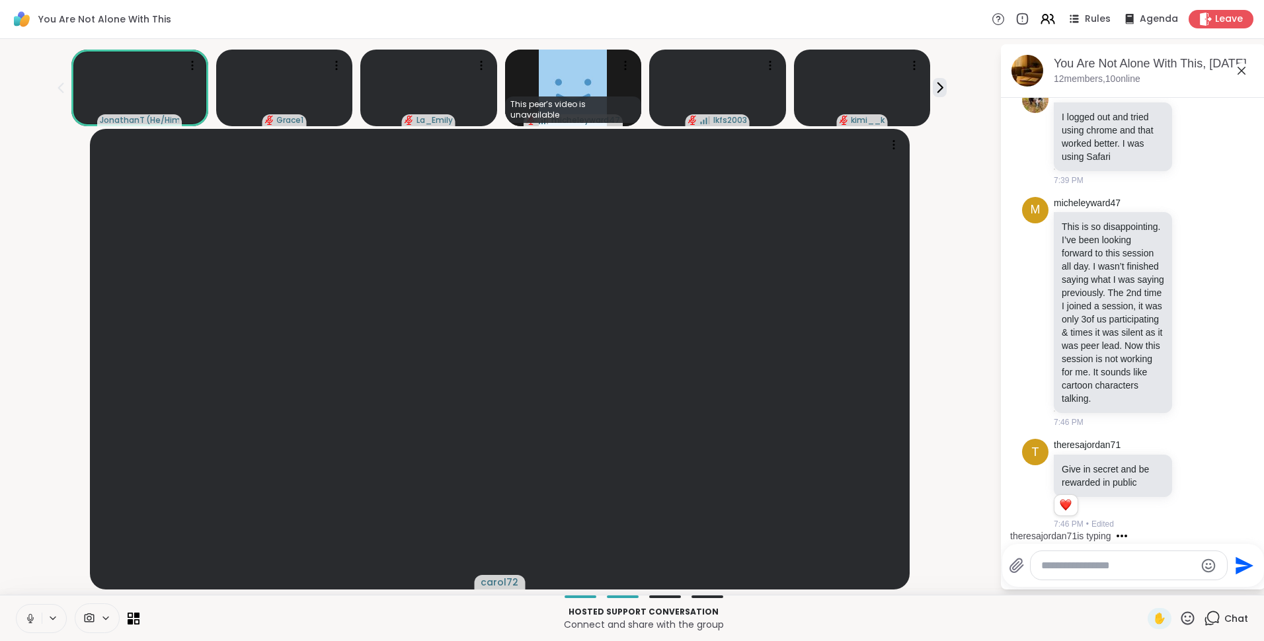
scroll to position [3495, 0]
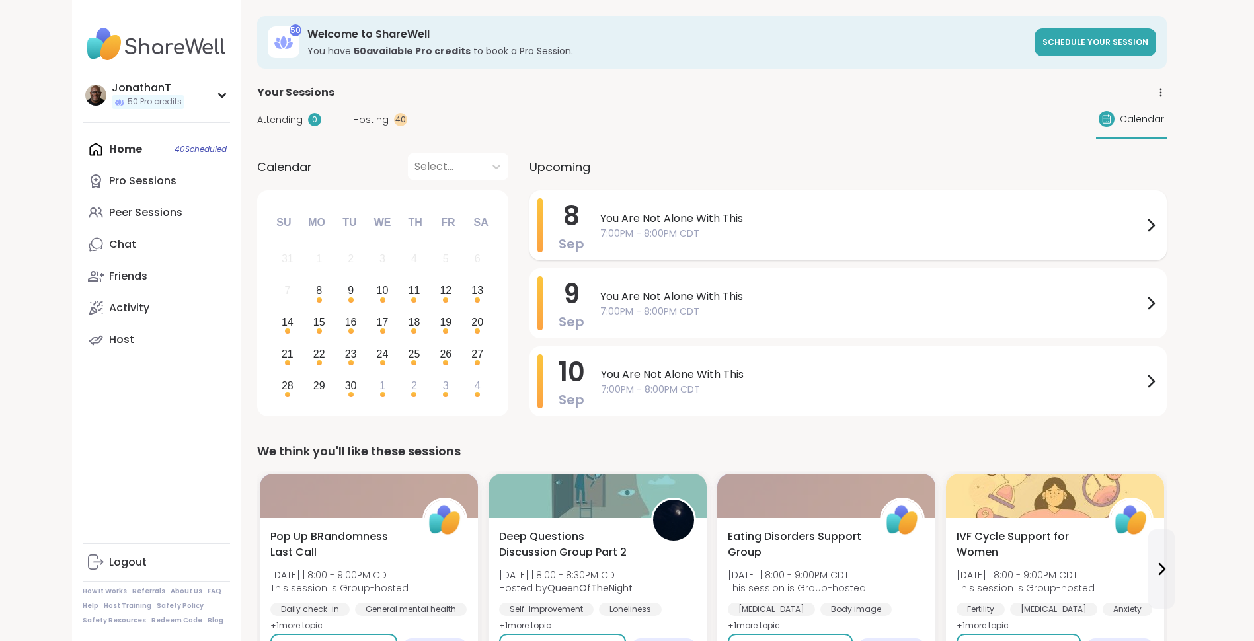
click at [628, 216] on span "You Are Not Alone With This" at bounding box center [871, 219] width 543 height 16
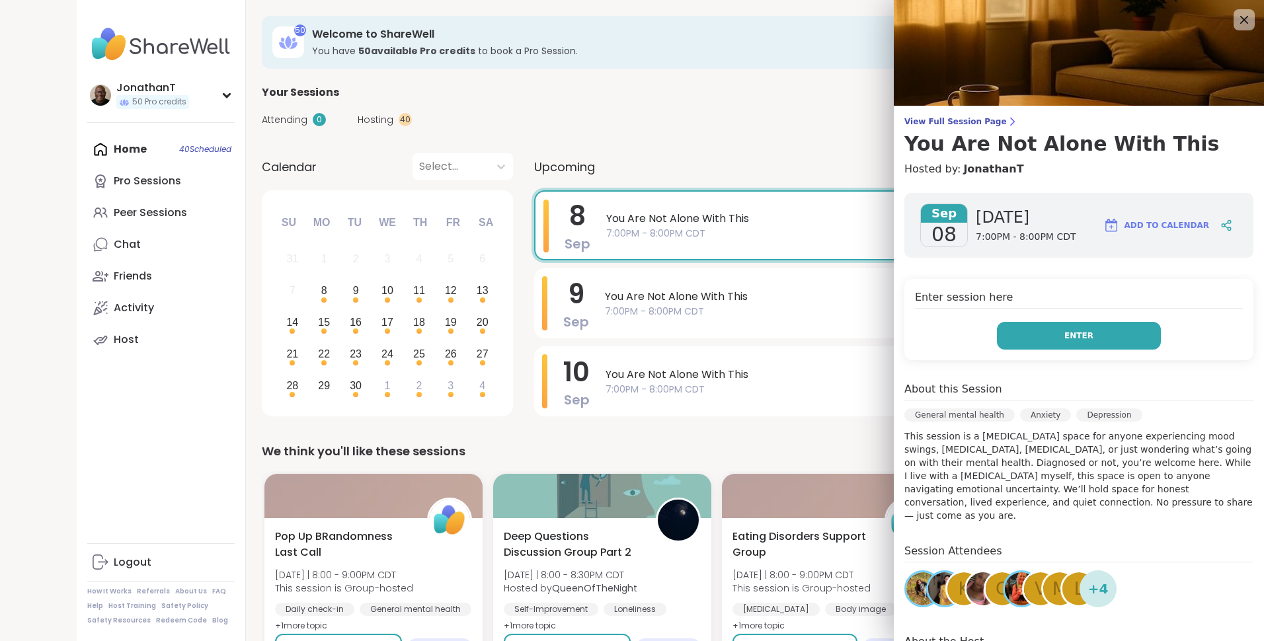
click at [1066, 339] on span "Enter" at bounding box center [1079, 336] width 29 height 12
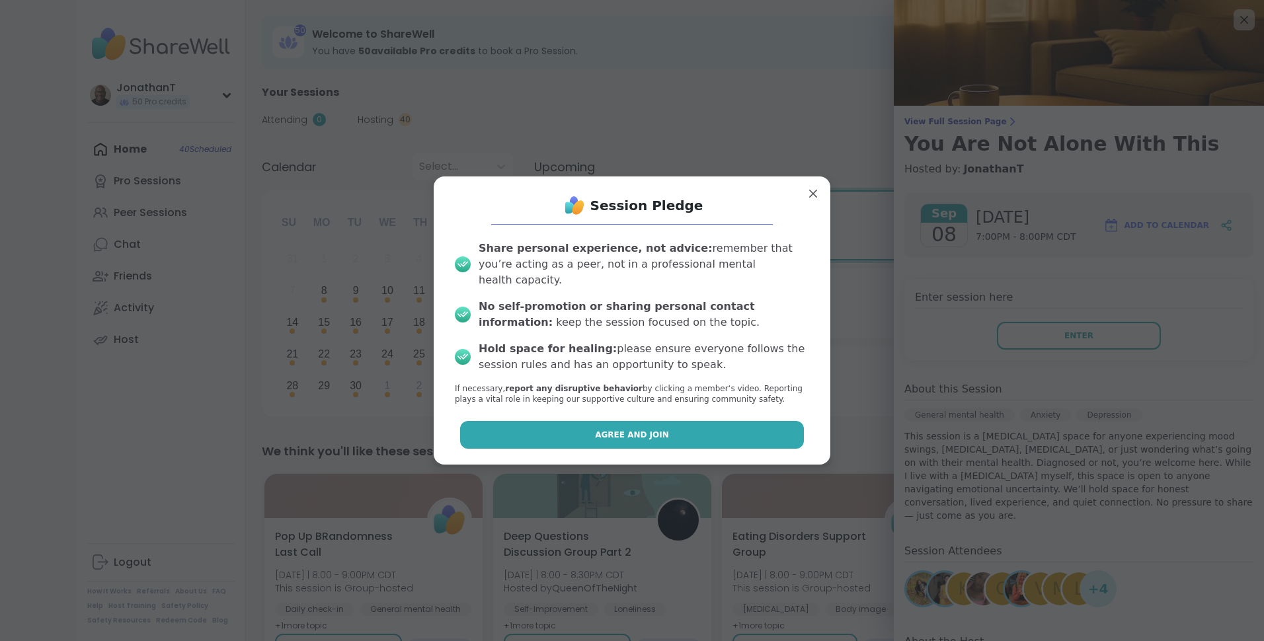
click at [712, 430] on button "Agree and Join" at bounding box center [632, 435] width 345 height 28
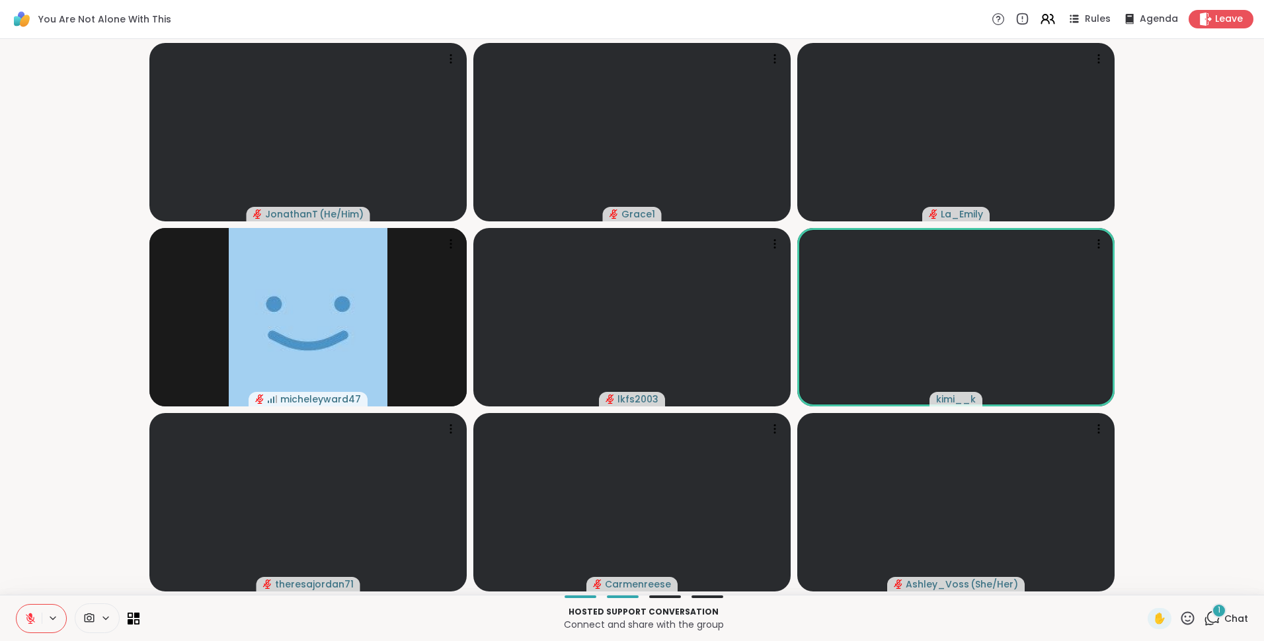
click at [24, 616] on button at bounding box center [29, 619] width 25 height 28
click at [25, 623] on icon at bounding box center [30, 619] width 12 height 12
click at [128, 616] on icon at bounding box center [131, 615] width 6 height 6
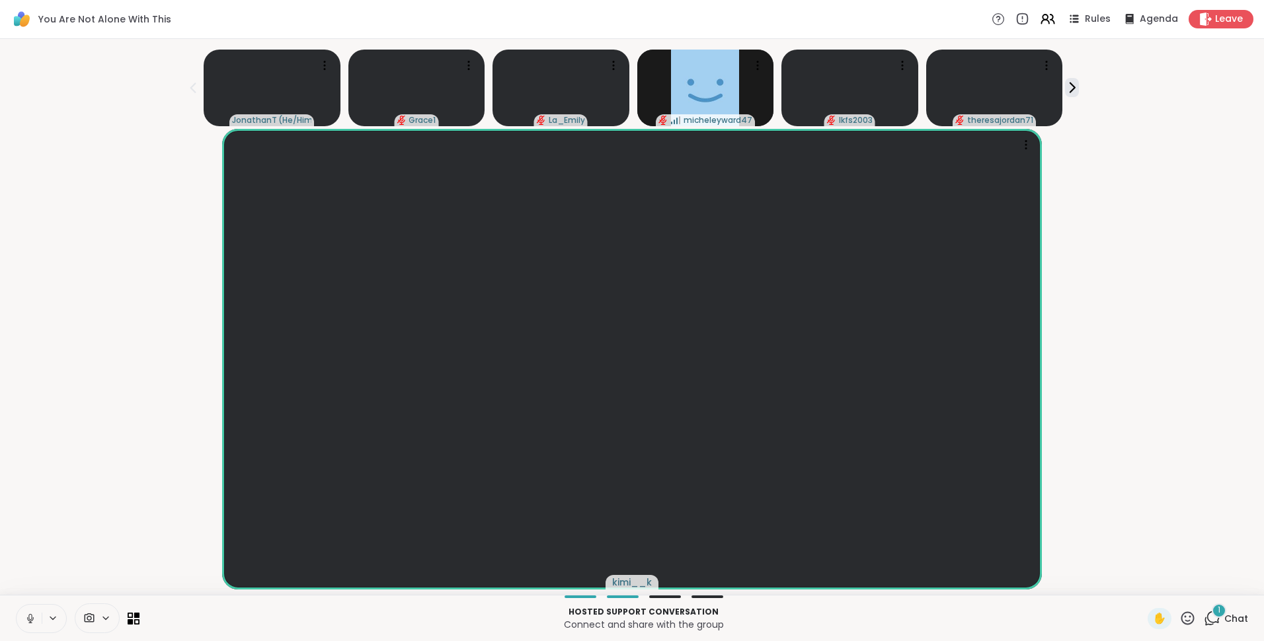
click at [1209, 618] on icon at bounding box center [1212, 618] width 17 height 17
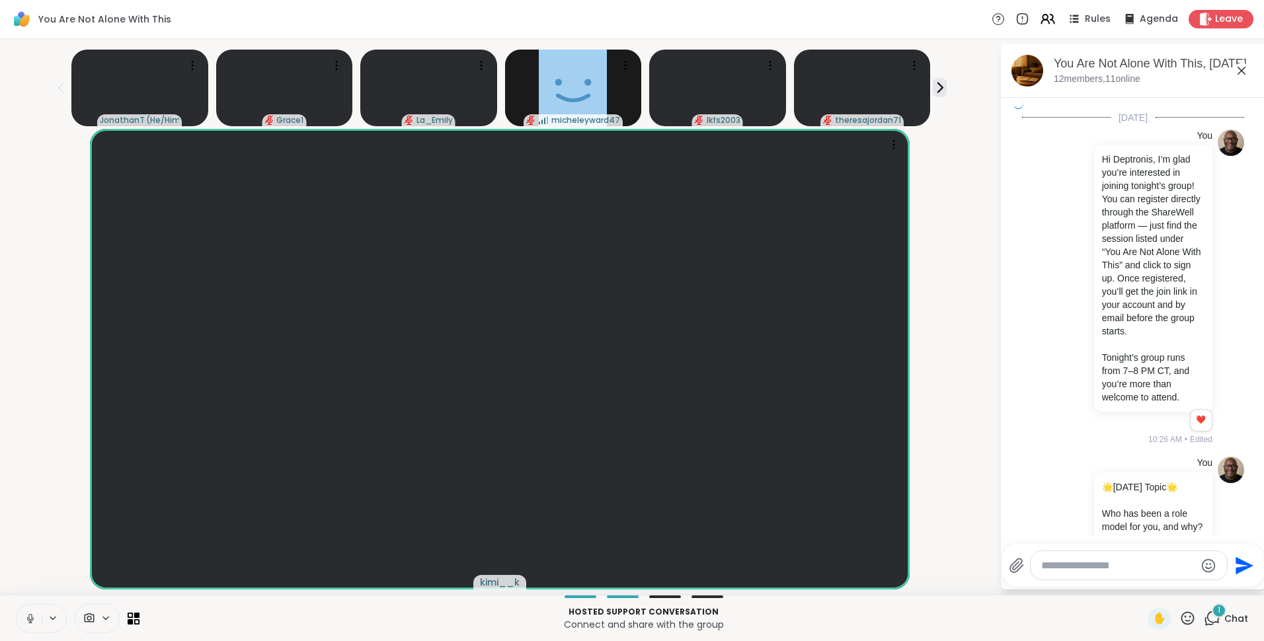
scroll to position [3624, 0]
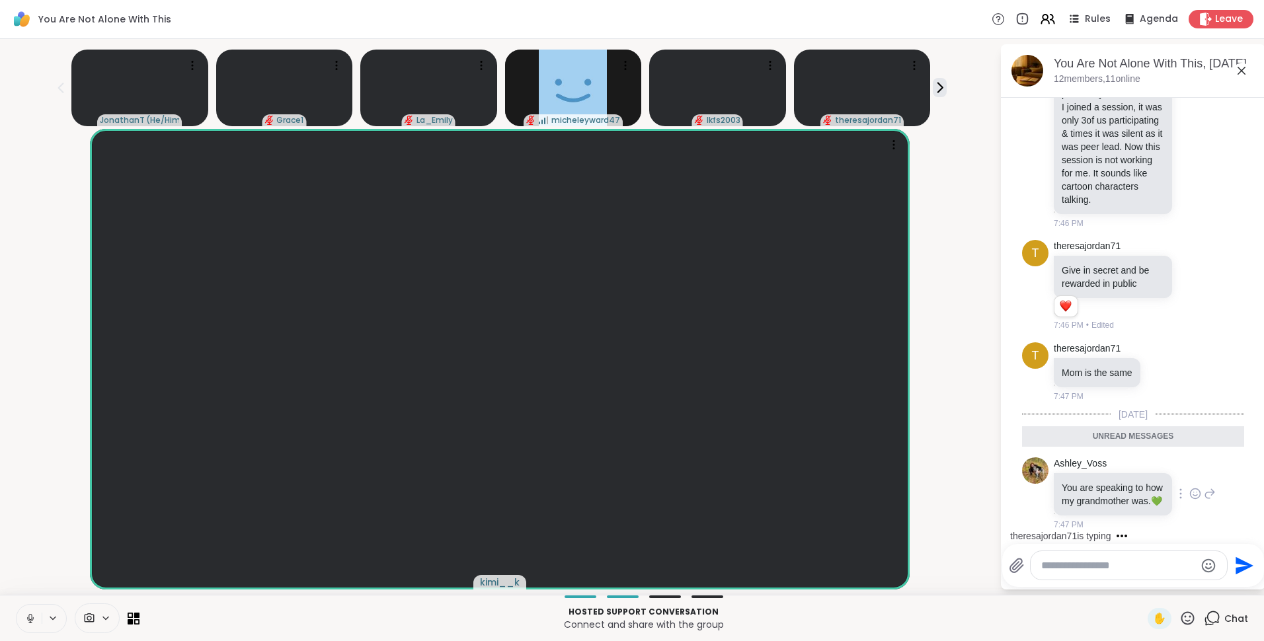
click at [1191, 489] on icon at bounding box center [1196, 494] width 10 height 10
click at [1190, 467] on div "Select Reaction: Heart" at bounding box center [1196, 473] width 12 height 12
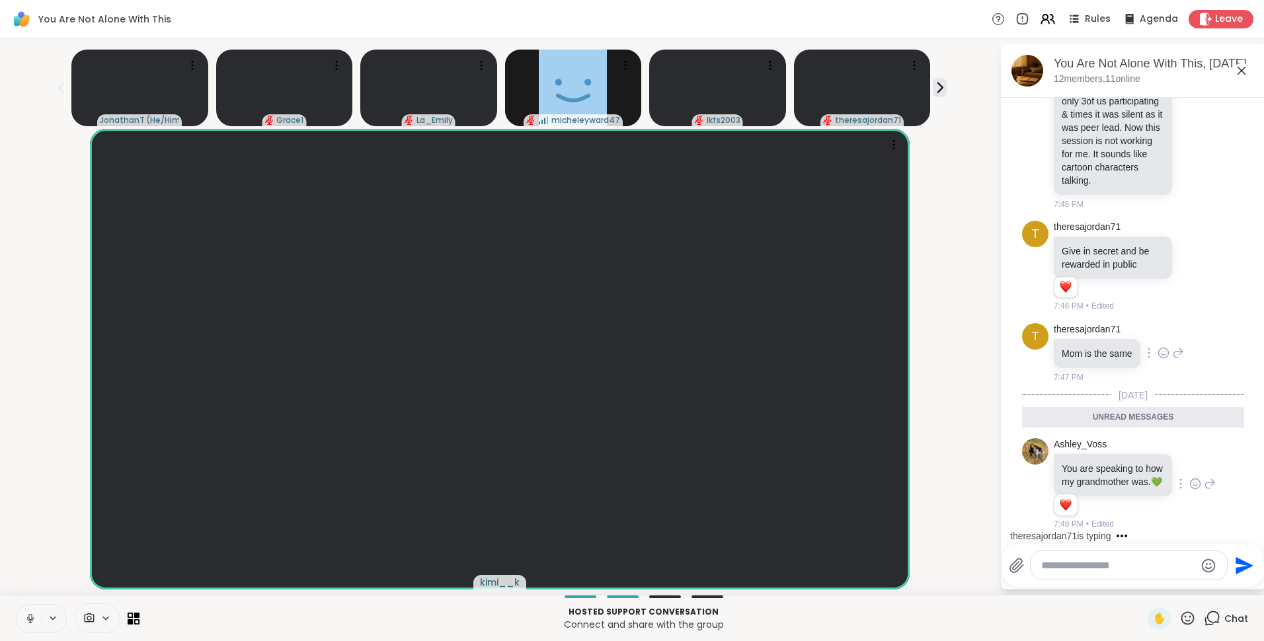
click at [1159, 347] on icon at bounding box center [1164, 353] width 12 height 13
click at [1164, 326] on div "Select Reaction: Heart" at bounding box center [1164, 332] width 12 height 12
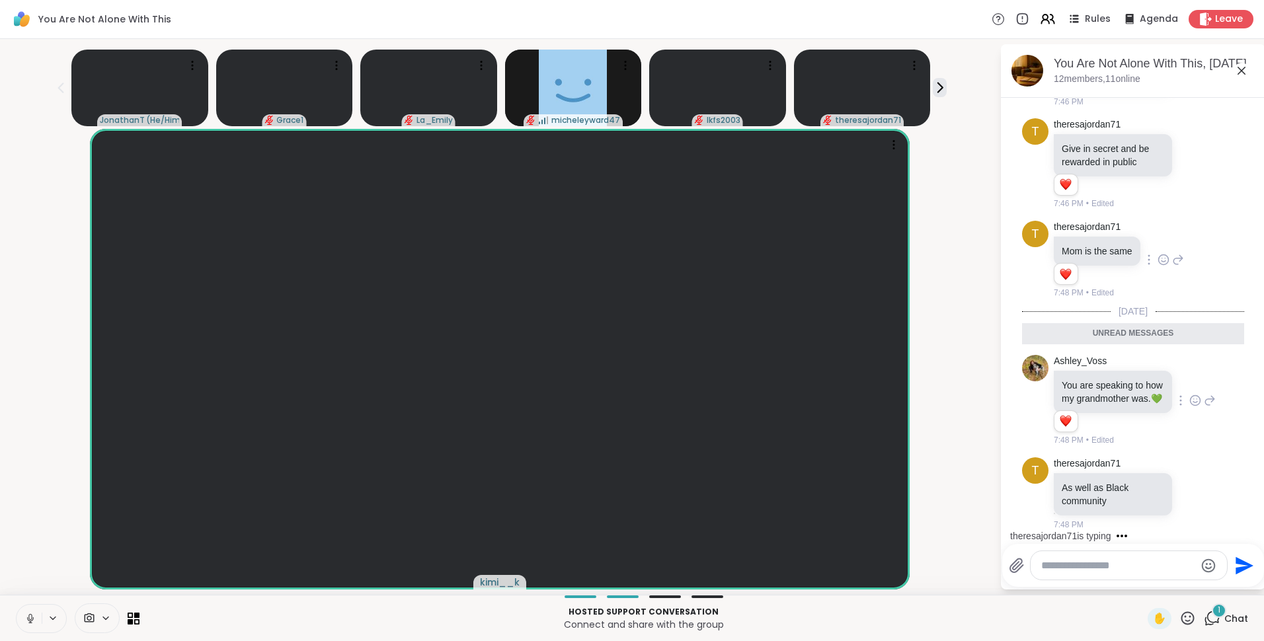
scroll to position [3714, 0]
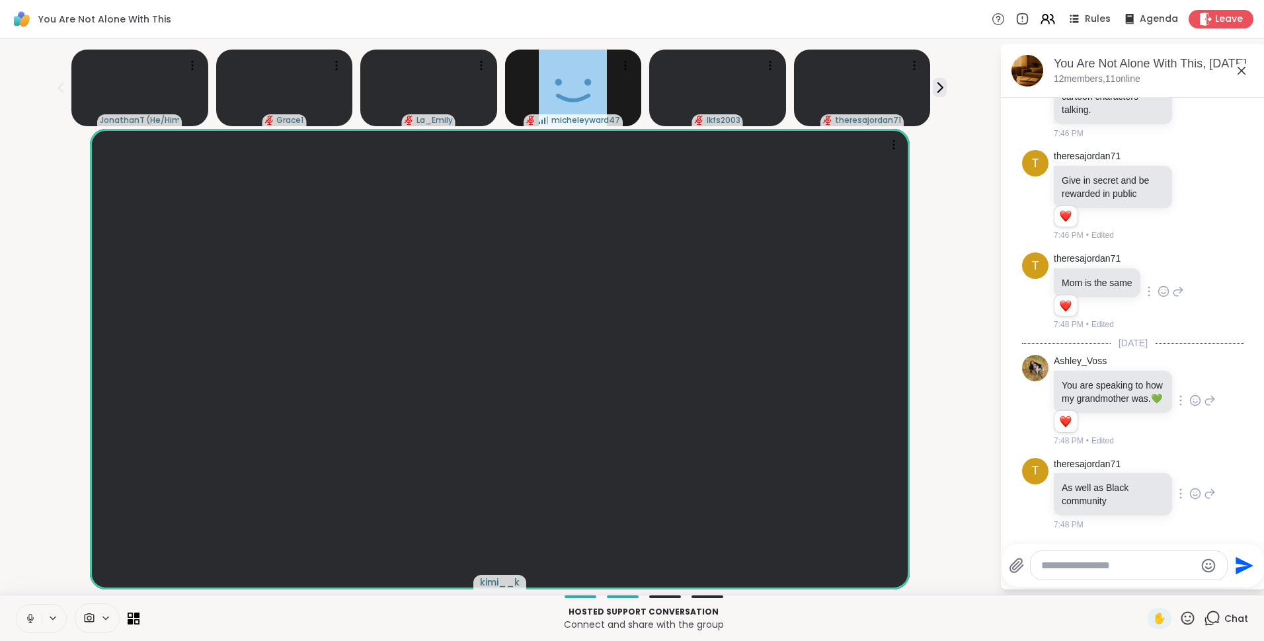
click at [1190, 496] on icon at bounding box center [1196, 493] width 12 height 13
click at [1190, 475] on div "Select Reaction: Heart" at bounding box center [1196, 473] width 12 height 12
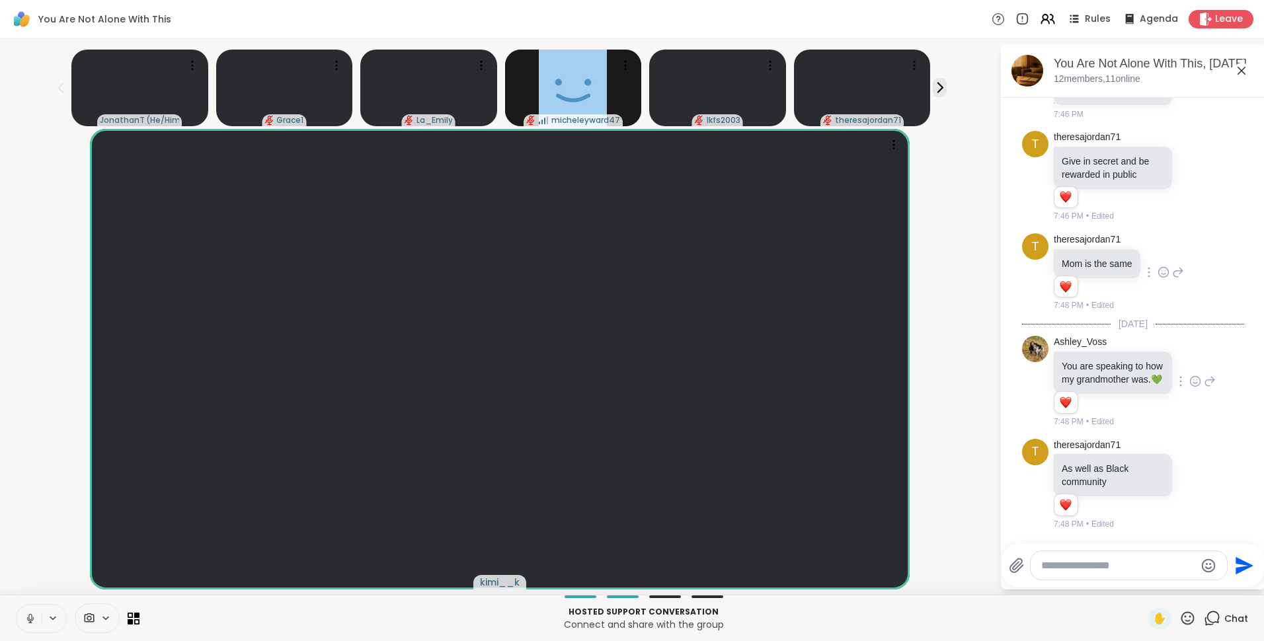
click at [1204, 483] on icon at bounding box center [1210, 484] width 12 height 16
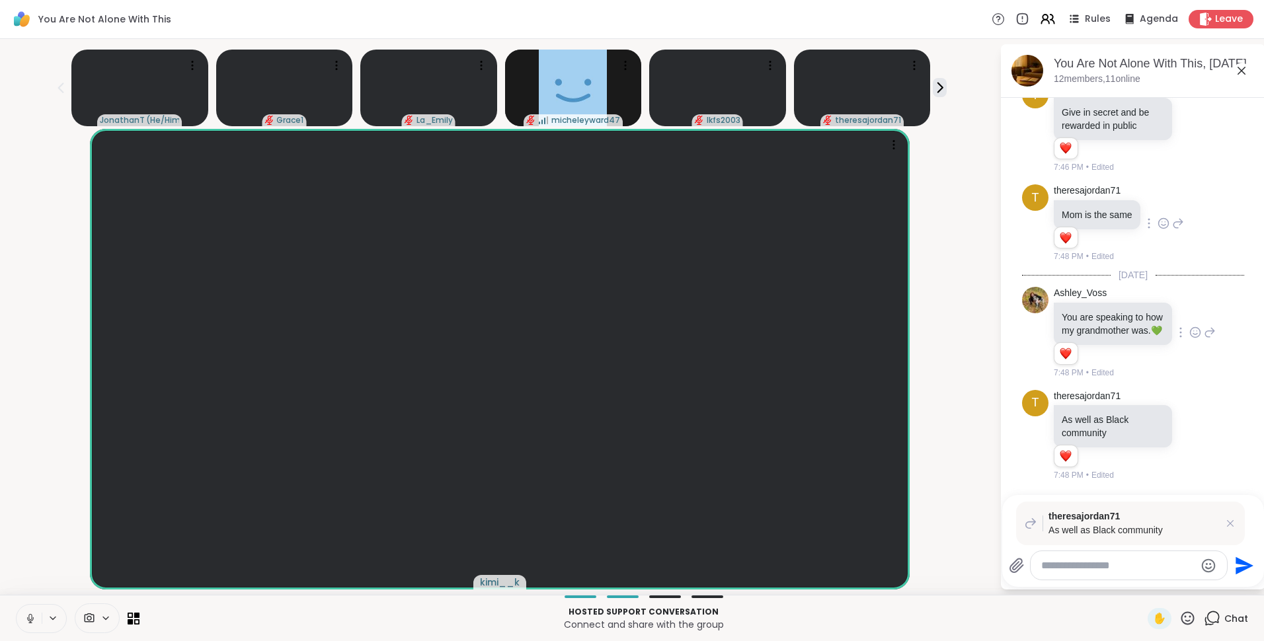
click at [1121, 565] on textarea "Type your message" at bounding box center [1119, 565] width 154 height 13
type textarea "******"
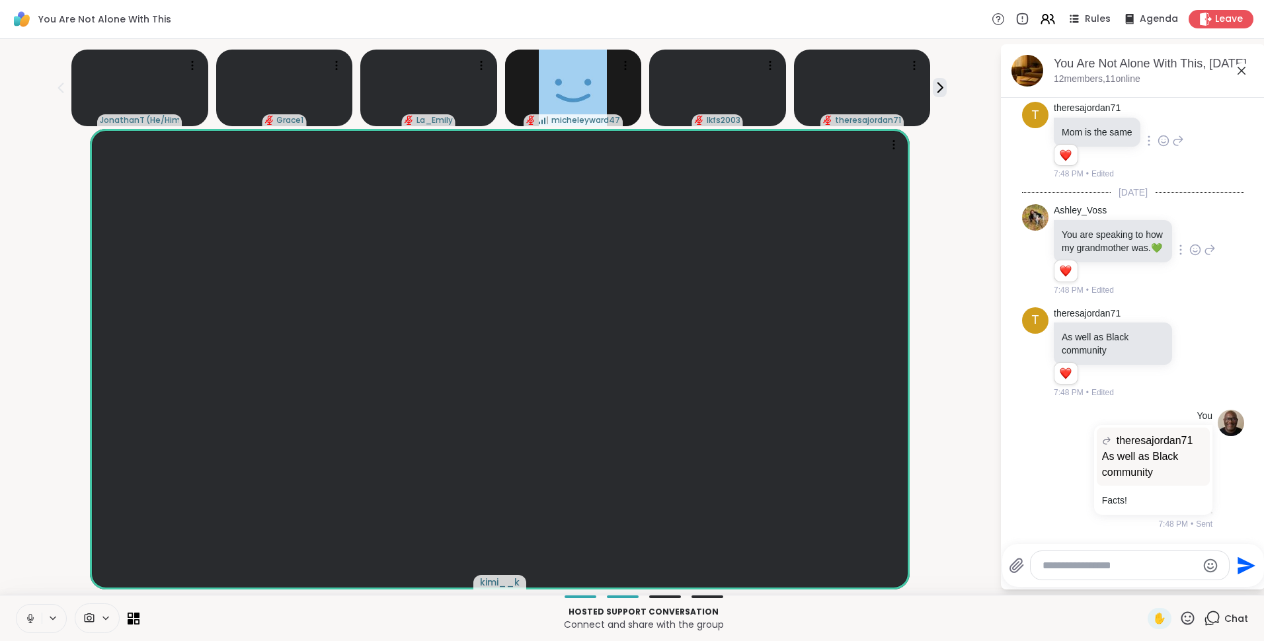
scroll to position [3864, 0]
click at [938, 86] on icon at bounding box center [940, 87] width 5 height 9
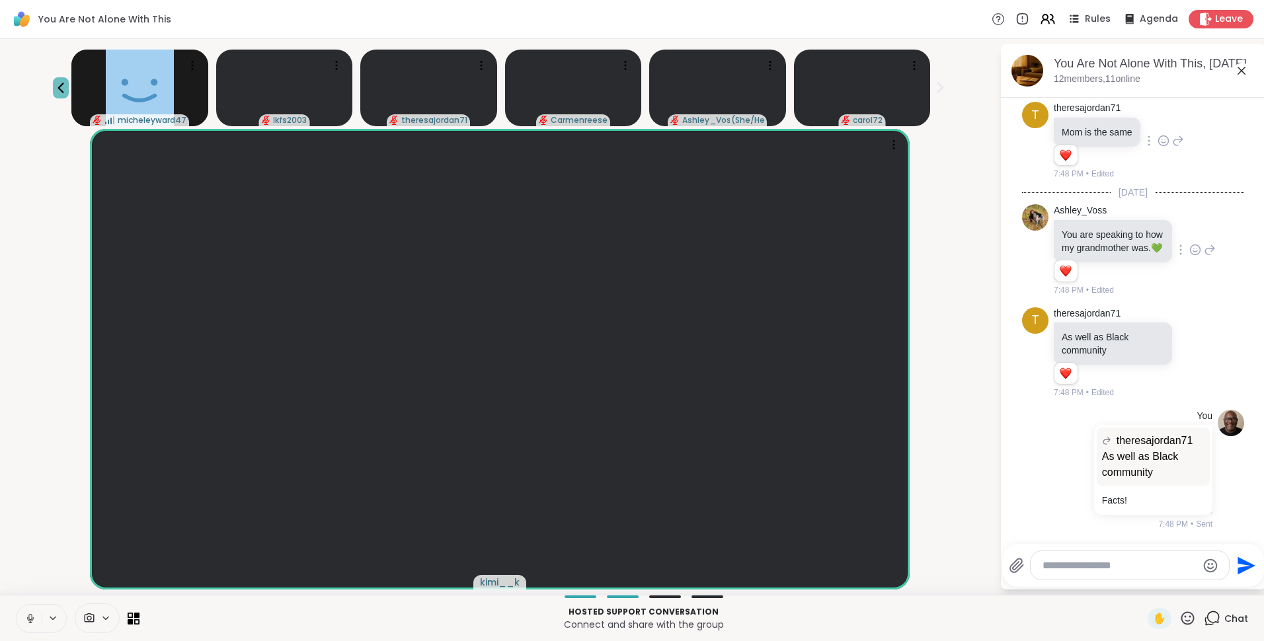
click at [69, 83] on icon at bounding box center [61, 88] width 16 height 16
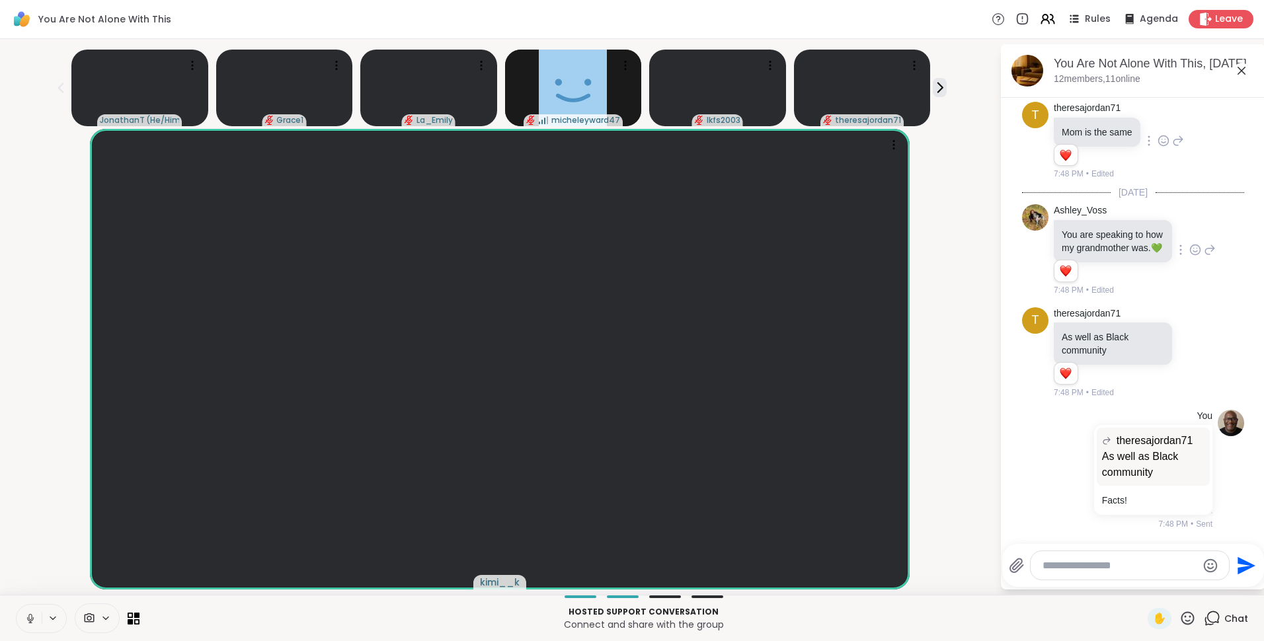
scroll to position [3864, 0]
click at [1204, 243] on icon at bounding box center [1210, 250] width 12 height 16
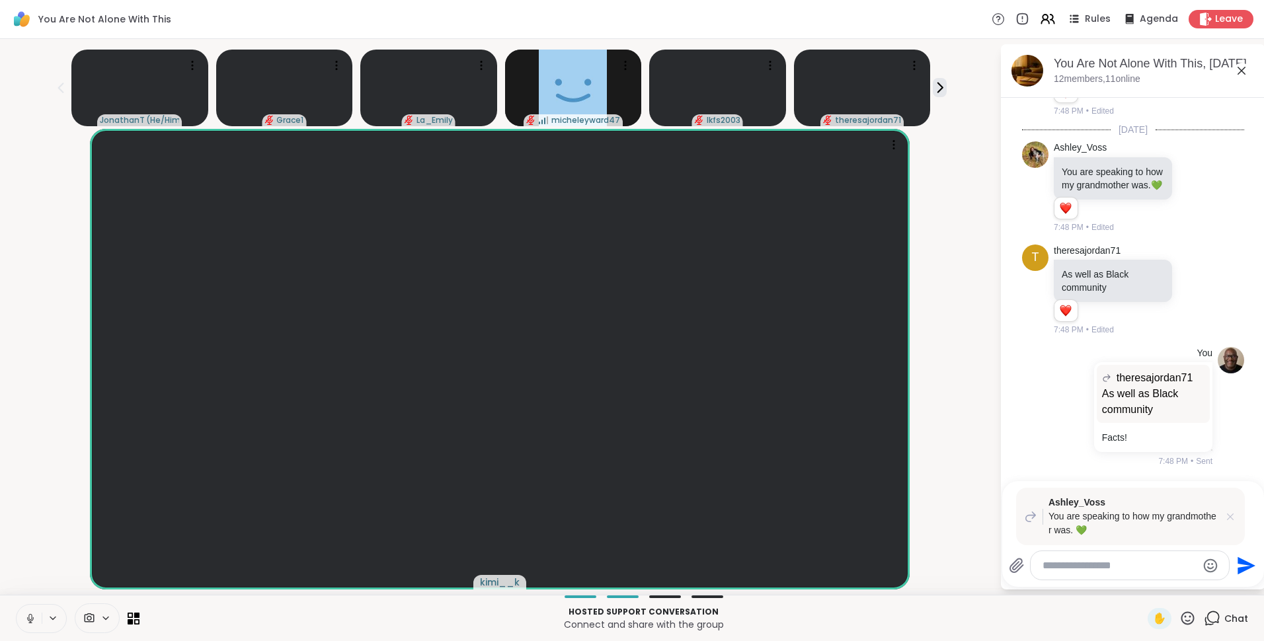
click at [1231, 515] on icon at bounding box center [1230, 517] width 13 height 13
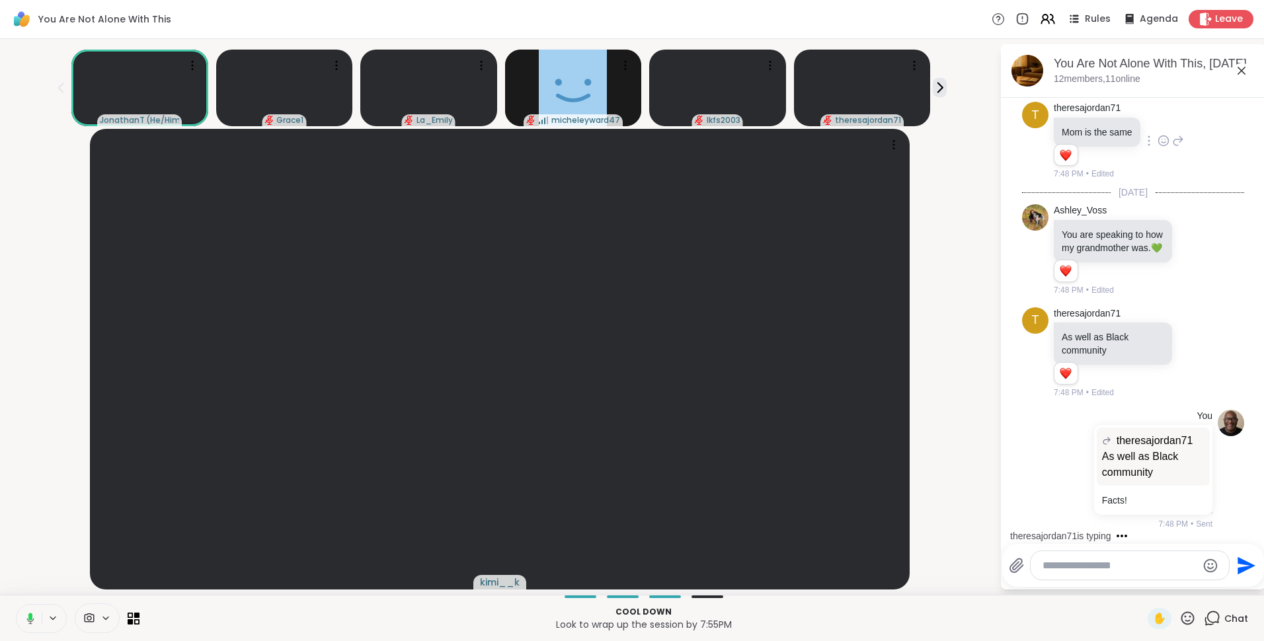
click at [110, 618] on icon at bounding box center [106, 618] width 11 height 11
click at [128, 569] on icon at bounding box center [125, 571] width 12 height 12
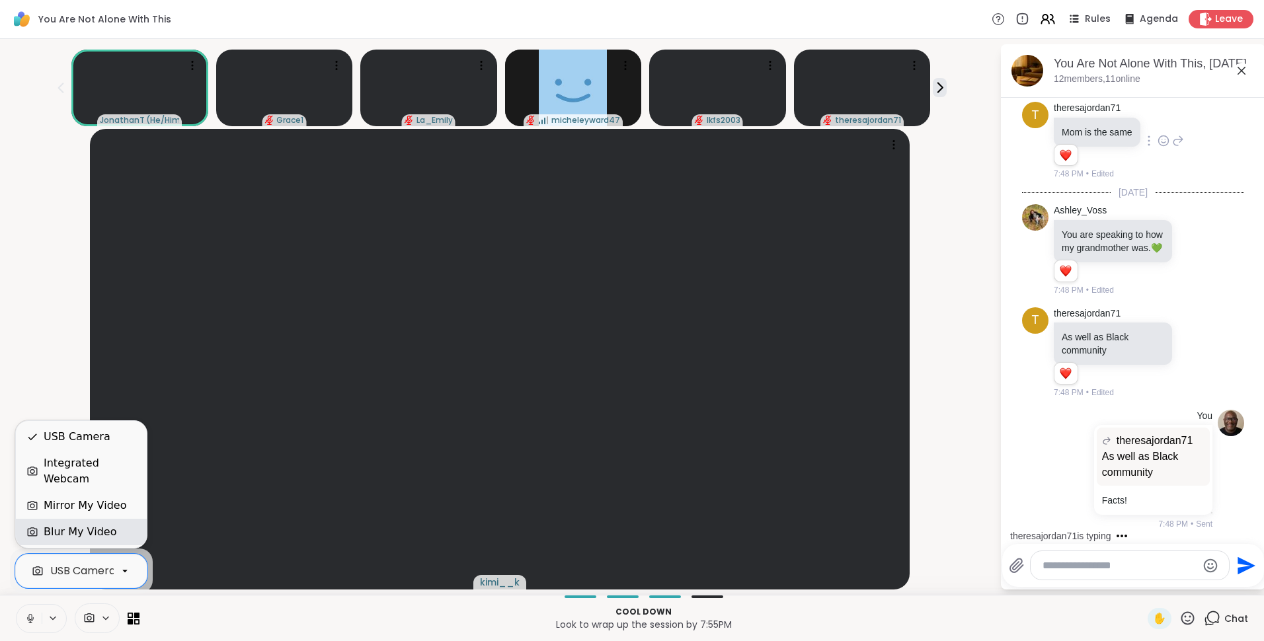
click at [101, 533] on div "Blur My Video" at bounding box center [80, 532] width 73 height 16
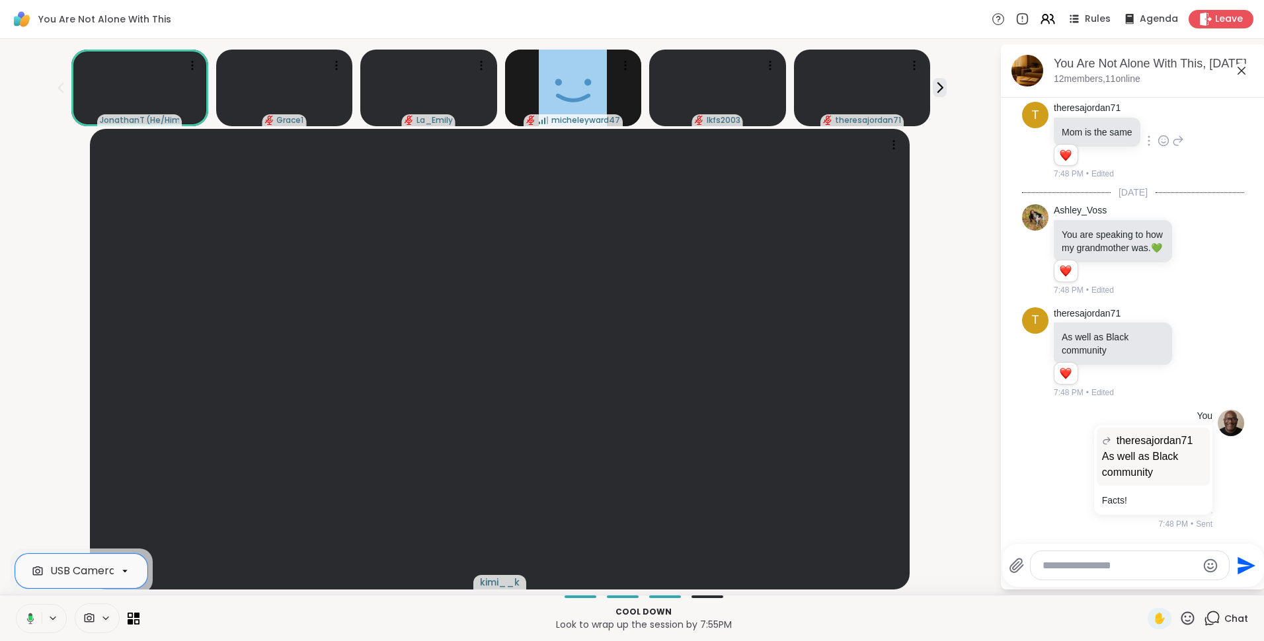
click at [103, 618] on icon at bounding box center [105, 618] width 5 height 3
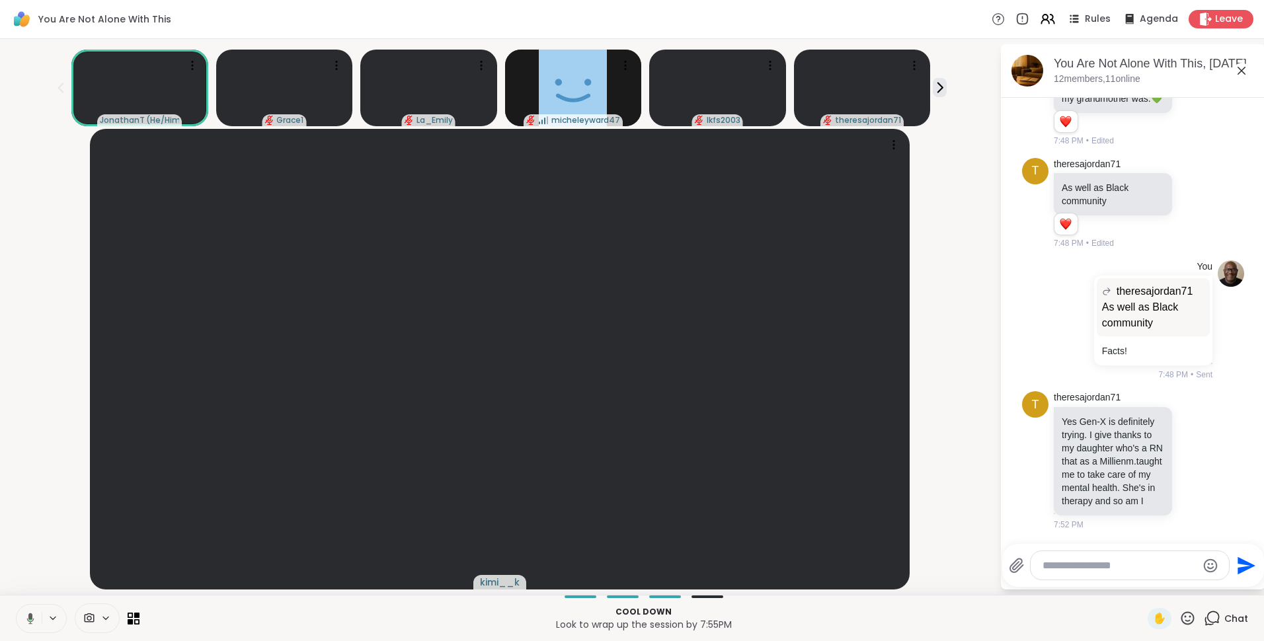
scroll to position [4073, 0]
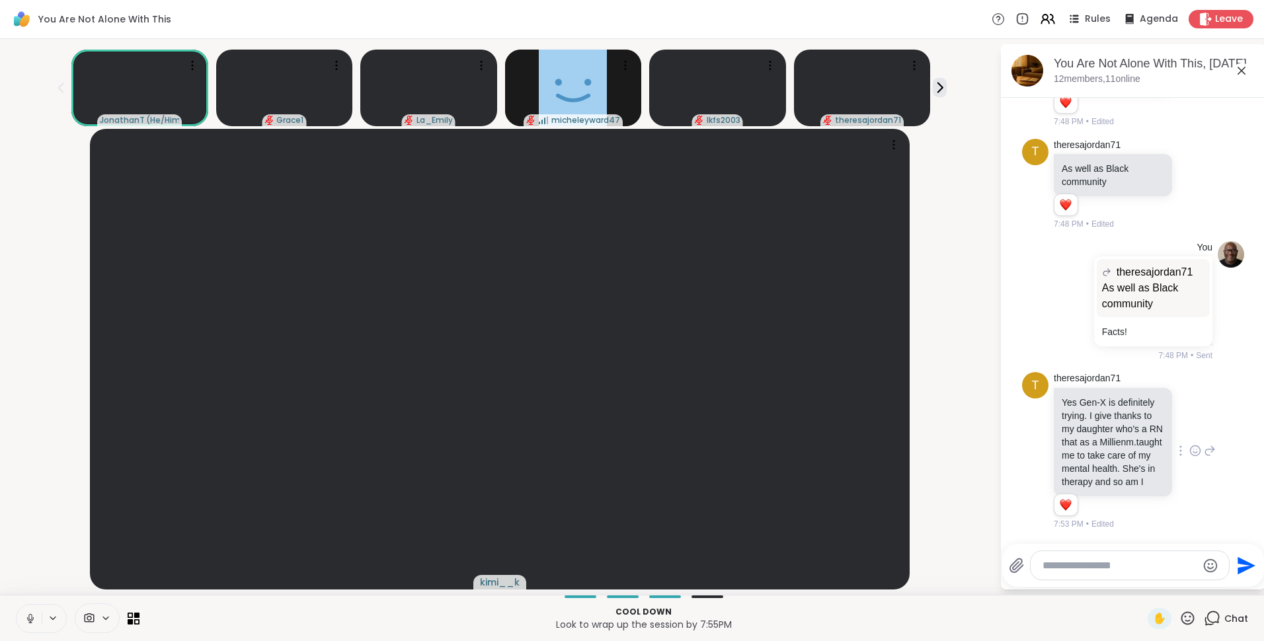
click at [1190, 444] on icon at bounding box center [1196, 450] width 12 height 13
click at [1190, 424] on div "Select Reaction: Heart" at bounding box center [1196, 430] width 12 height 12
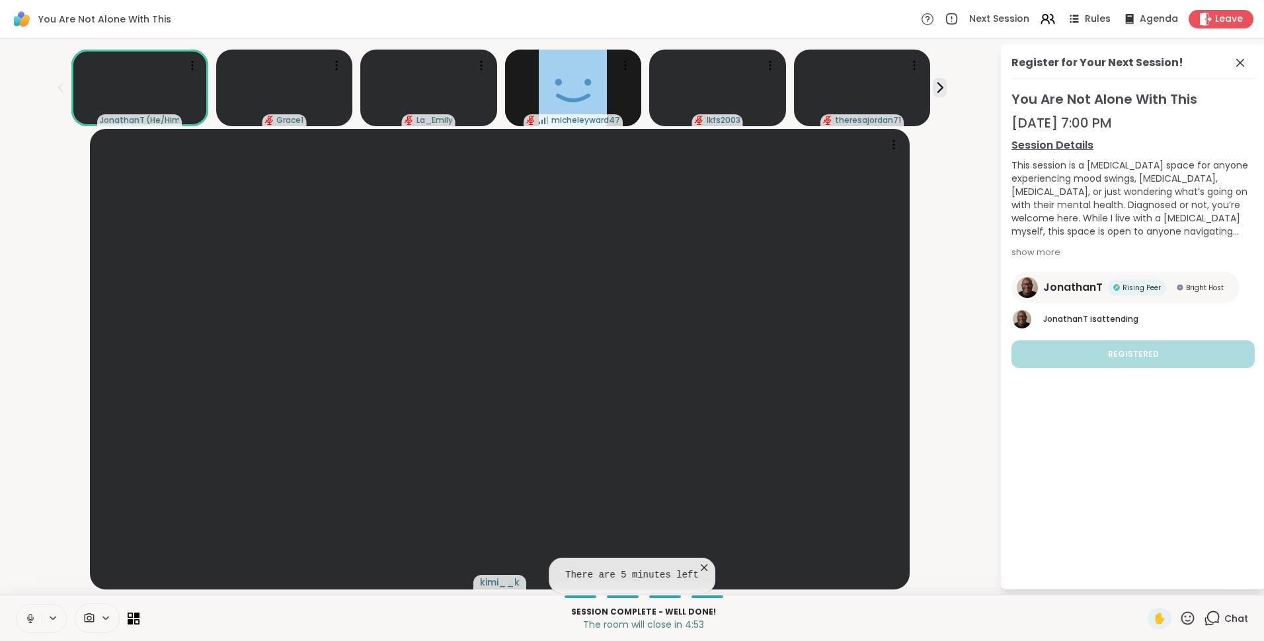
click at [1205, 618] on icon at bounding box center [1212, 618] width 17 height 17
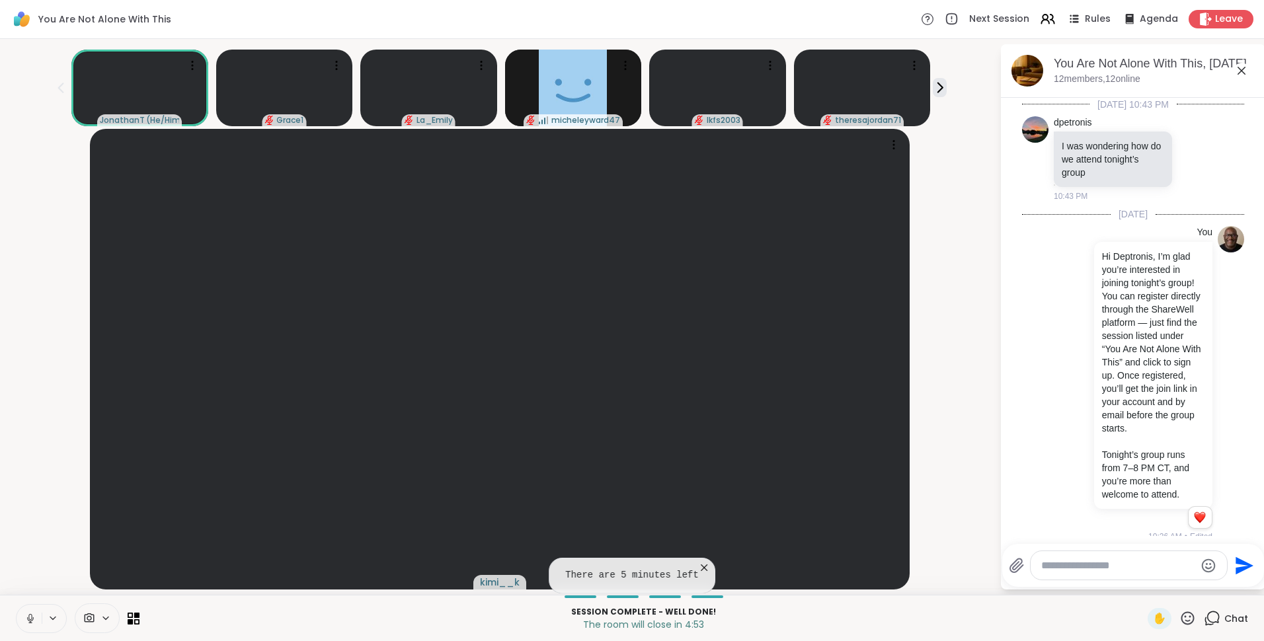
scroll to position [4169, 0]
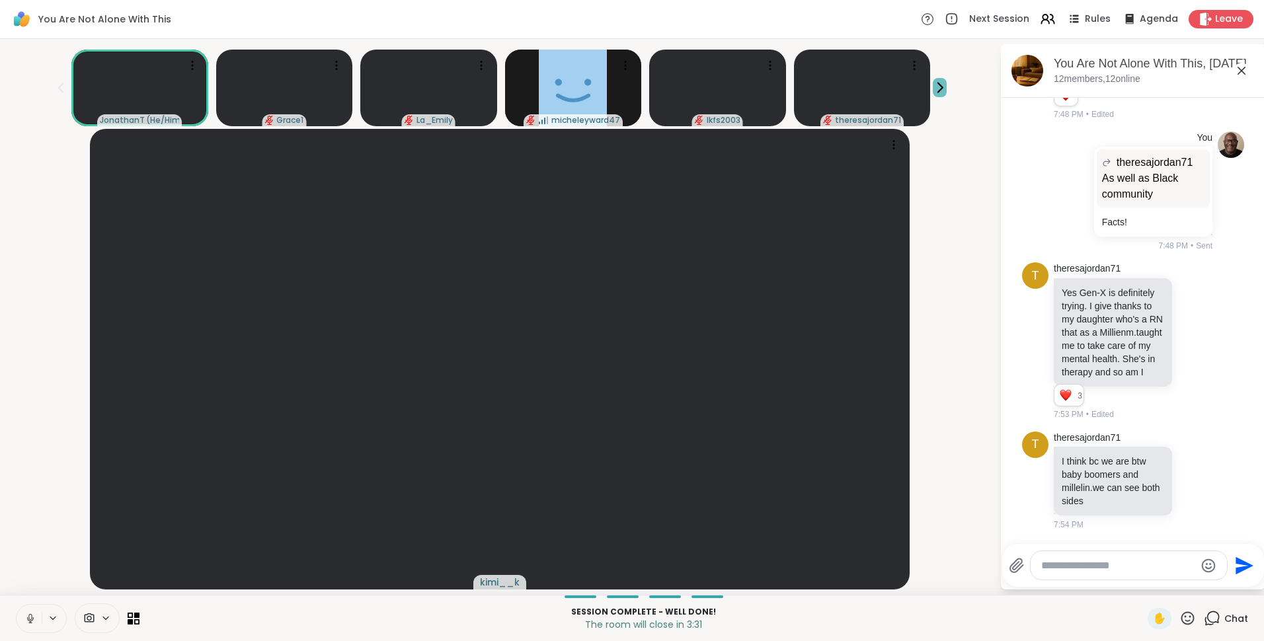
click at [933, 90] on icon at bounding box center [940, 88] width 14 height 14
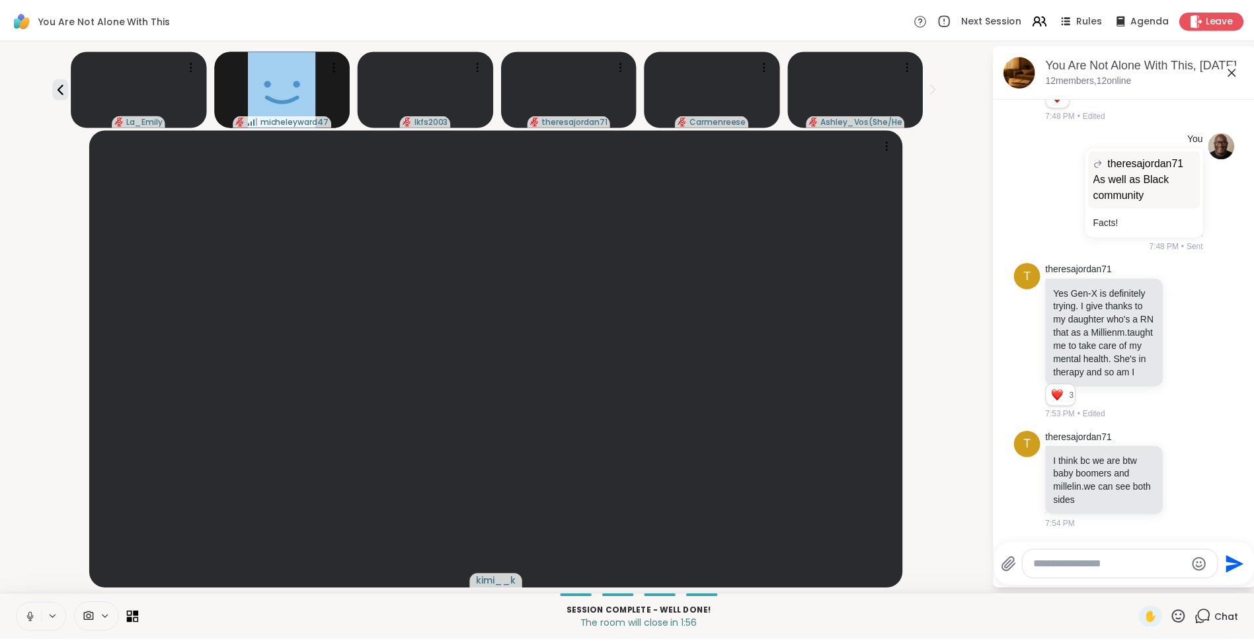
scroll to position [4280, 0]
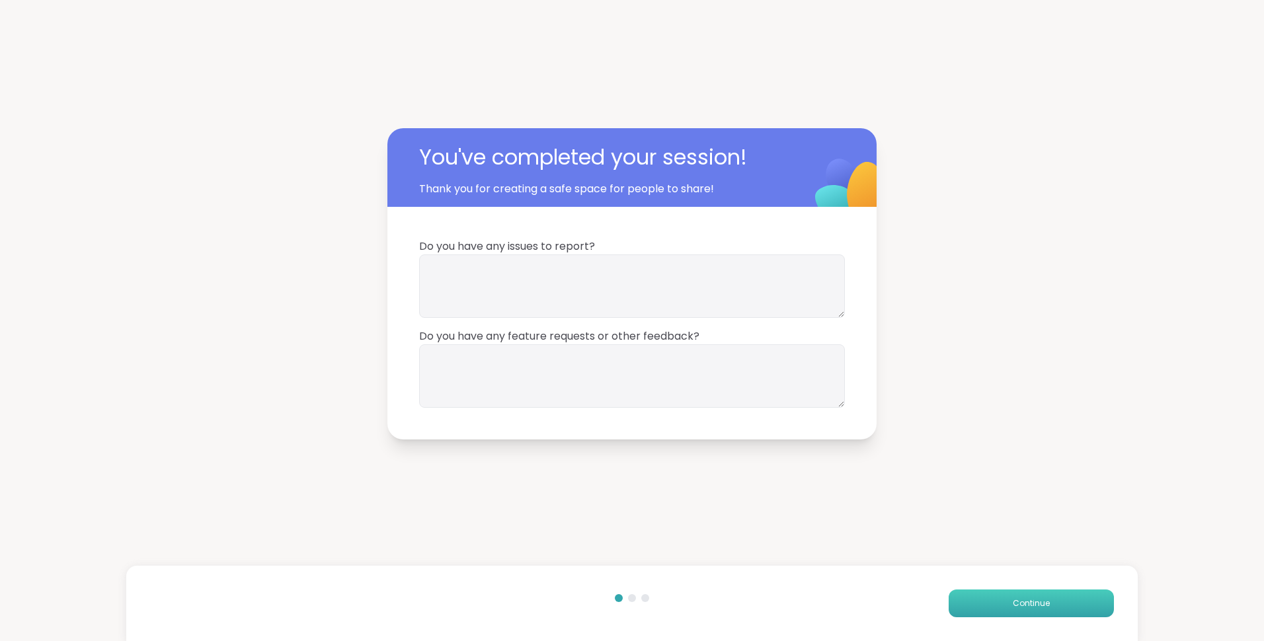
click at [1035, 596] on button "Continue" at bounding box center [1031, 604] width 165 height 28
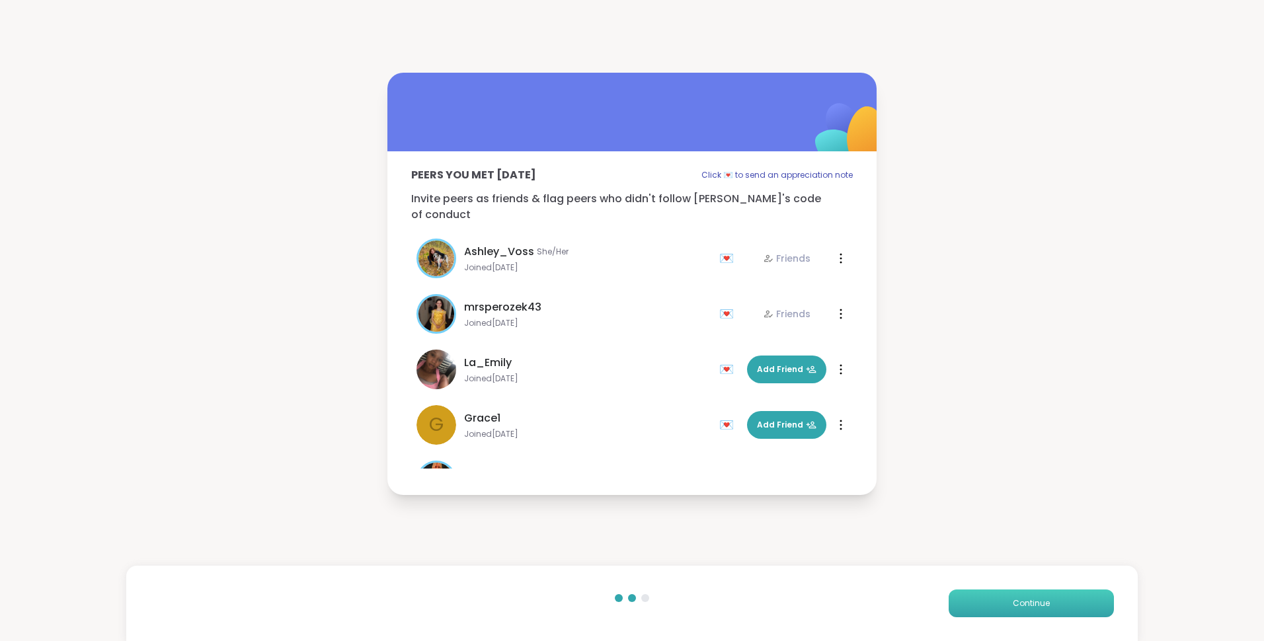
click at [1007, 592] on button "Continue" at bounding box center [1031, 604] width 165 height 28
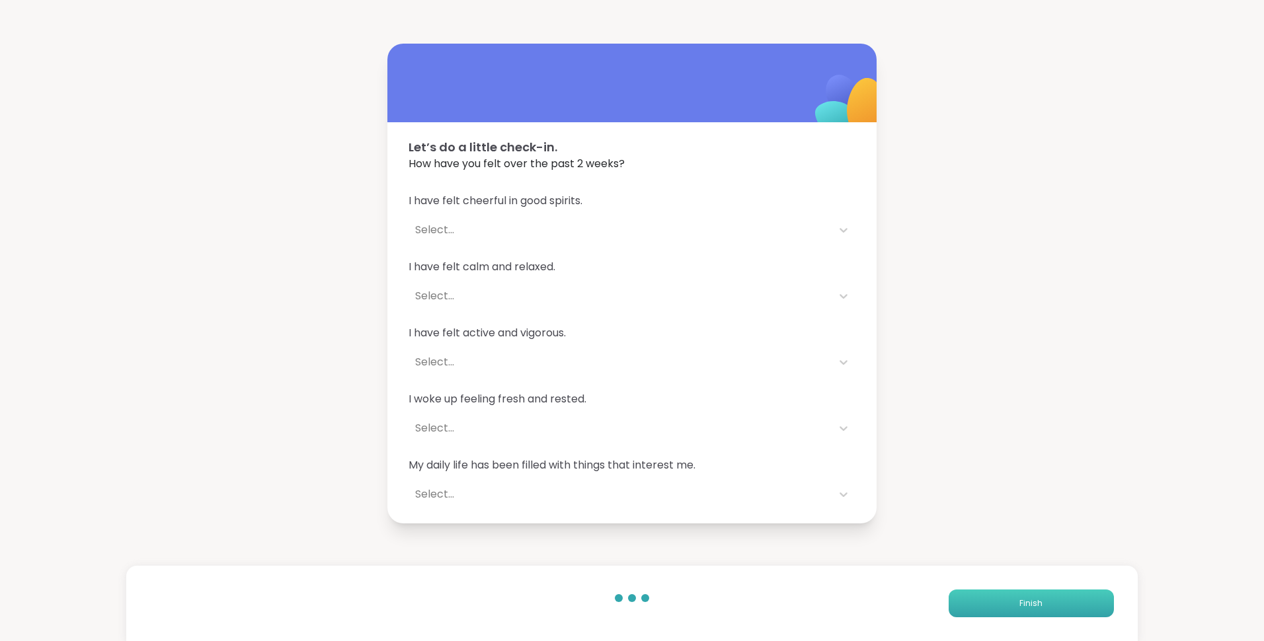
click at [1007, 592] on button "Finish" at bounding box center [1031, 604] width 165 height 28
